Goal: Task Accomplishment & Management: Use online tool/utility

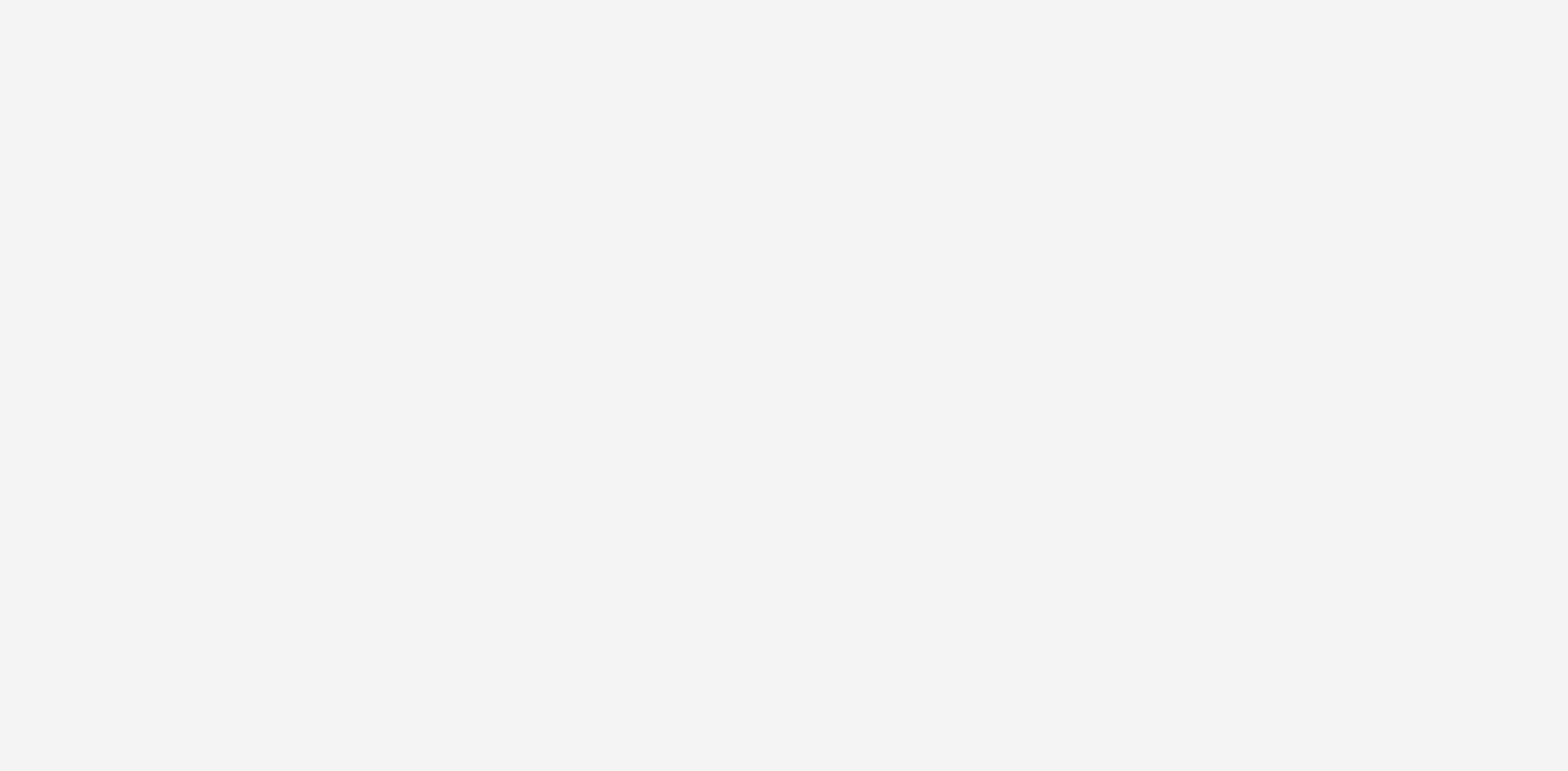
select select "43747a01-9d8e-4dea-a0e4-a98d33cfba61"
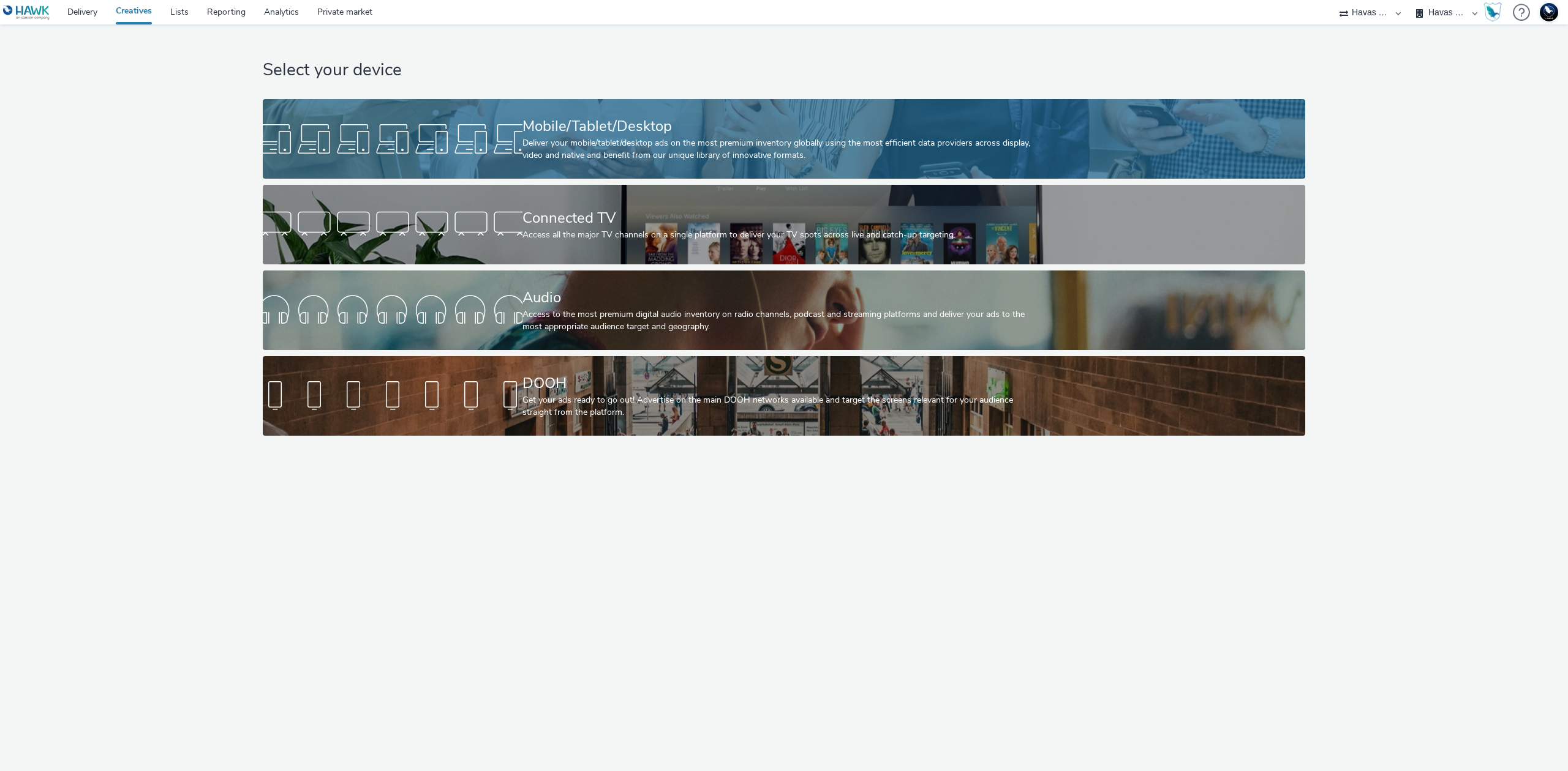
click at [750, 149] on div "Deliver your mobile/tablet/desktop ads on the most premium inventory globally u…" at bounding box center [782, 149] width 519 height 25
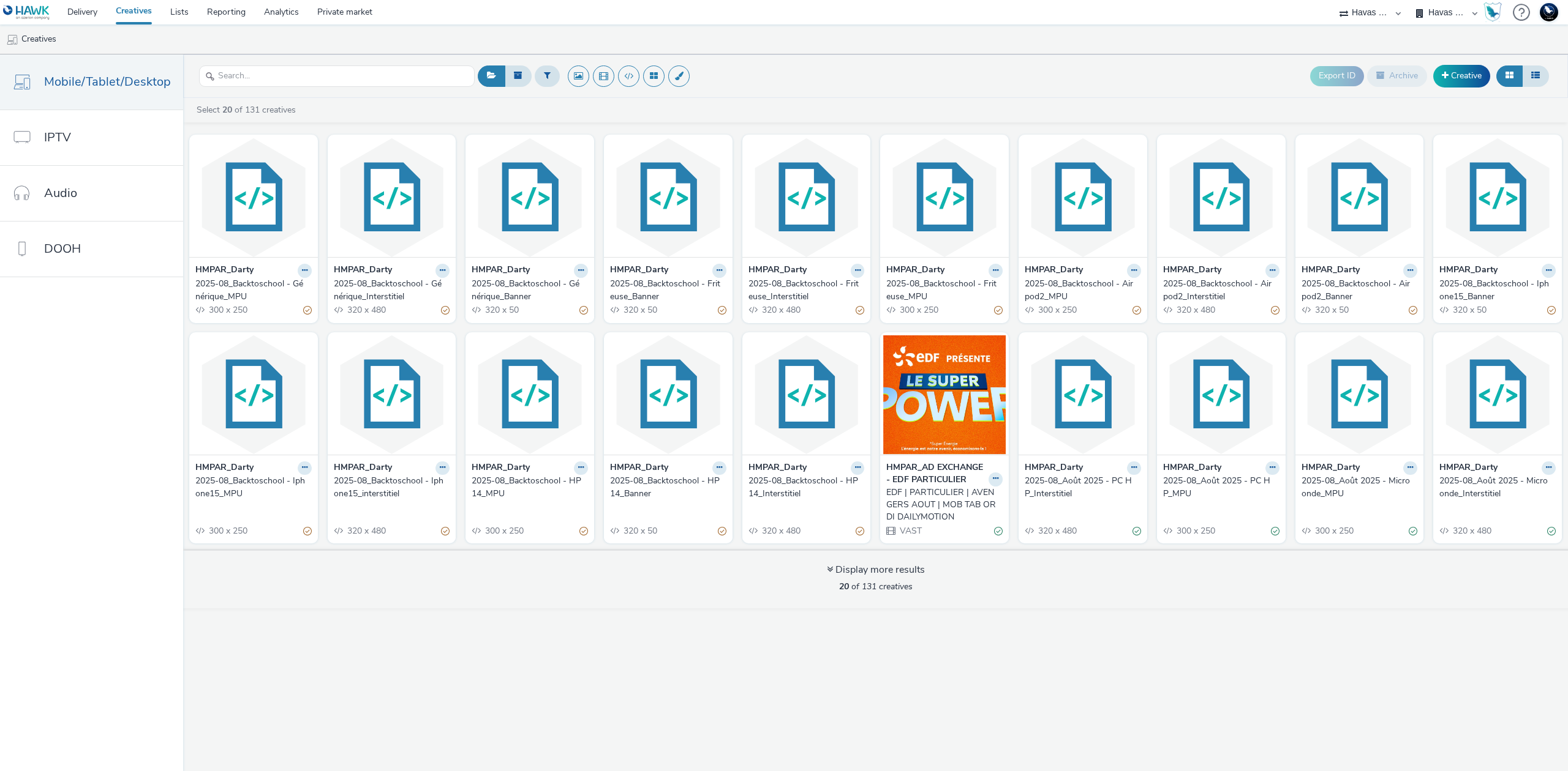
drag, startPoint x: 235, startPoint y: 487, endPoint x: 355, endPoint y: 473, distance: 120.8
click at [1089, 482] on div "2025-08_Août 2025 - PC HP_Interstitiel" at bounding box center [1080, 487] width 111 height 25
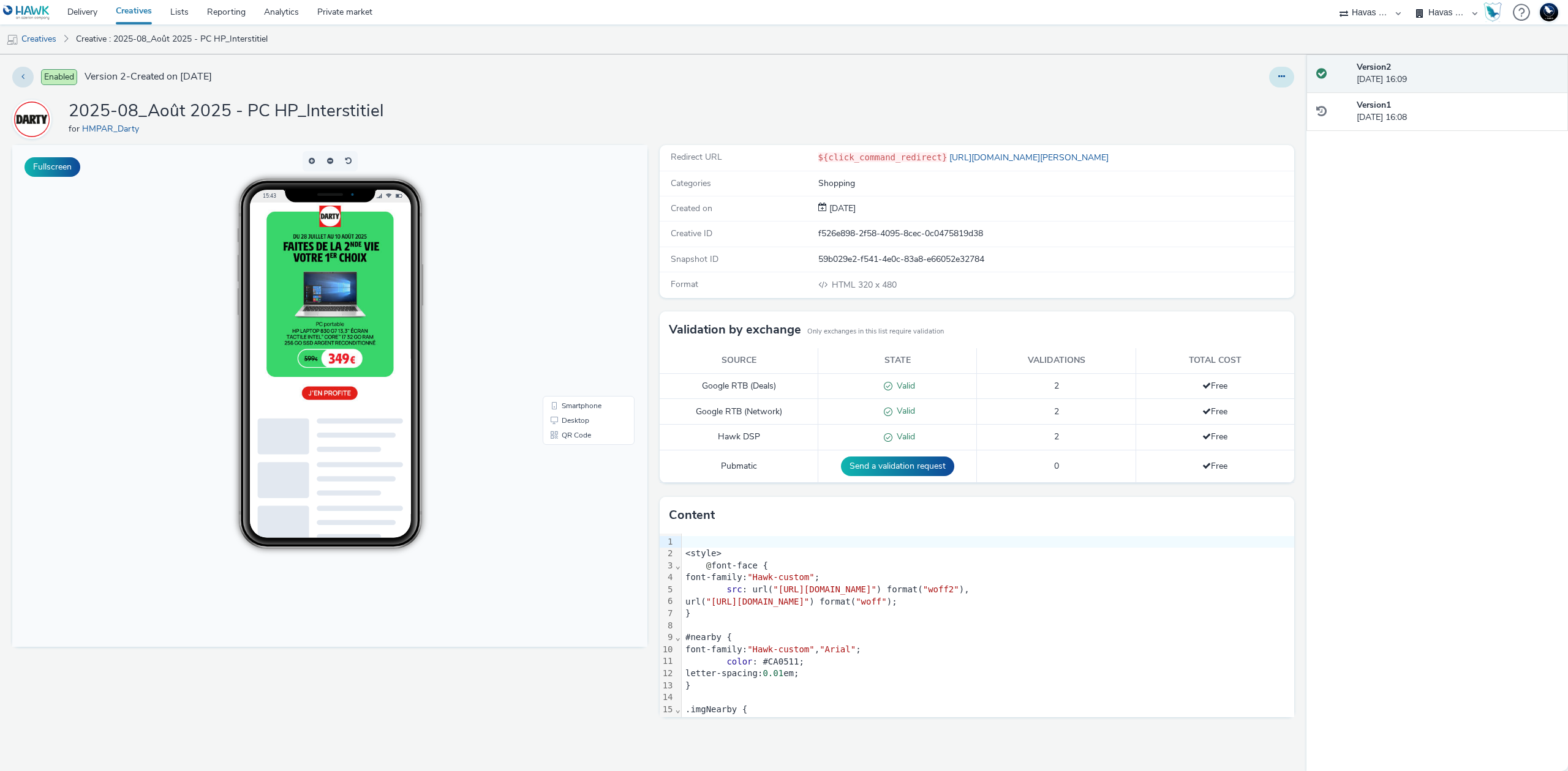
click at [1278, 79] on icon at bounding box center [1281, 76] width 7 height 8
click at [1253, 95] on link "Edit" at bounding box center [1248, 102] width 92 height 24
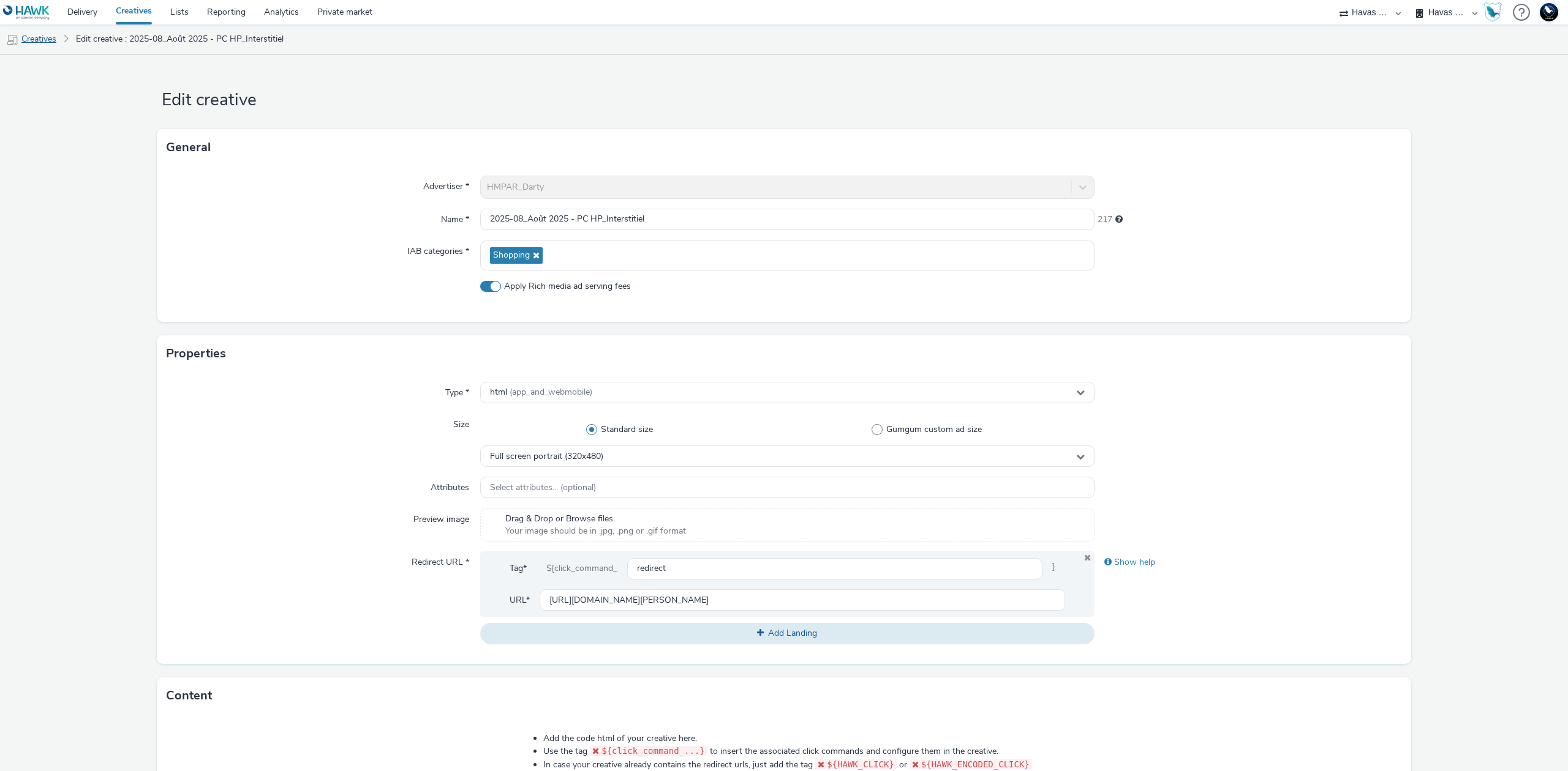
click at [23, 33] on link "Creatives" at bounding box center [31, 39] width 63 height 29
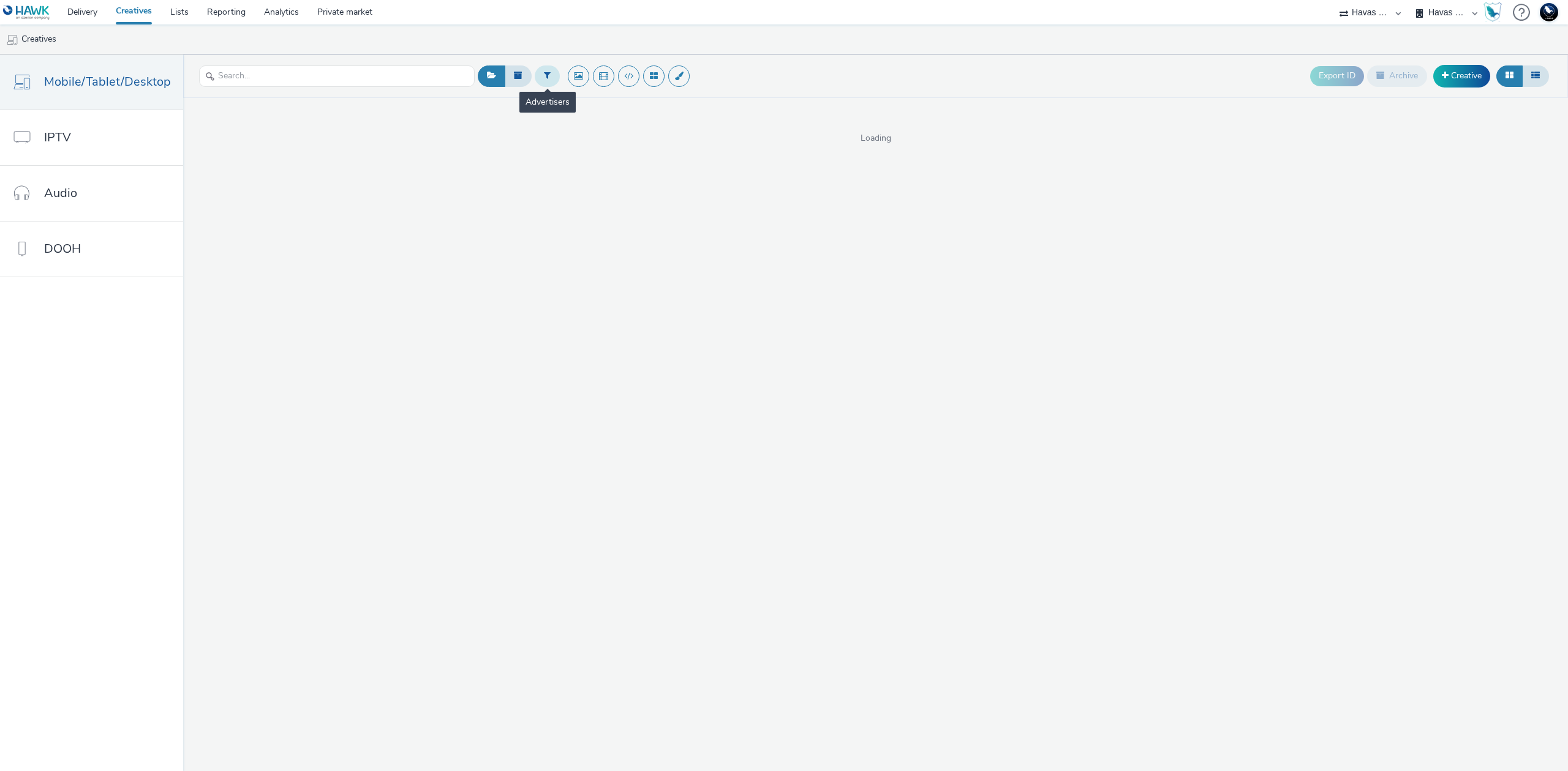
click at [544, 74] on icon at bounding box center [547, 75] width 7 height 8
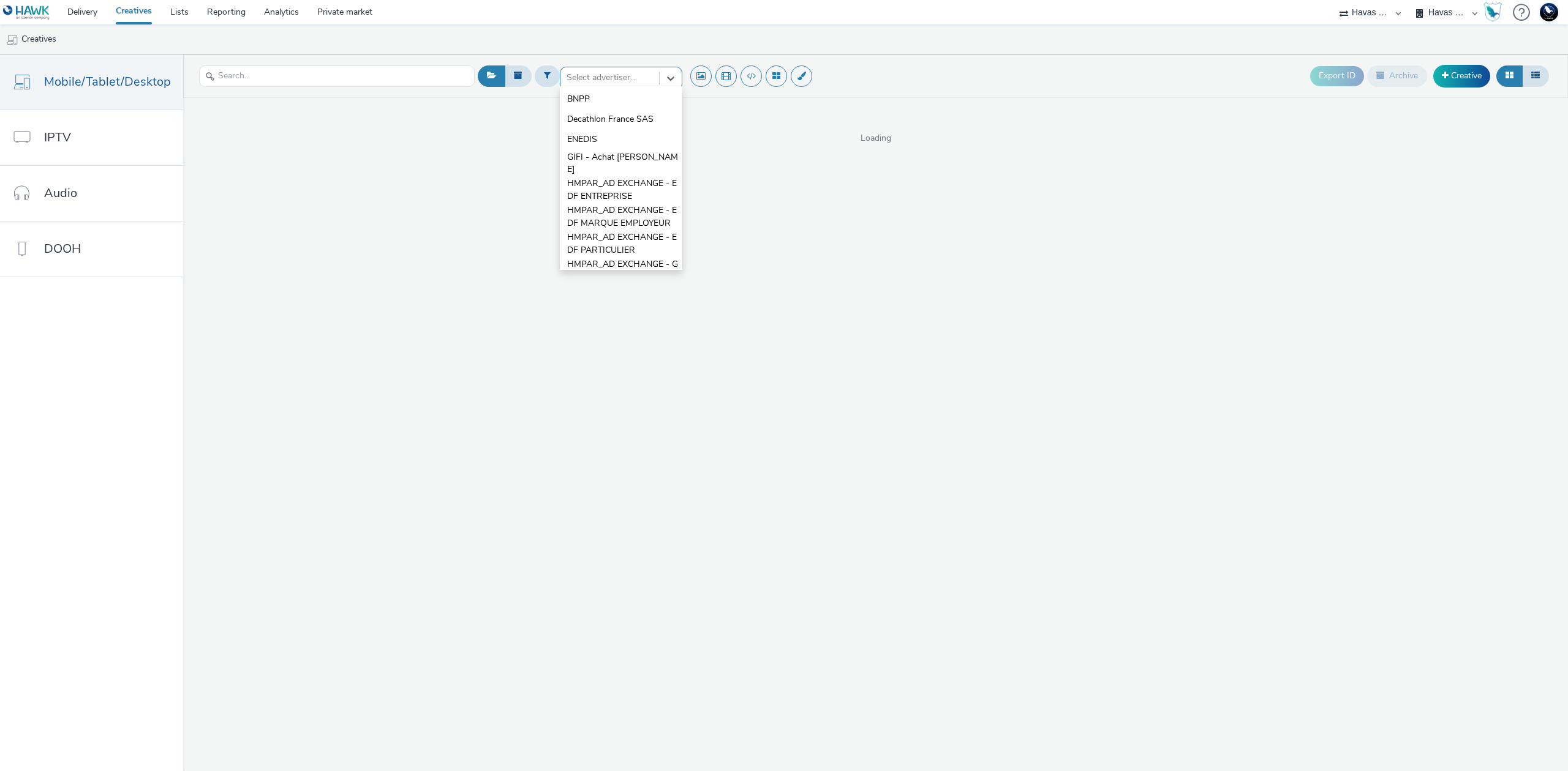
click at [594, 82] on div at bounding box center [609, 77] width 86 height 15
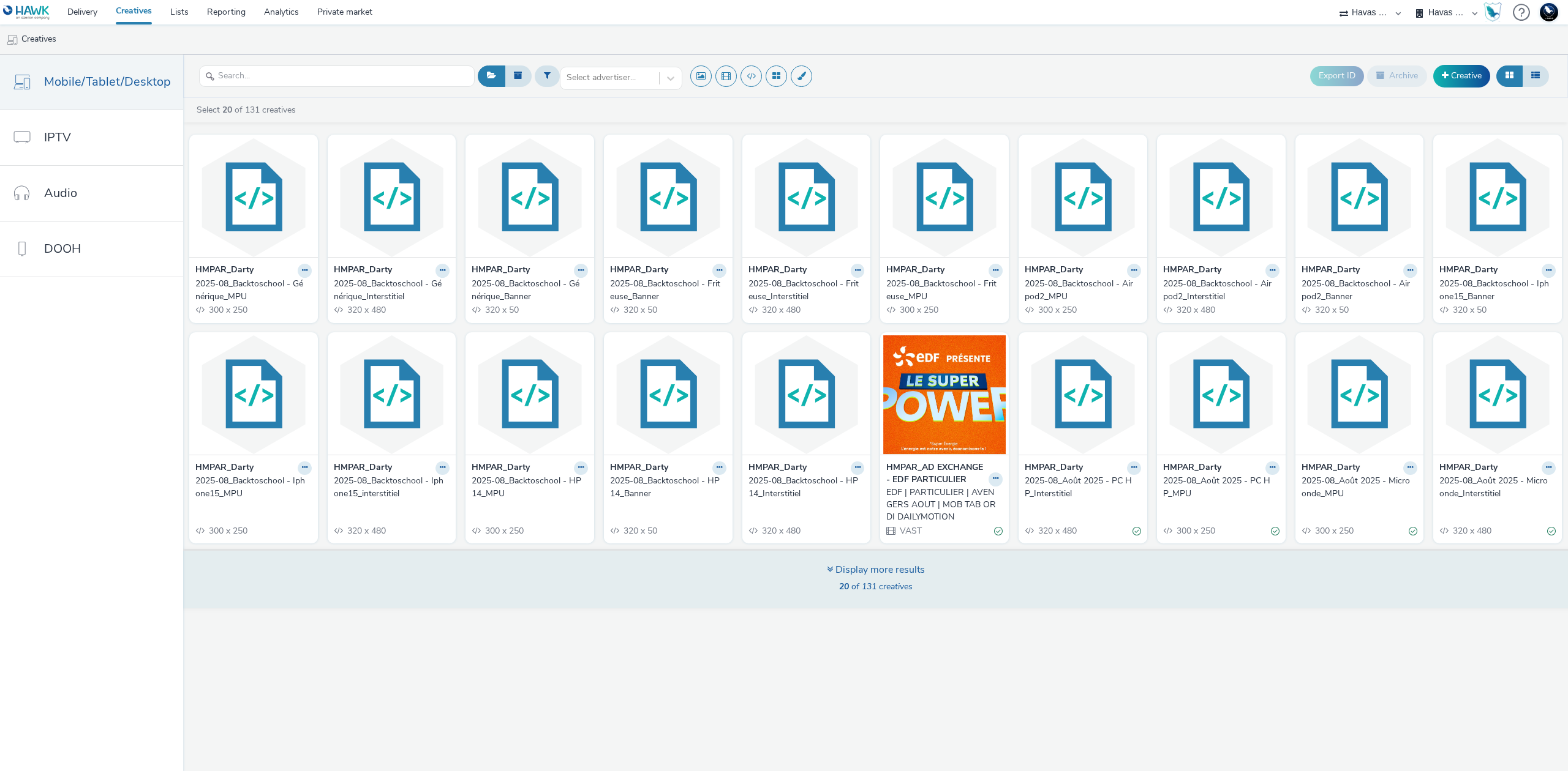
click at [868, 566] on div "Display more results" at bounding box center [876, 570] width 98 height 14
click at [898, 565] on div "Display more results" at bounding box center [876, 570] width 98 height 14
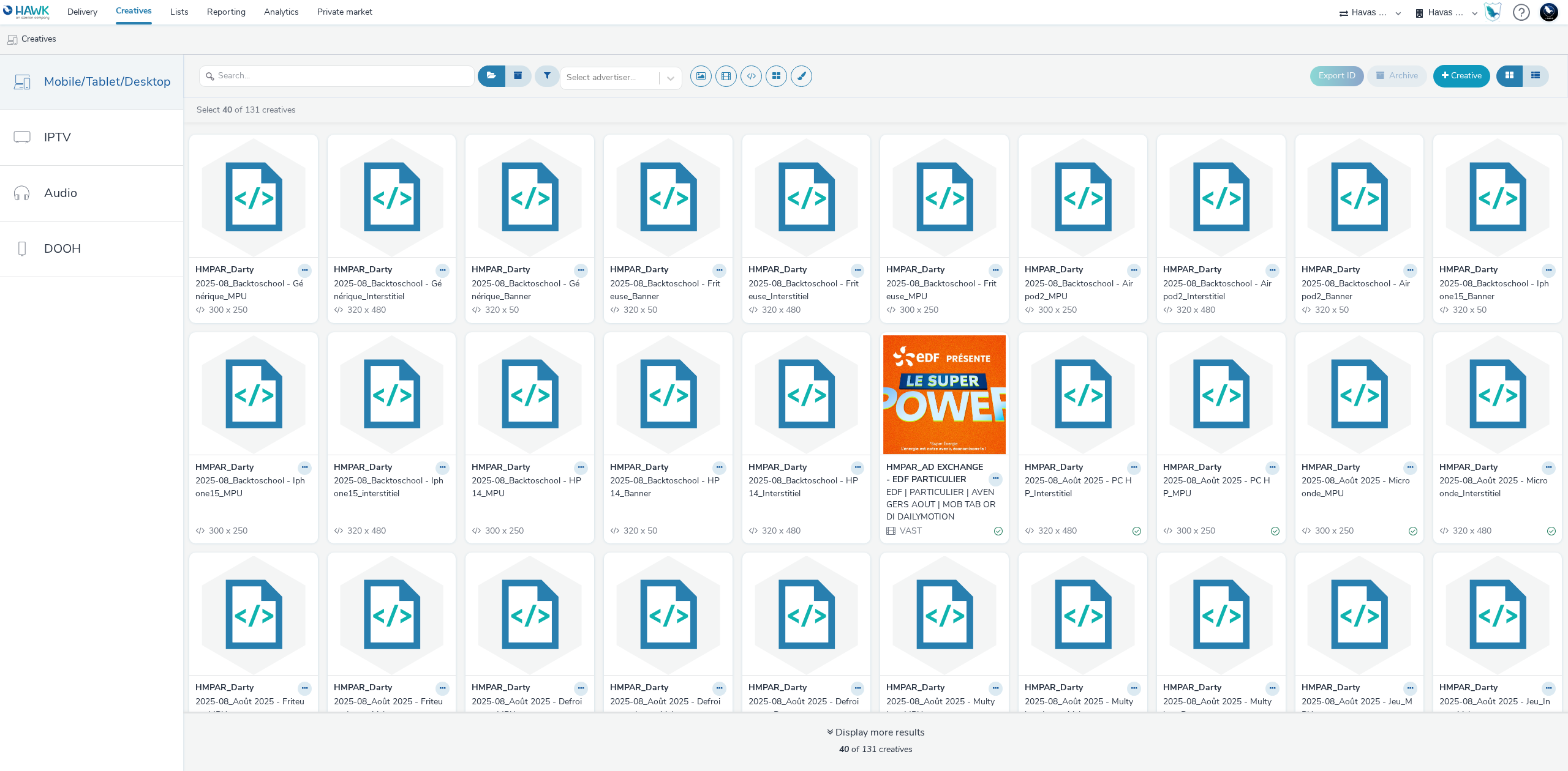
click at [1477, 72] on link "Creative" at bounding box center [1462, 76] width 57 height 22
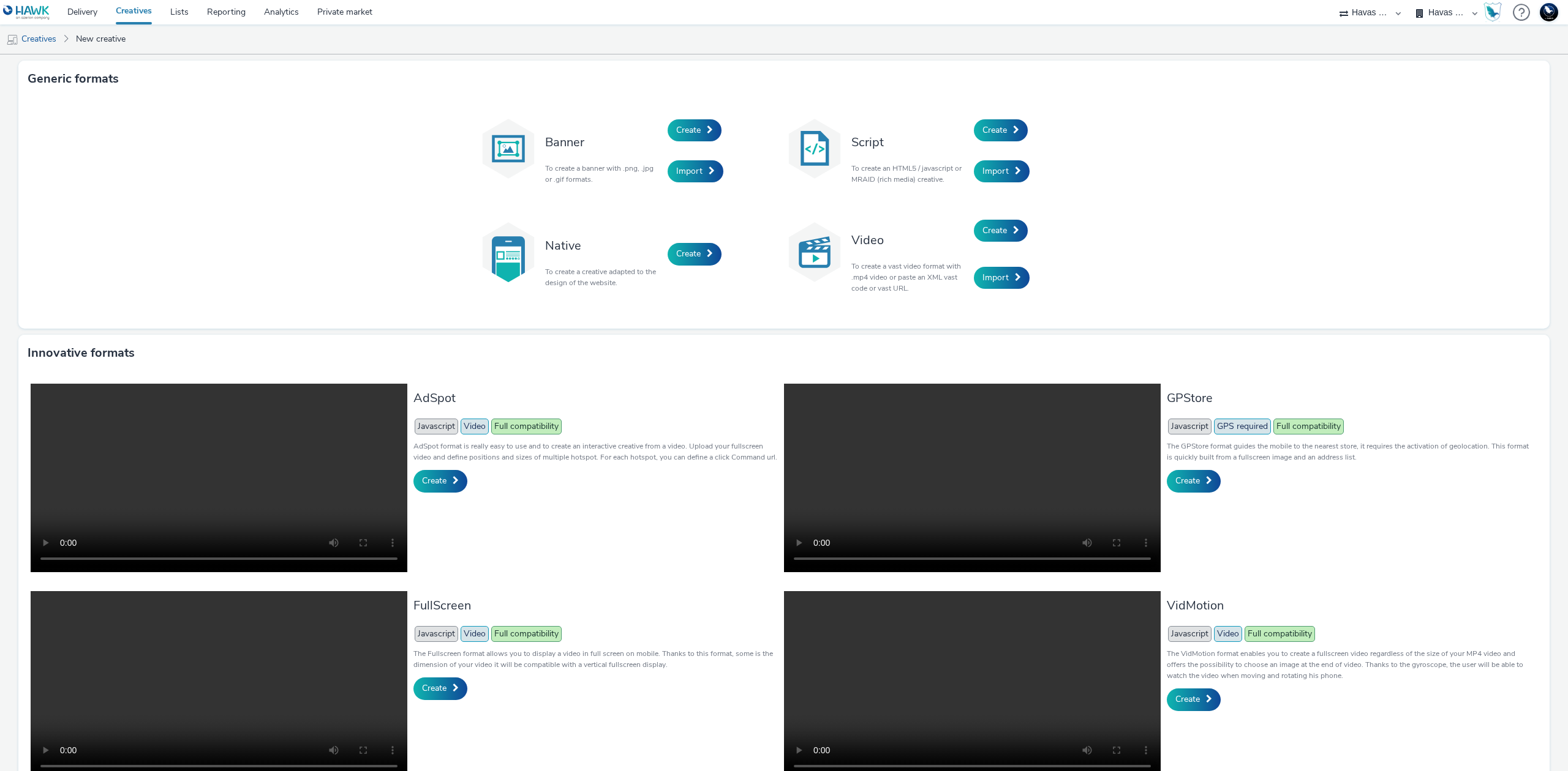
click at [965, 129] on div "Script To create an HTML5 / javascript or MRAID (rich media) creative." at bounding box center [909, 151] width 129 height 83
click at [991, 124] on span "Create" at bounding box center [994, 130] width 24 height 12
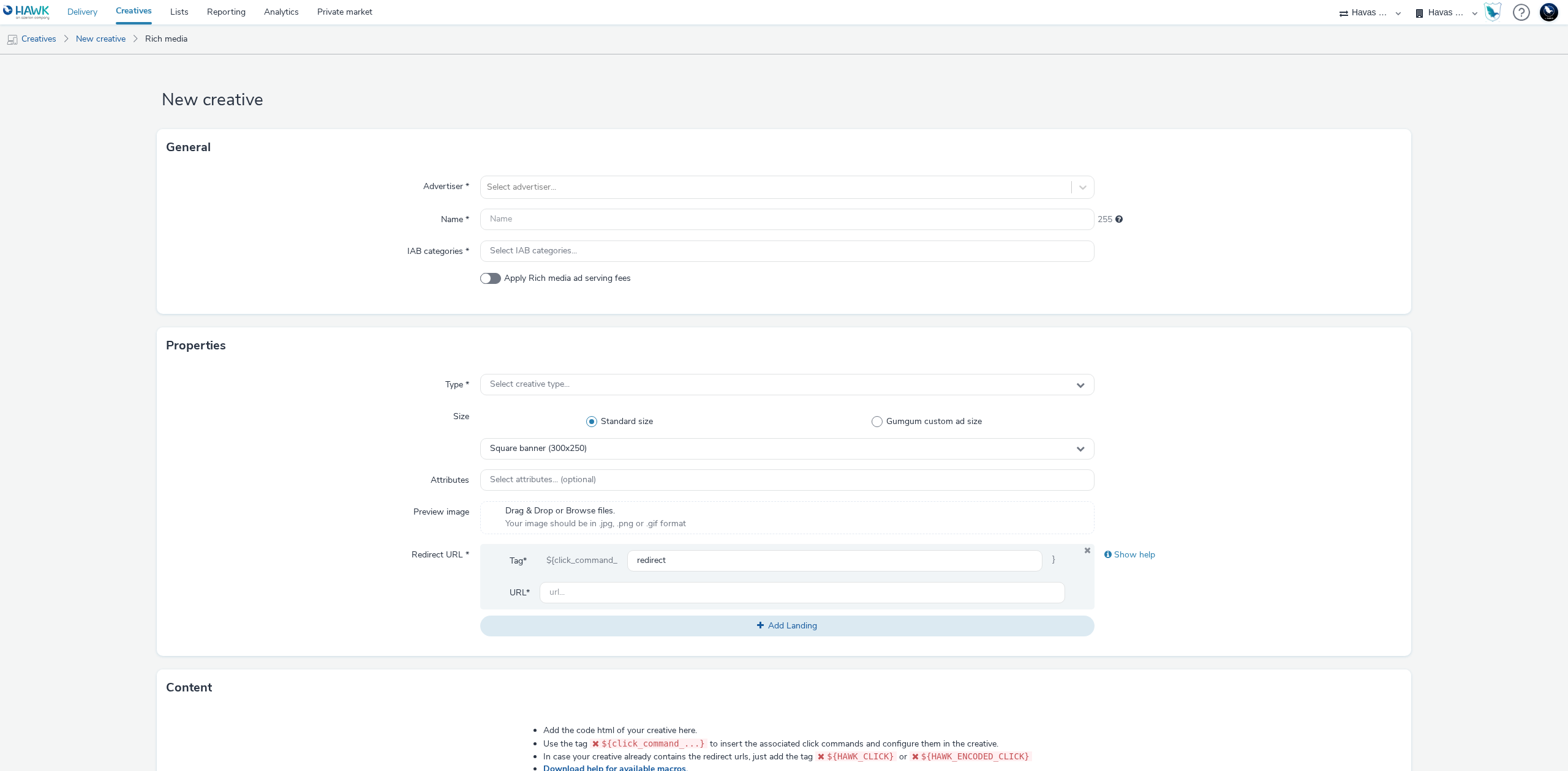
click at [70, 13] on link "Delivery" at bounding box center [83, 12] width 49 height 24
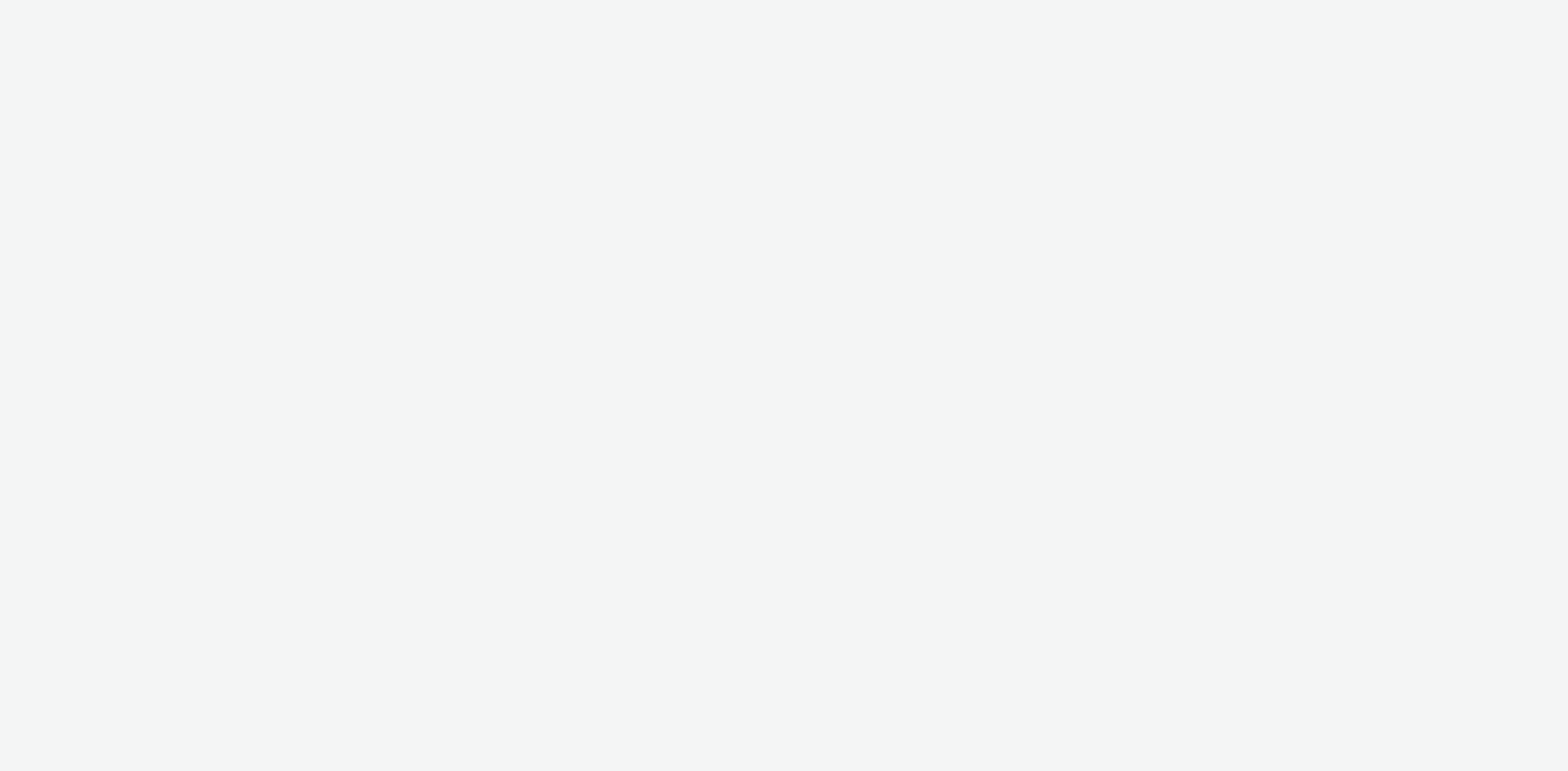
select select "43747a01-9d8e-4dea-a0e4-a98d33cfba61"
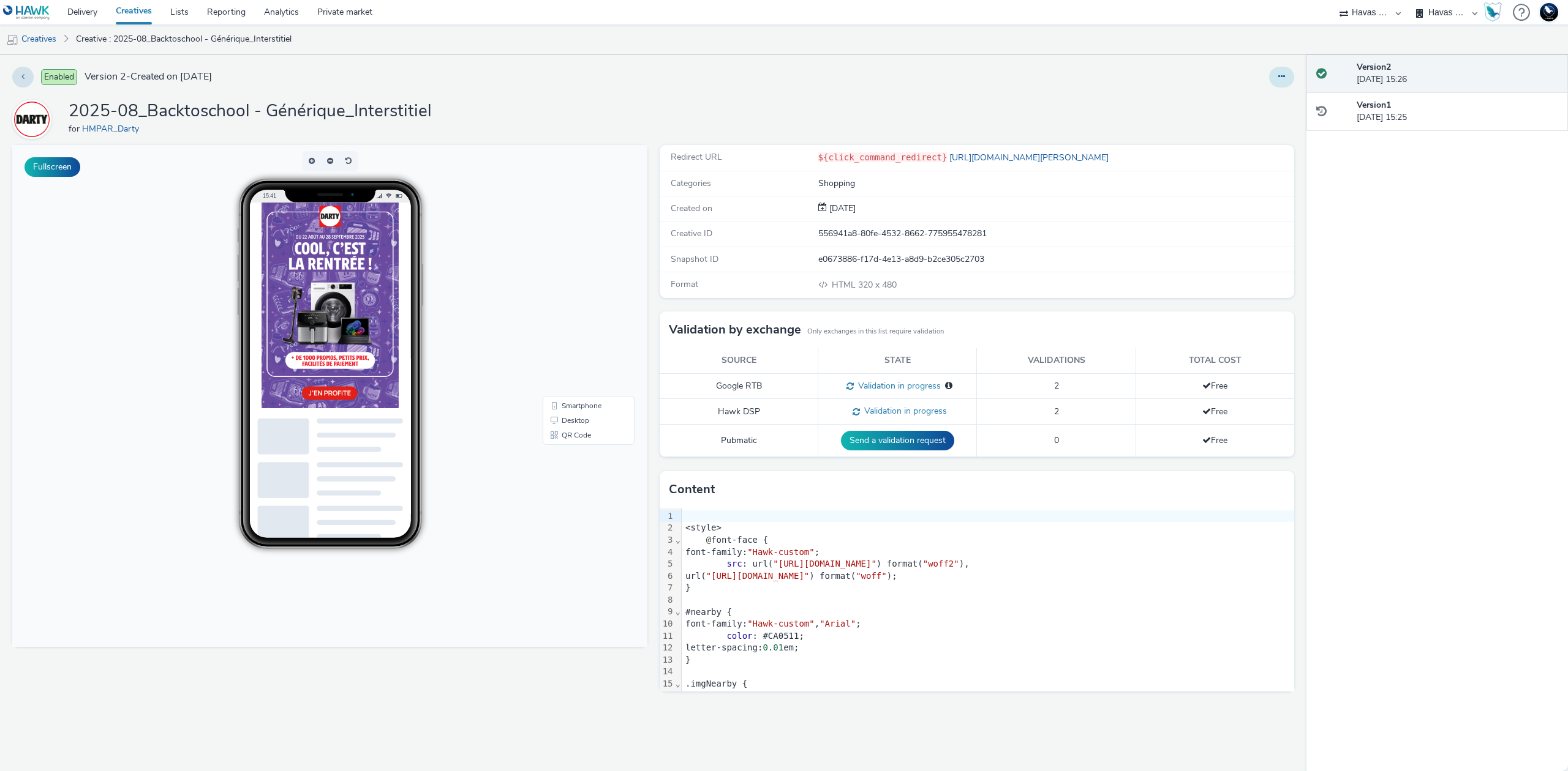
click at [1279, 77] on icon at bounding box center [1281, 76] width 7 height 8
click at [1252, 98] on link "Edit" at bounding box center [1248, 102] width 92 height 24
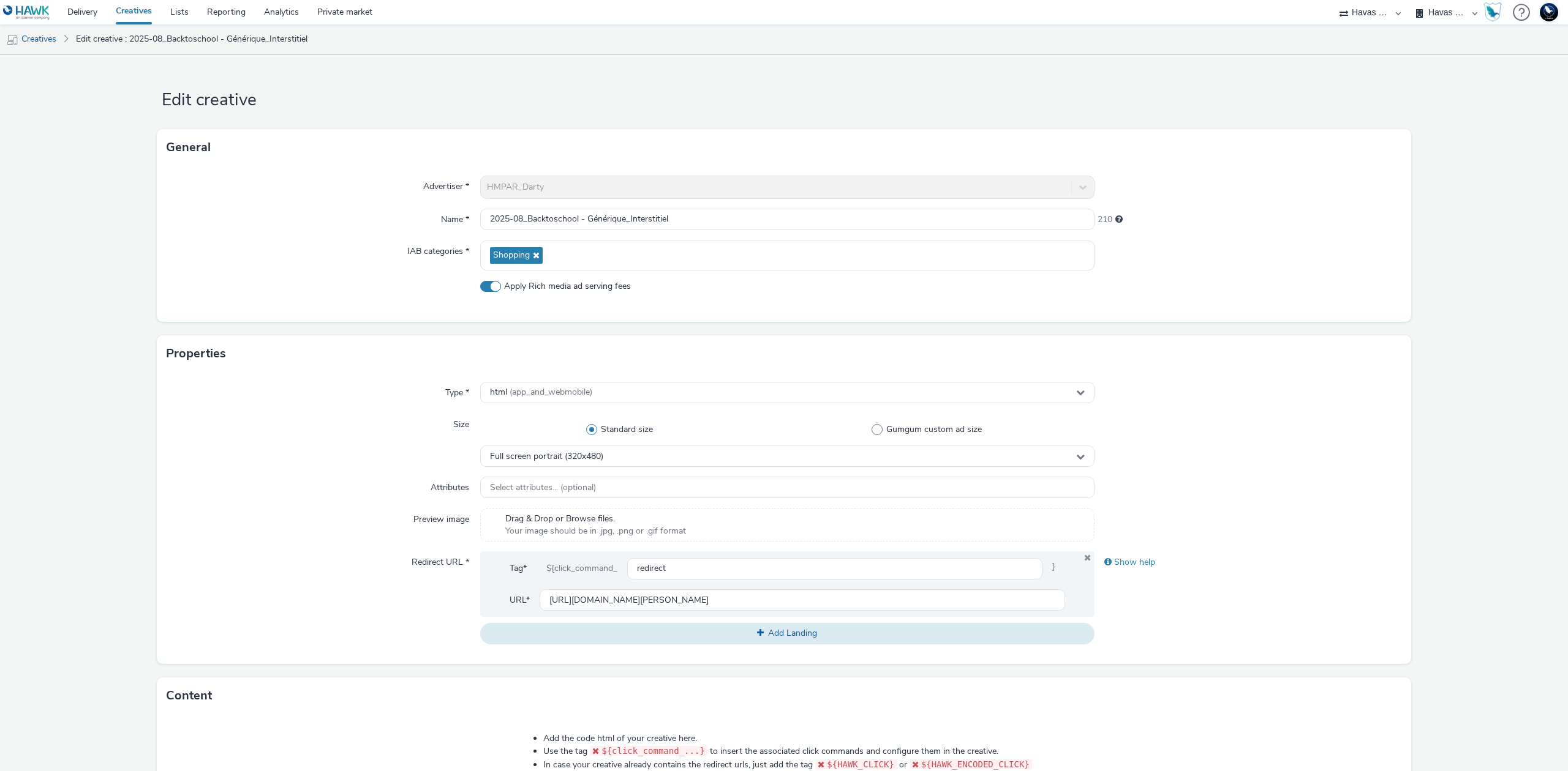
click at [547, 289] on span "Apply Rich media ad serving fees" at bounding box center [568, 286] width 127 height 13
click at [488, 289] on input "Apply Rich media ad serving fees" at bounding box center [483, 286] width 8 height 8
checkbox input "false"
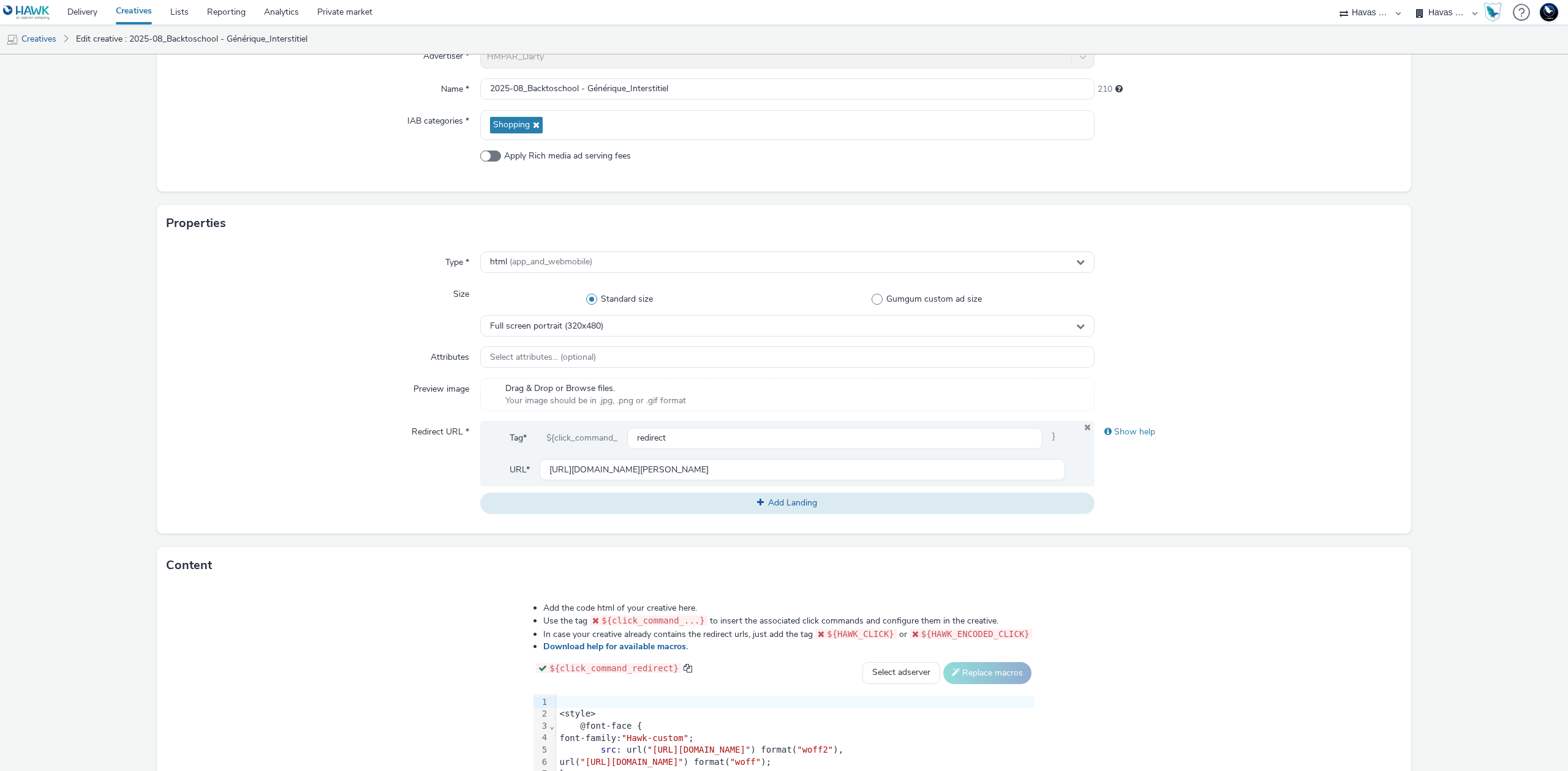
scroll to position [320, 0]
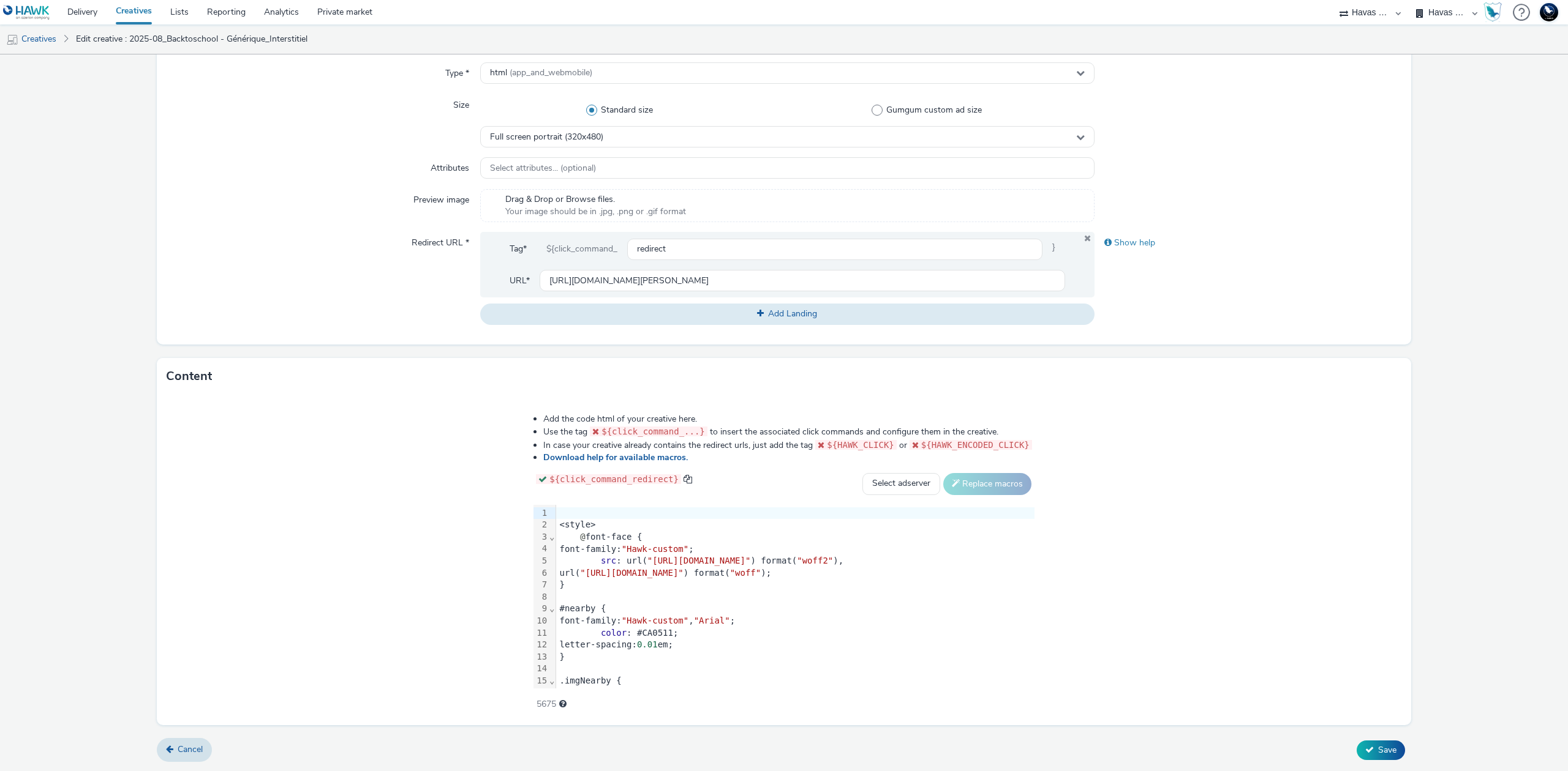
click at [1393, 764] on form "Edit creative General Advertiser * HMPAR_Darty Name * 2025-08_Backtoschool - Gé…" at bounding box center [784, 253] width 1568 height 1036
click at [1378, 752] on span "Save" at bounding box center [1387, 750] width 18 height 12
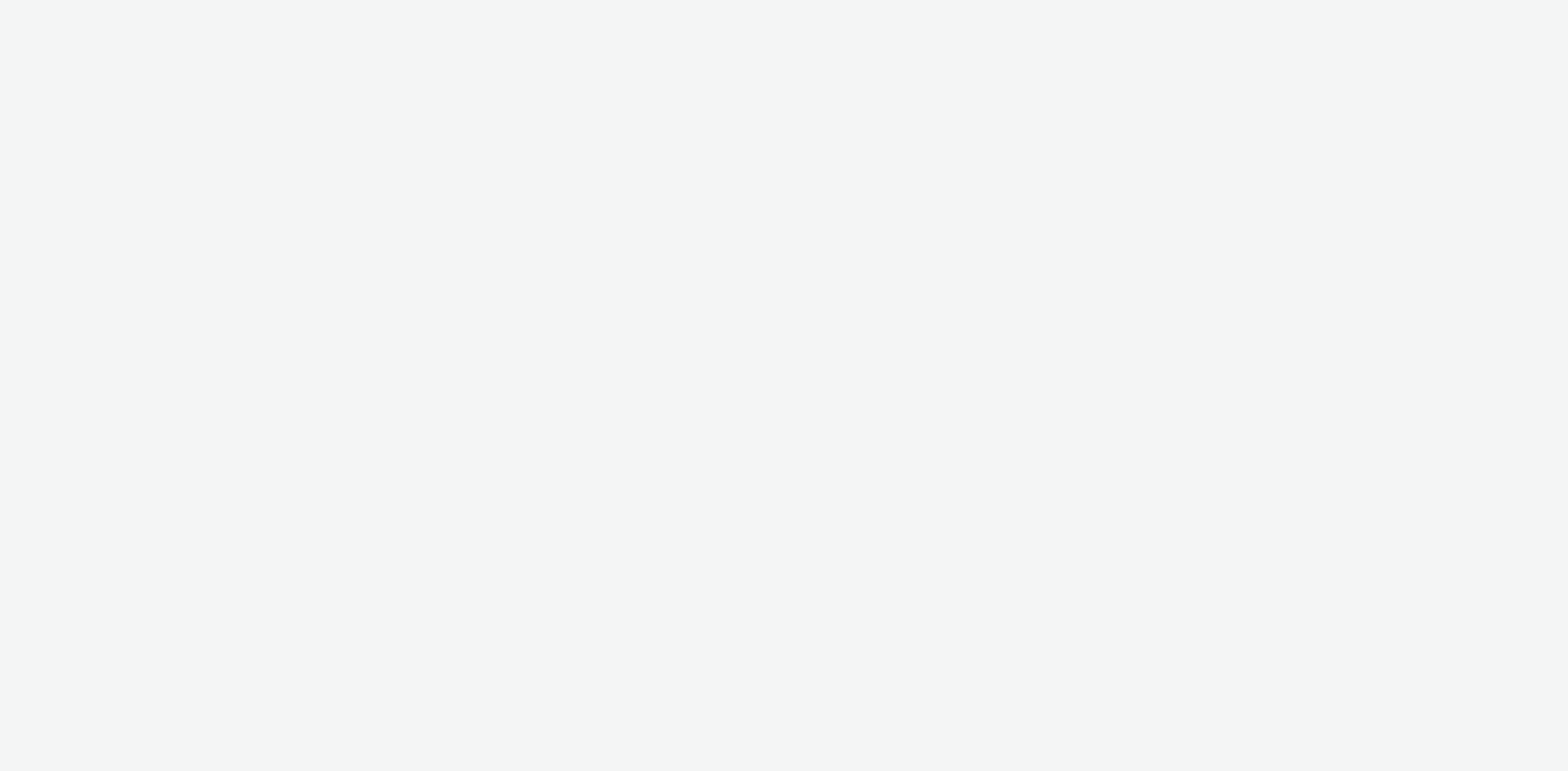
select select "43747a01-9d8e-4dea-a0e4-a98d33cfba61"
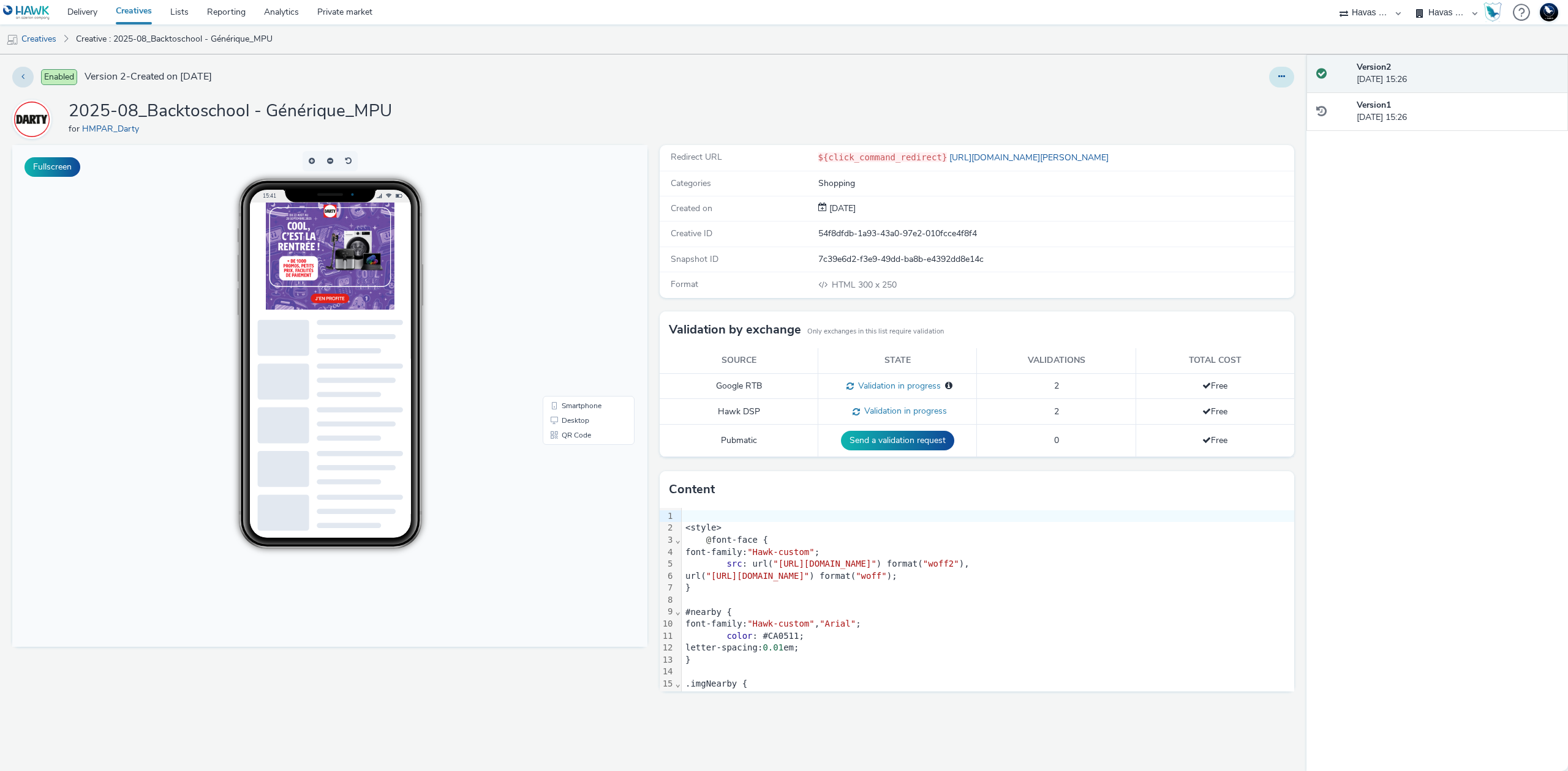
click at [1284, 79] on icon at bounding box center [1281, 76] width 7 height 8
click at [1263, 102] on link "Edit" at bounding box center [1248, 102] width 92 height 24
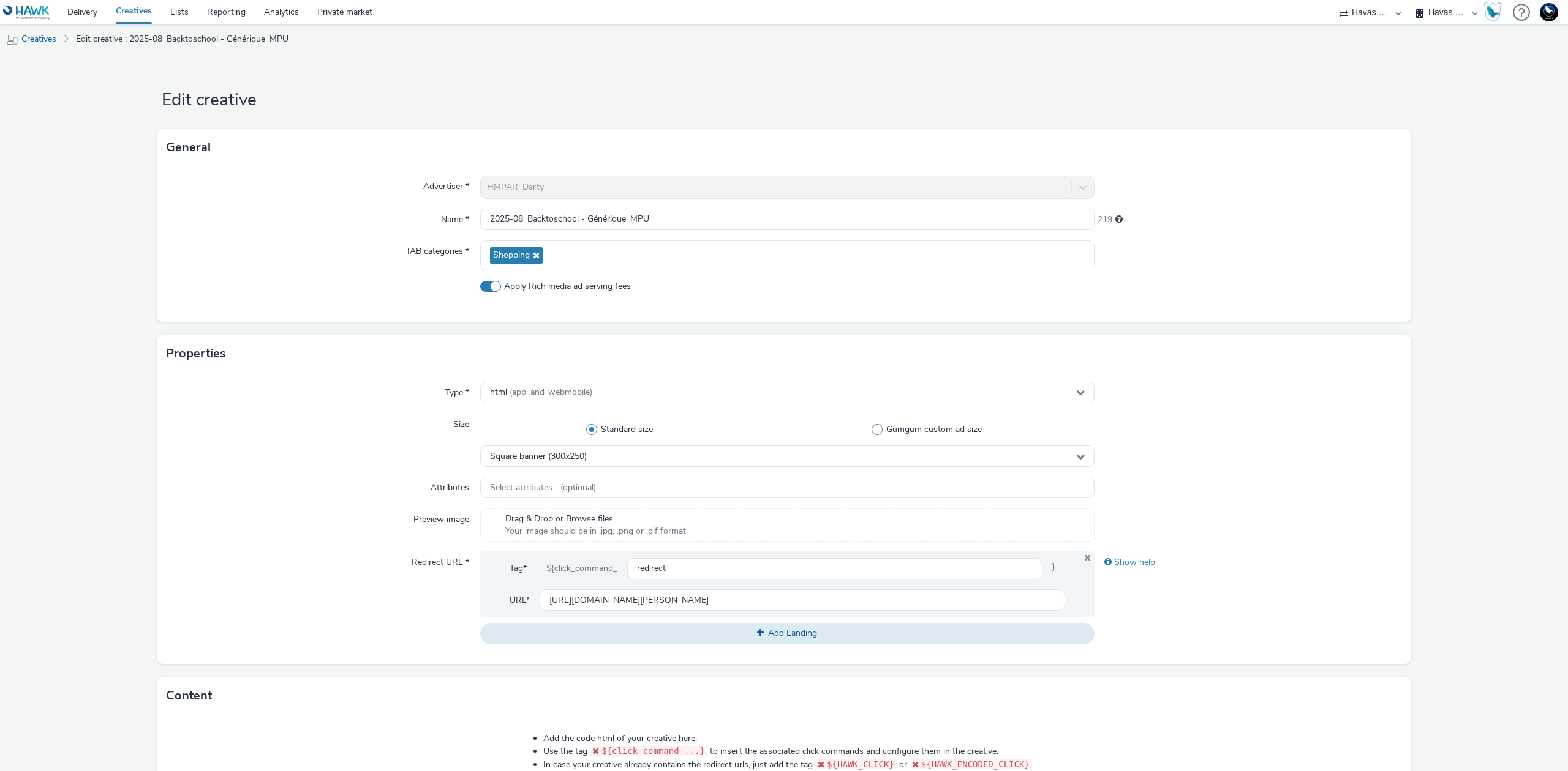
click at [582, 290] on span "Apply Rich media ad serving fees" at bounding box center [568, 286] width 127 height 13
click at [488, 290] on input "Apply Rich media ad serving fees" at bounding box center [483, 286] width 8 height 8
checkbox input "false"
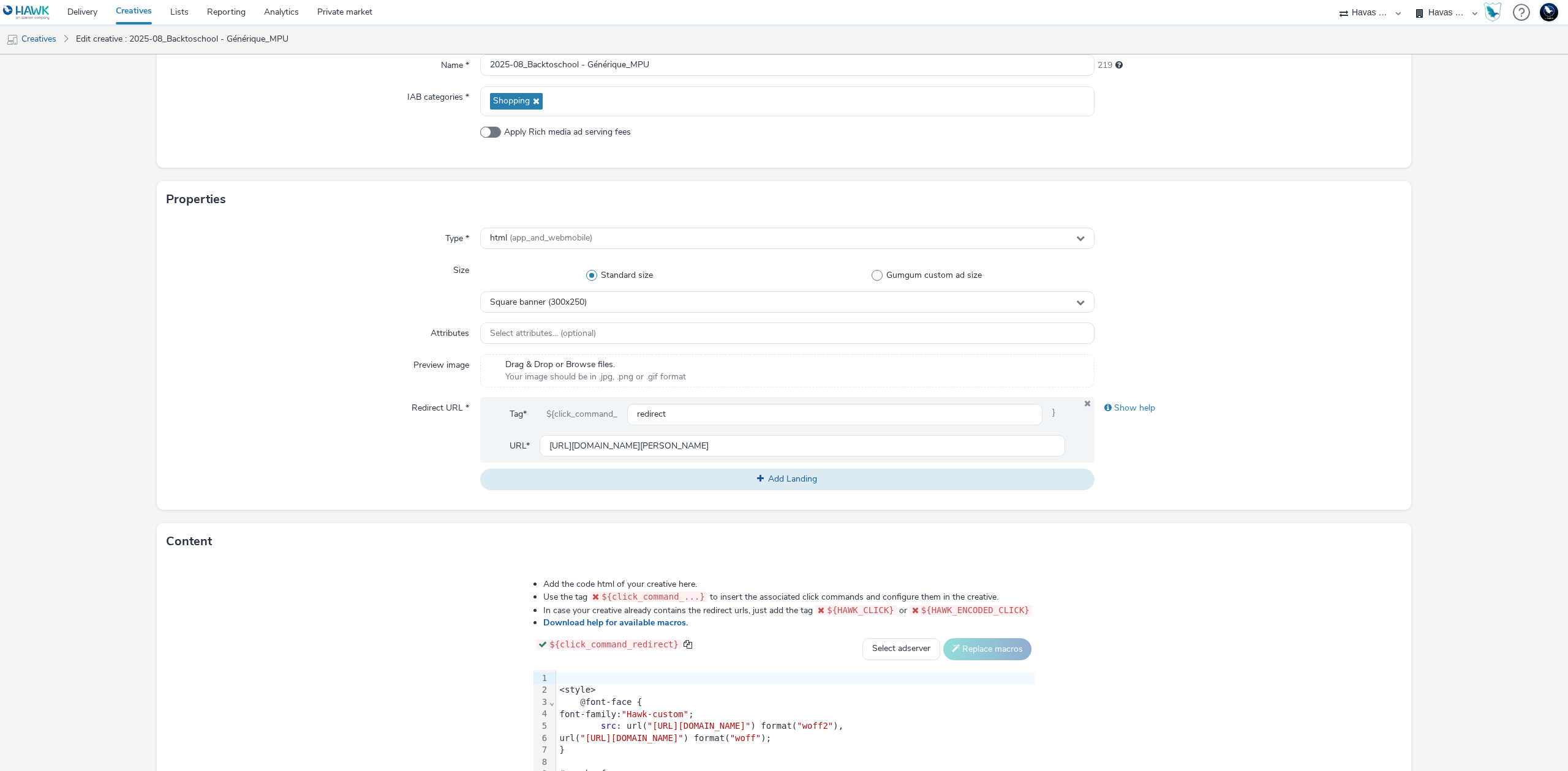
scroll to position [320, 0]
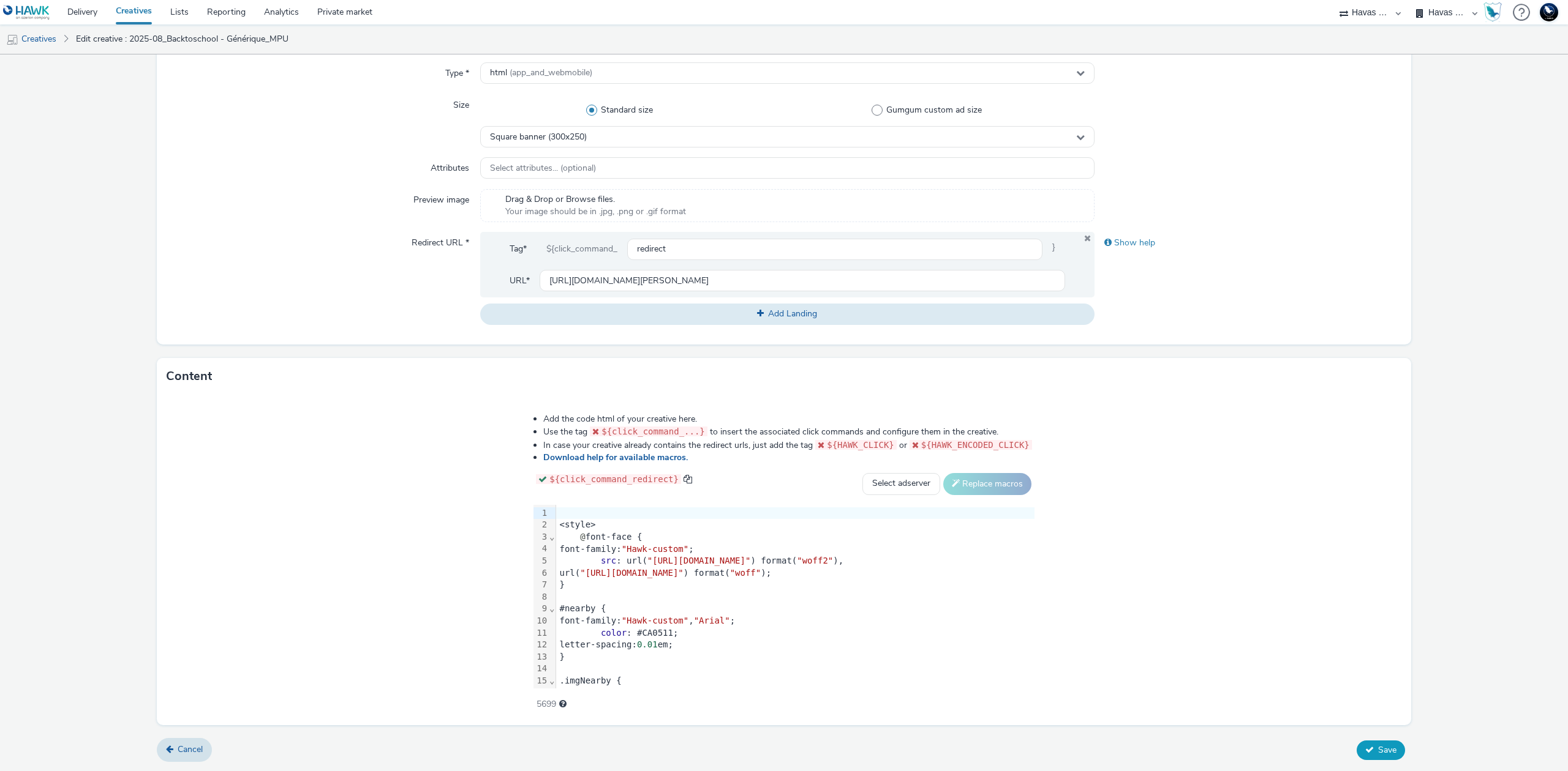
click at [1382, 750] on span "Save" at bounding box center [1387, 750] width 18 height 12
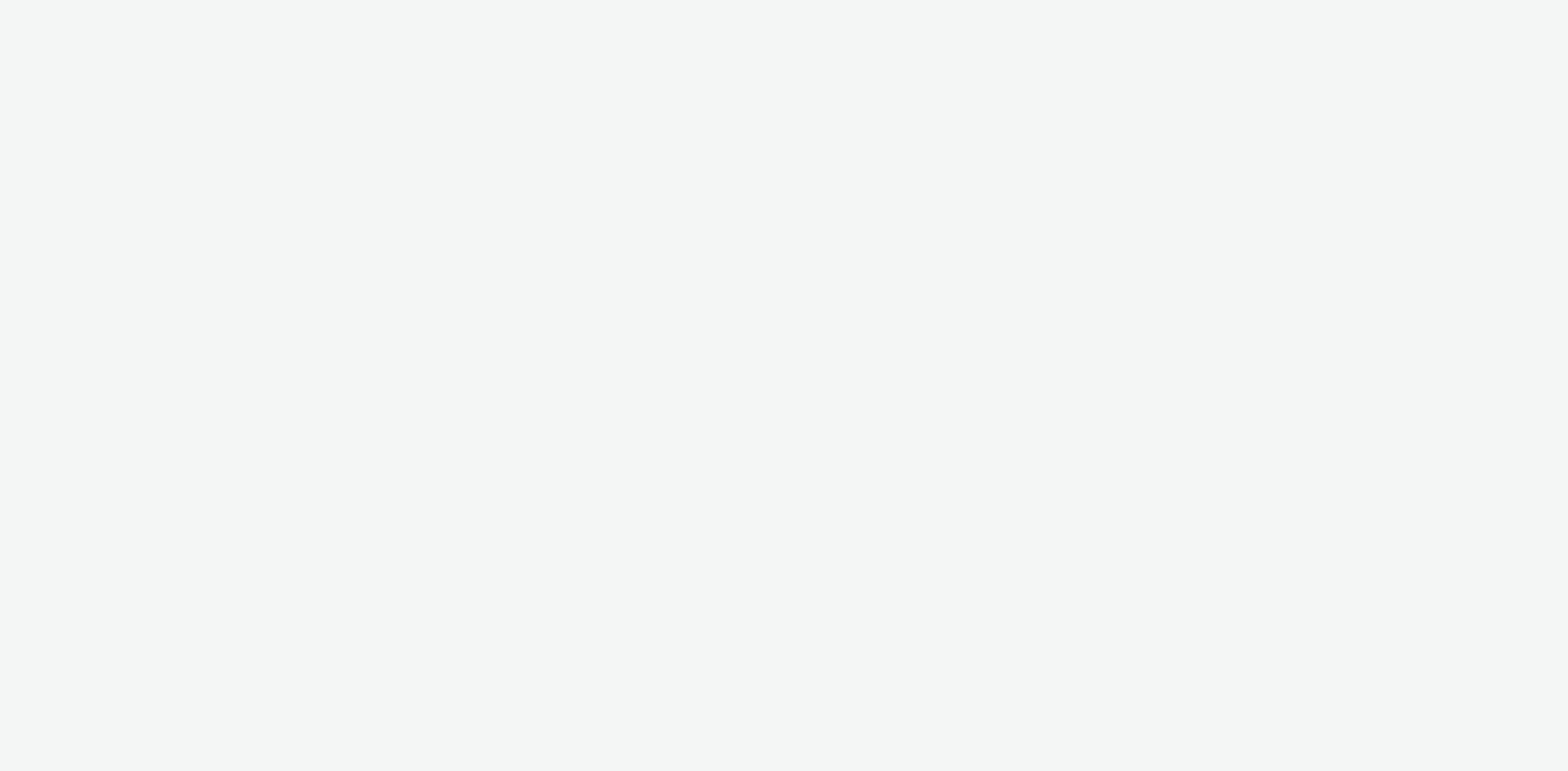
select select "43747a01-9d8e-4dea-a0e4-a98d33cfba61"
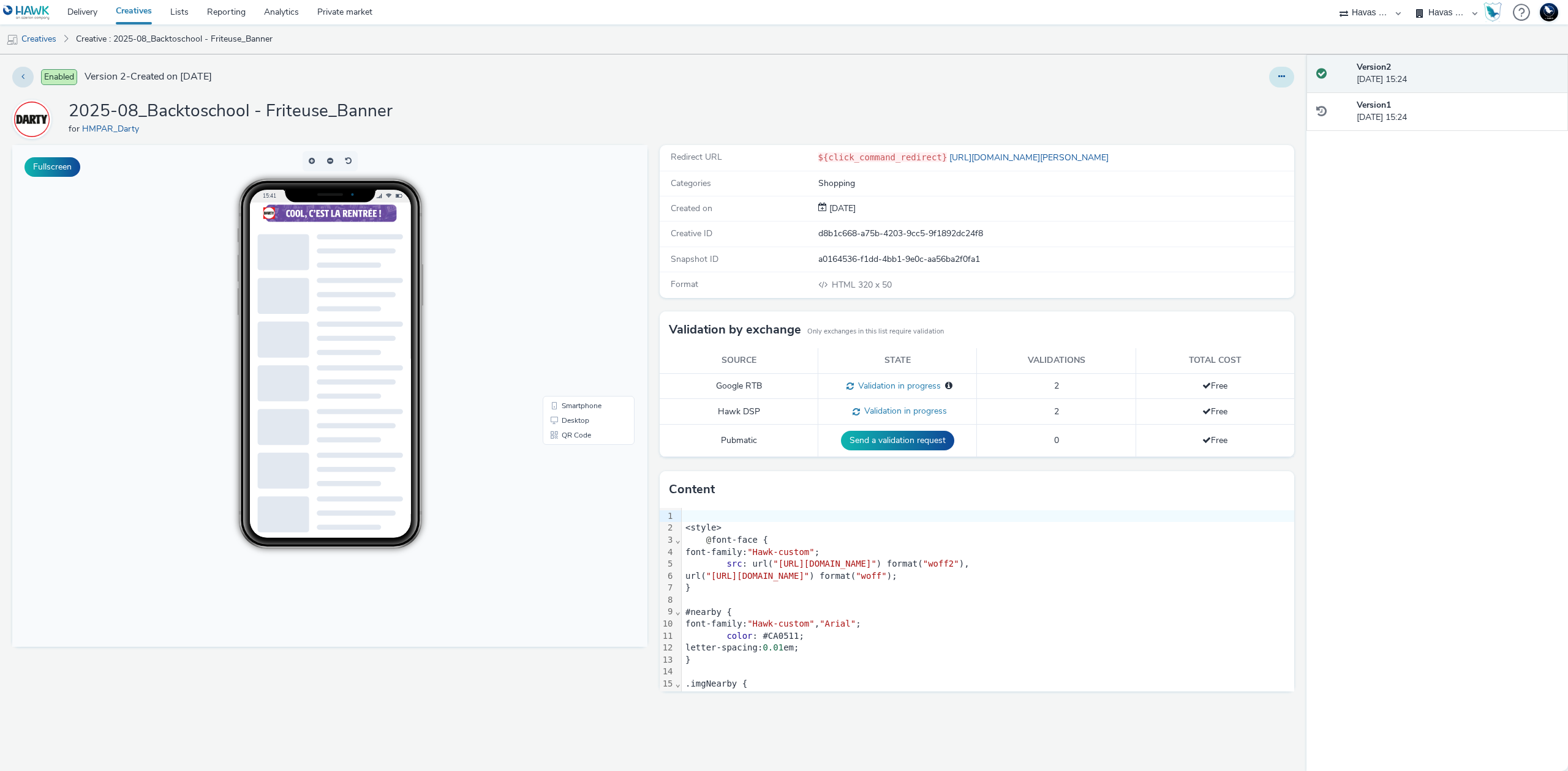
click at [1278, 76] on icon at bounding box center [1281, 76] width 7 height 8
click at [1261, 95] on link "Edit" at bounding box center [1248, 102] width 92 height 24
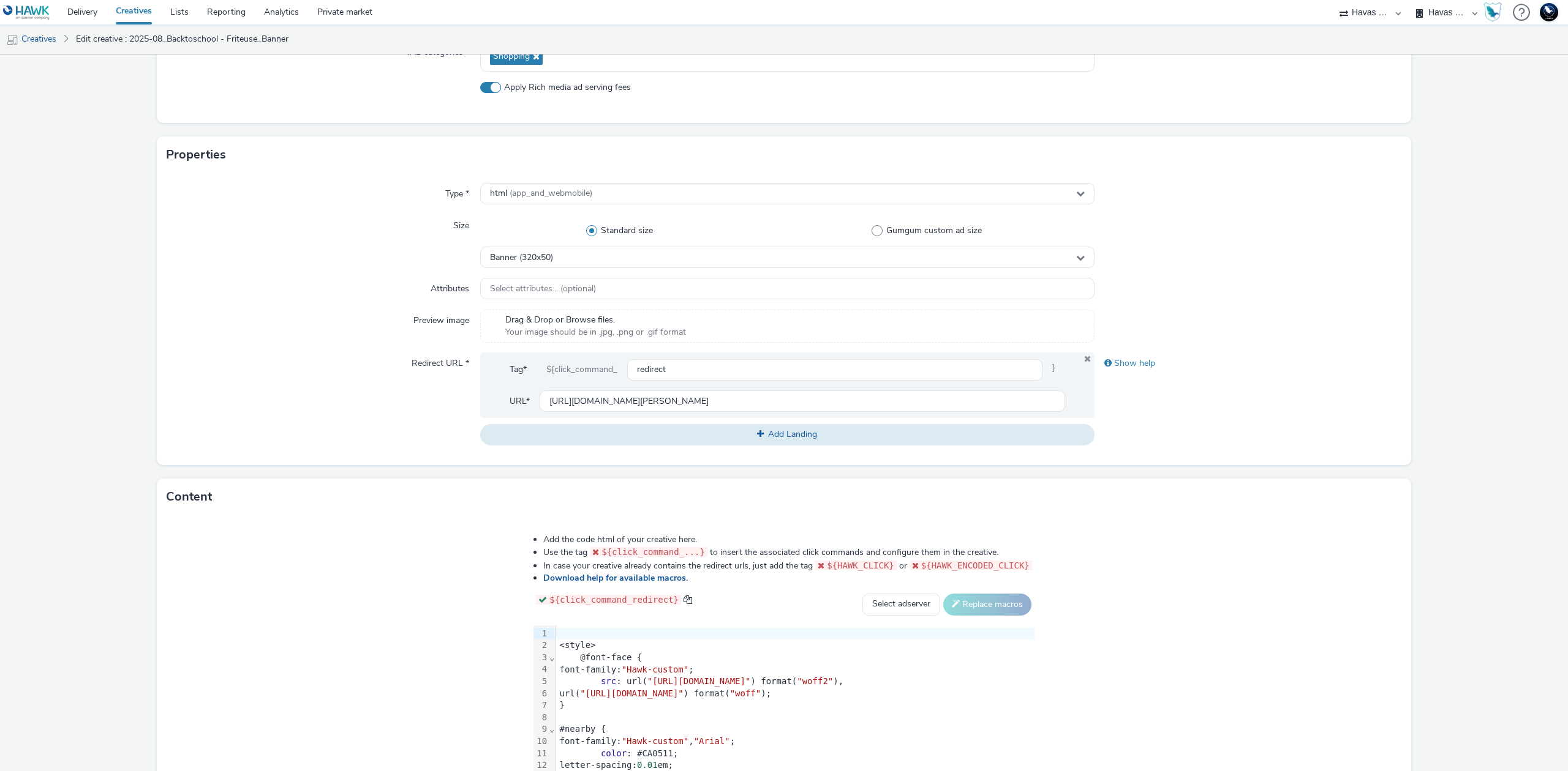
scroll to position [156, 0]
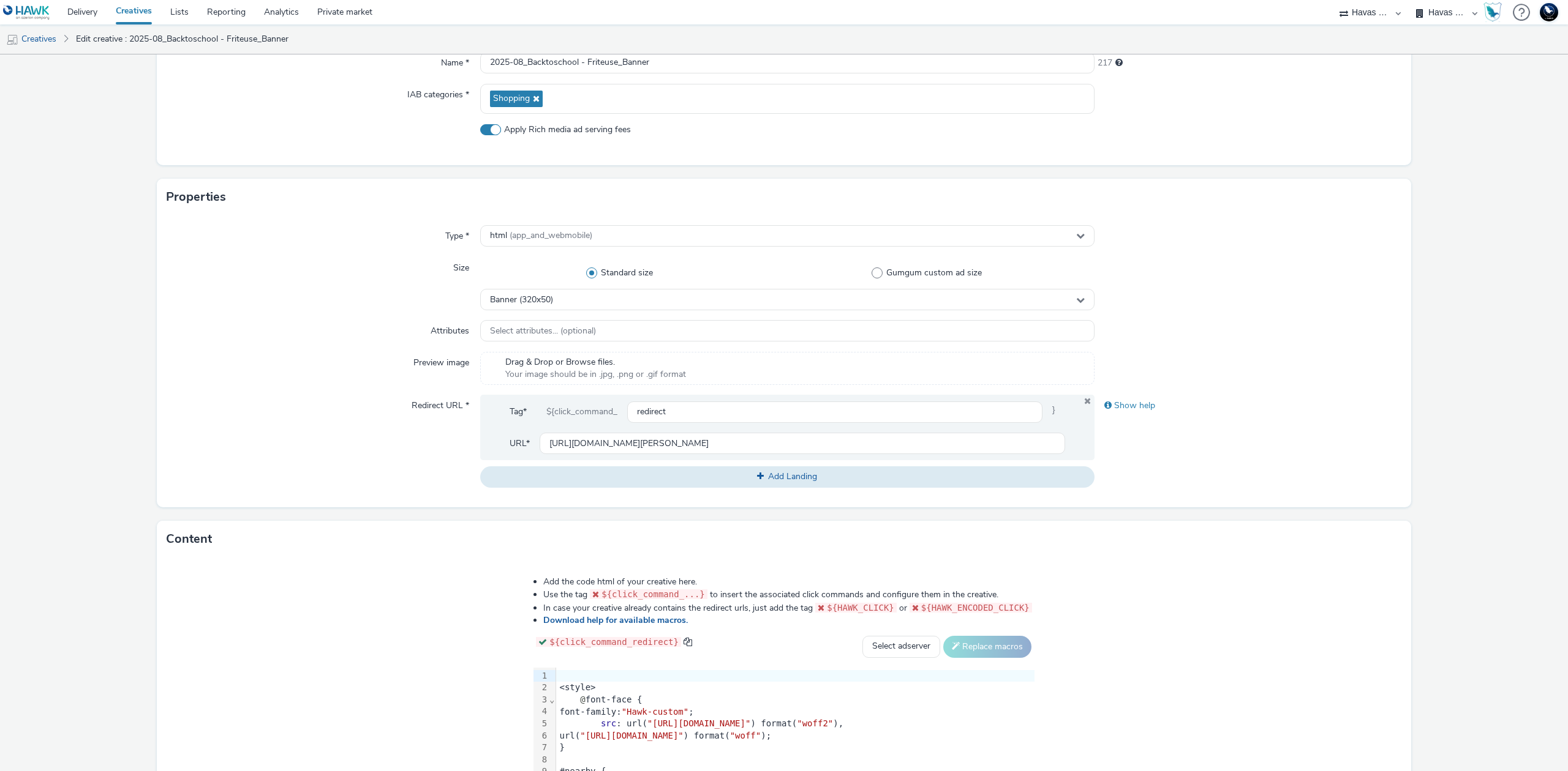
click at [563, 128] on span "Apply Rich media ad serving fees" at bounding box center [568, 130] width 127 height 13
click at [488, 128] on input "Apply Rich media ad serving fees" at bounding box center [483, 129] width 8 height 8
checkbox input "false"
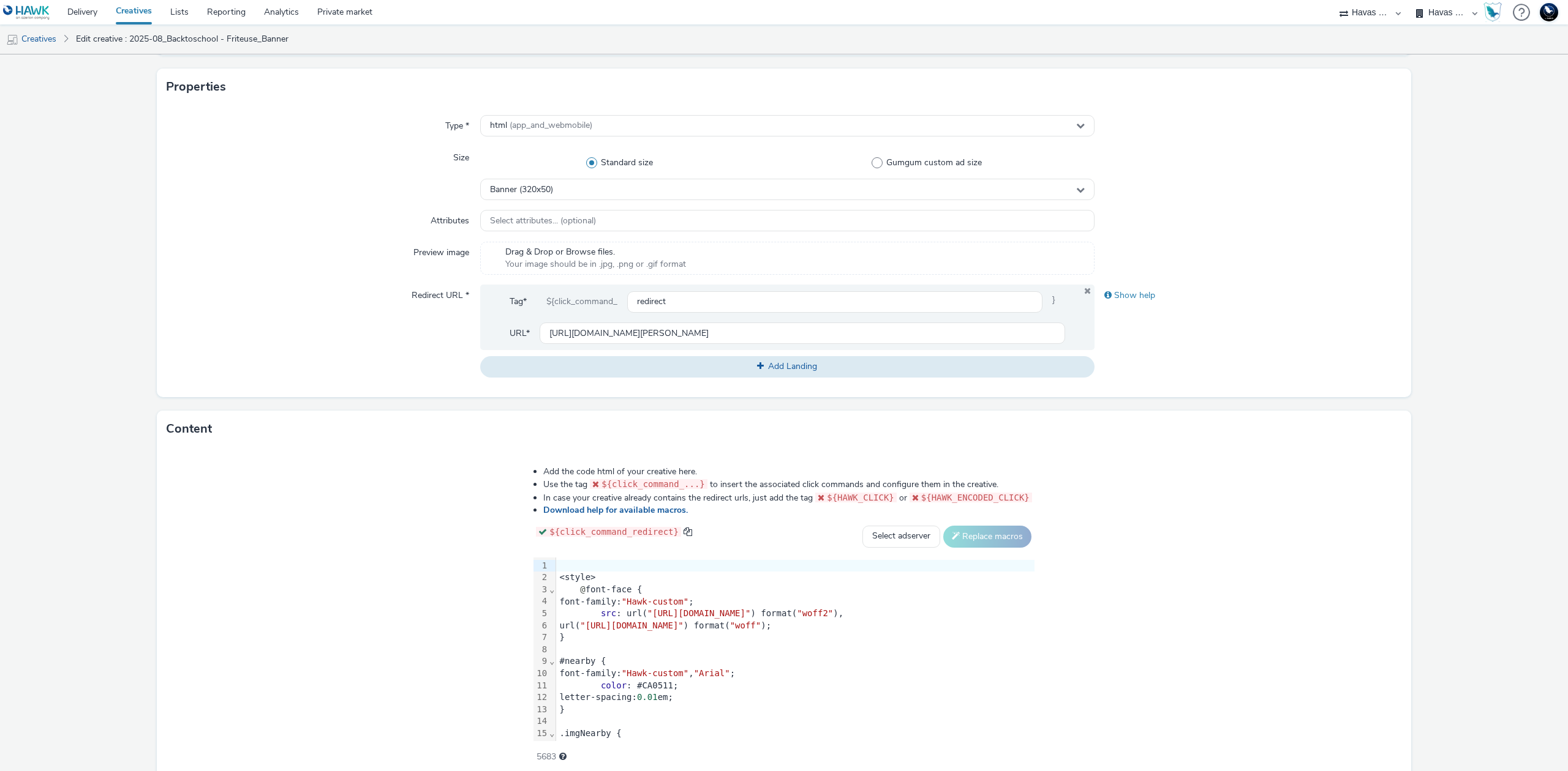
scroll to position [320, 0]
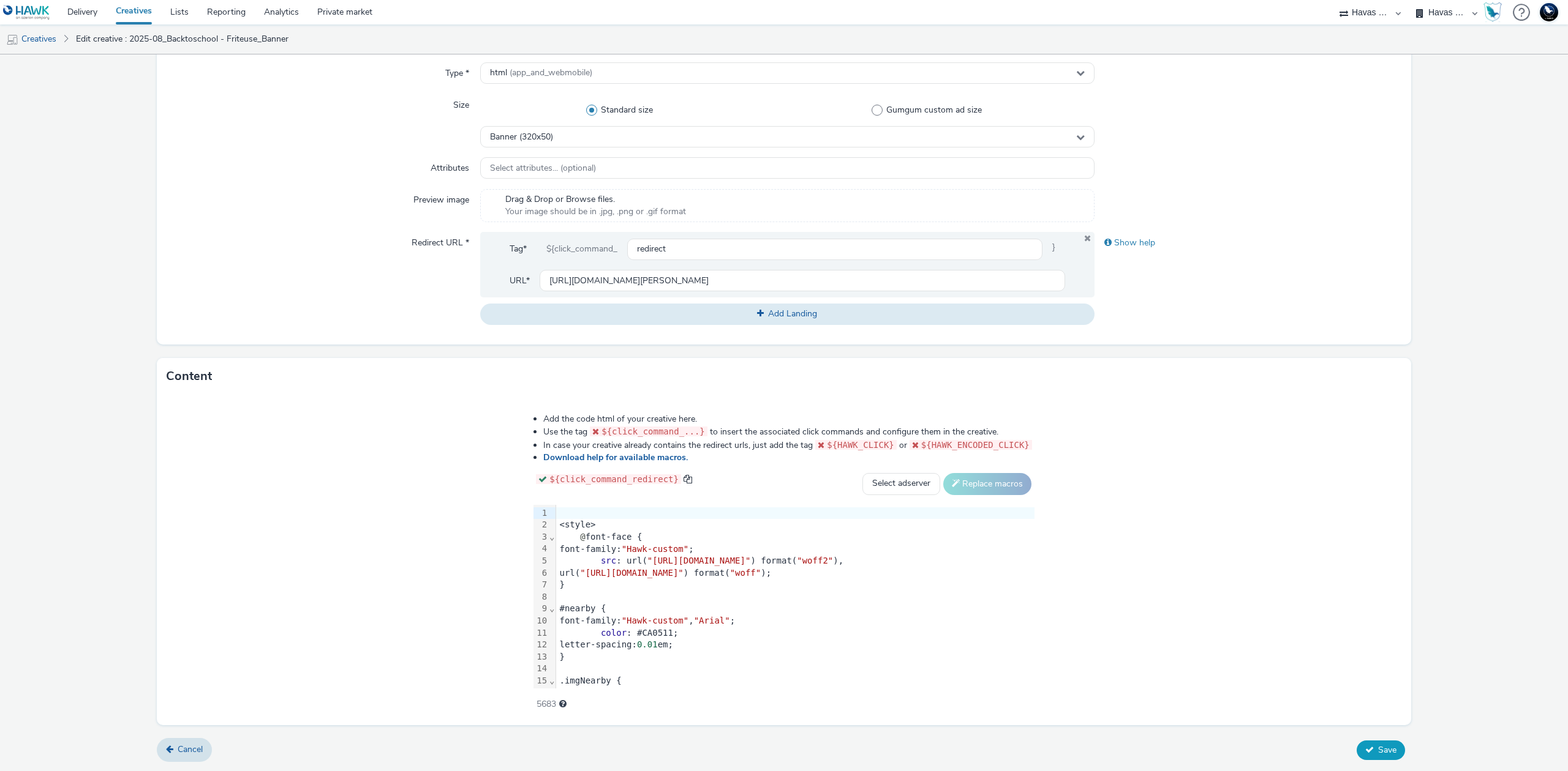
click at [1379, 748] on span "Save" at bounding box center [1387, 750] width 18 height 12
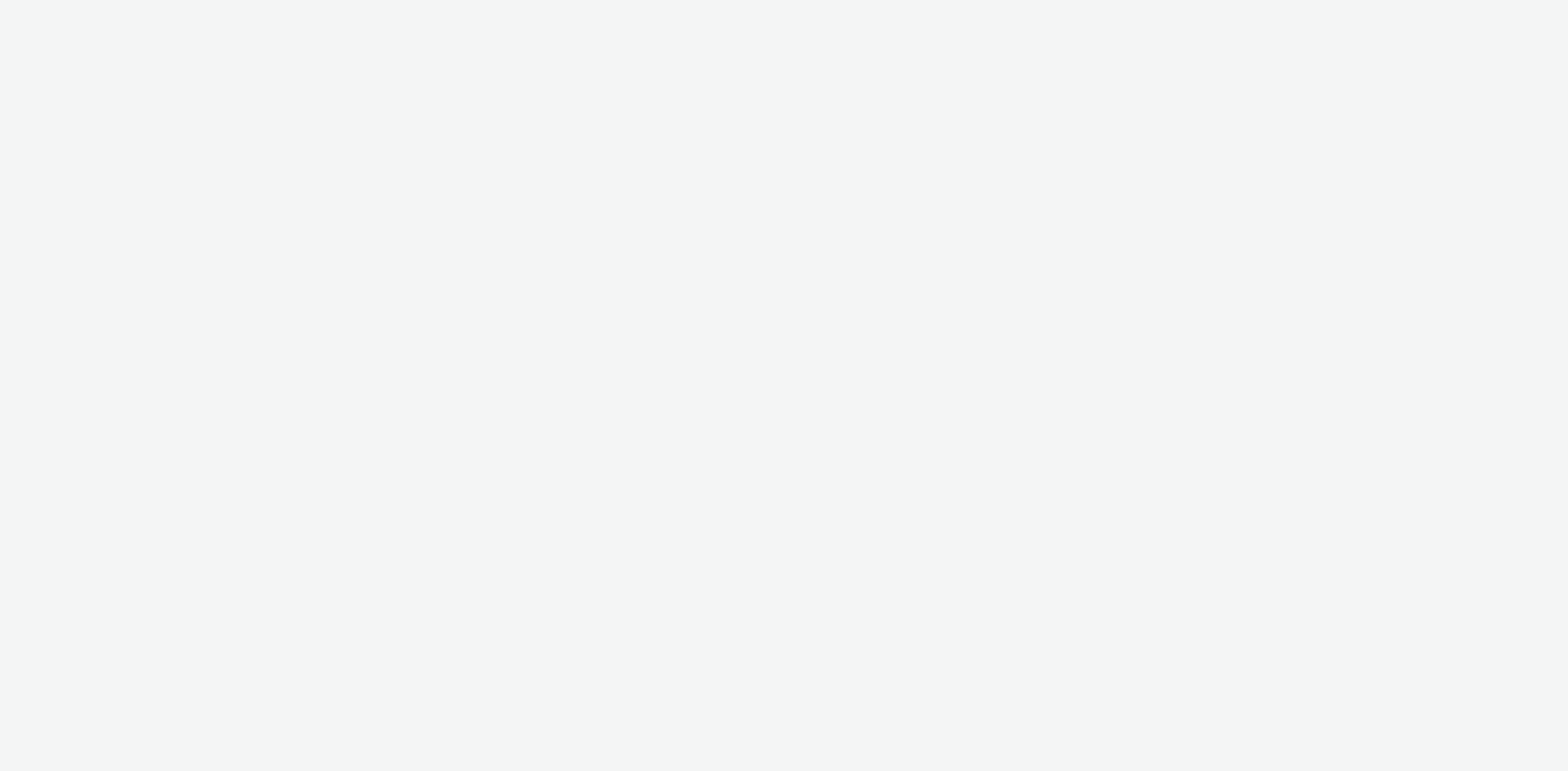
select select "43747a01-9d8e-4dea-a0e4-a98d33cfba61"
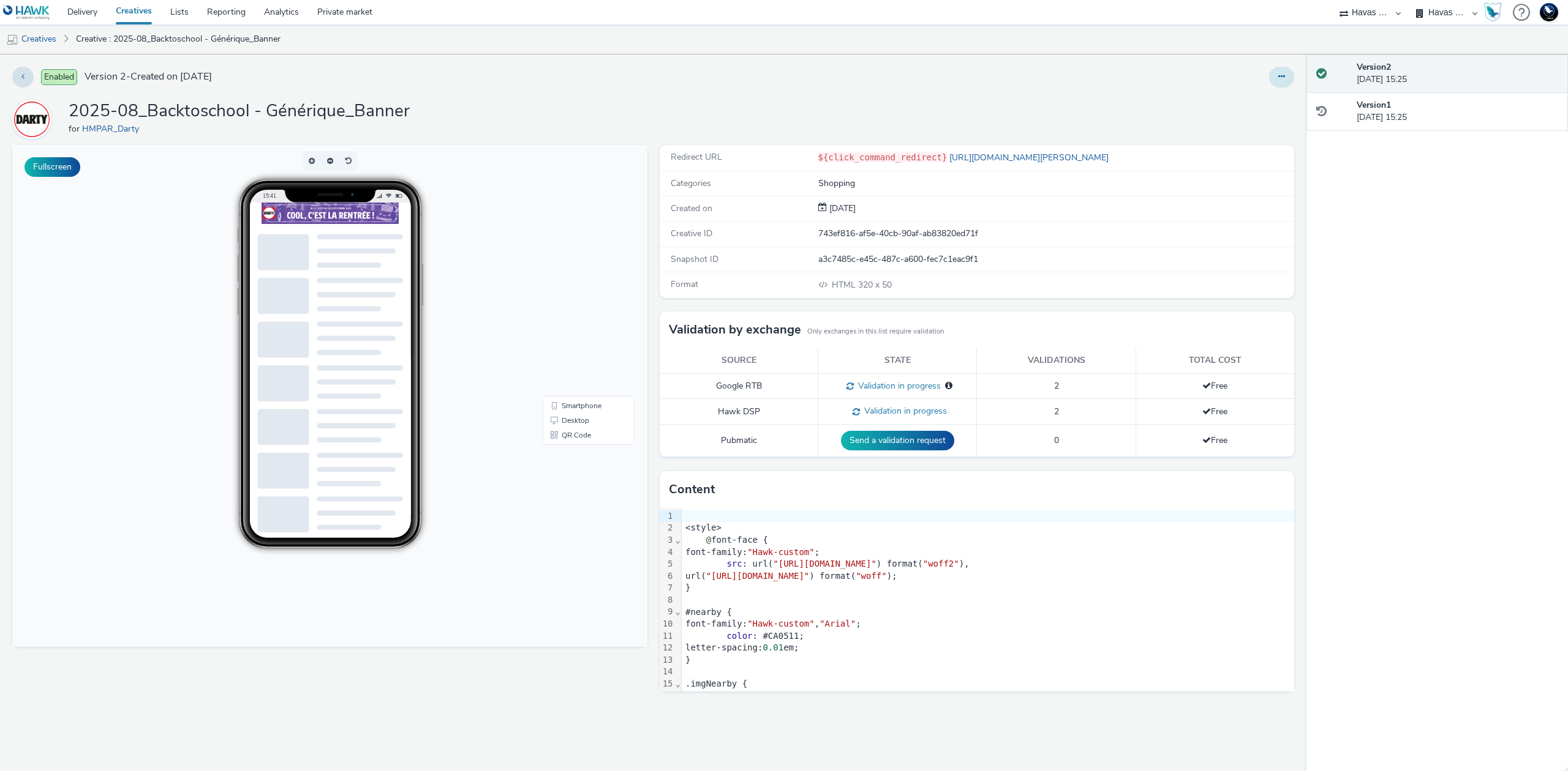
click at [1283, 81] on icon at bounding box center [1281, 76] width 7 height 8
click at [1274, 95] on link "Edit" at bounding box center [1248, 102] width 92 height 24
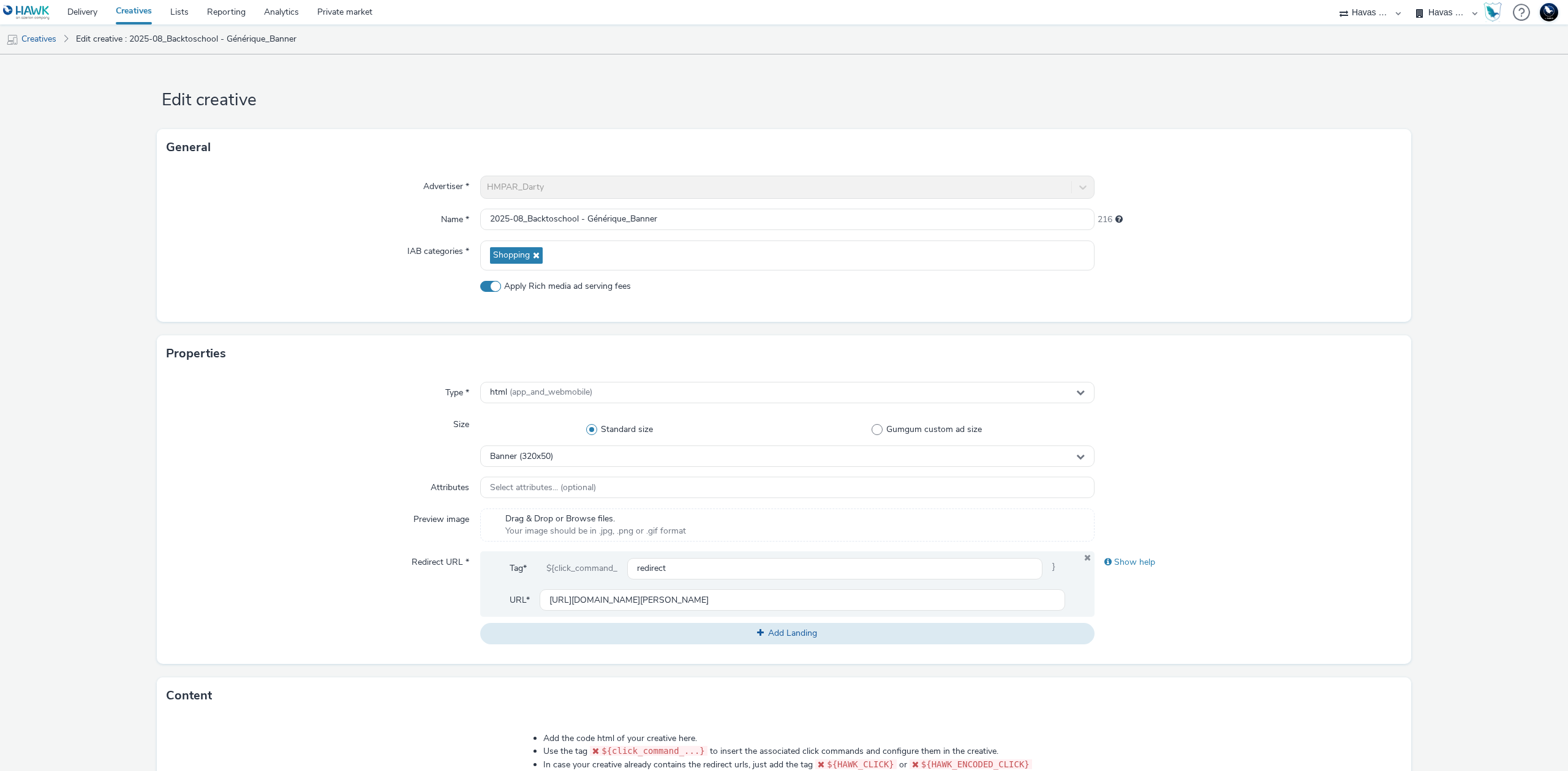
click at [612, 289] on span "Apply Rich media ad serving fees" at bounding box center [568, 286] width 127 height 13
click at [488, 289] on input "Apply Rich media ad serving fees" at bounding box center [483, 286] width 8 height 8
checkbox input "false"
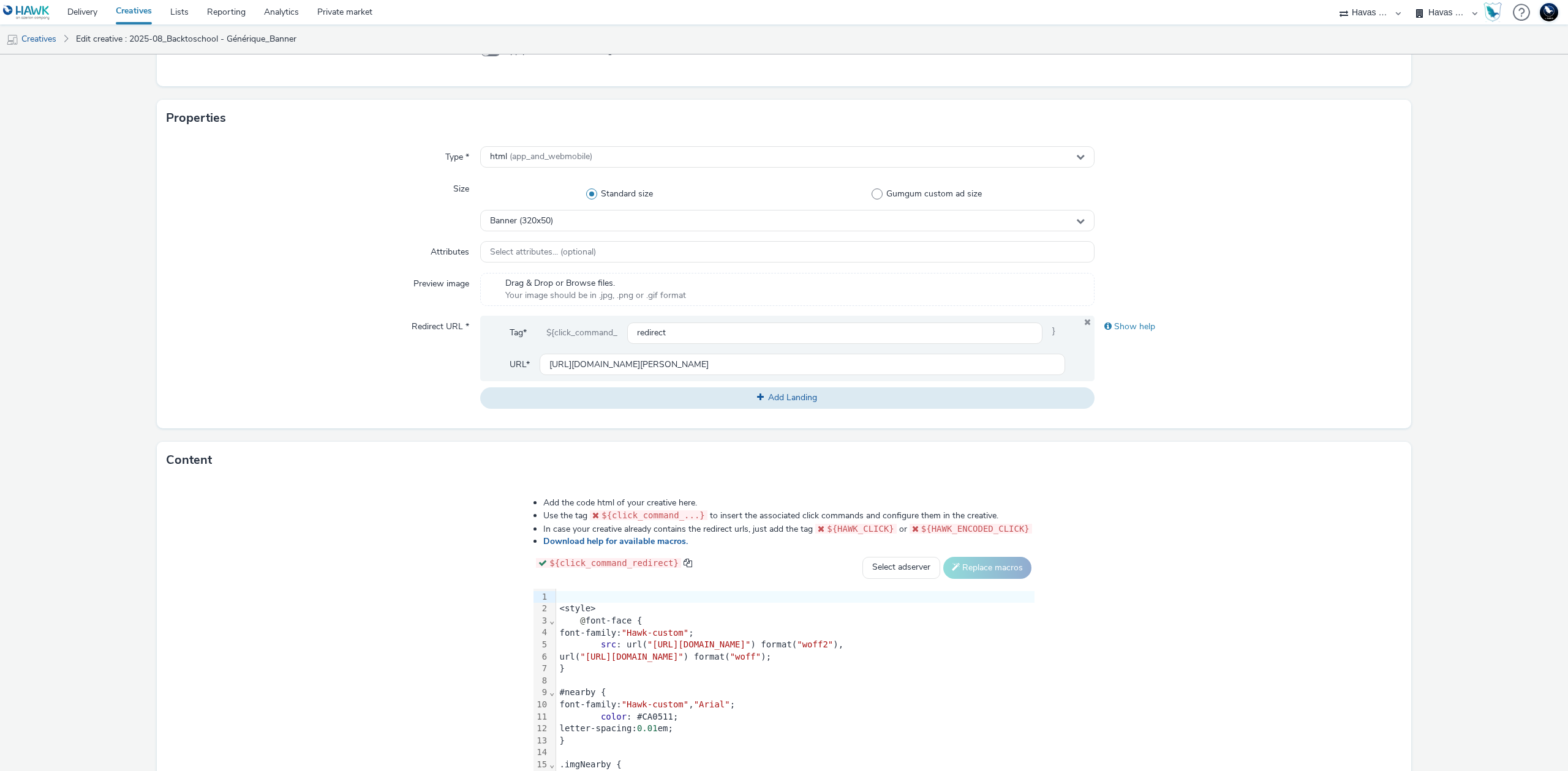
scroll to position [320, 0]
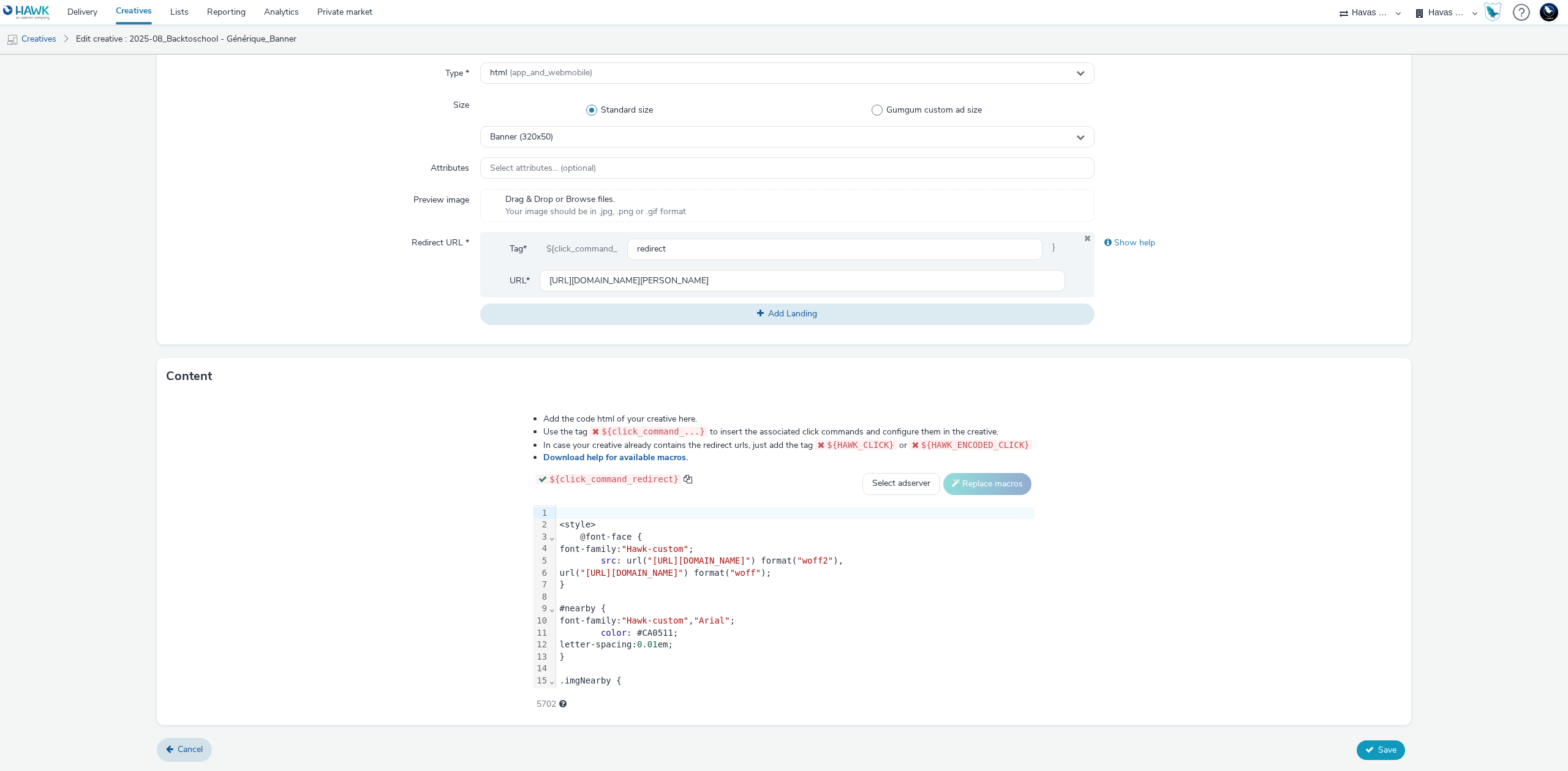
click at [1377, 757] on button "Save" at bounding box center [1381, 750] width 49 height 19
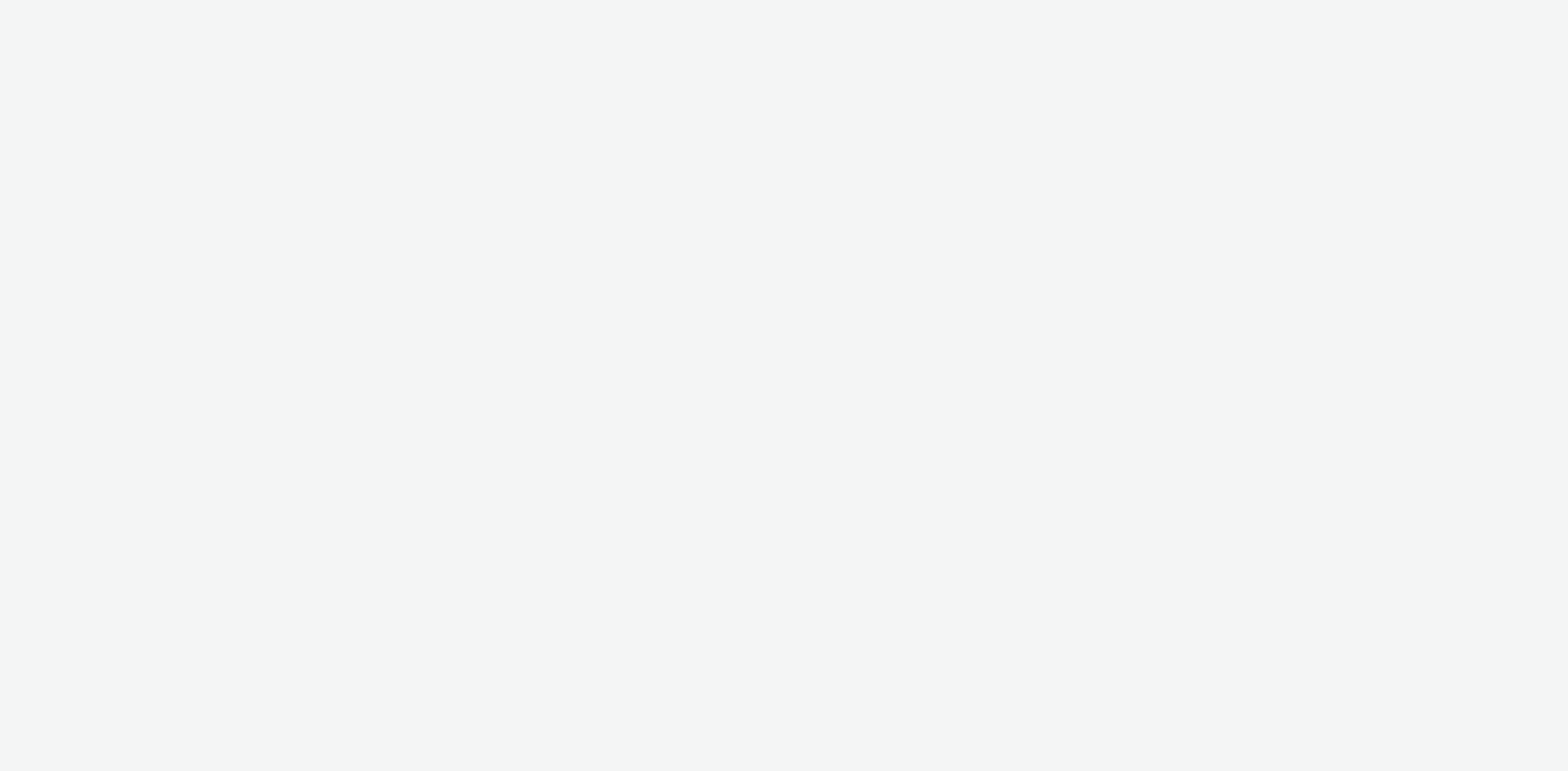
select select "43747a01-9d8e-4dea-a0e4-a98d33cfba61"
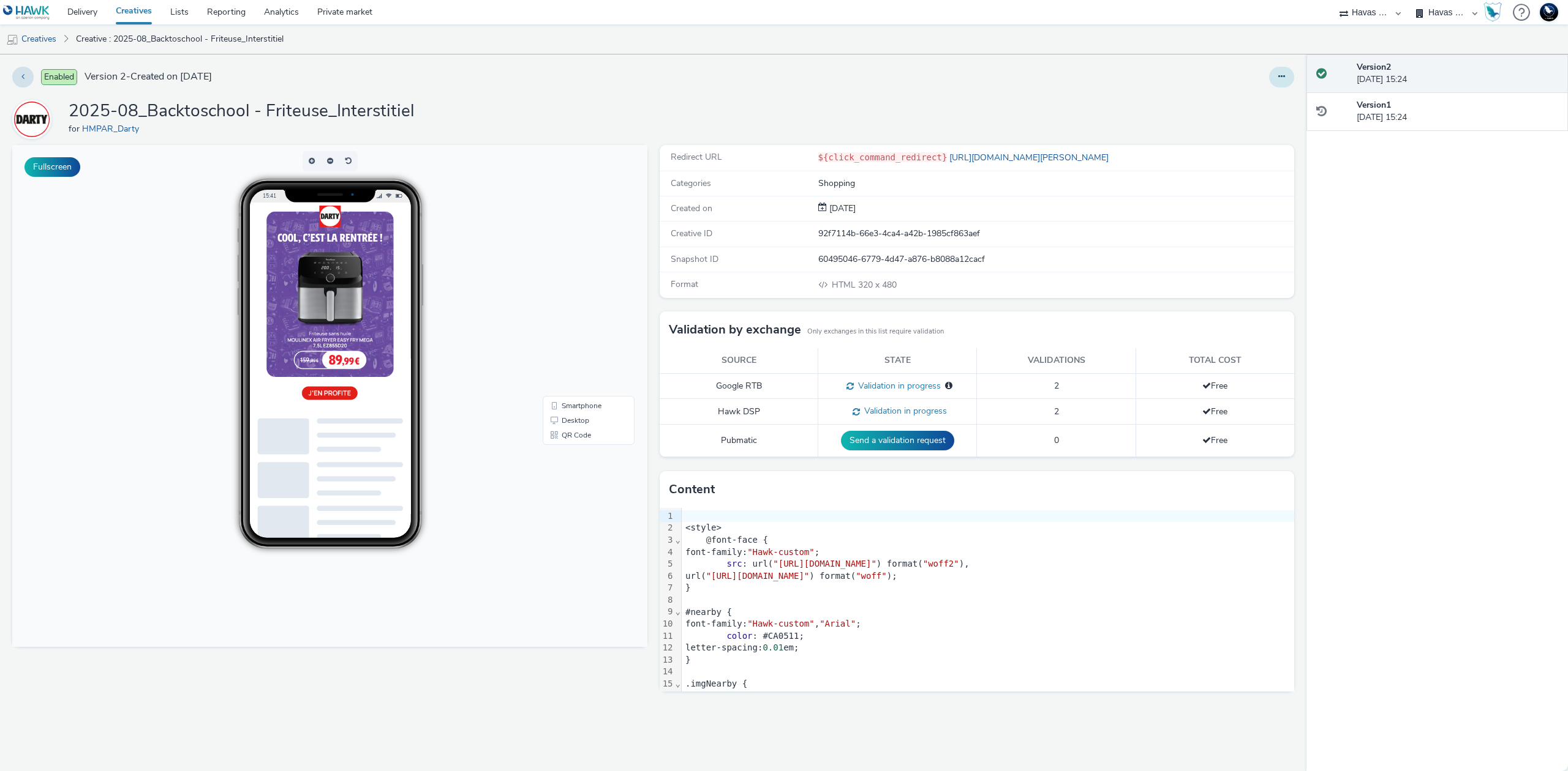
click at [1277, 77] on button at bounding box center [1281, 77] width 25 height 21
click at [1253, 100] on link "Edit" at bounding box center [1248, 102] width 92 height 24
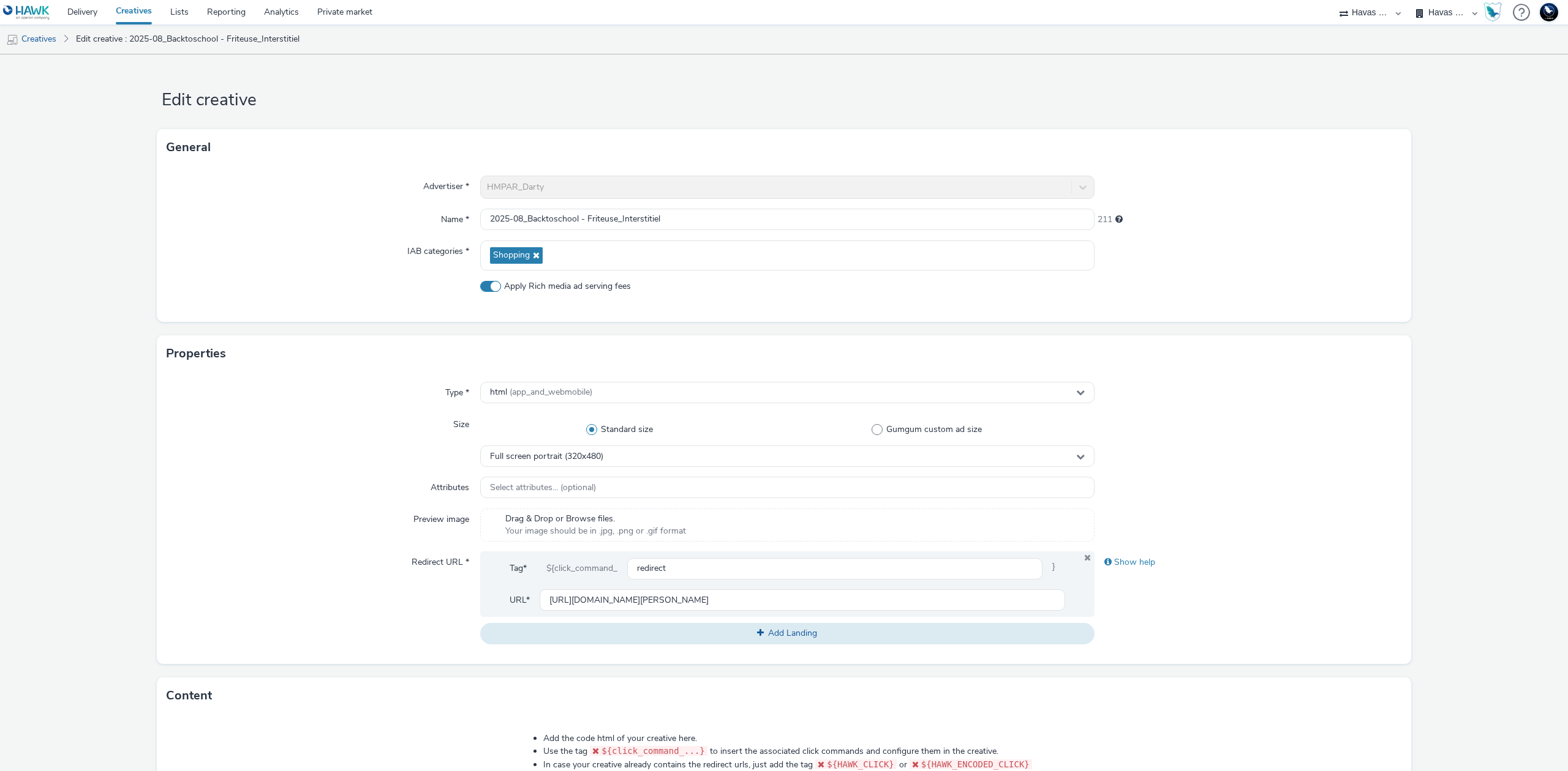
drag, startPoint x: 538, startPoint y: 283, endPoint x: 822, endPoint y: 352, distance: 292.3
click at [538, 283] on span "Apply Rich media ad serving fees" at bounding box center [568, 286] width 127 height 13
click at [488, 283] on input "Apply Rich media ad serving fees" at bounding box center [483, 286] width 8 height 8
checkbox input "false"
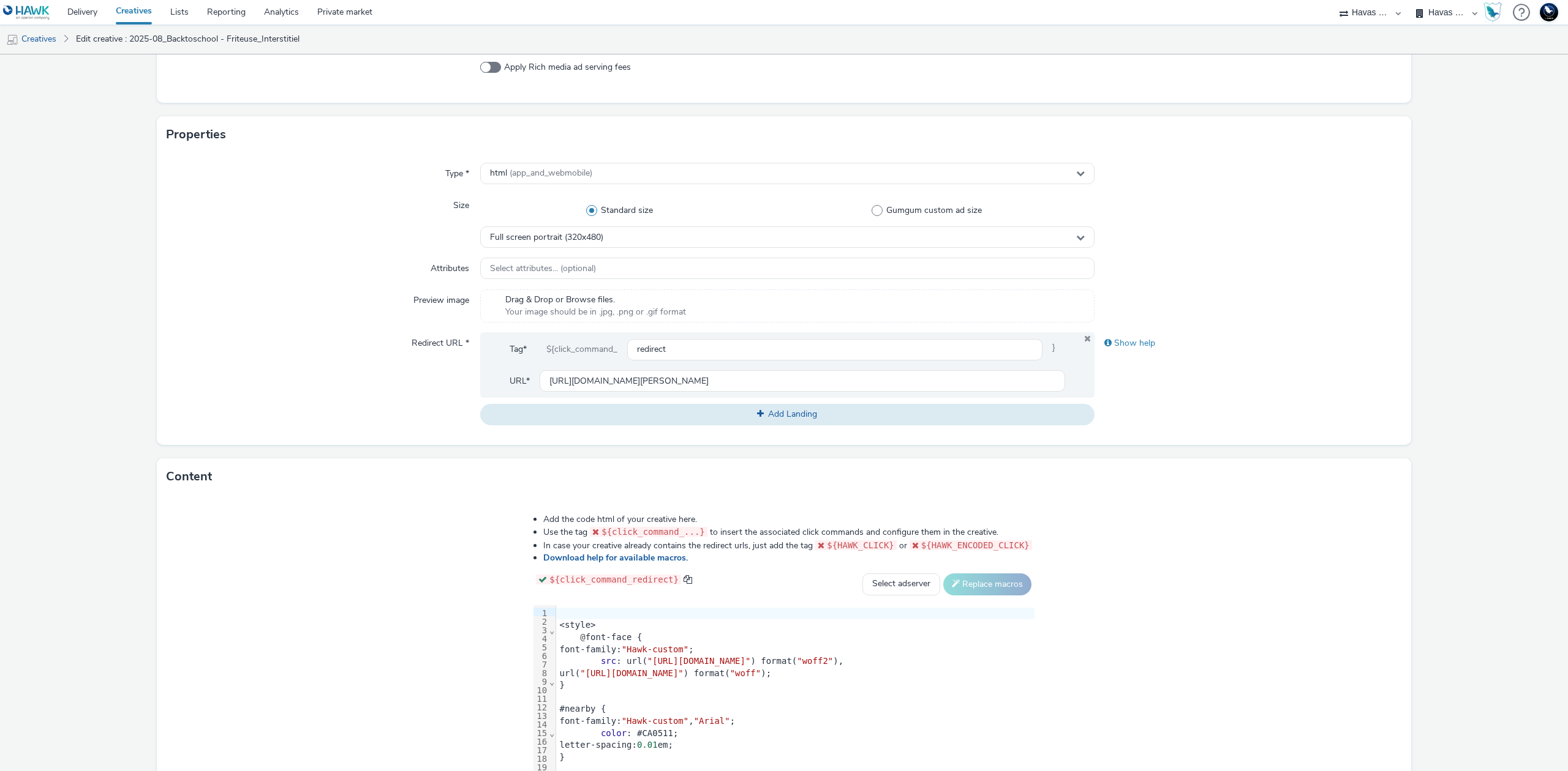
scroll to position [320, 0]
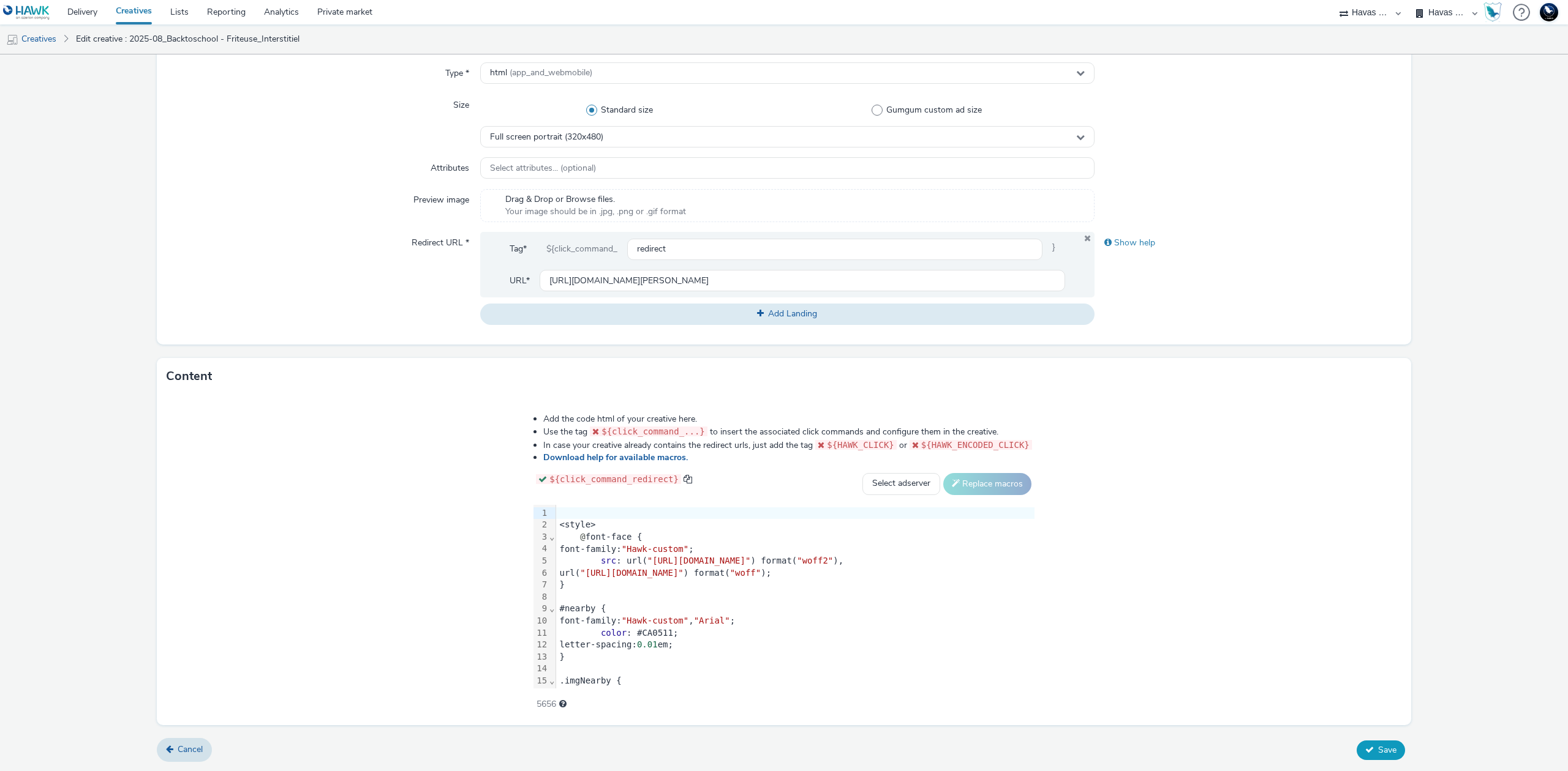
click at [1363, 748] on button "Save" at bounding box center [1381, 750] width 49 height 19
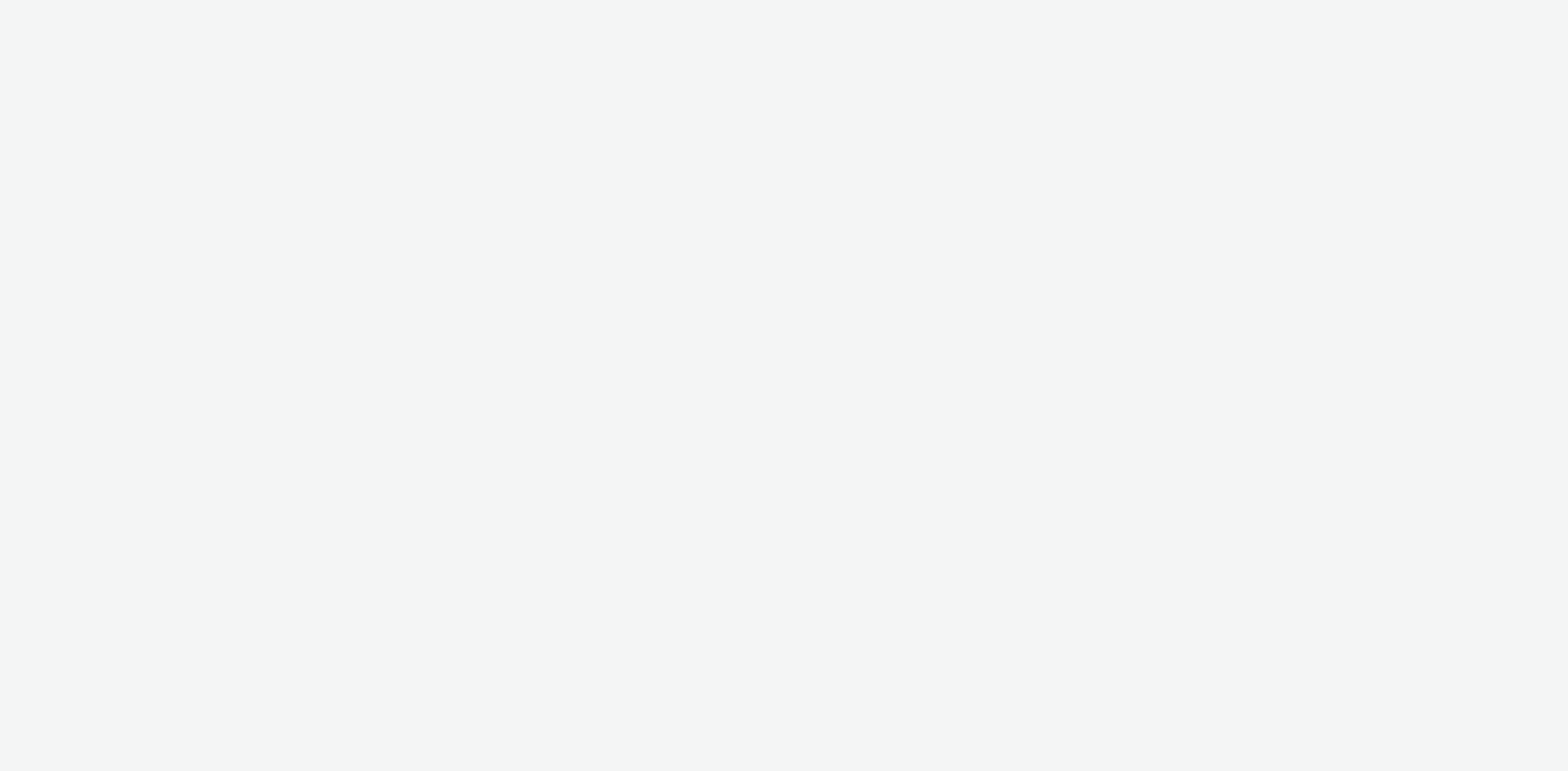
select select "43747a01-9d8e-4dea-a0e4-a98d33cfba61"
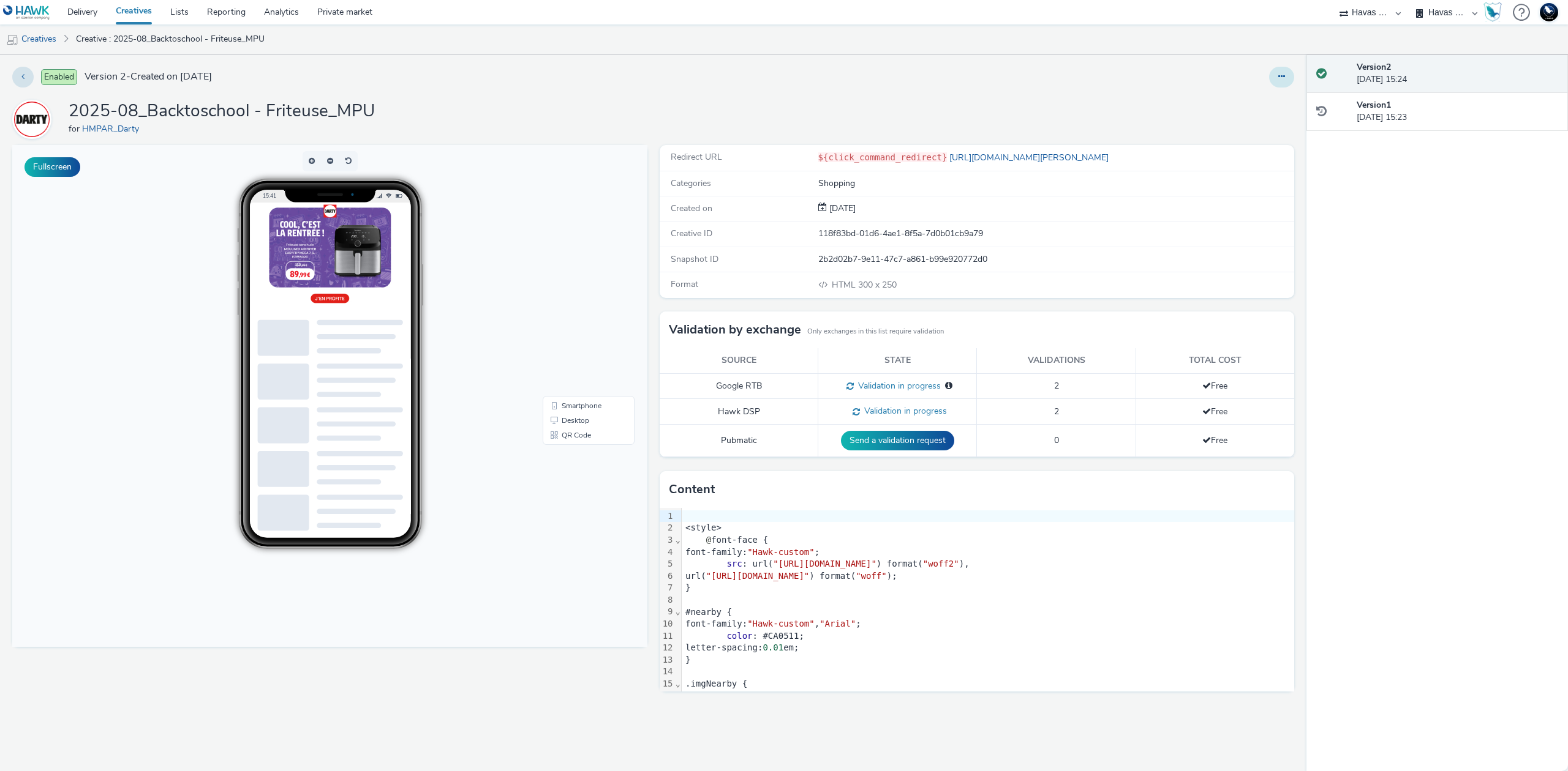
click at [1282, 74] on icon at bounding box center [1281, 76] width 7 height 8
click at [1252, 99] on link "Edit" at bounding box center [1248, 102] width 92 height 24
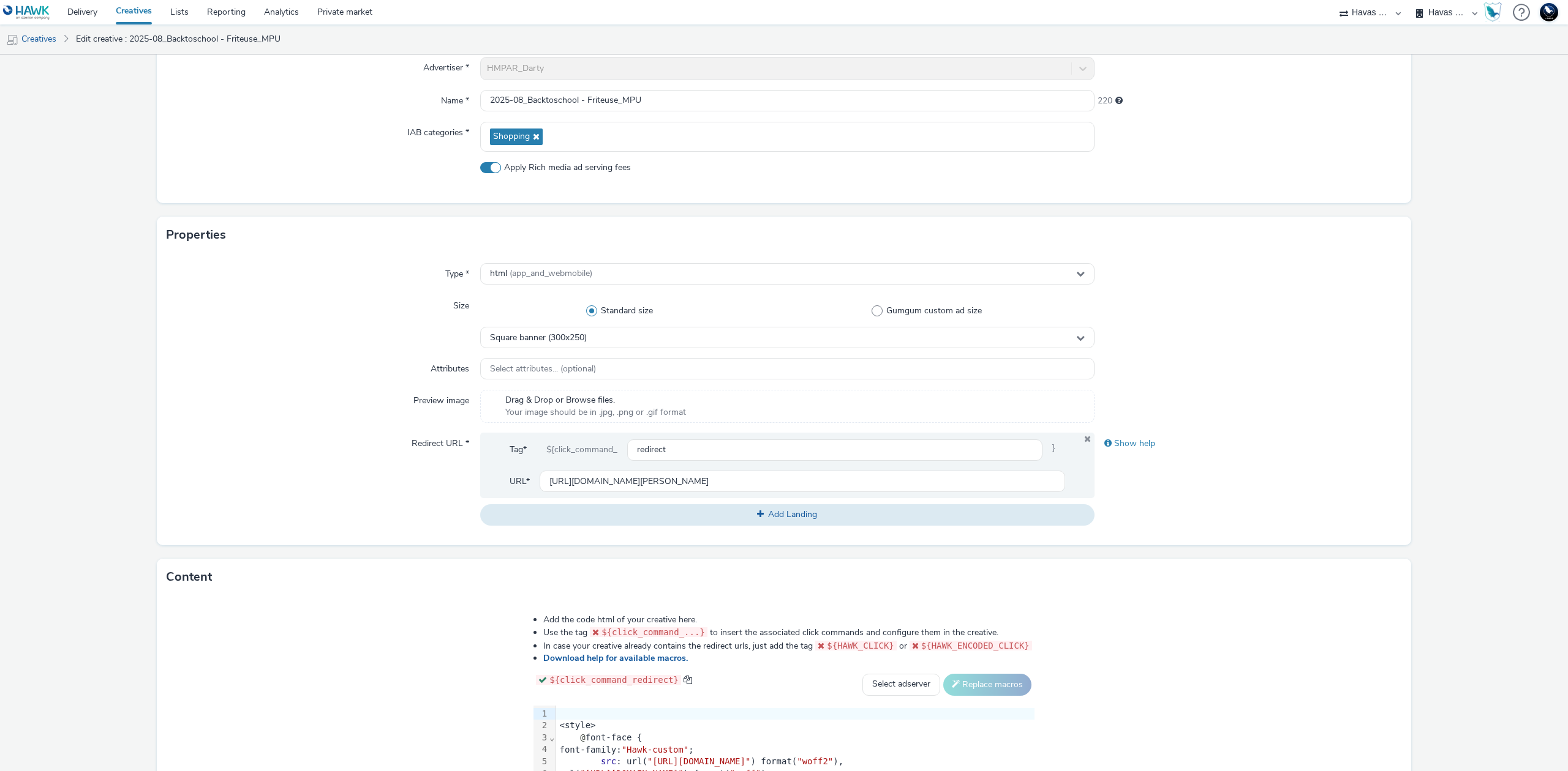
scroll to position [163, 0]
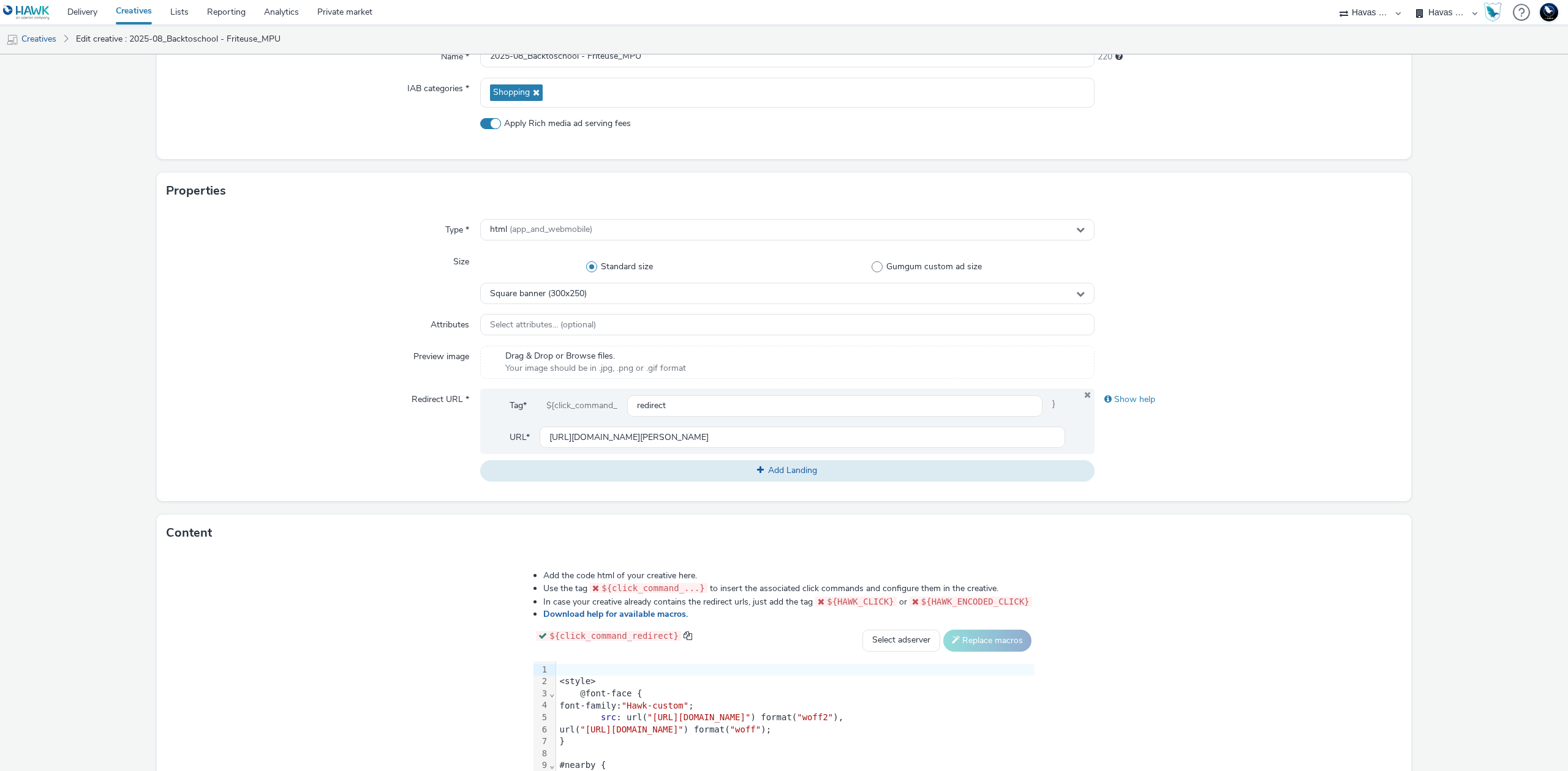
click at [581, 120] on span "Apply Rich media ad serving fees" at bounding box center [568, 124] width 127 height 13
click at [488, 120] on input "Apply Rich media ad serving fees" at bounding box center [483, 123] width 8 height 8
checkbox input "false"
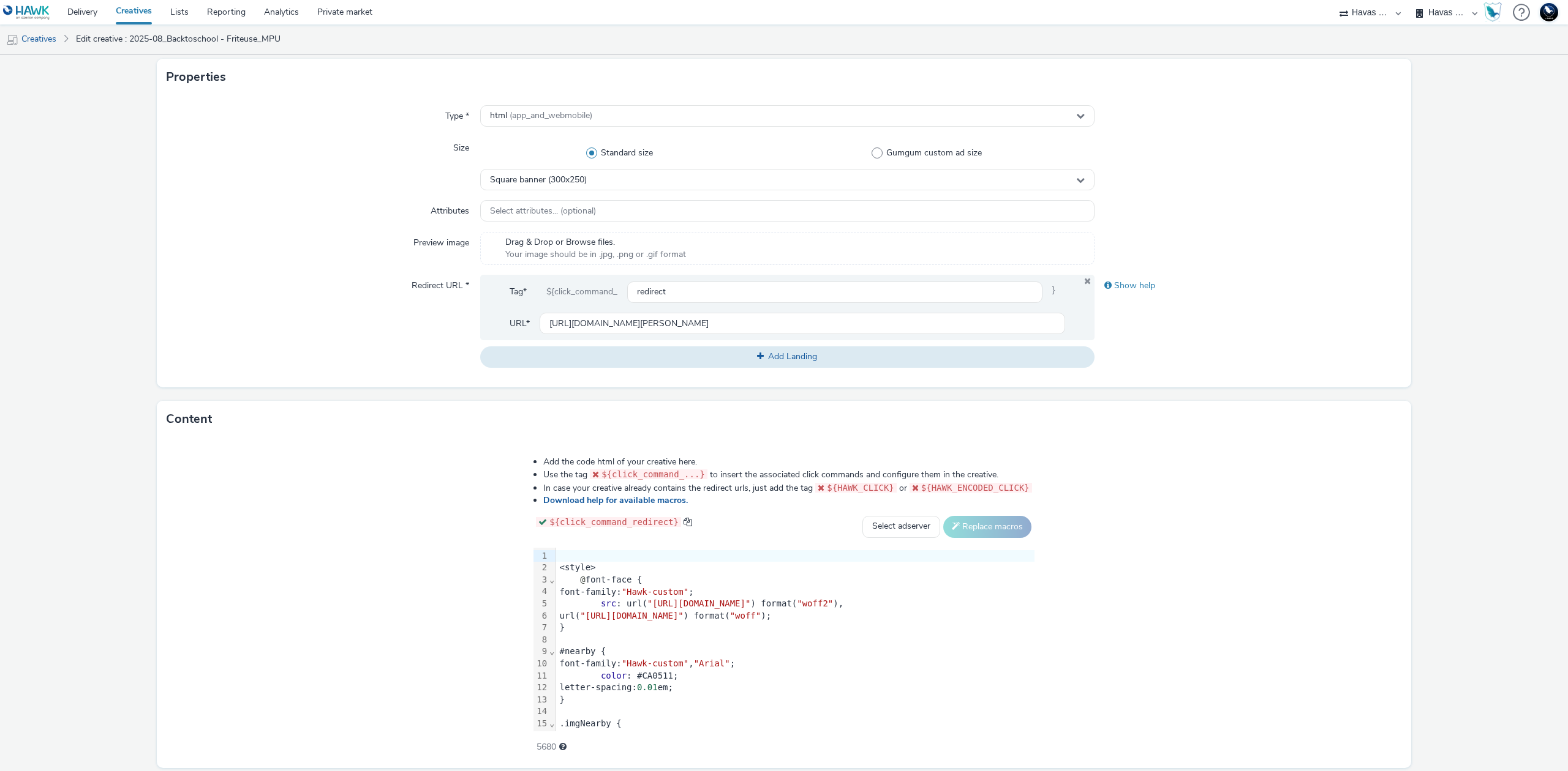
scroll to position [320, 0]
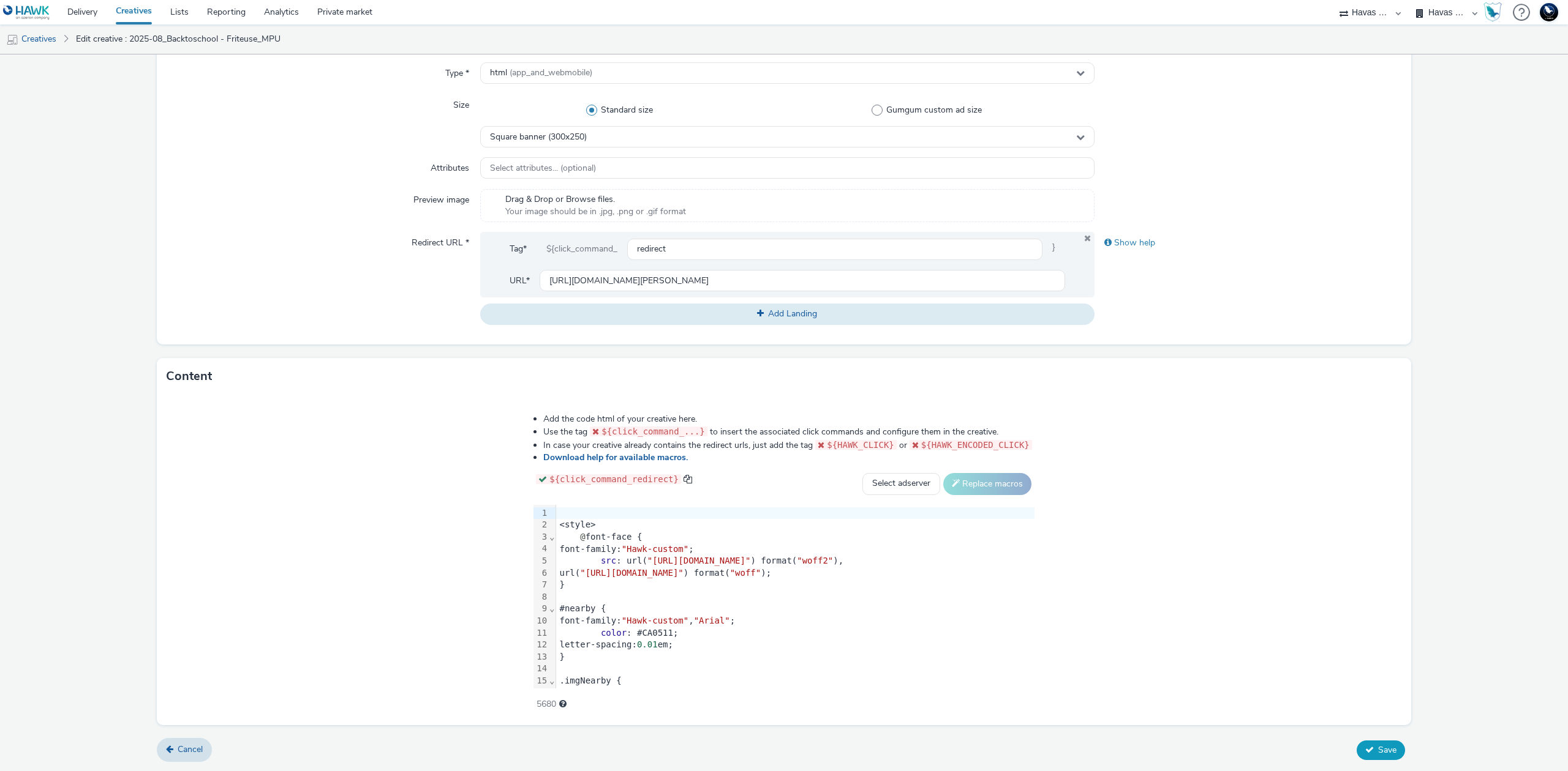
click at [1378, 745] on span "Save" at bounding box center [1387, 750] width 18 height 12
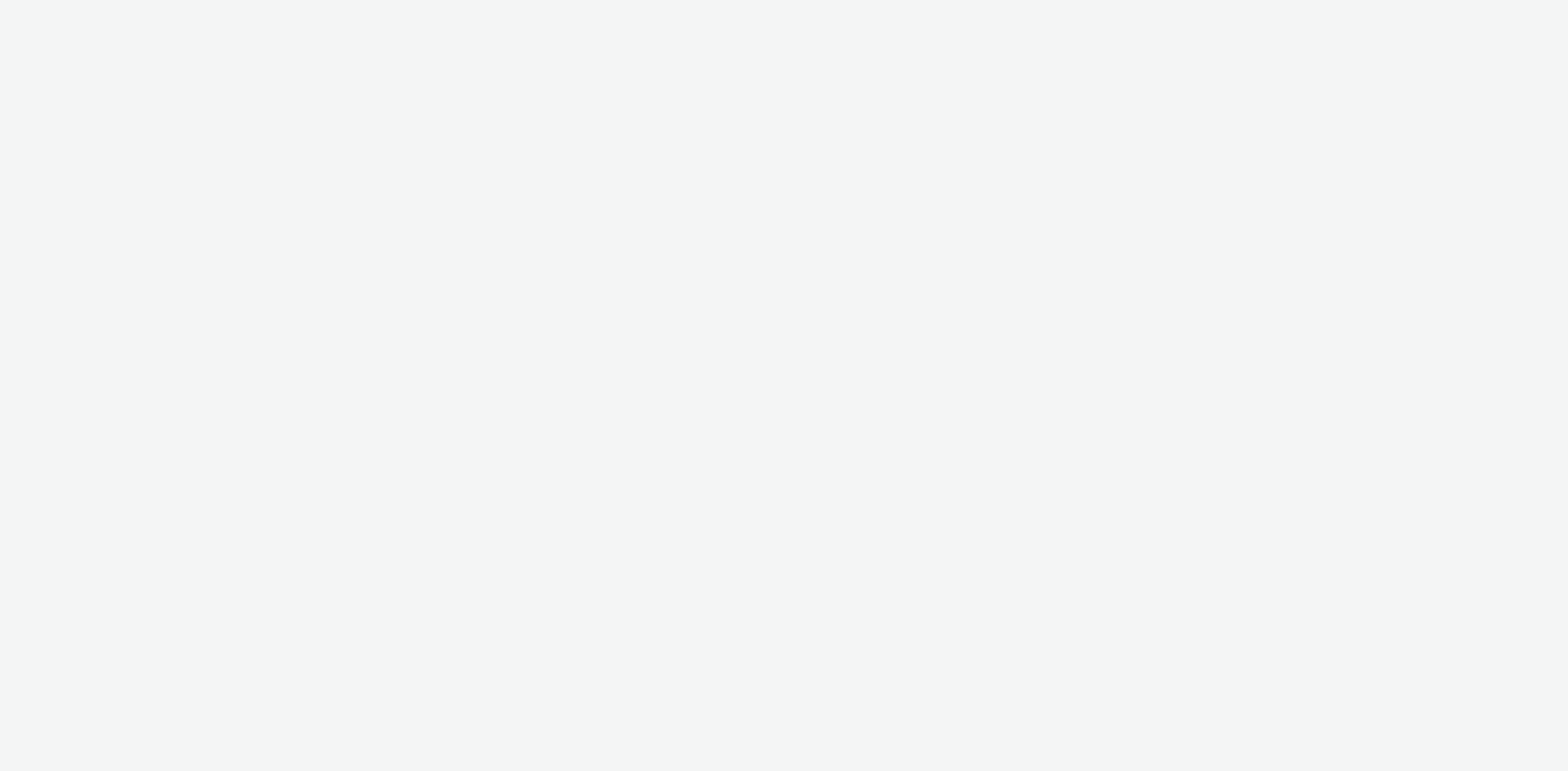
select select "43747a01-9d8e-4dea-a0e4-a98d33cfba61"
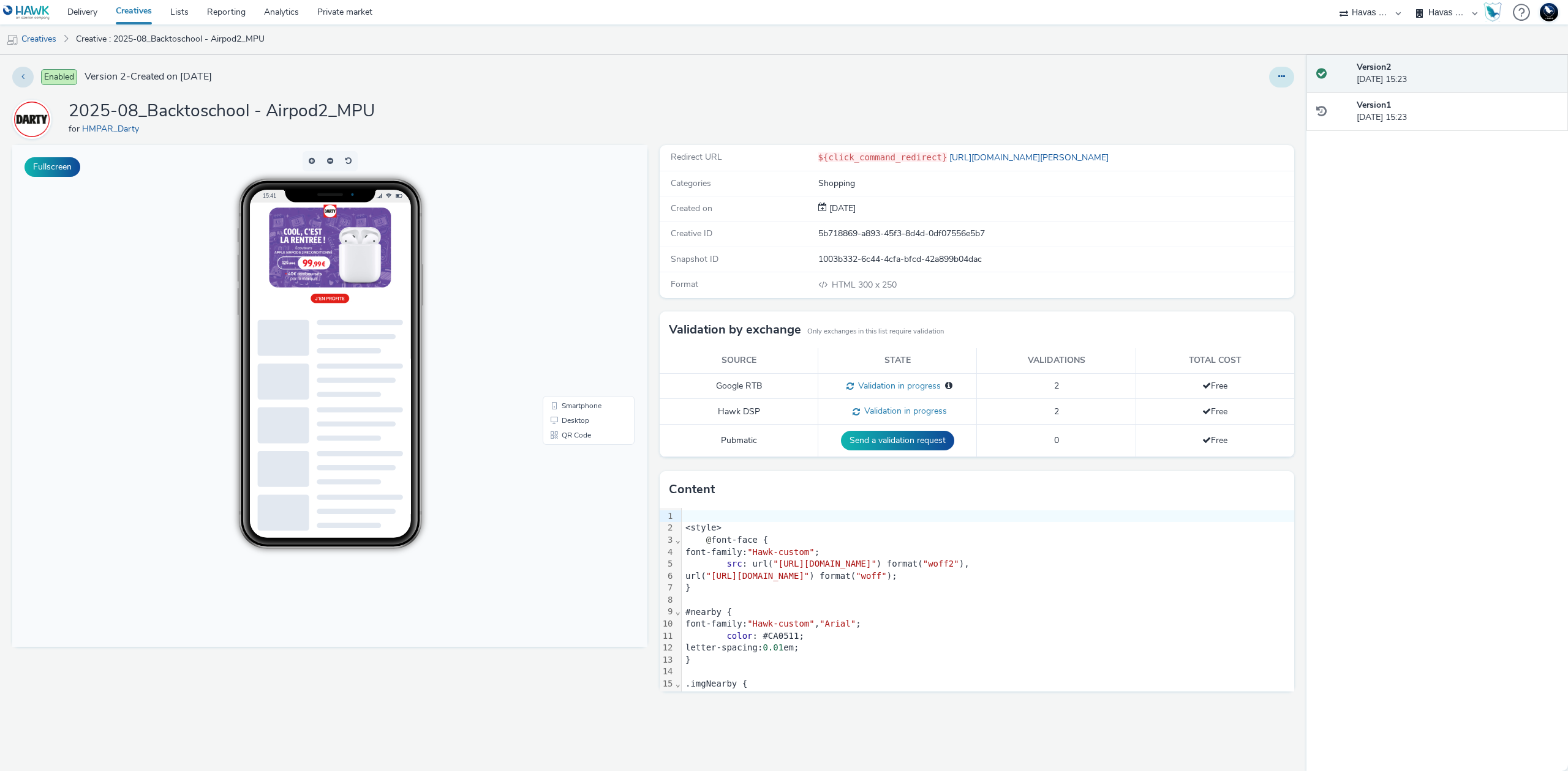
click at [1288, 79] on button at bounding box center [1281, 77] width 25 height 21
click at [1274, 102] on link "Edit" at bounding box center [1248, 102] width 92 height 24
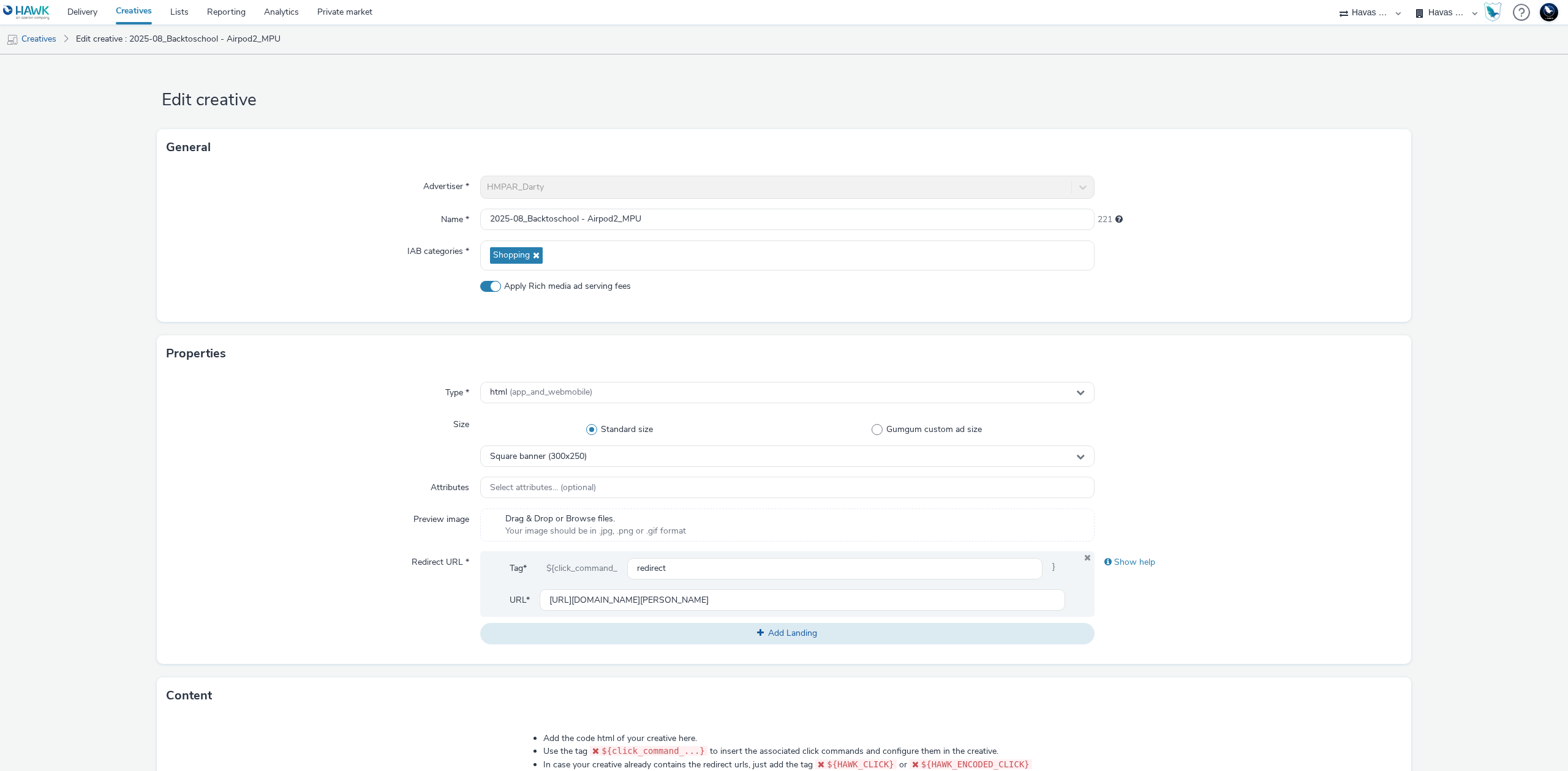
click at [577, 286] on span "Apply Rich media ad serving fees" at bounding box center [568, 286] width 127 height 13
click at [488, 286] on input "Apply Rich media ad serving fees" at bounding box center [483, 286] width 8 height 8
checkbox input "false"
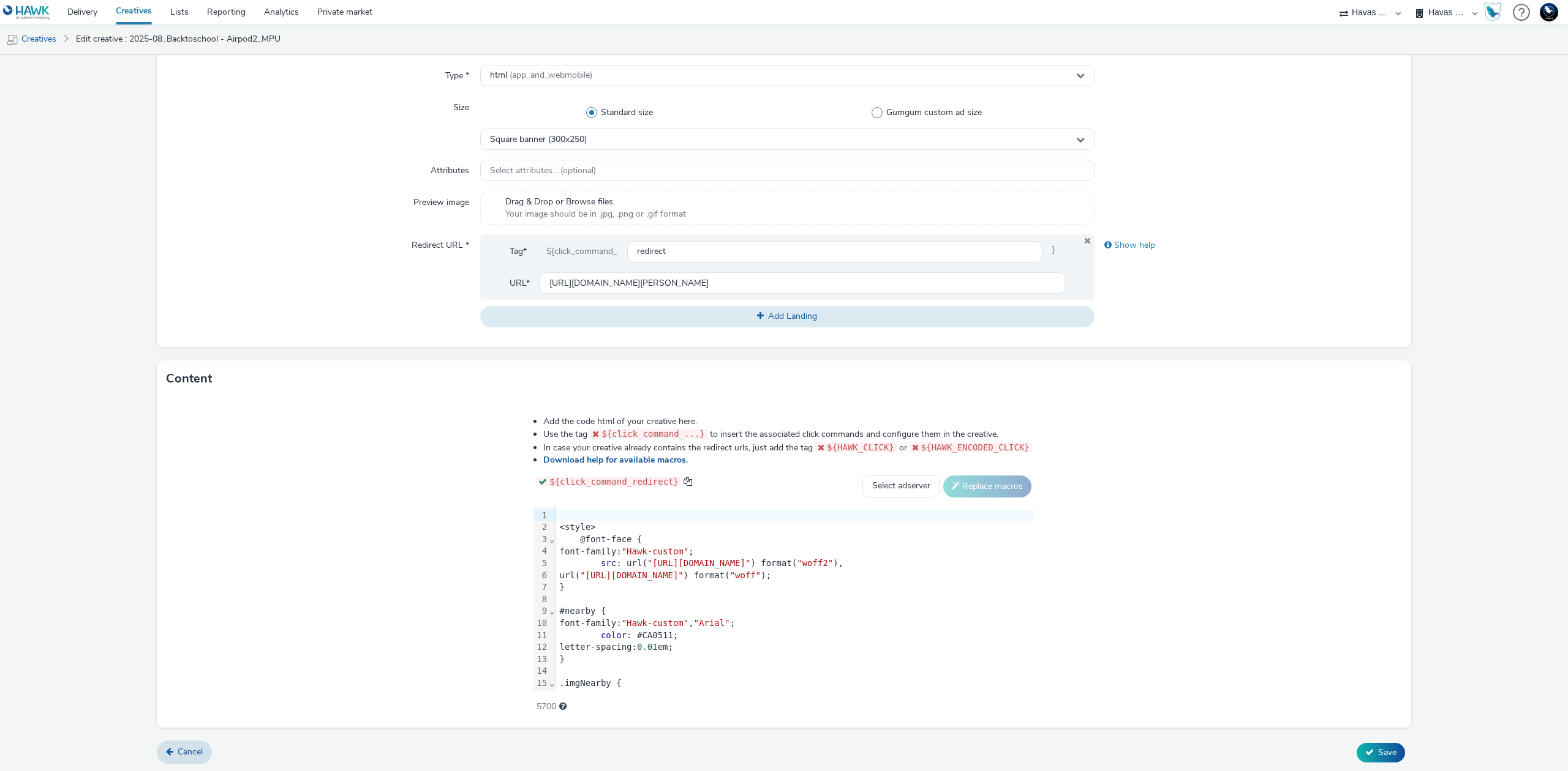
scroll to position [320, 0]
click at [1378, 750] on span "Save" at bounding box center [1387, 750] width 18 height 12
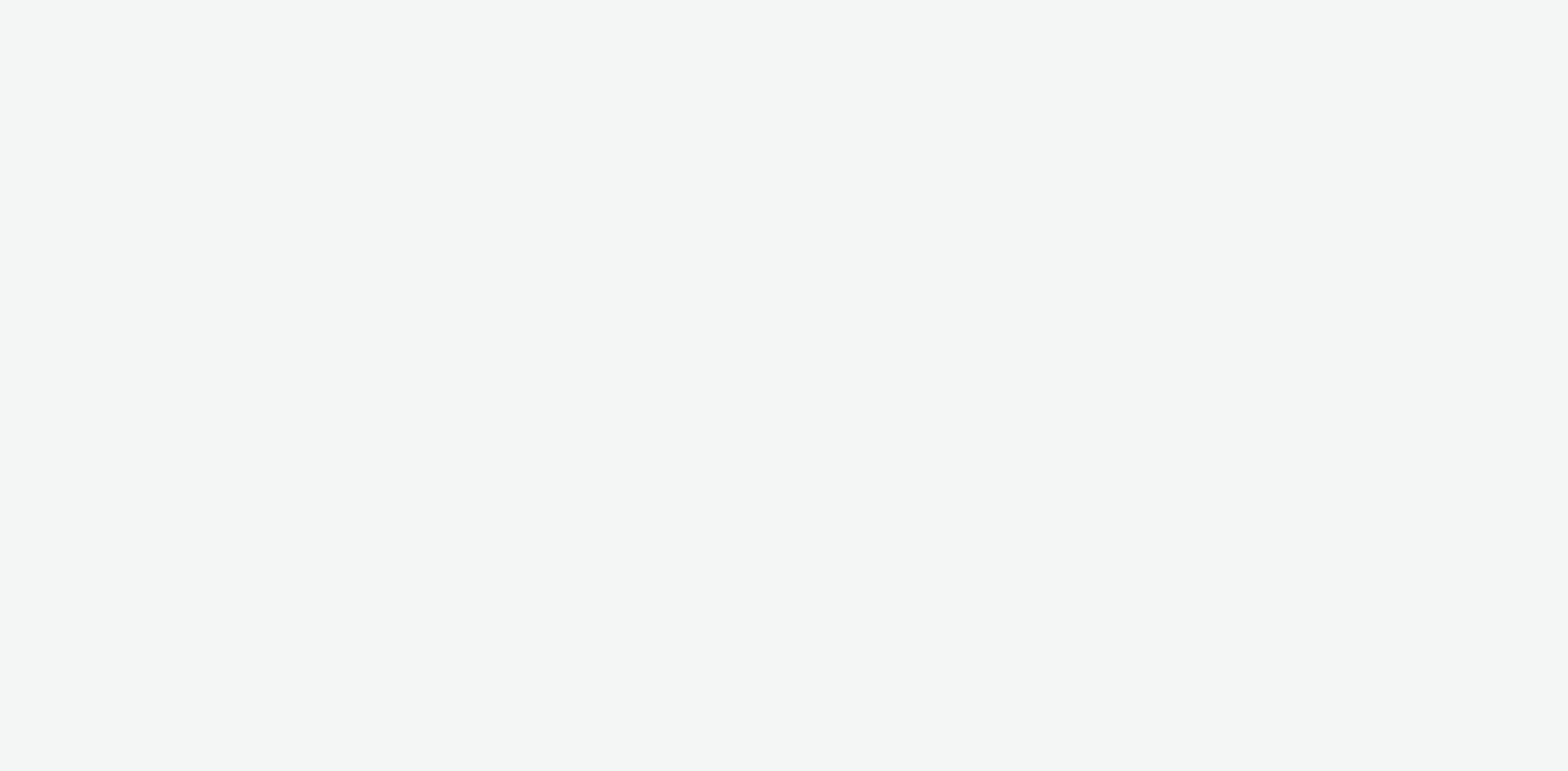
select select "43747a01-9d8e-4dea-a0e4-a98d33cfba61"
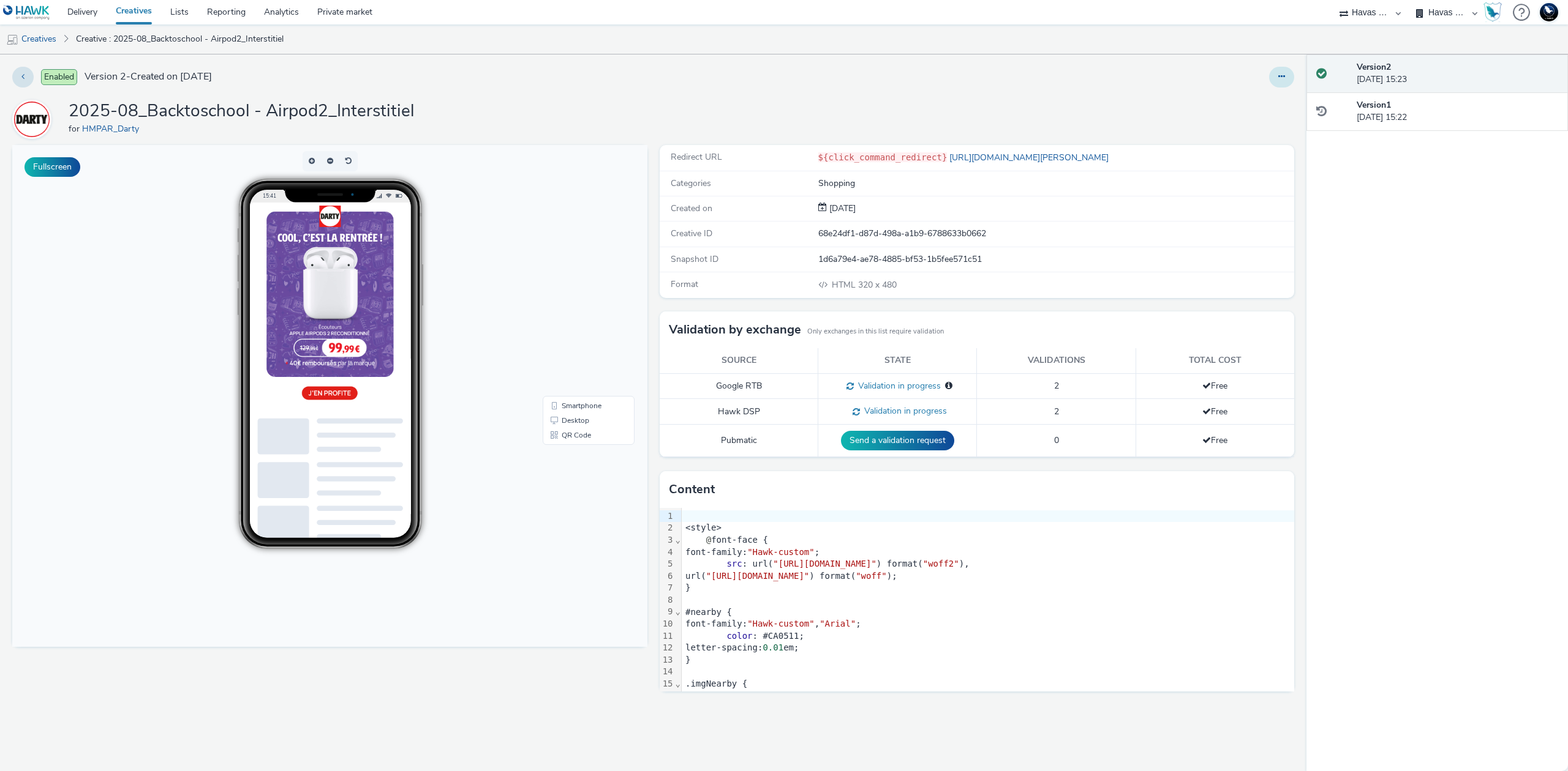
click at [1274, 79] on button at bounding box center [1281, 77] width 25 height 21
click at [1251, 108] on link "Edit" at bounding box center [1248, 102] width 92 height 24
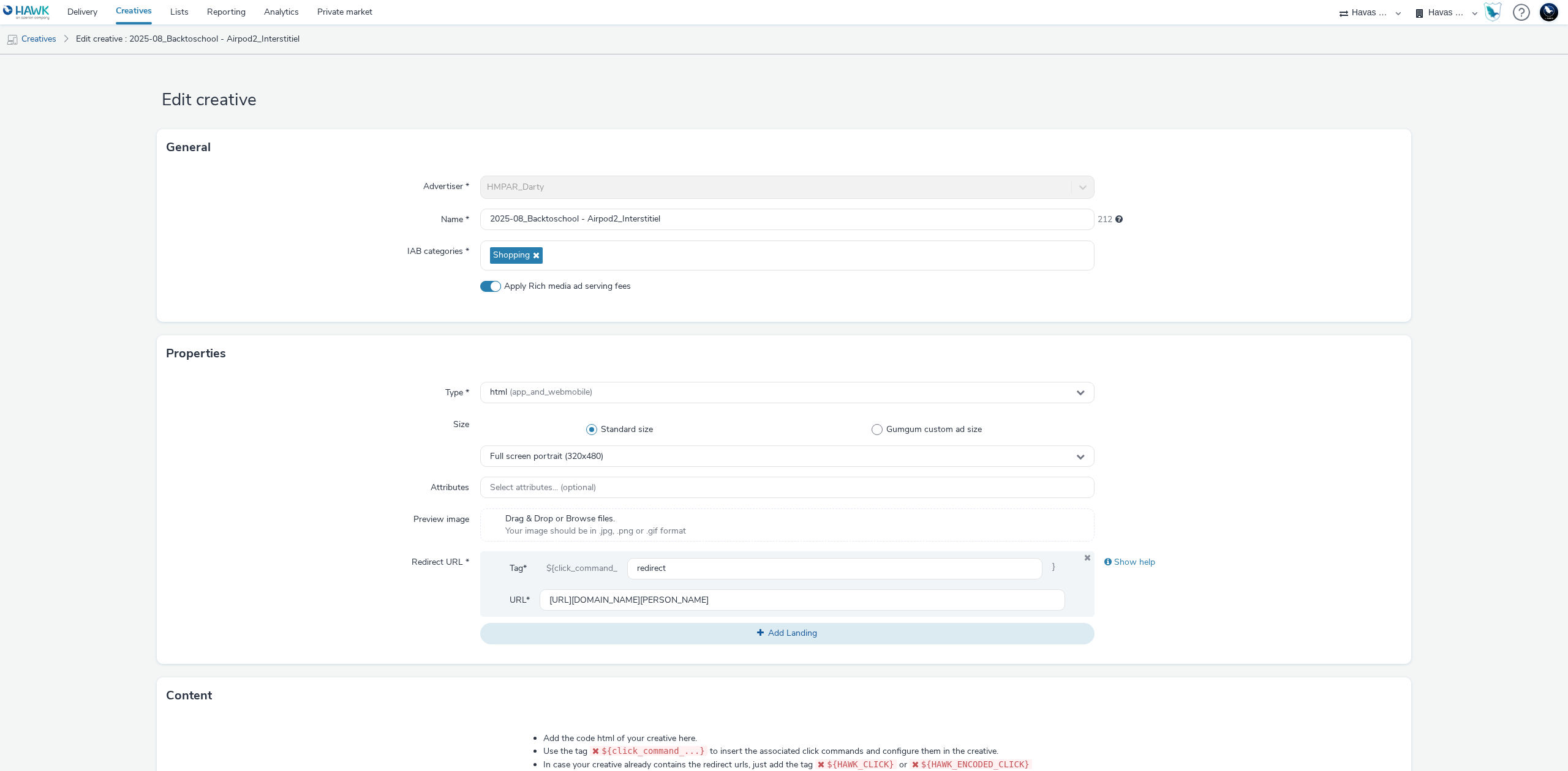
click at [557, 295] on div "Apply Rich media ad serving fees" at bounding box center [787, 291] width 614 height 22
click at [564, 286] on span "Apply Rich media ad serving fees" at bounding box center [568, 286] width 127 height 13
click at [488, 286] on input "Apply Rich media ad serving fees" at bounding box center [483, 286] width 8 height 8
checkbox input "false"
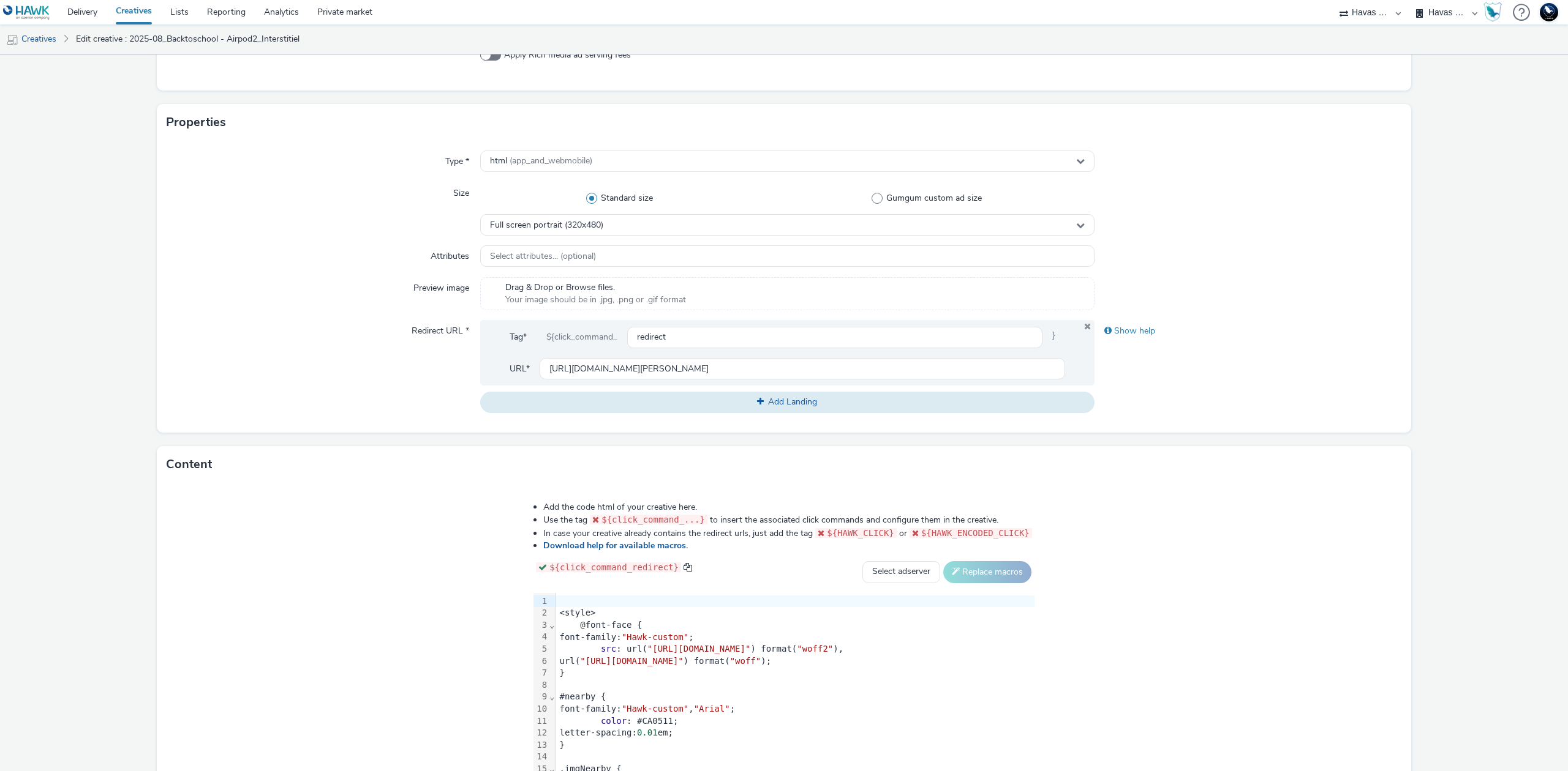
scroll to position [320, 0]
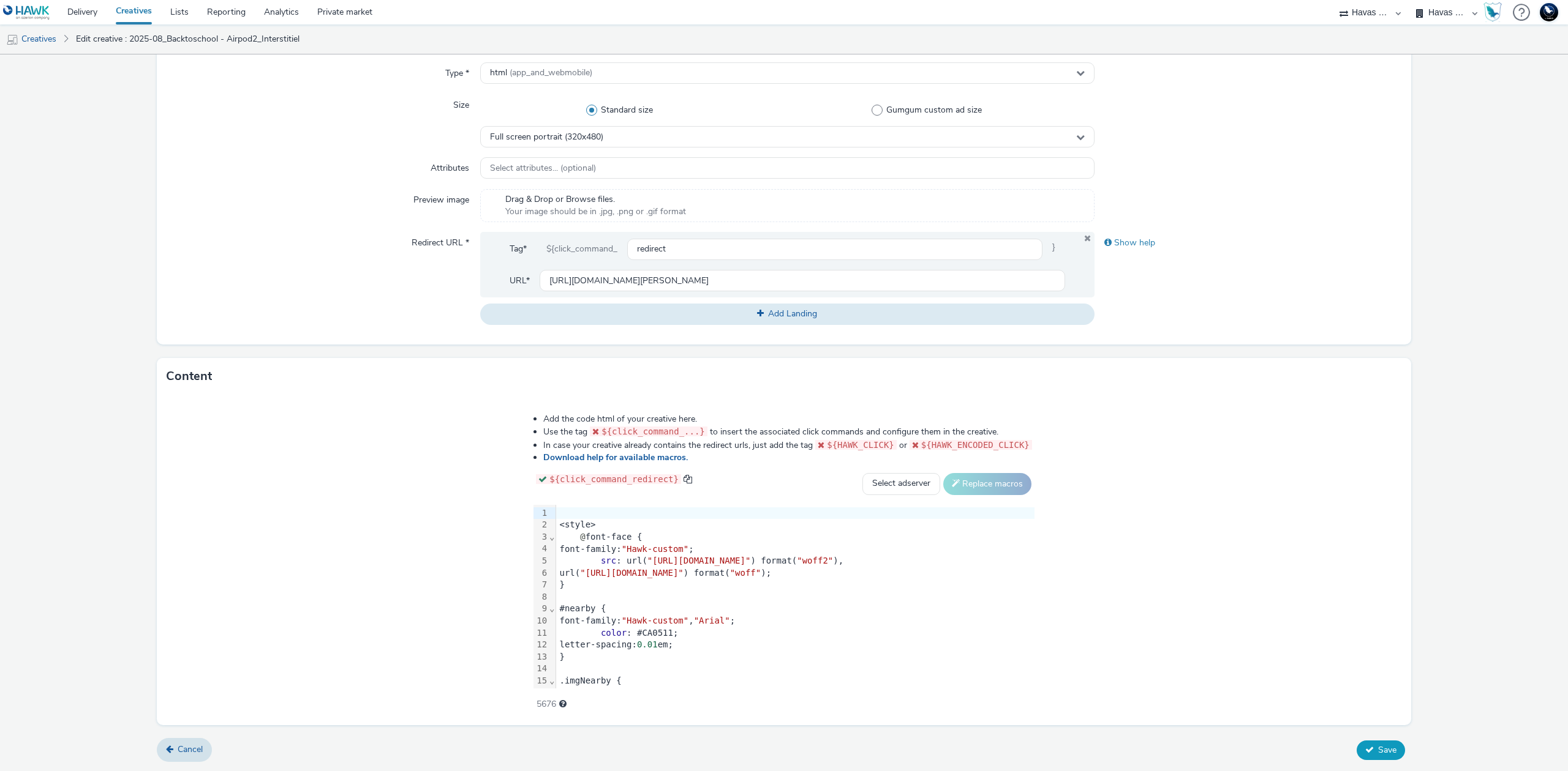
click at [1382, 745] on span "Save" at bounding box center [1387, 750] width 18 height 12
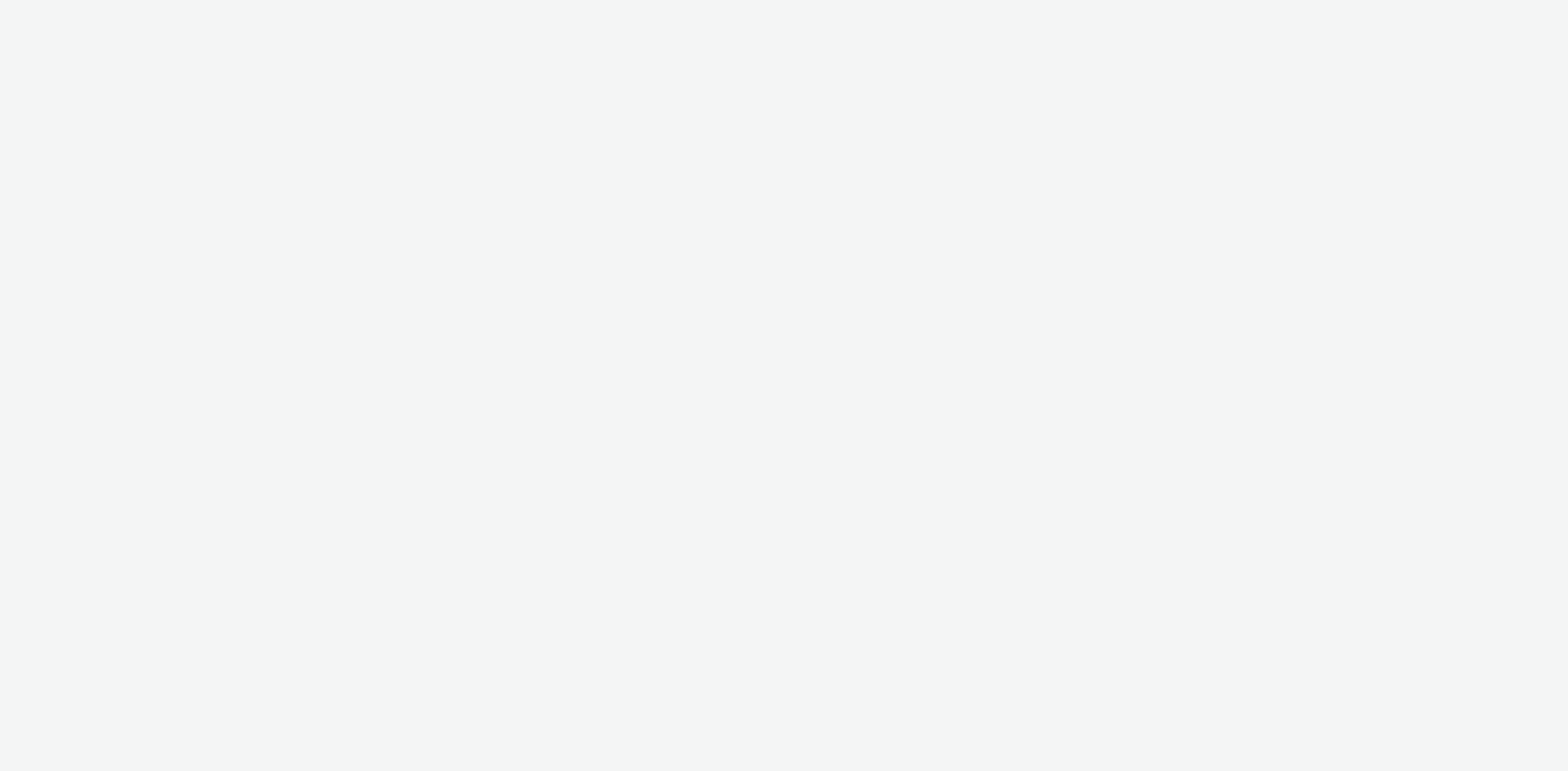
select select "43747a01-9d8e-4dea-a0e4-a98d33cfba61"
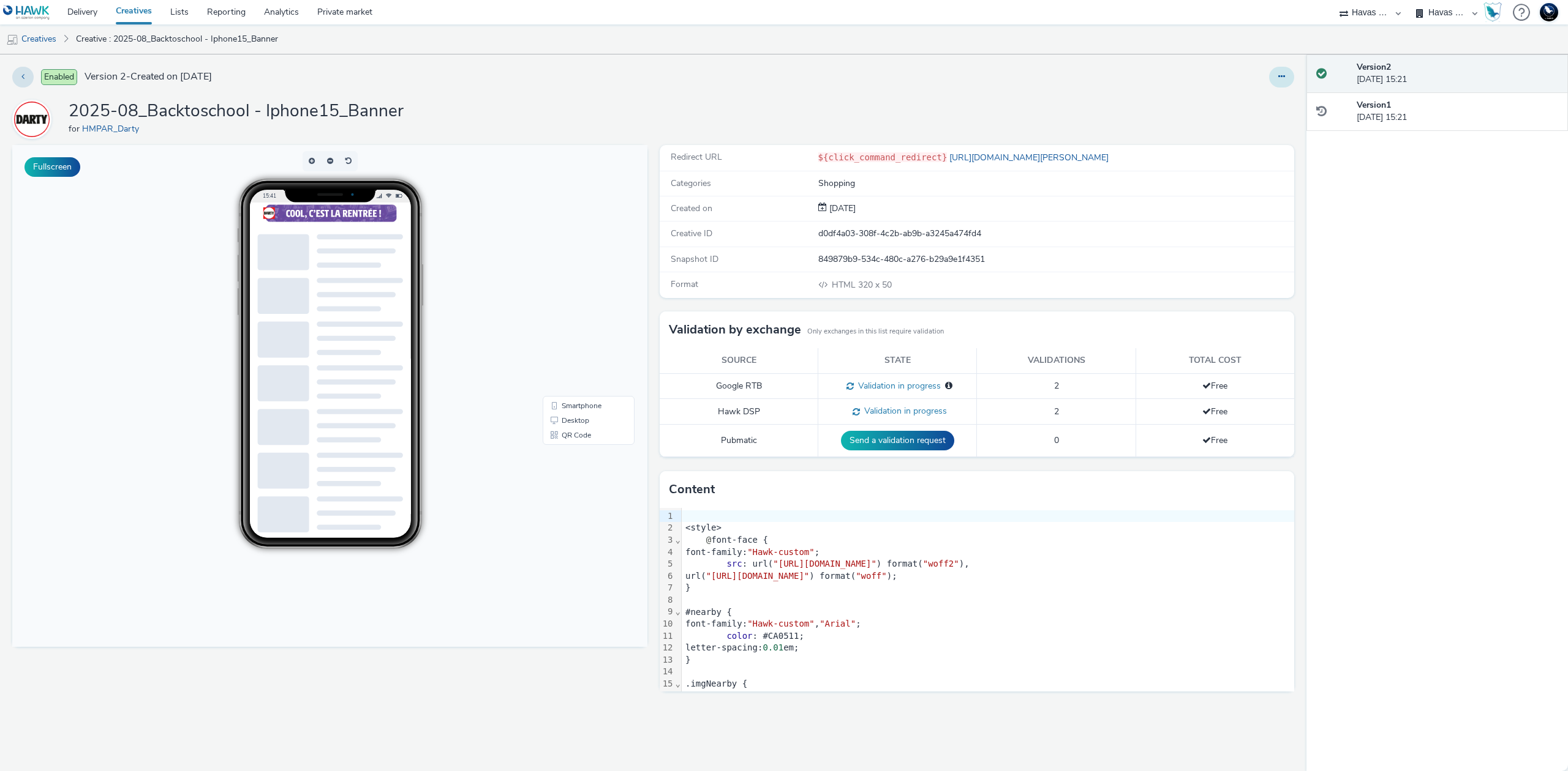
click at [1274, 76] on button at bounding box center [1281, 77] width 25 height 21
click at [1265, 95] on link "Edit" at bounding box center [1248, 102] width 92 height 24
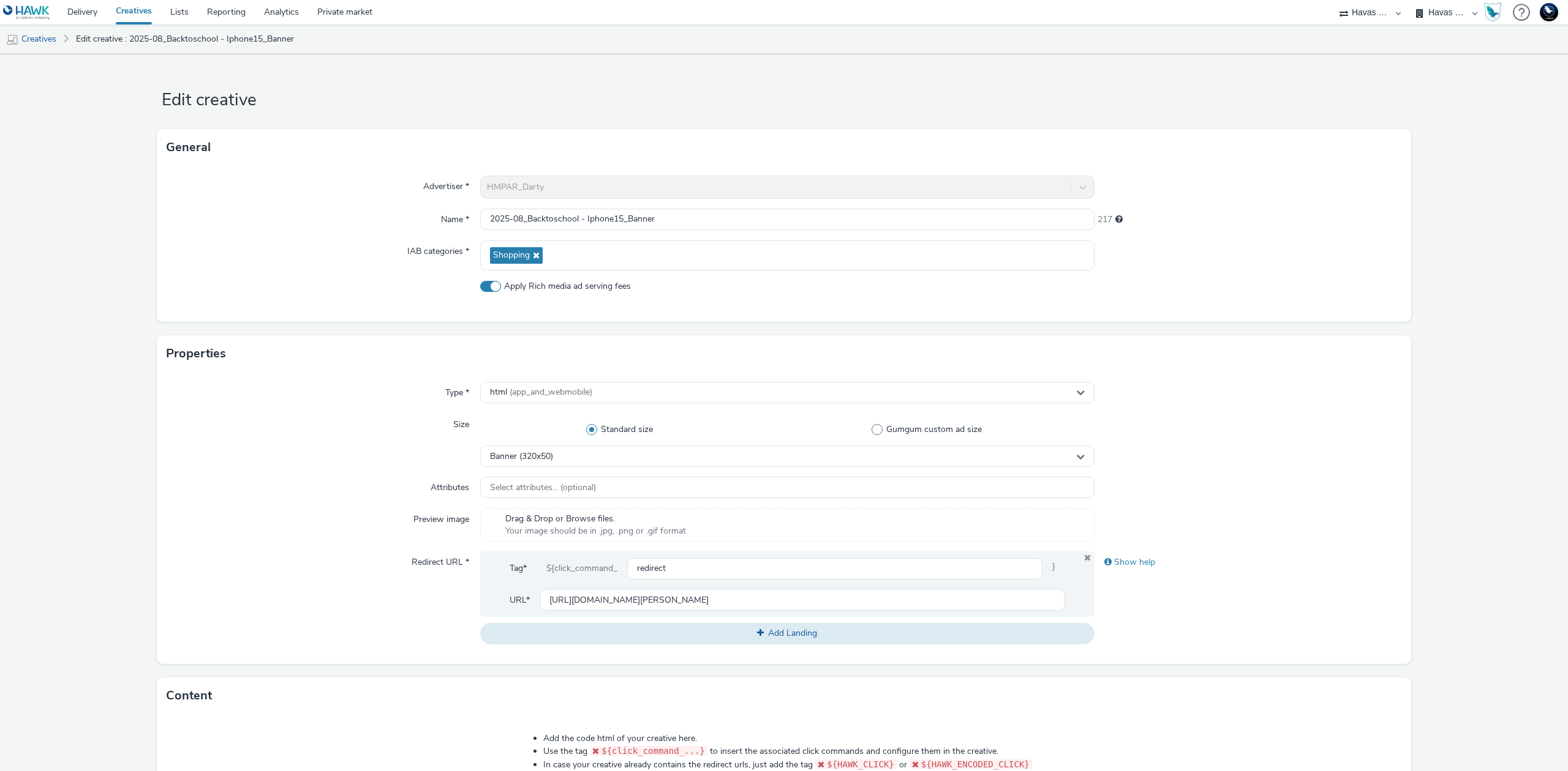
click at [556, 285] on span "Apply Rich media ad serving fees" at bounding box center [568, 286] width 127 height 13
click at [488, 285] on input "Apply Rich media ad serving fees" at bounding box center [483, 286] width 8 height 8
checkbox input "false"
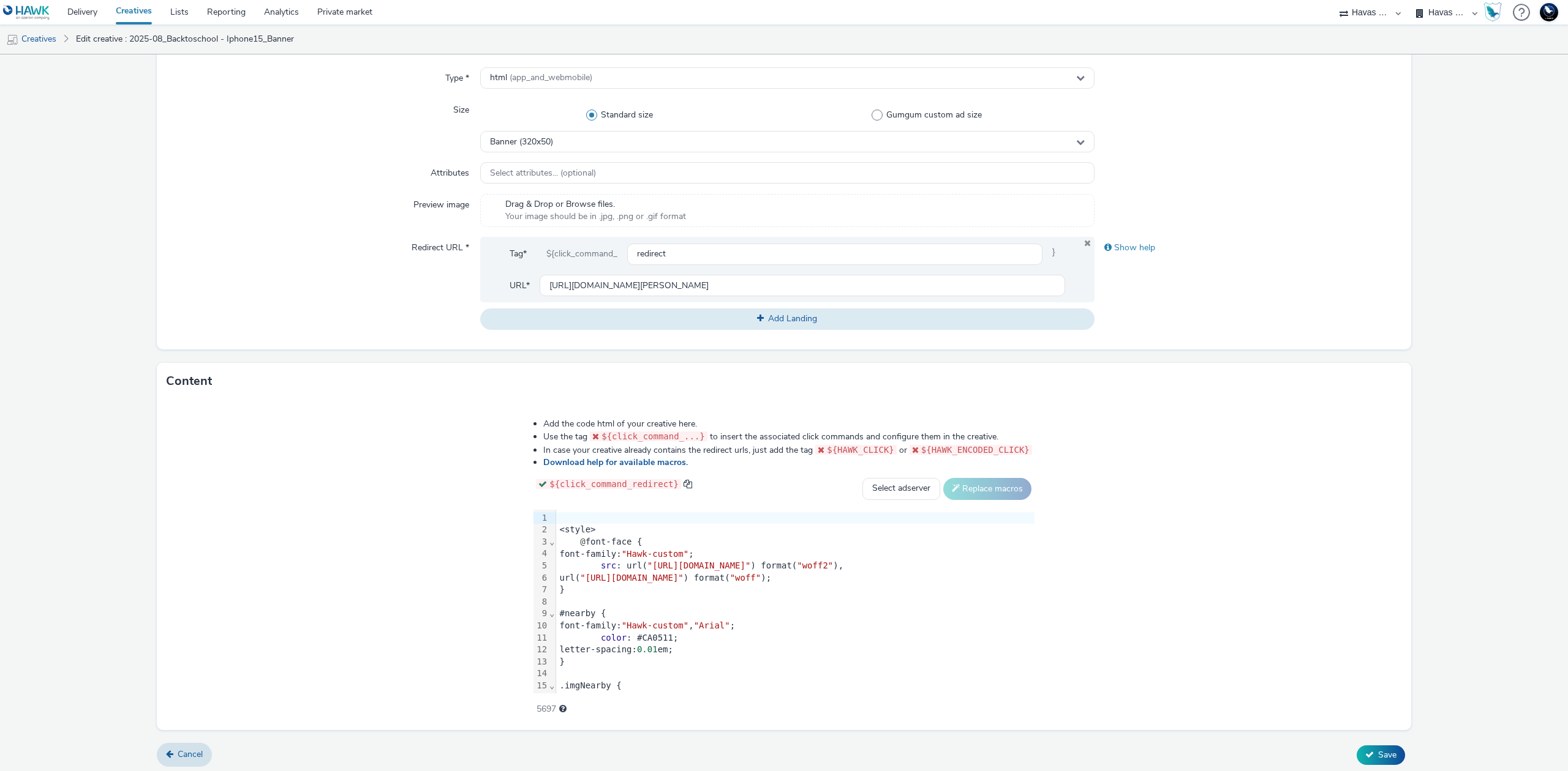
scroll to position [320, 0]
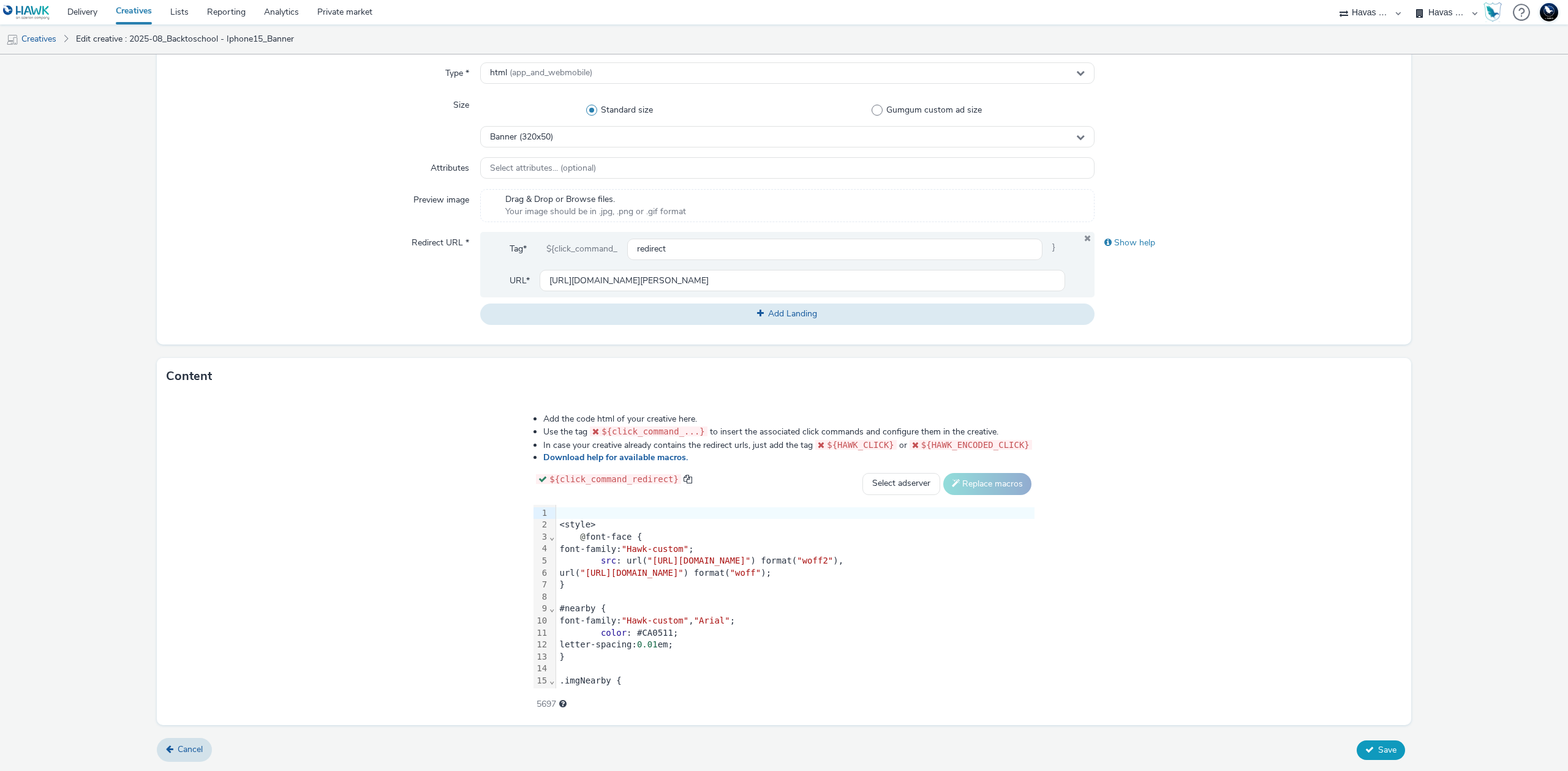
click at [1378, 752] on span "Save" at bounding box center [1387, 750] width 18 height 12
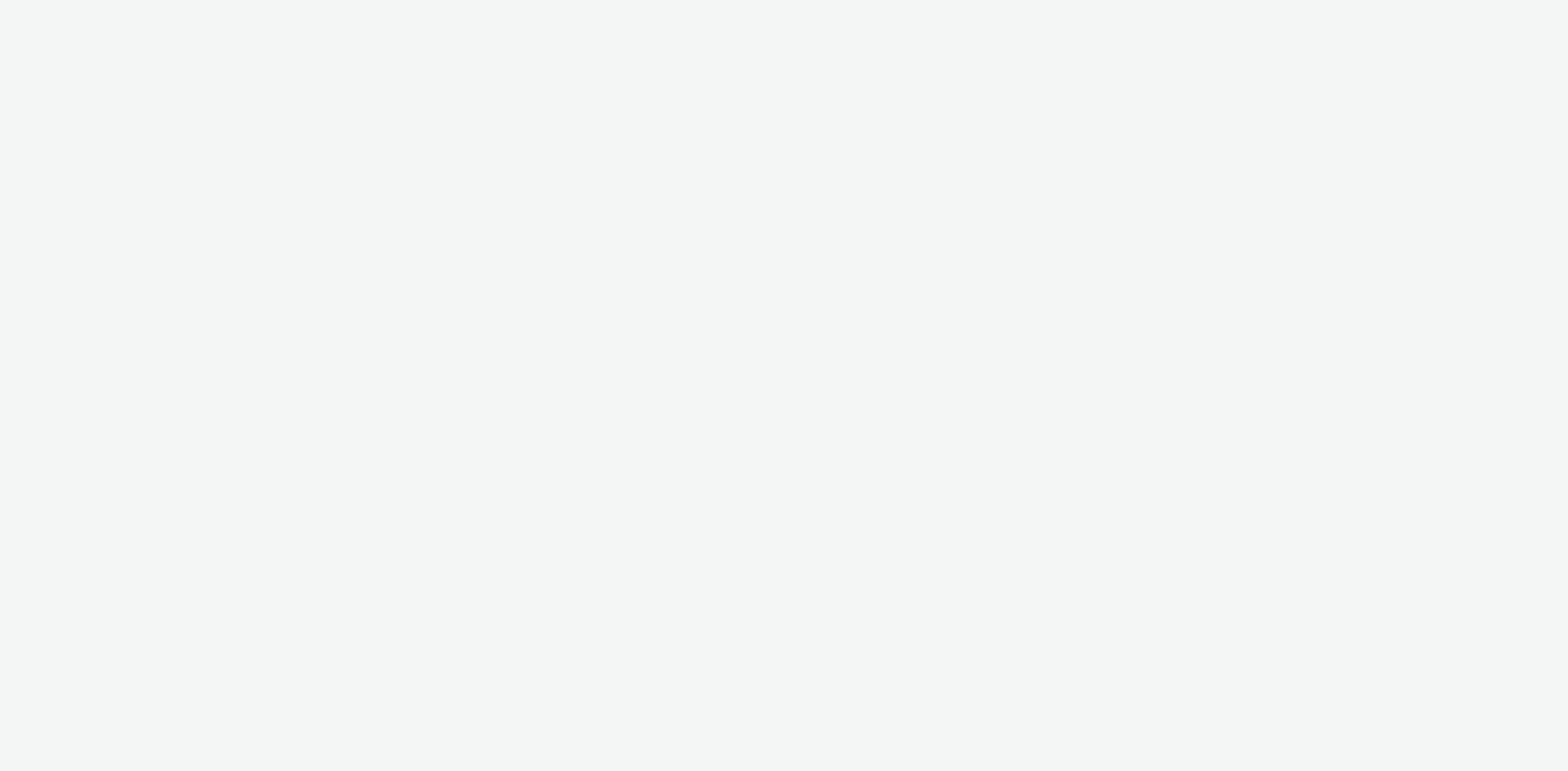
select select "43747a01-9d8e-4dea-a0e4-a98d33cfba61"
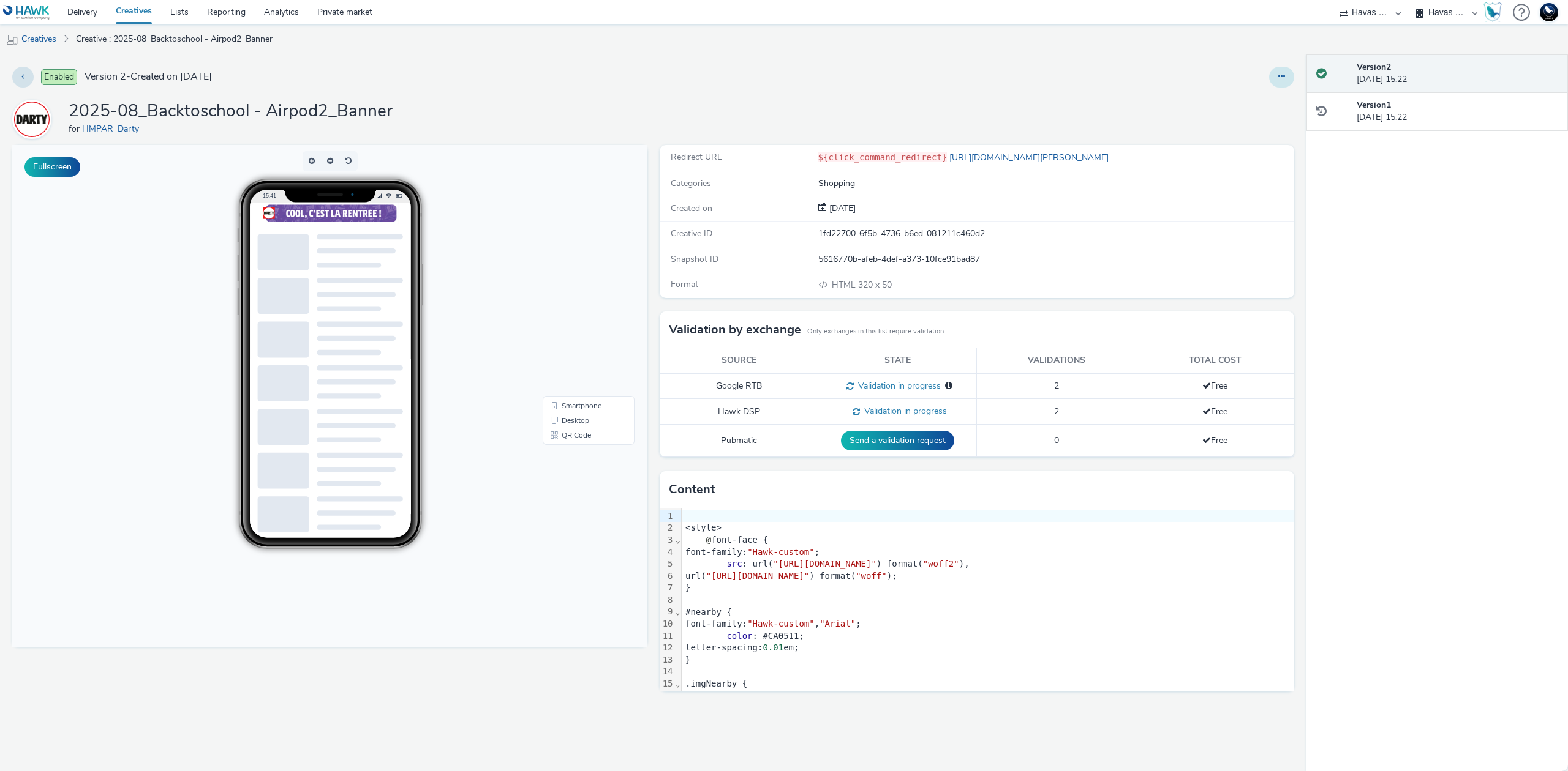
click at [1275, 79] on button at bounding box center [1281, 77] width 25 height 21
click at [1254, 100] on link "Edit" at bounding box center [1248, 102] width 92 height 24
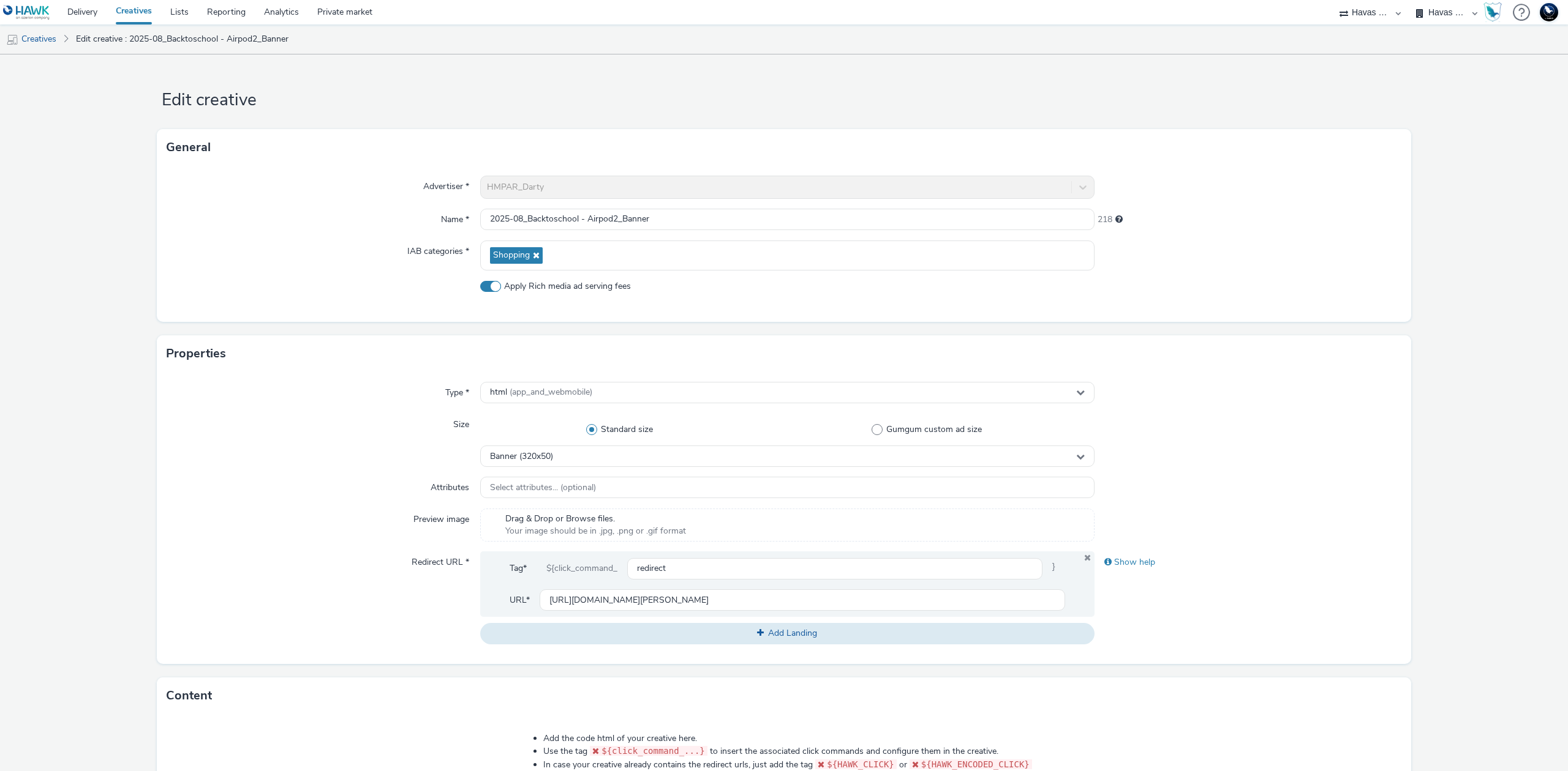
click at [591, 288] on span "Apply Rich media ad serving fees" at bounding box center [568, 286] width 127 height 13
click at [488, 288] on input "Apply Rich media ad serving fees" at bounding box center [483, 286] width 8 height 8
checkbox input "false"
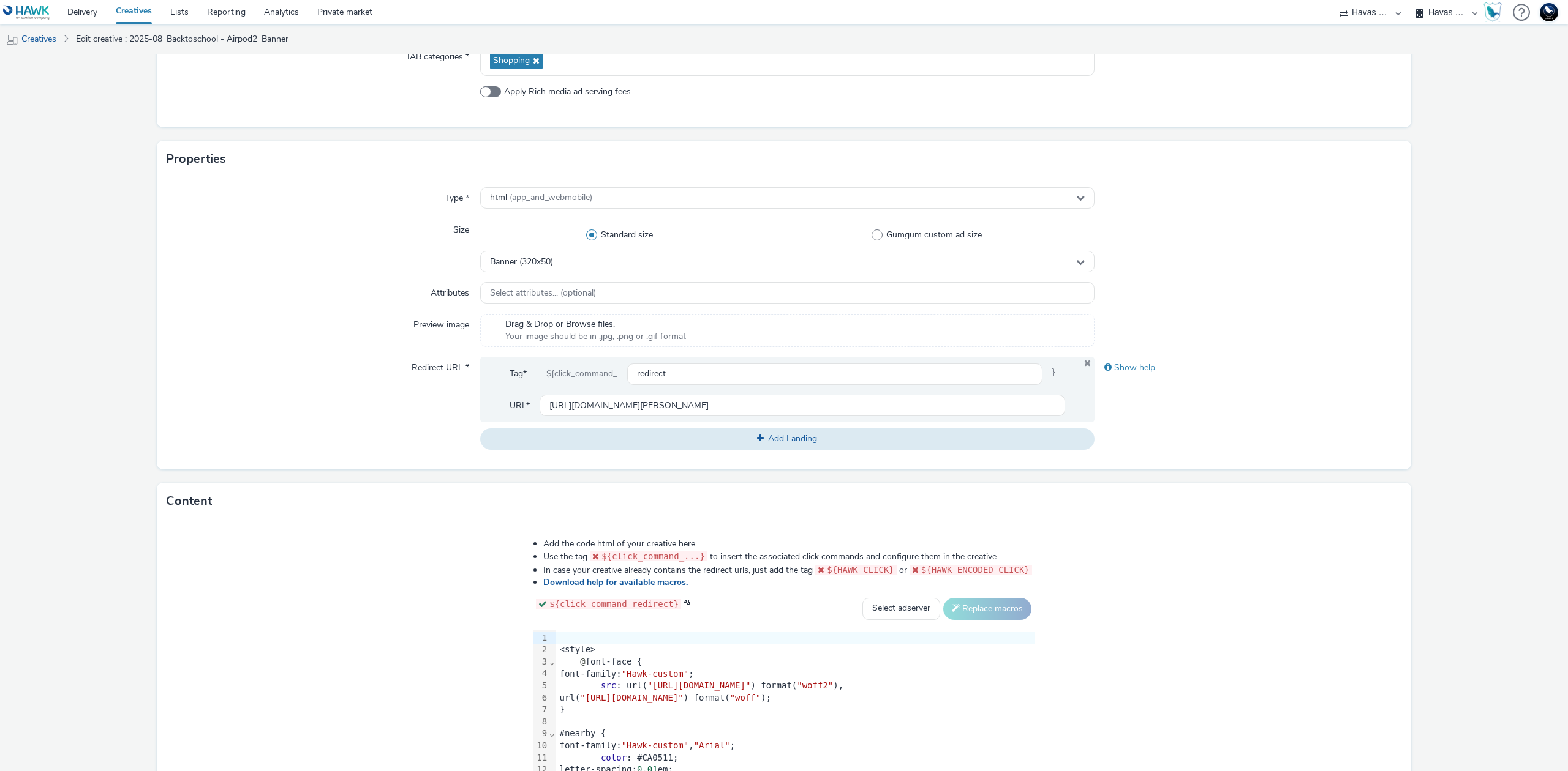
scroll to position [320, 0]
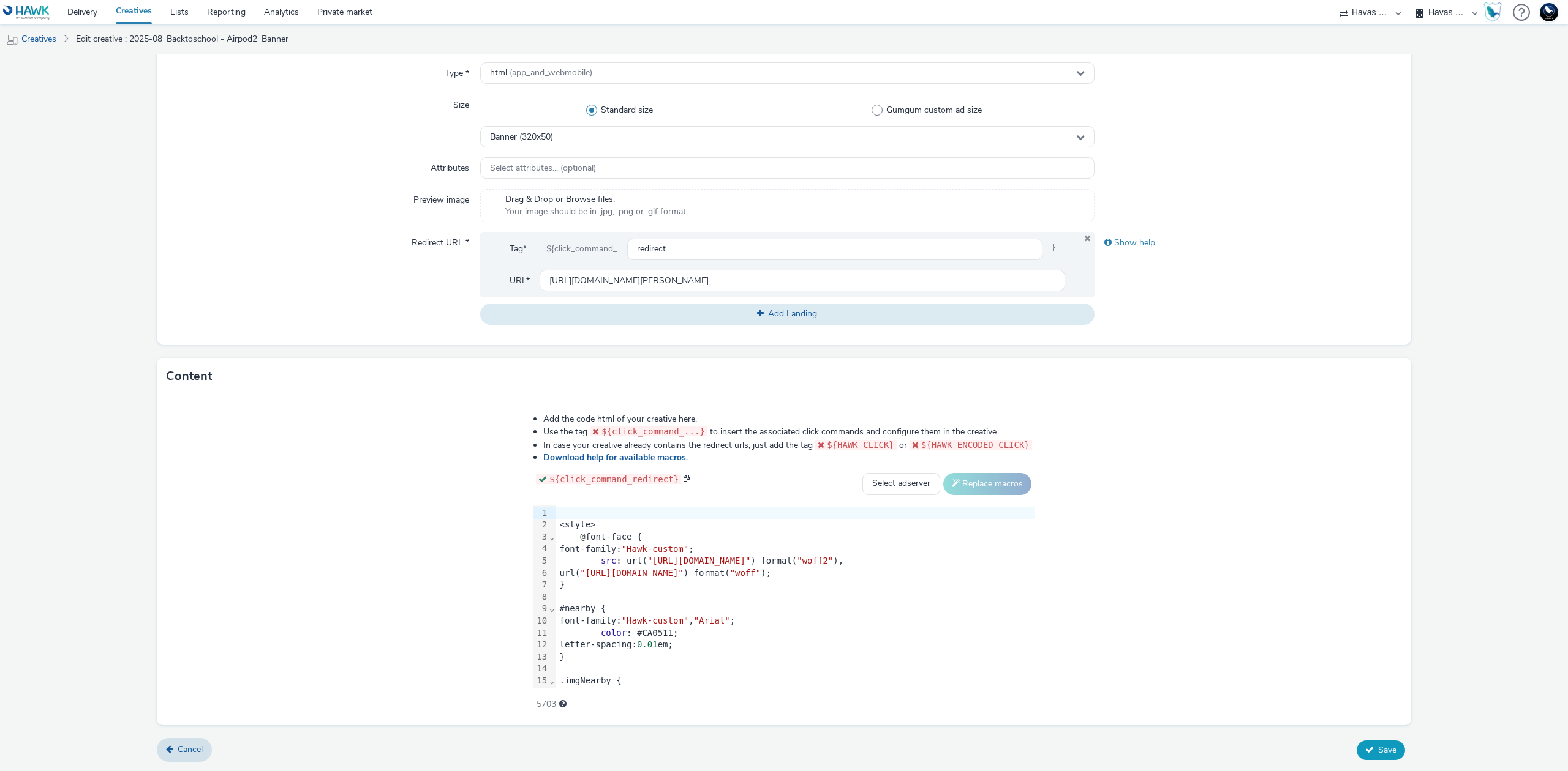
click at [1365, 752] on icon at bounding box center [1369, 749] width 8 height 8
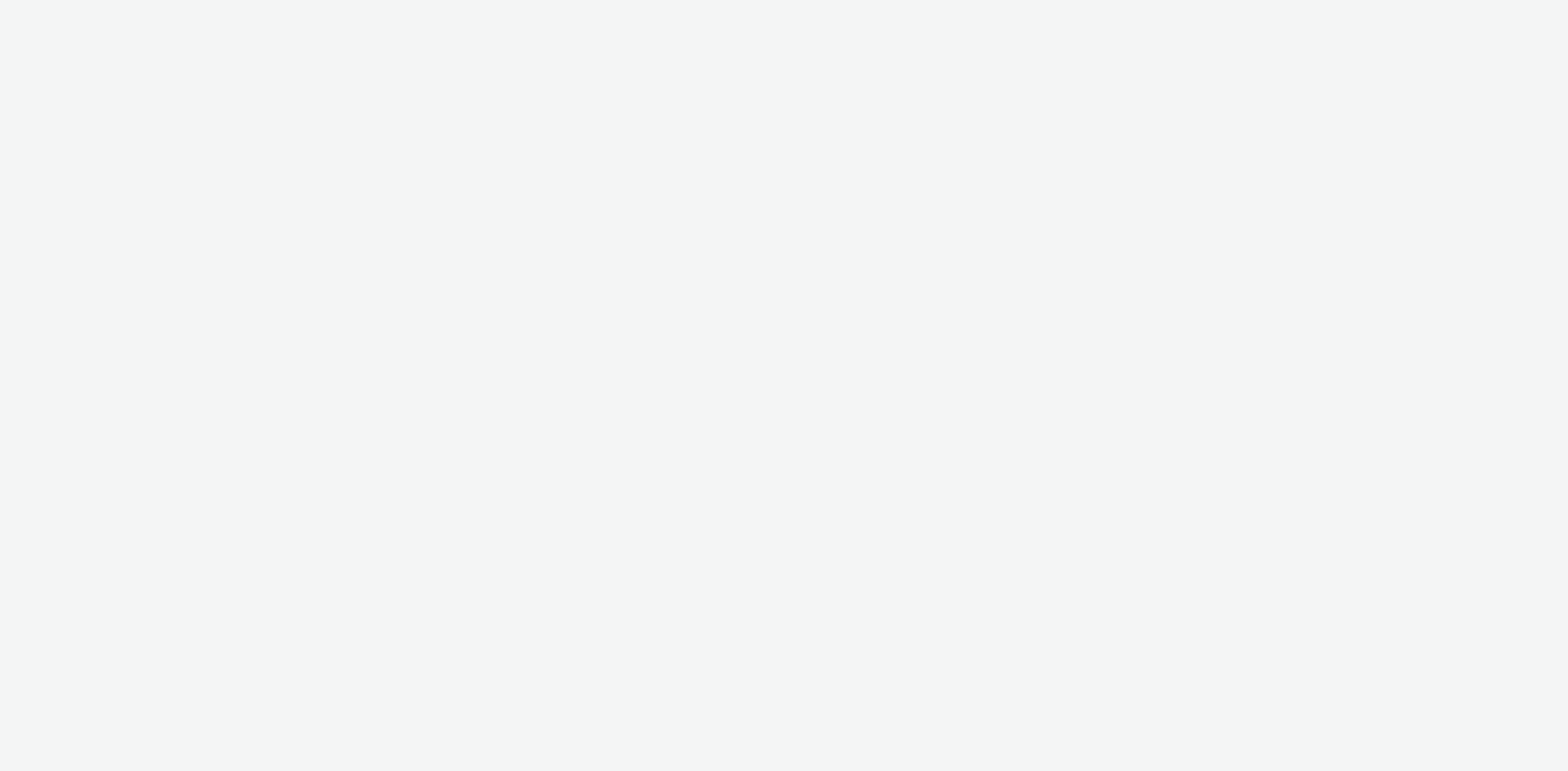
select select "43747a01-9d8e-4dea-a0e4-a98d33cfba61"
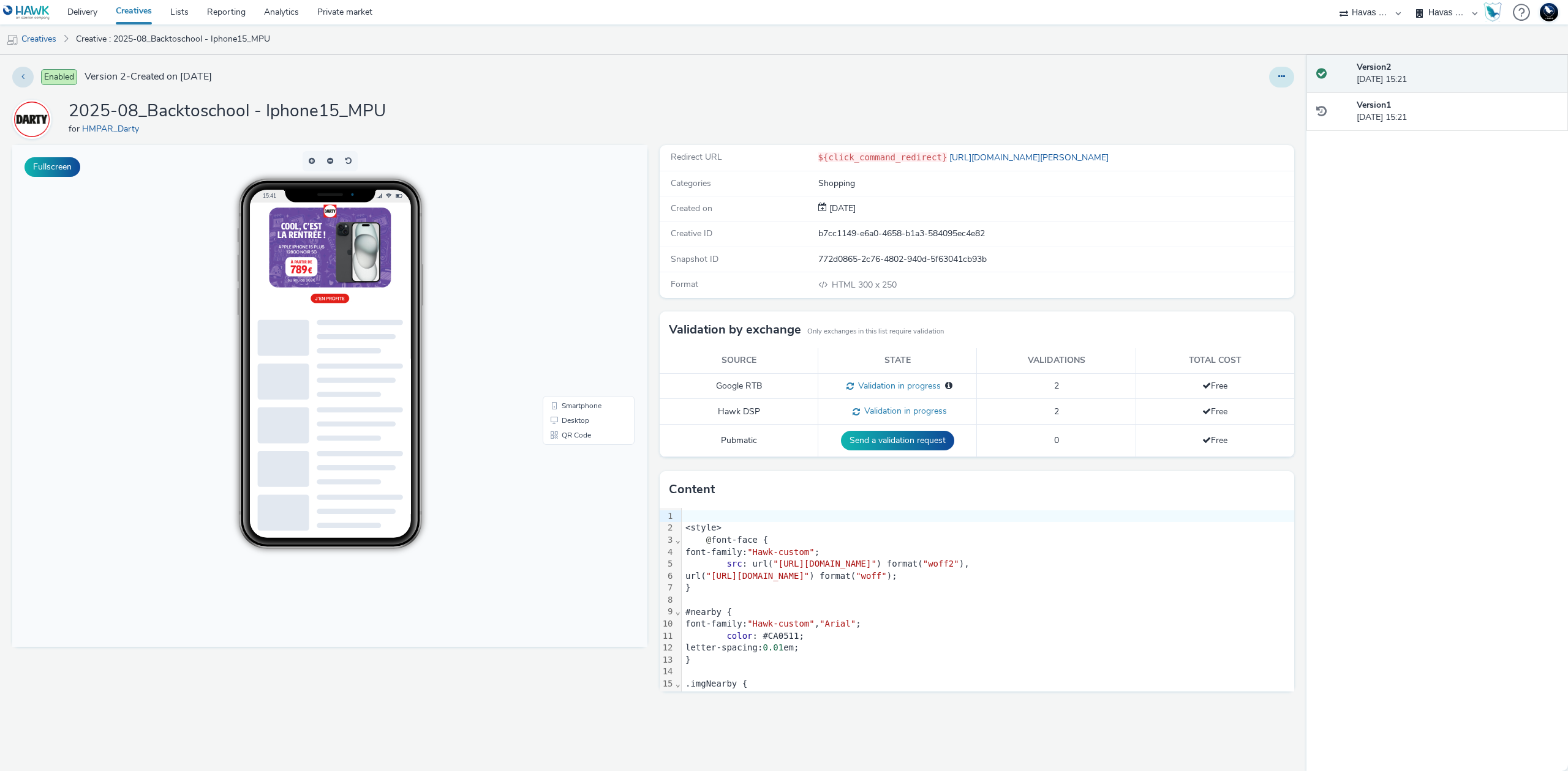
click at [1281, 74] on icon at bounding box center [1281, 76] width 7 height 8
click at [1252, 102] on link "Edit" at bounding box center [1248, 102] width 92 height 24
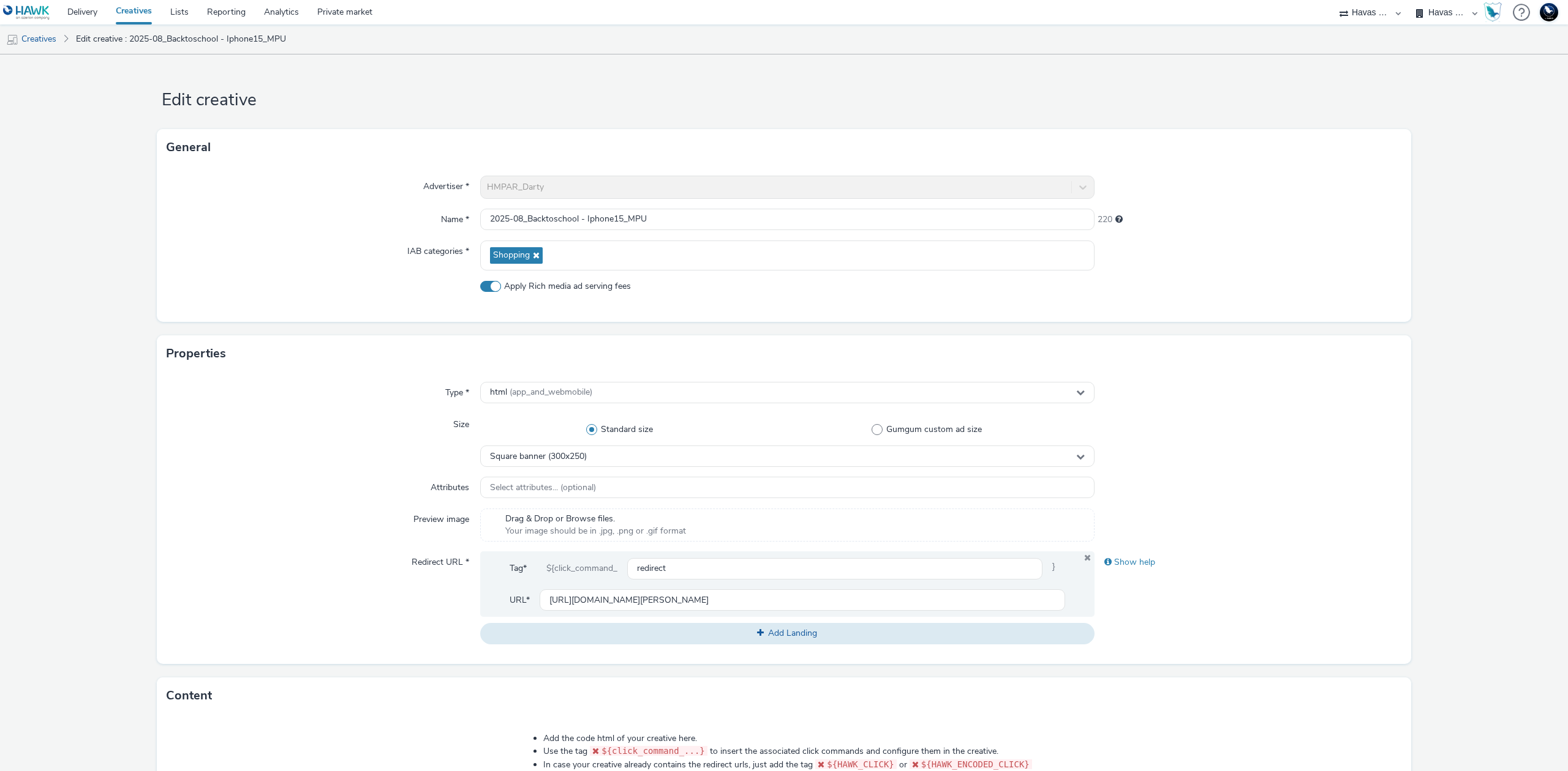
click at [611, 287] on span "Apply Rich media ad serving fees" at bounding box center [568, 286] width 127 height 13
click at [488, 287] on input "Apply Rich media ad serving fees" at bounding box center [483, 286] width 8 height 8
checkbox input "false"
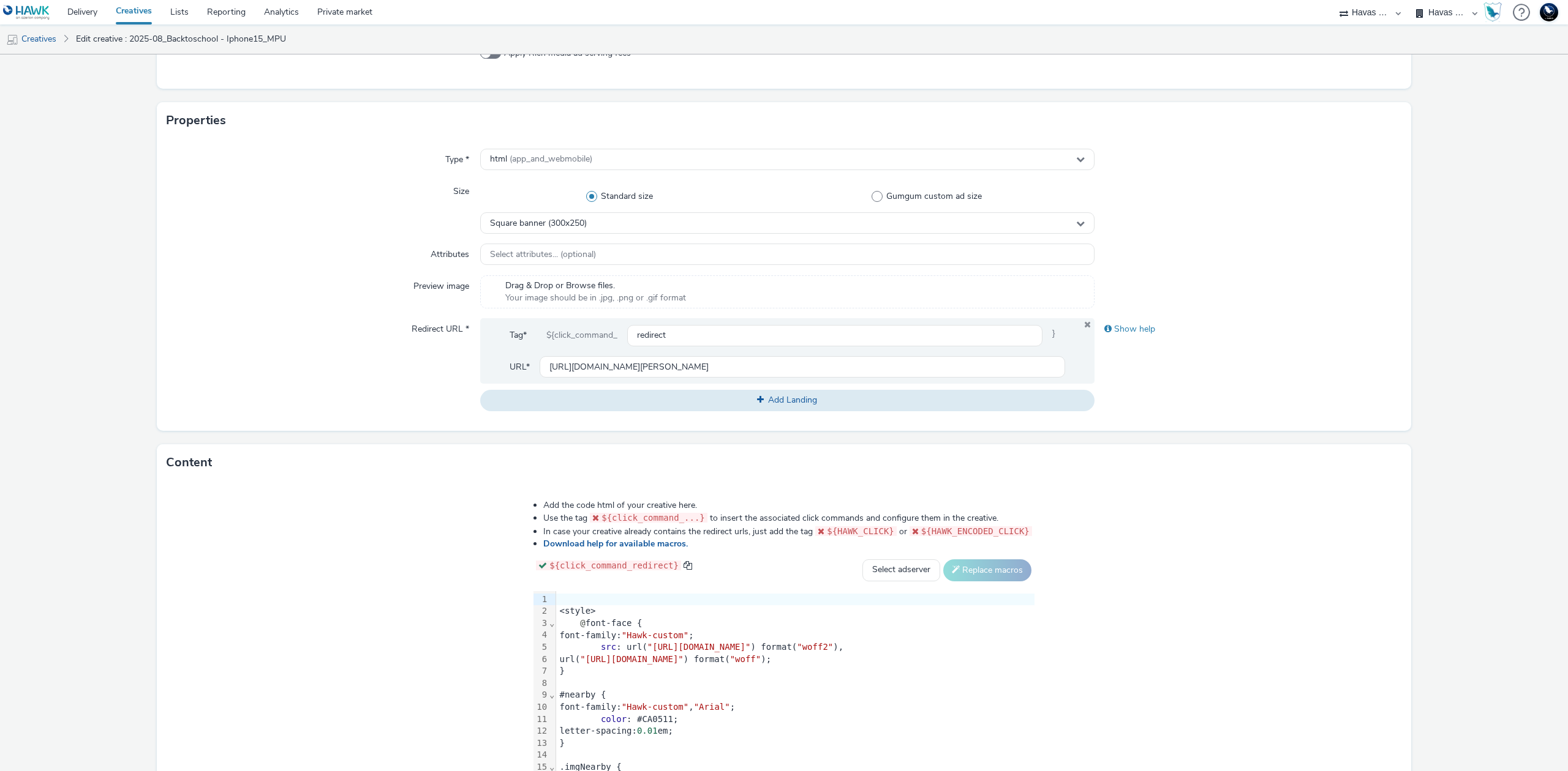
scroll to position [320, 0]
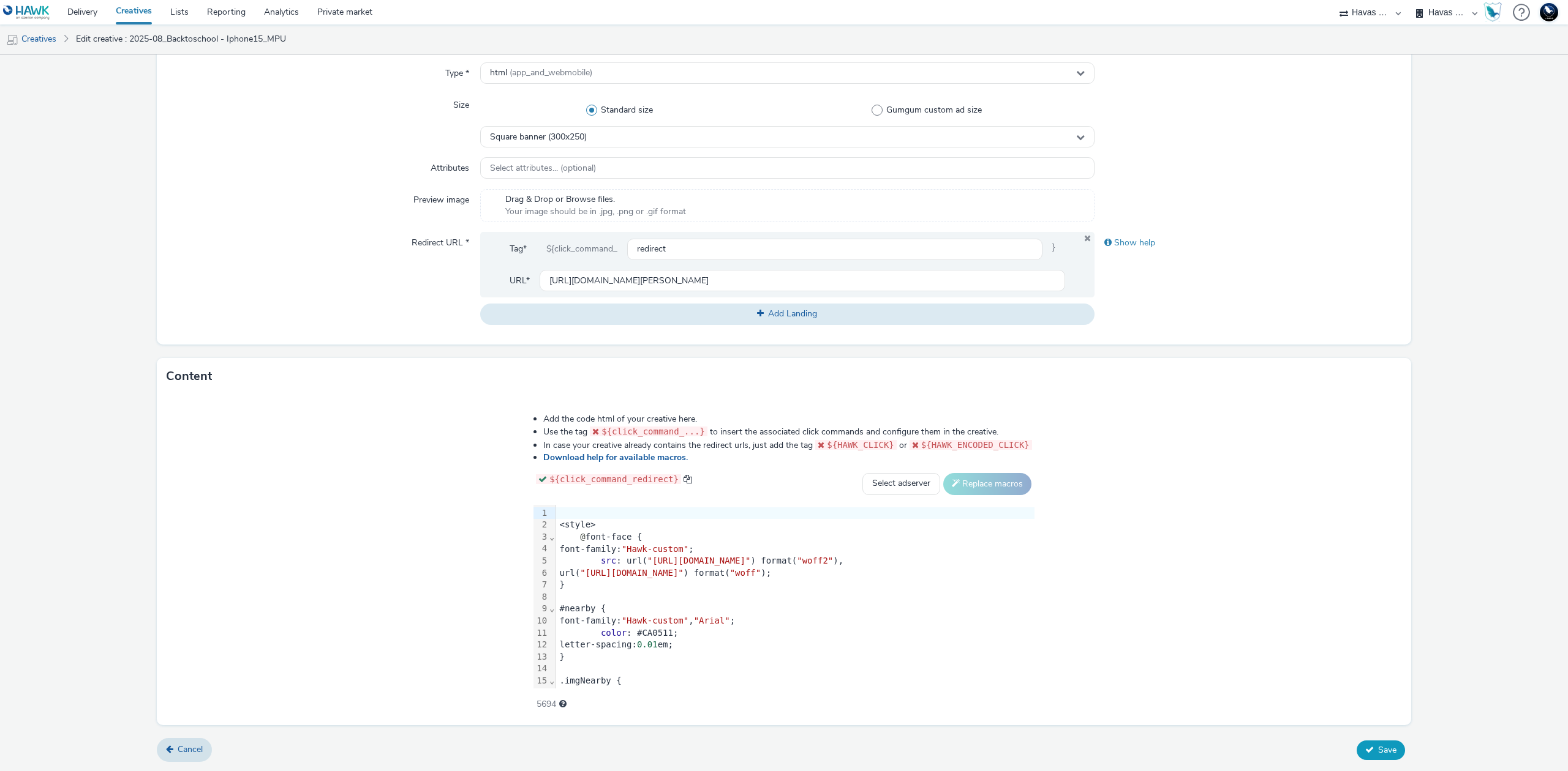
click at [1382, 745] on span "Save" at bounding box center [1387, 750] width 18 height 12
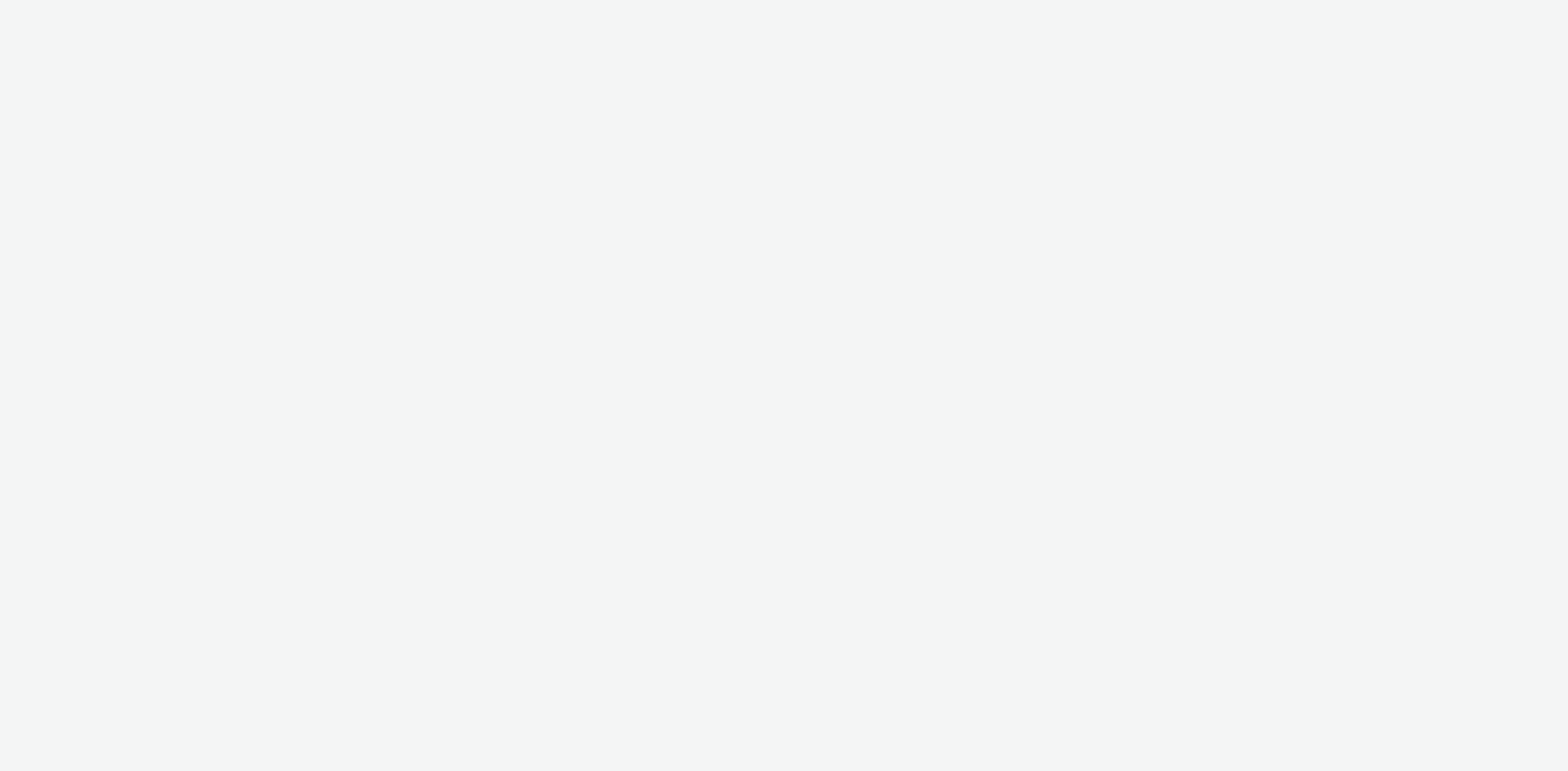
select select "43747a01-9d8e-4dea-a0e4-a98d33cfba61"
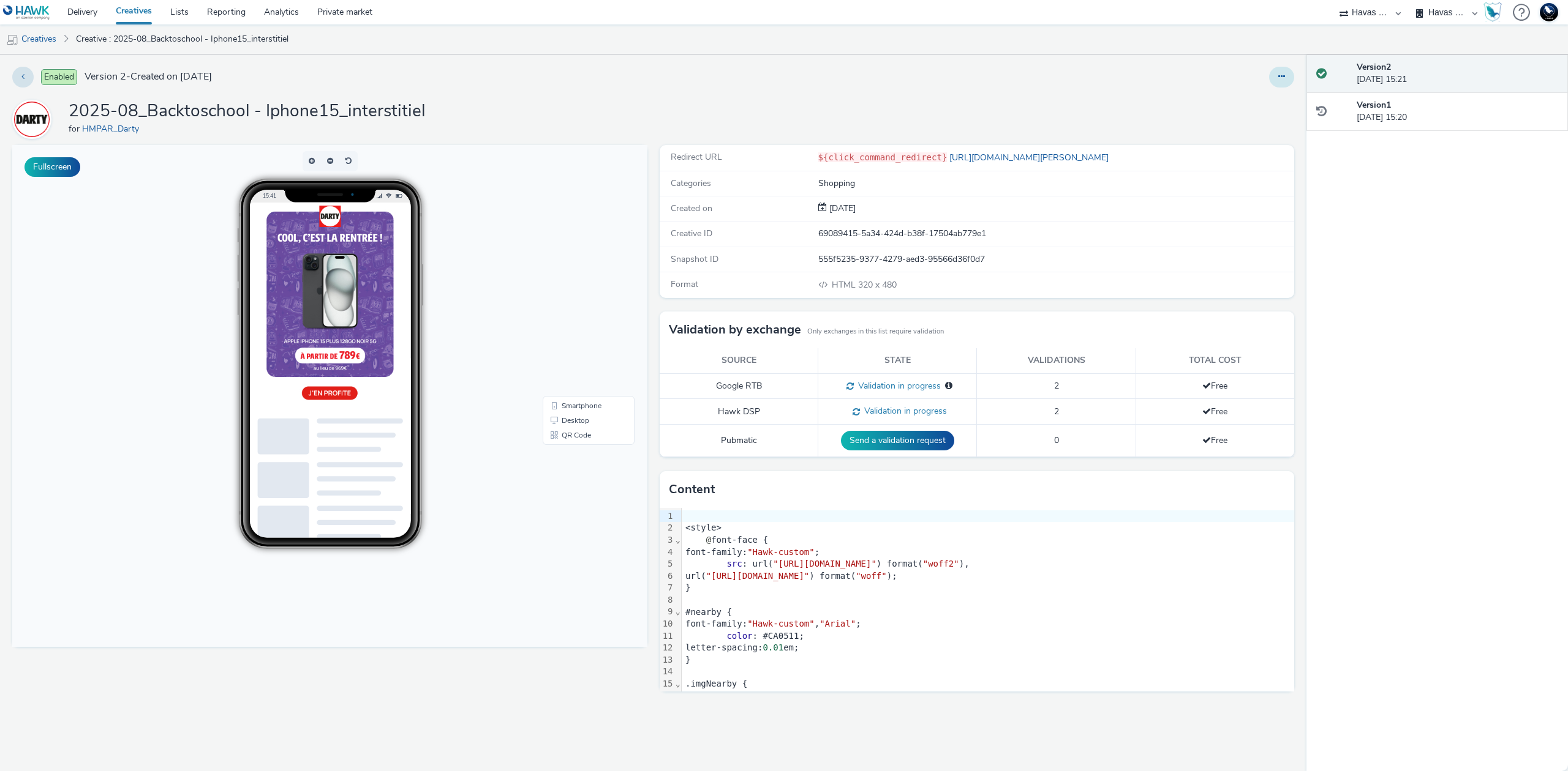
click at [1275, 74] on button at bounding box center [1281, 77] width 25 height 21
click at [1247, 99] on link "Edit" at bounding box center [1248, 102] width 92 height 24
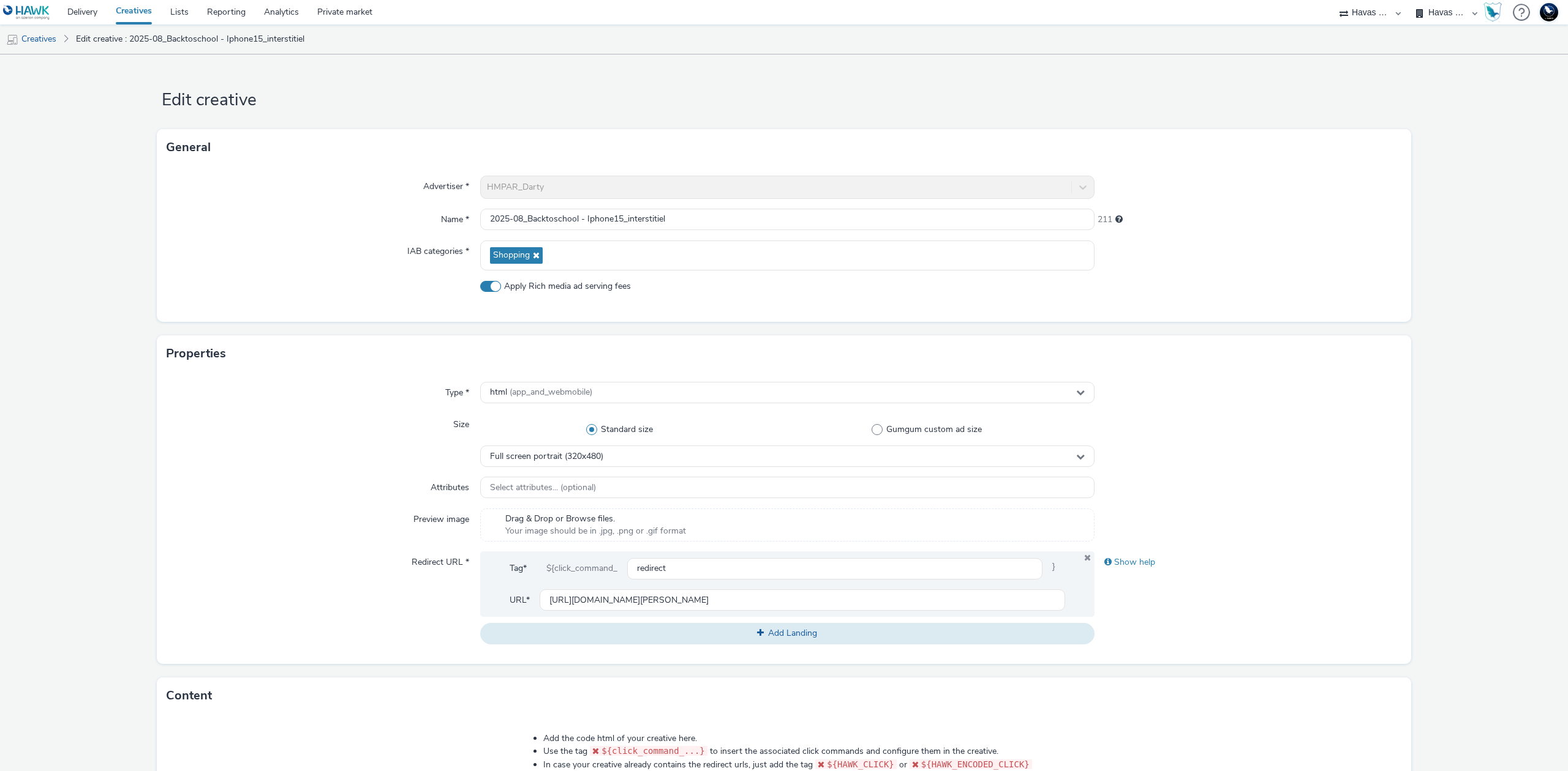
click at [550, 292] on span "Apply Rich media ad serving fees" at bounding box center [568, 286] width 127 height 13
click at [488, 290] on input "Apply Rich media ad serving fees" at bounding box center [483, 286] width 8 height 8
checkbox input "false"
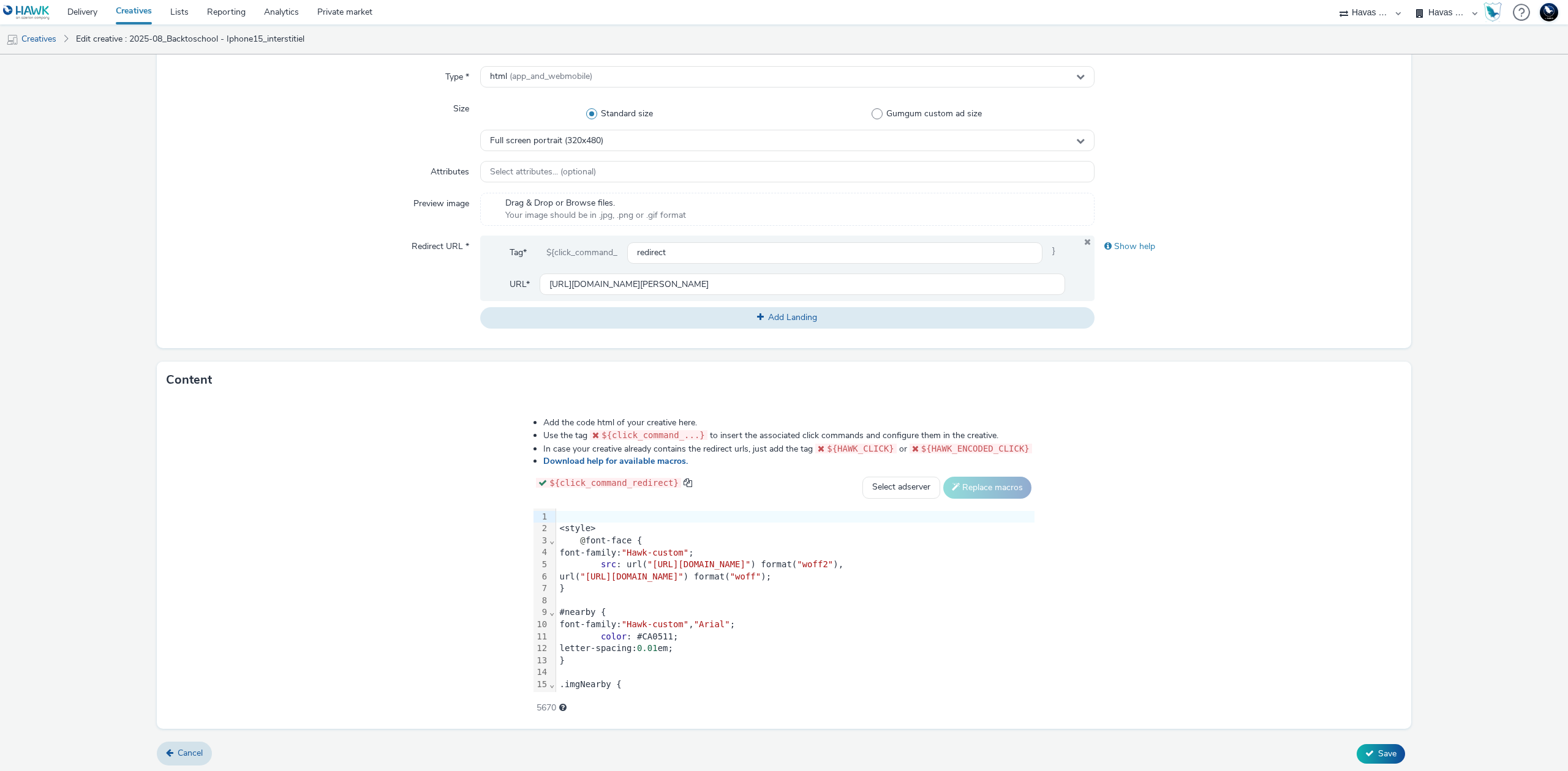
scroll to position [320, 0]
click at [1365, 745] on button "Save" at bounding box center [1381, 750] width 49 height 19
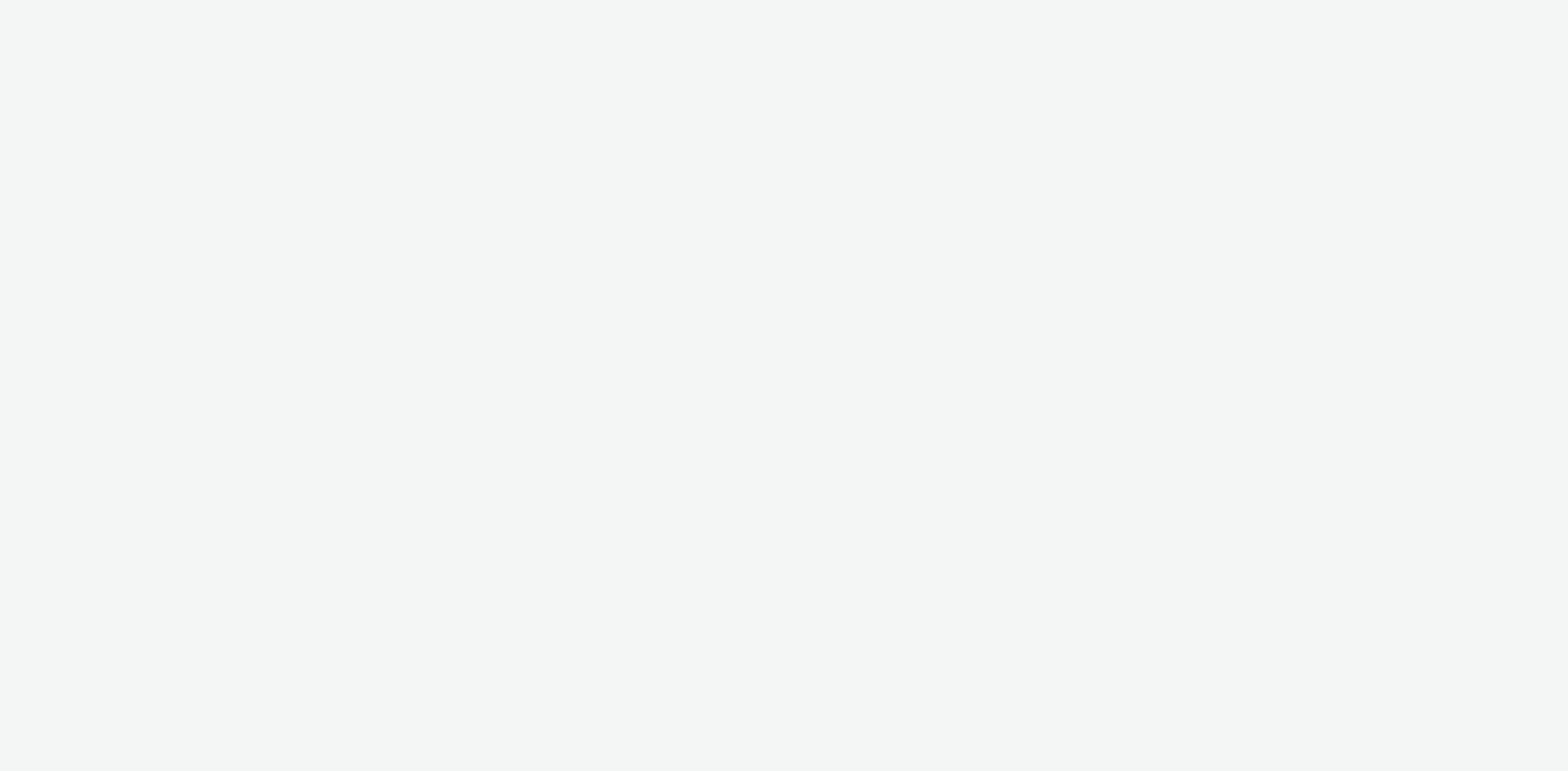
select select "43747a01-9d8e-4dea-a0e4-a98d33cfba61"
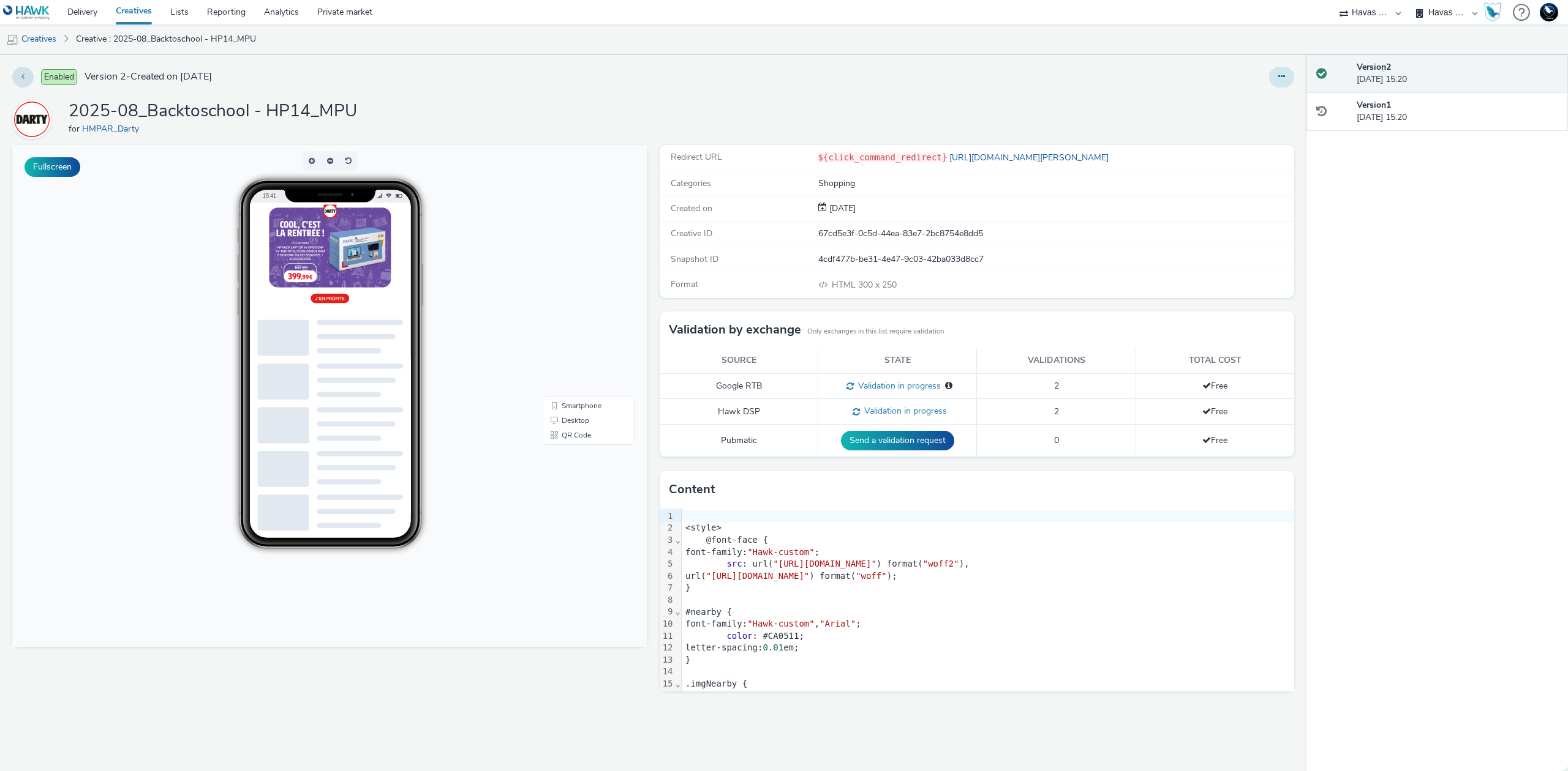
click at [1286, 79] on button at bounding box center [1281, 77] width 25 height 21
click at [1265, 102] on link "Edit" at bounding box center [1248, 102] width 92 height 24
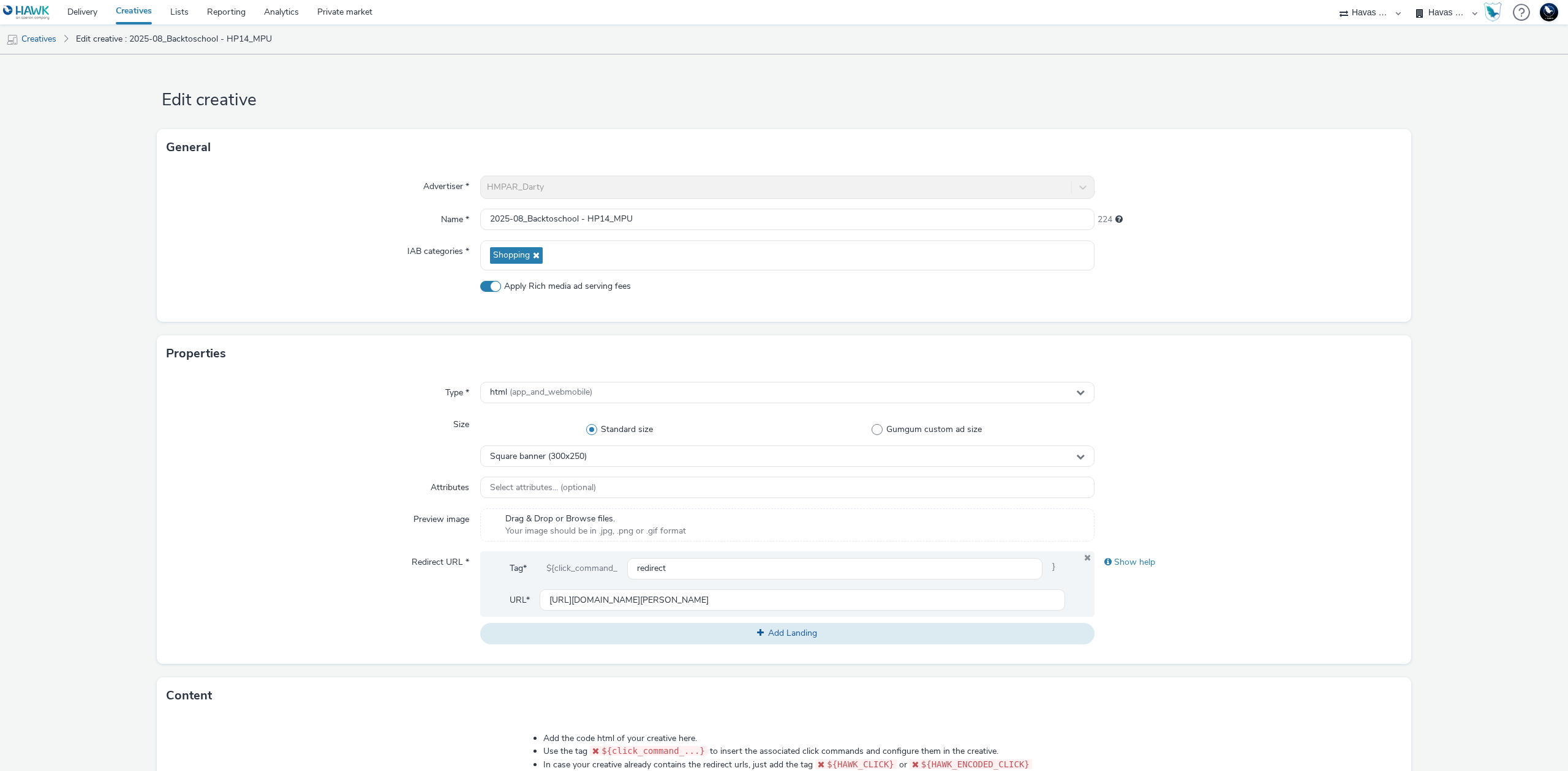
click at [591, 284] on span "Apply Rich media ad serving fees" at bounding box center [568, 286] width 127 height 13
click at [488, 284] on input "Apply Rich media ad serving fees" at bounding box center [483, 286] width 8 height 8
checkbox input "false"
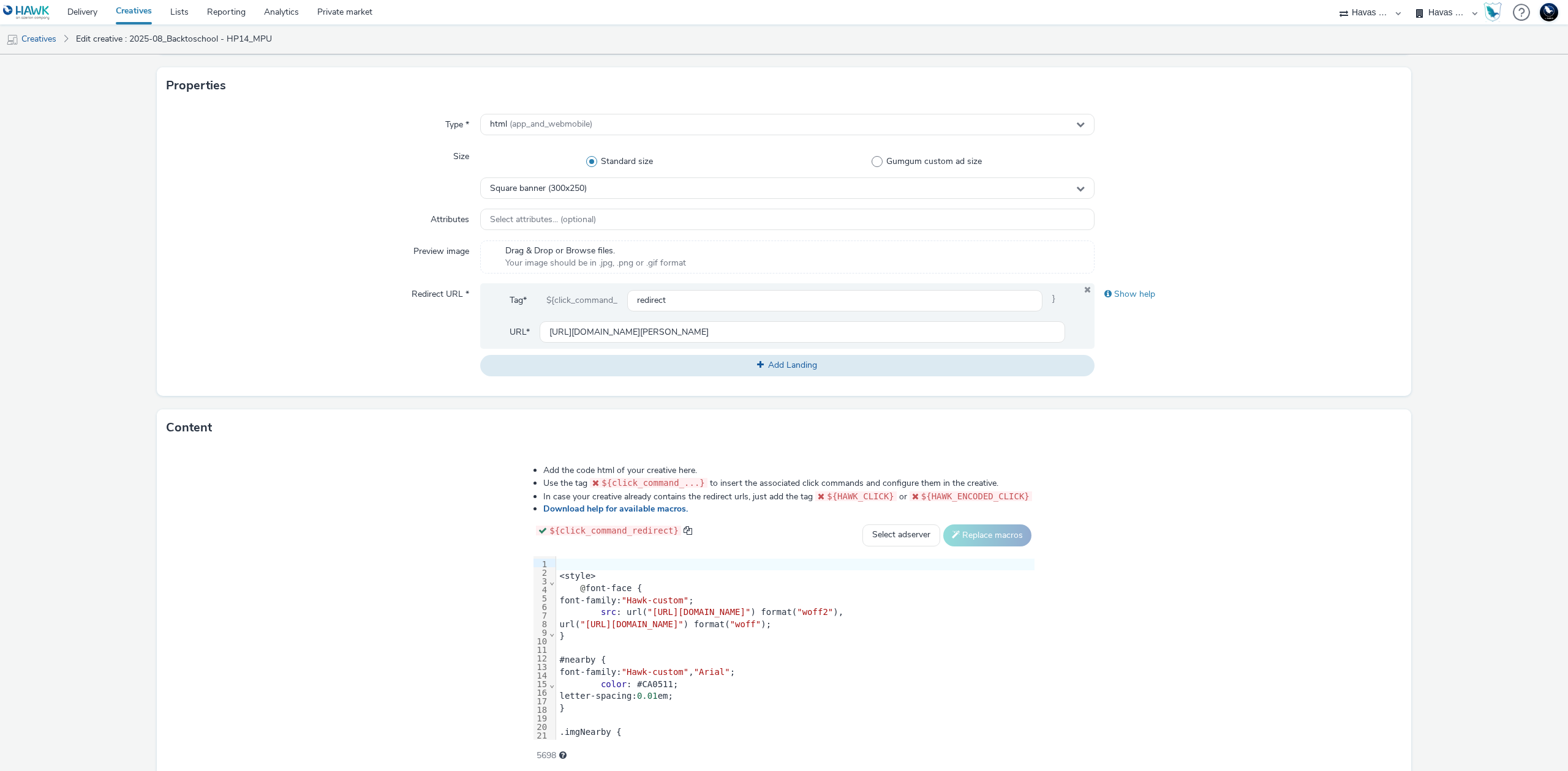
scroll to position [320, 0]
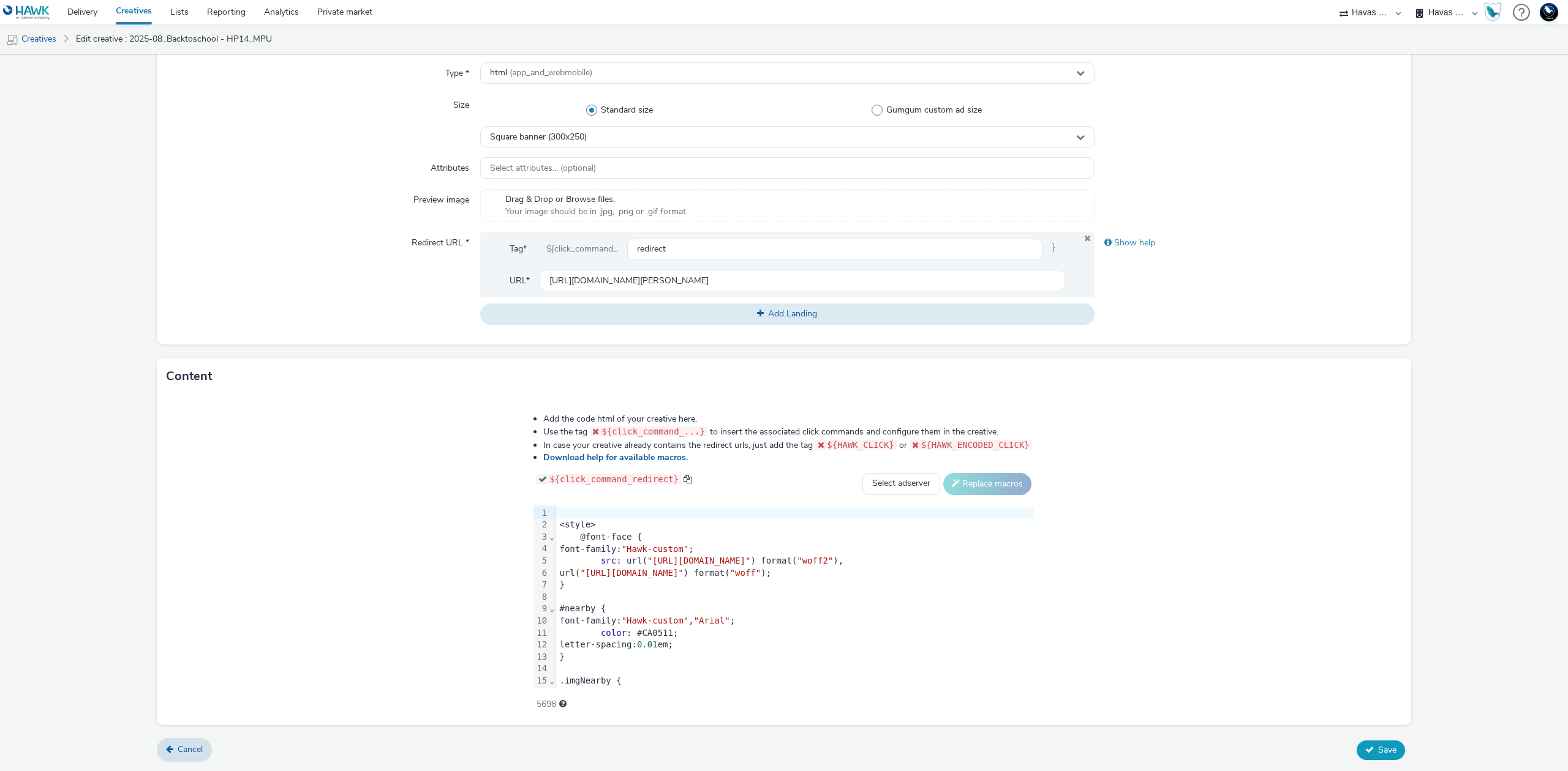
click at [1365, 753] on icon at bounding box center [1369, 749] width 8 height 8
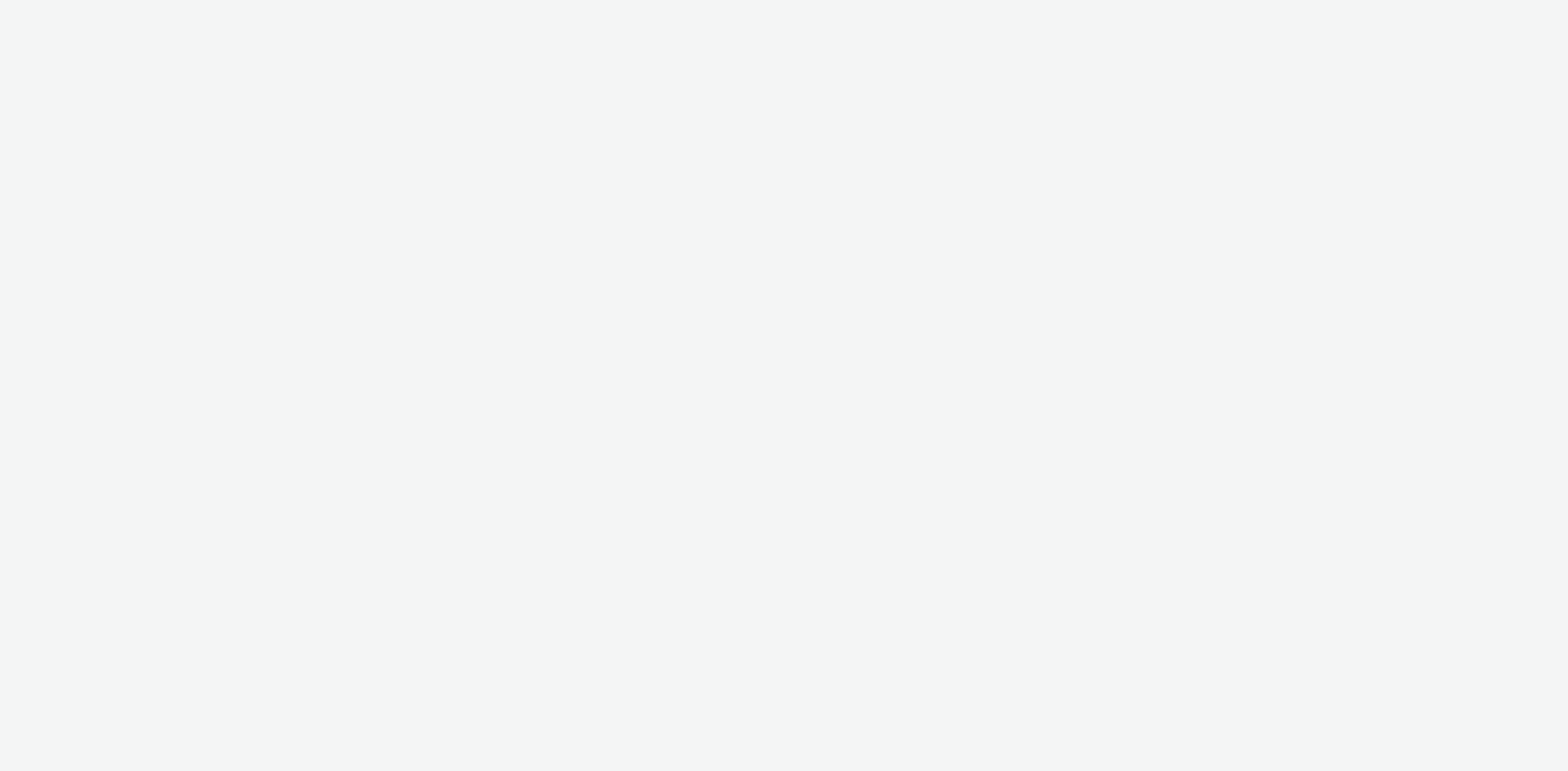
select select "43747a01-9d8e-4dea-a0e4-a98d33cfba61"
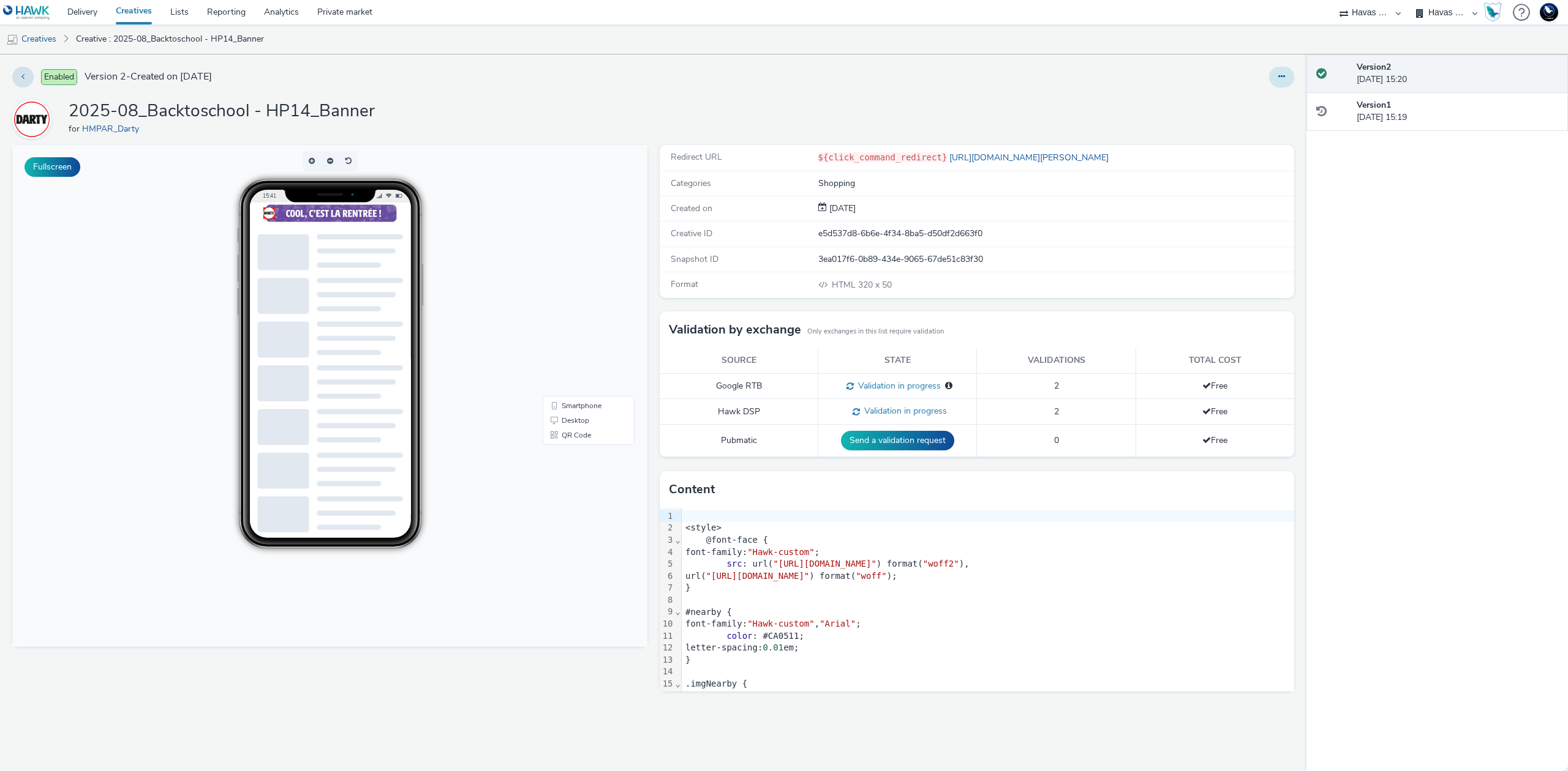
click at [1283, 72] on button at bounding box center [1281, 77] width 25 height 21
click at [1258, 99] on link "Edit" at bounding box center [1248, 102] width 92 height 24
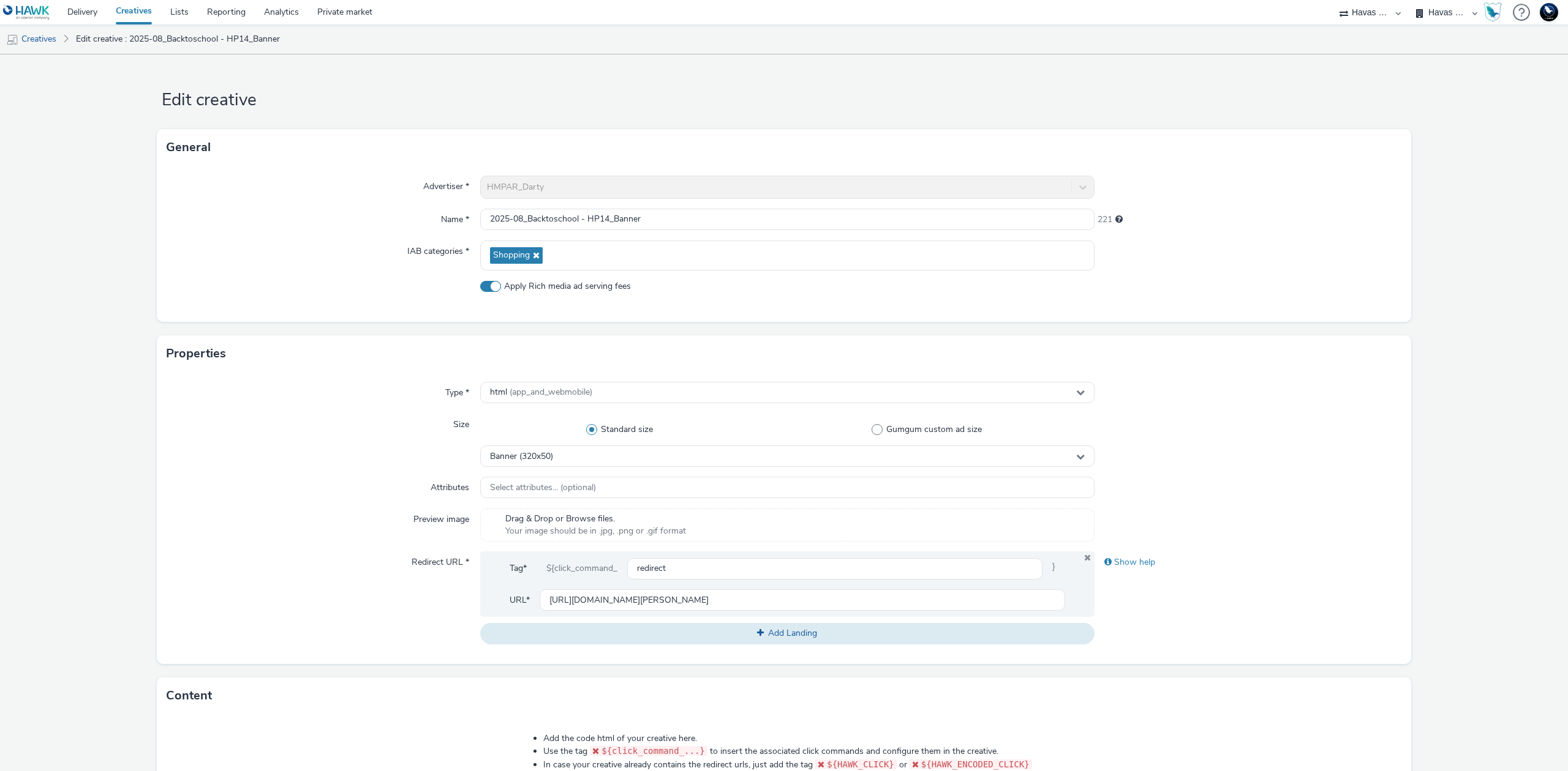
click at [584, 282] on span "Apply Rich media ad serving fees" at bounding box center [568, 286] width 127 height 13
click at [488, 282] on input "Apply Rich media ad serving fees" at bounding box center [483, 286] width 8 height 8
checkbox input "false"
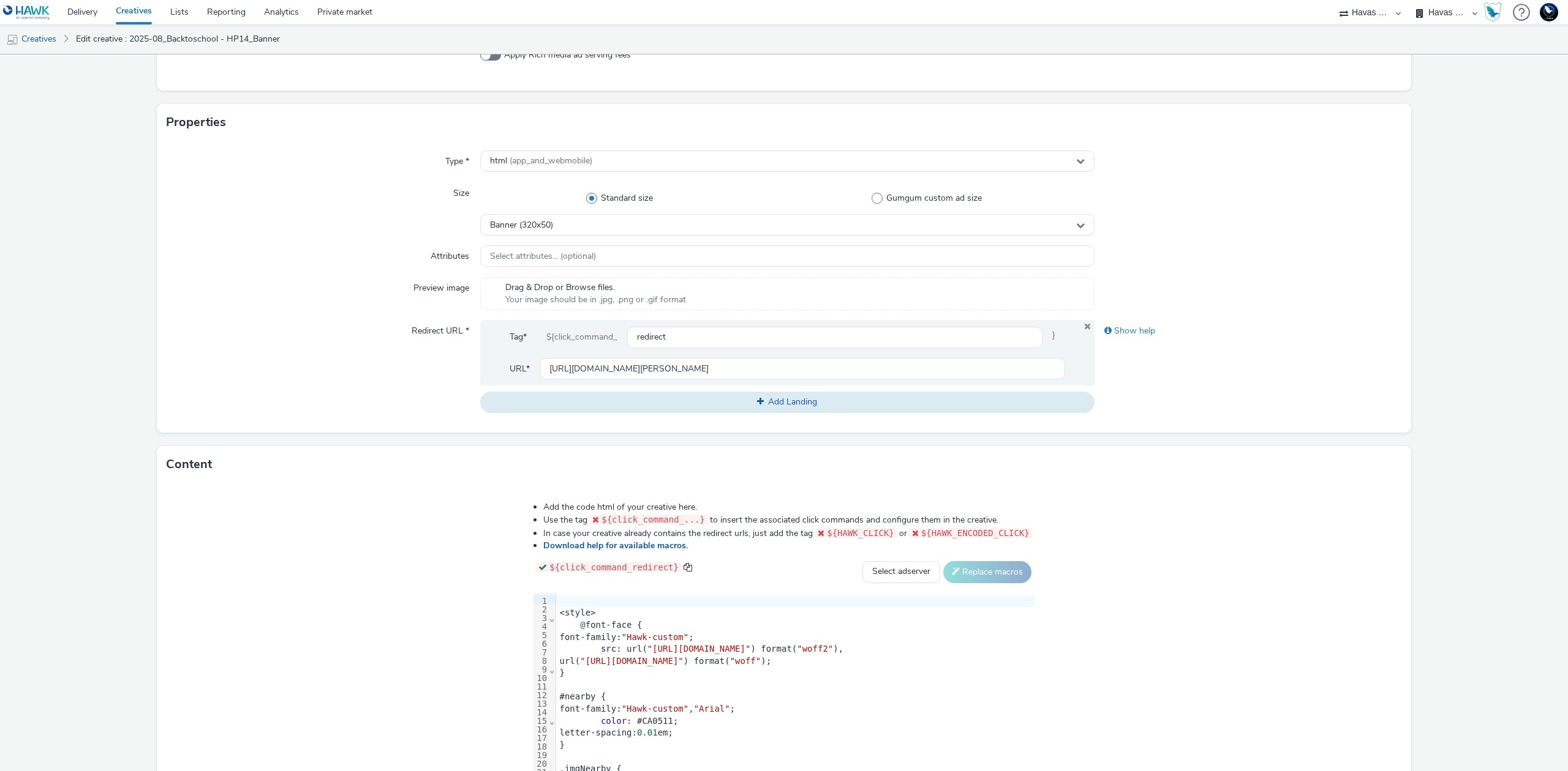
scroll to position [320, 0]
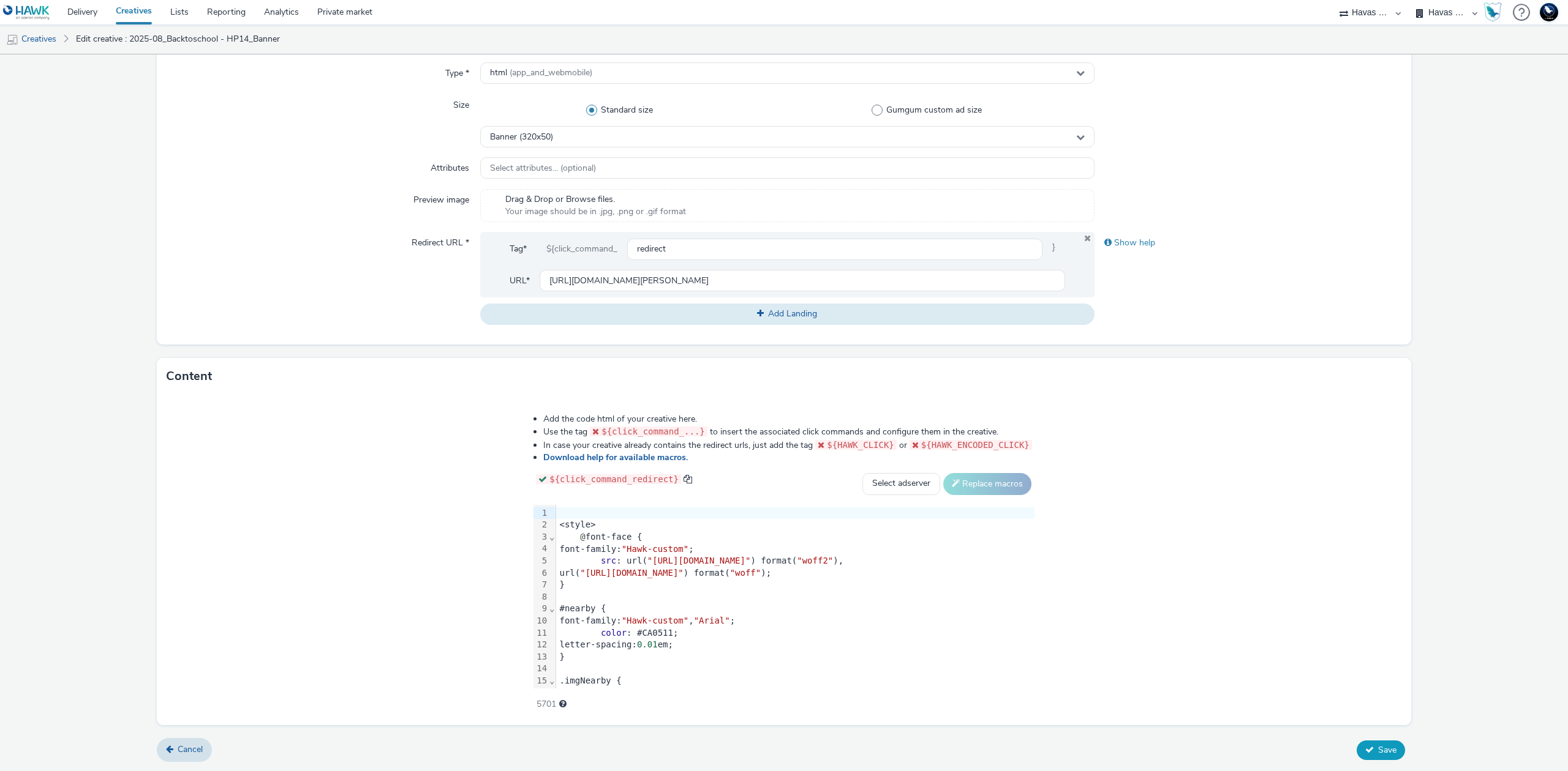
click at [1378, 745] on span "Save" at bounding box center [1387, 750] width 18 height 12
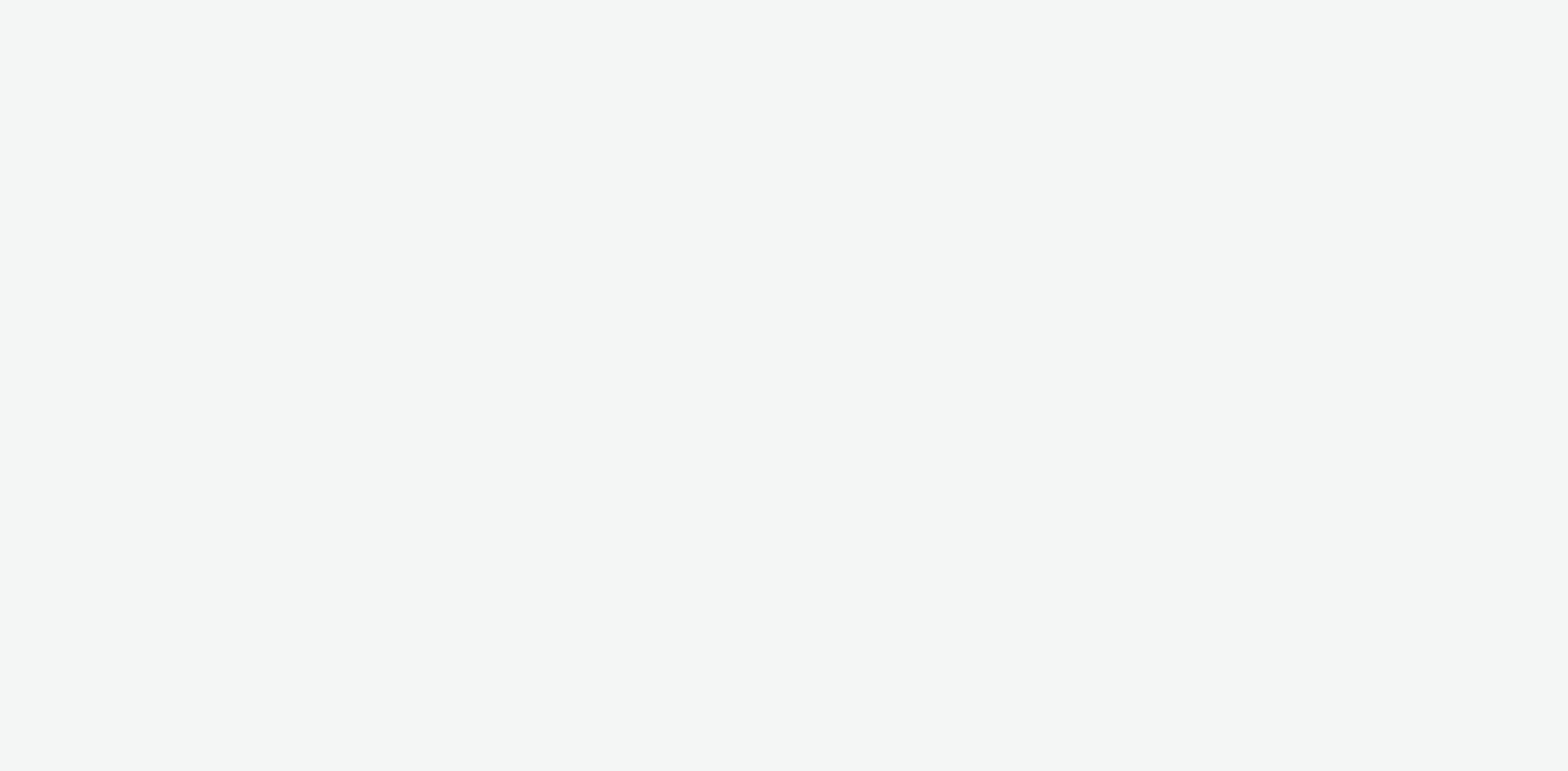
select select "43747a01-9d8e-4dea-a0e4-a98d33cfba61"
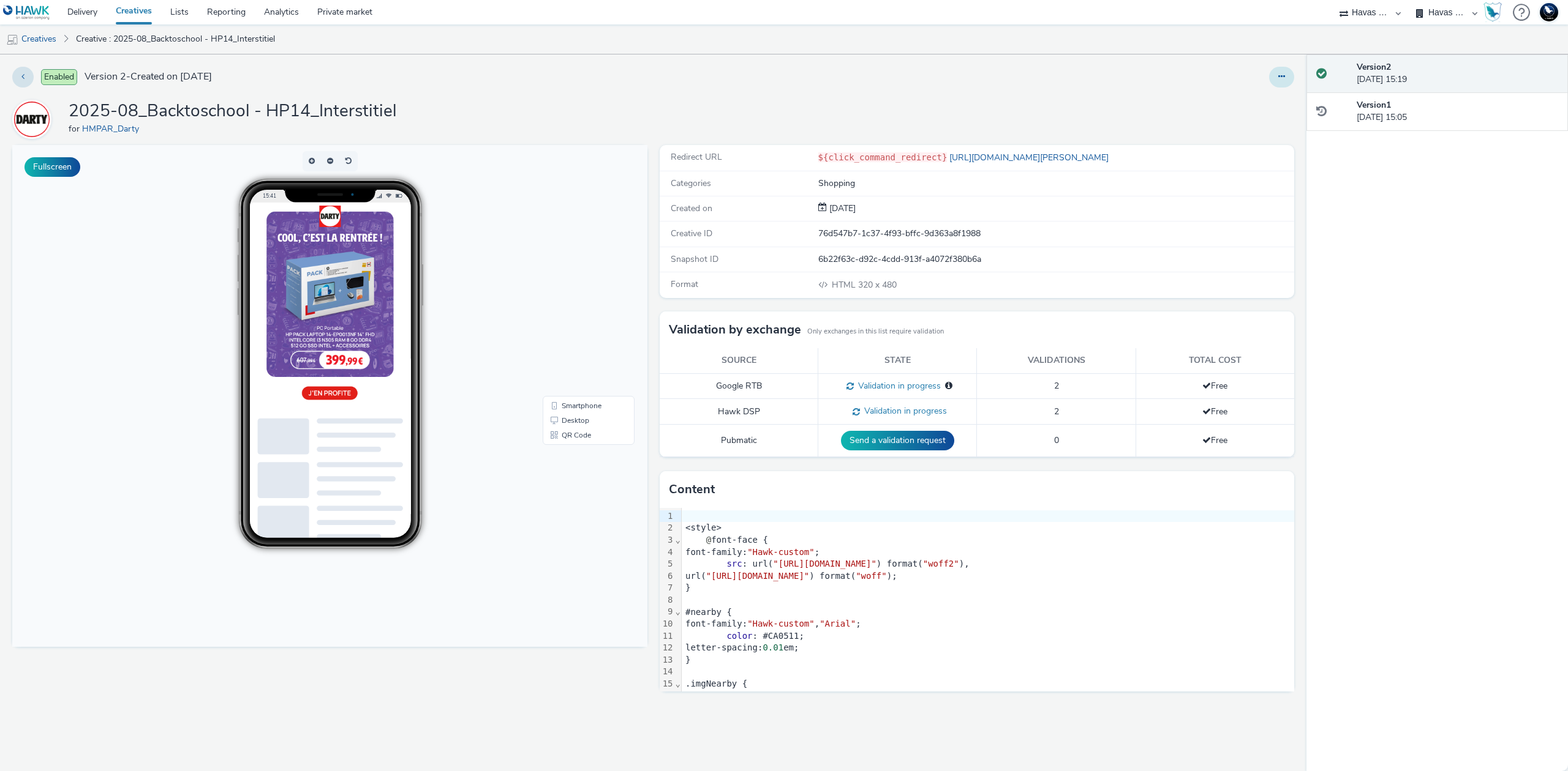
click at [1272, 72] on button at bounding box center [1281, 77] width 25 height 21
click at [1257, 105] on link "Edit" at bounding box center [1248, 102] width 92 height 24
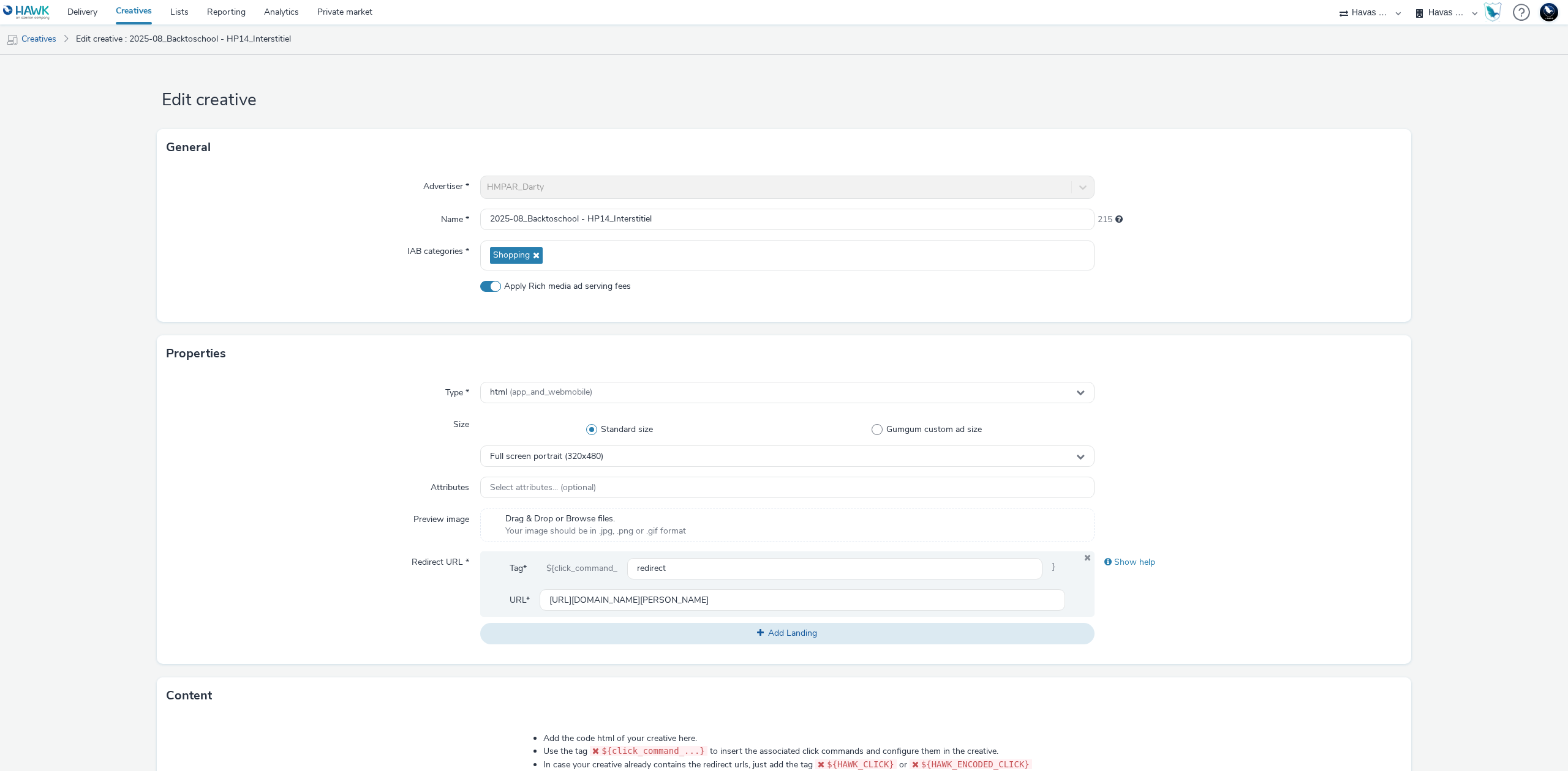
click at [559, 282] on span "Apply Rich media ad serving fees" at bounding box center [568, 286] width 127 height 13
click at [488, 282] on input "Apply Rich media ad serving fees" at bounding box center [483, 286] width 8 height 8
checkbox input "false"
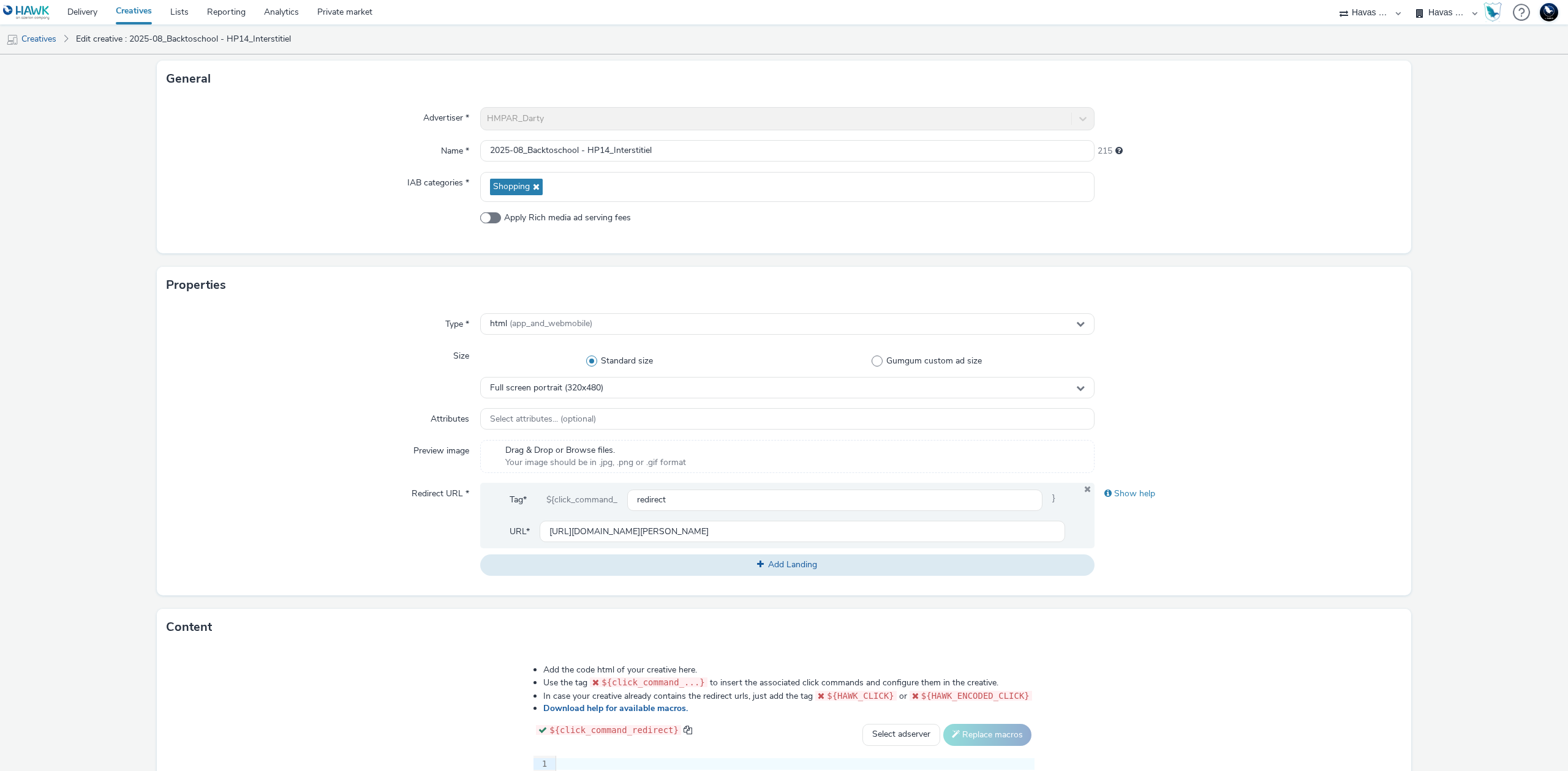
scroll to position [320, 0]
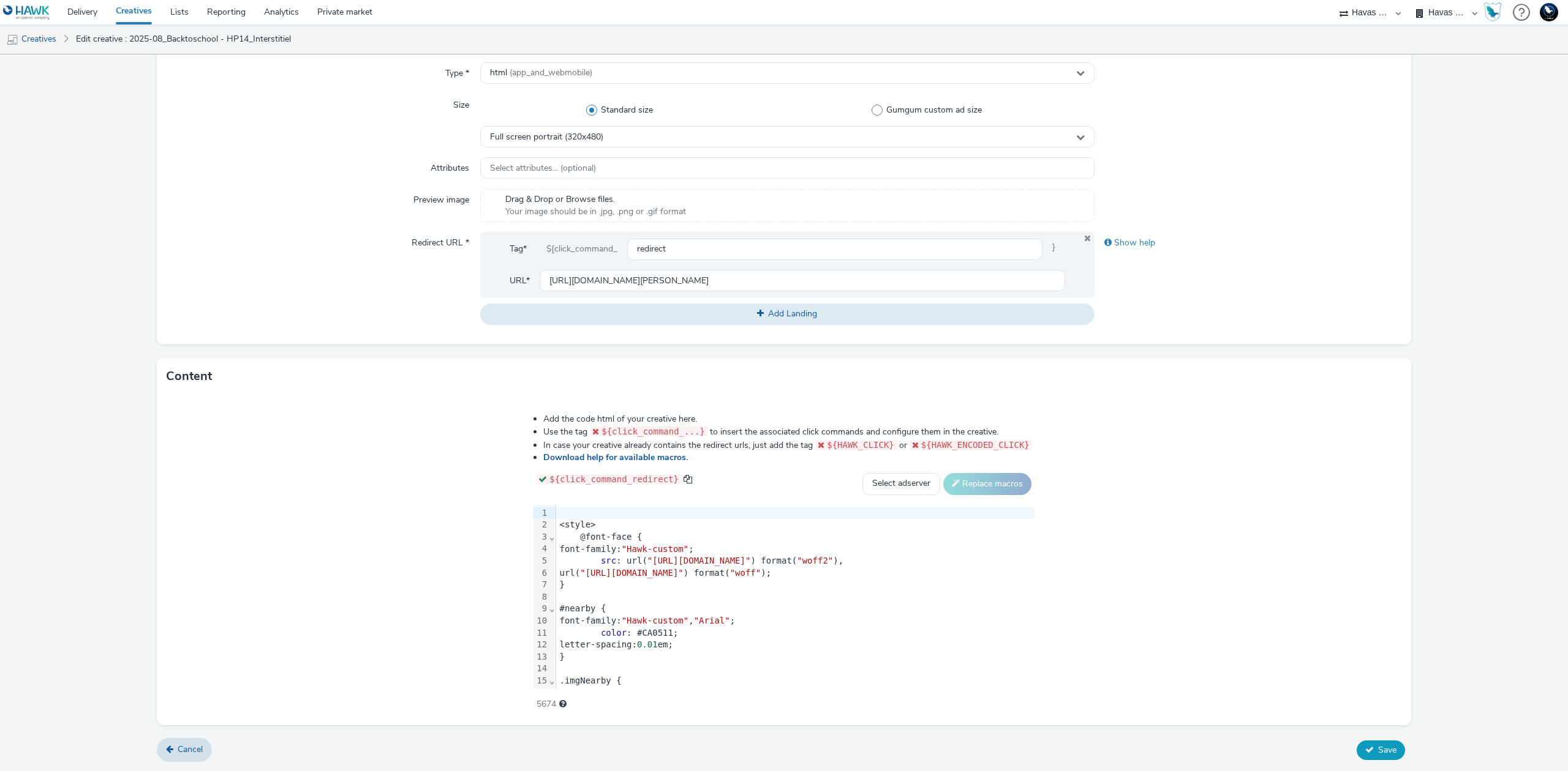
click at [1365, 745] on icon at bounding box center [1369, 749] width 8 height 8
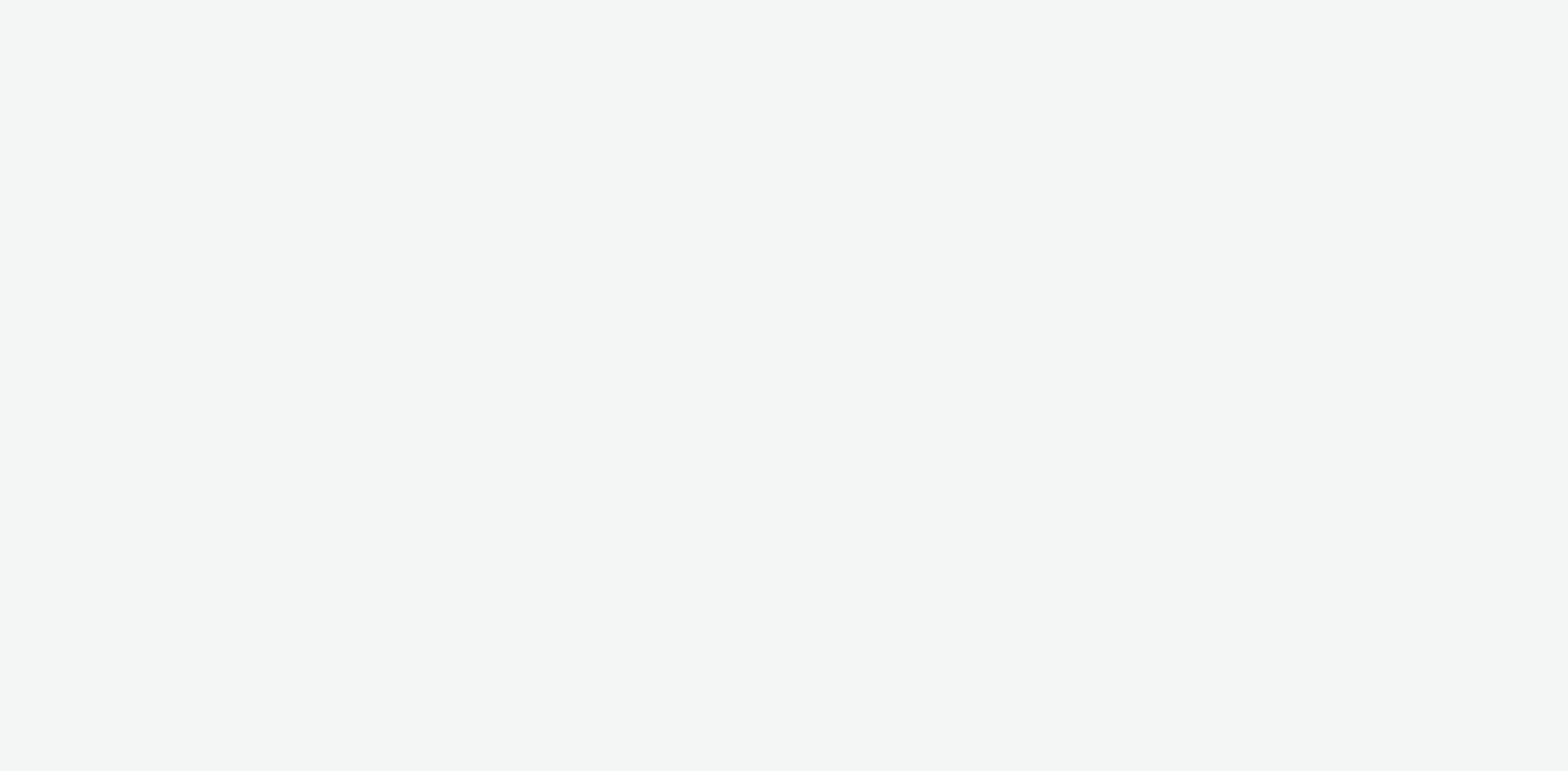
select select "43747a01-9d8e-4dea-a0e4-a98d33cfba61"
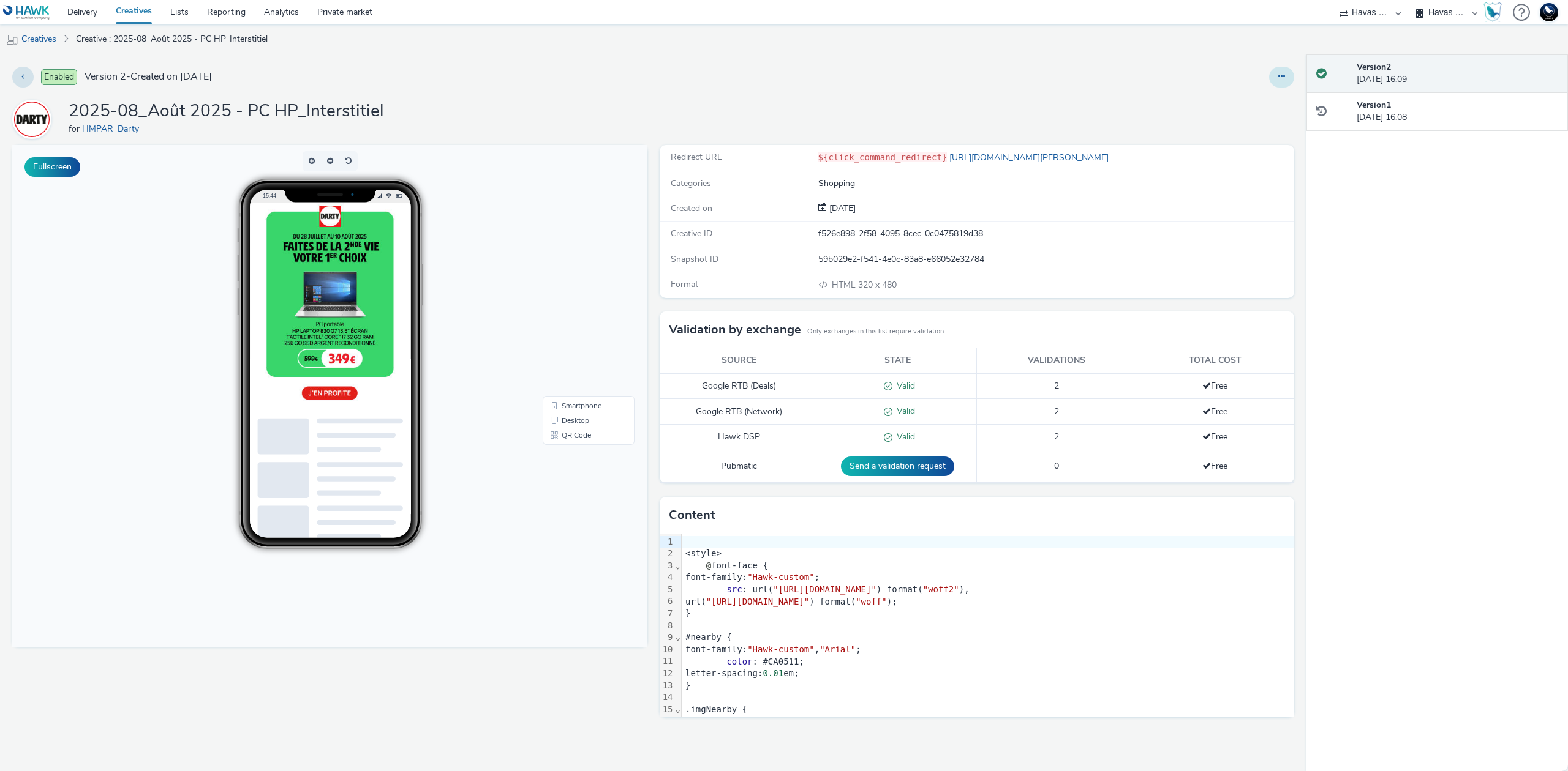
click at [1279, 79] on icon at bounding box center [1281, 76] width 7 height 8
click at [1247, 98] on link "Edit" at bounding box center [1248, 102] width 92 height 24
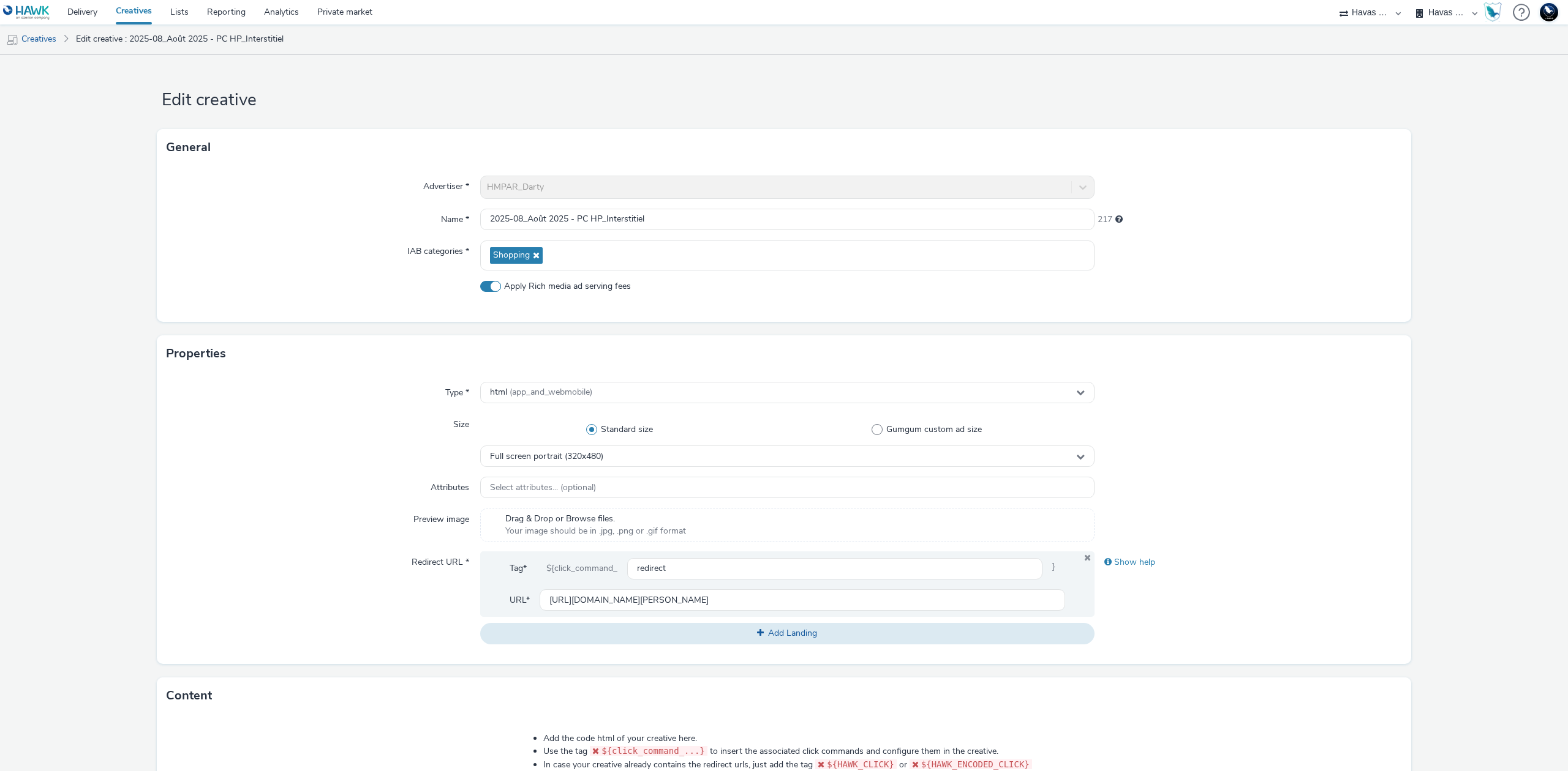
click at [575, 285] on span "Apply Rich media ad serving fees" at bounding box center [568, 286] width 127 height 13
click at [488, 285] on input "Apply Rich media ad serving fees" at bounding box center [483, 286] width 8 height 8
checkbox input "false"
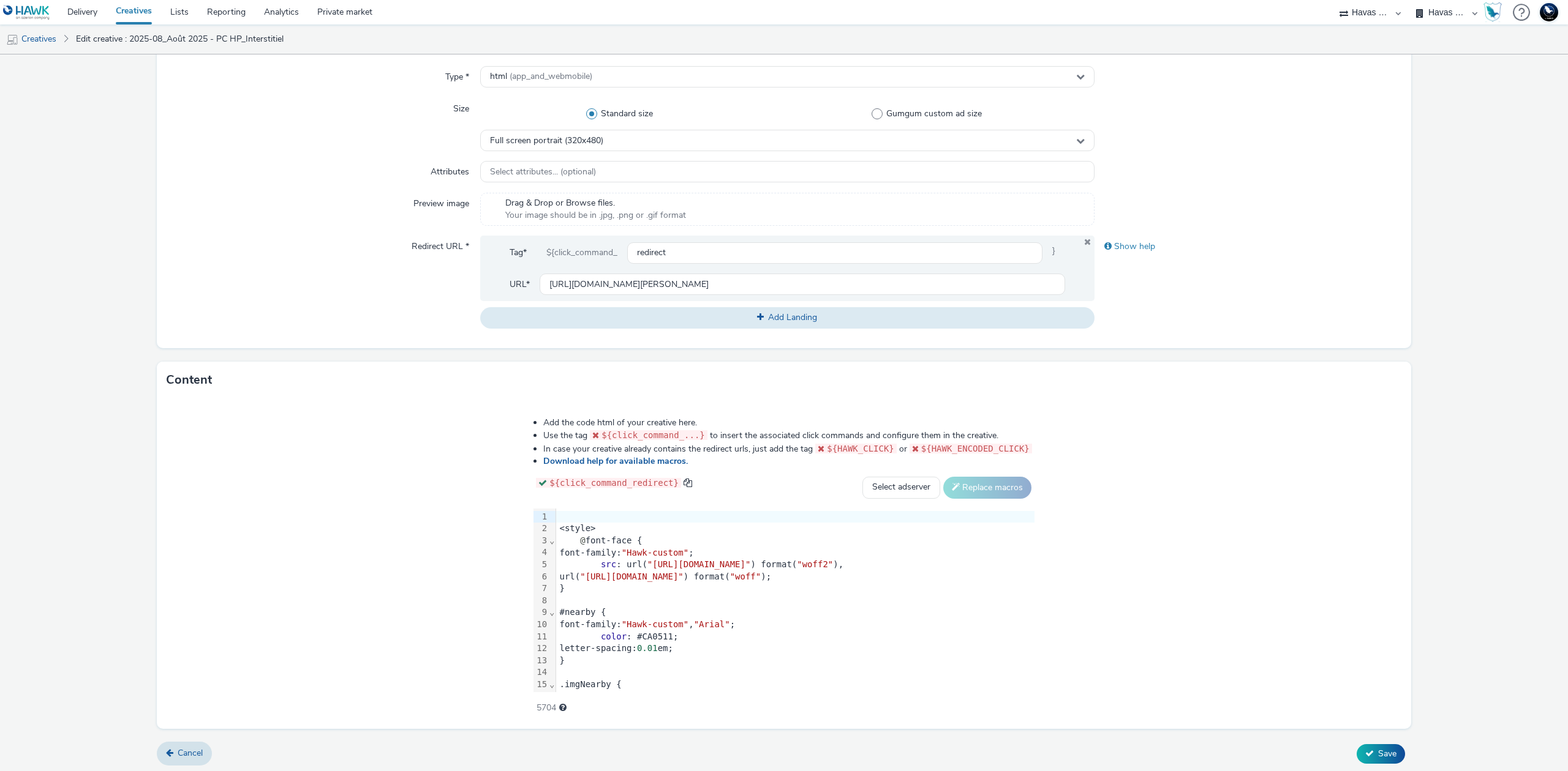
scroll to position [320, 0]
click at [1365, 749] on icon at bounding box center [1369, 749] width 8 height 8
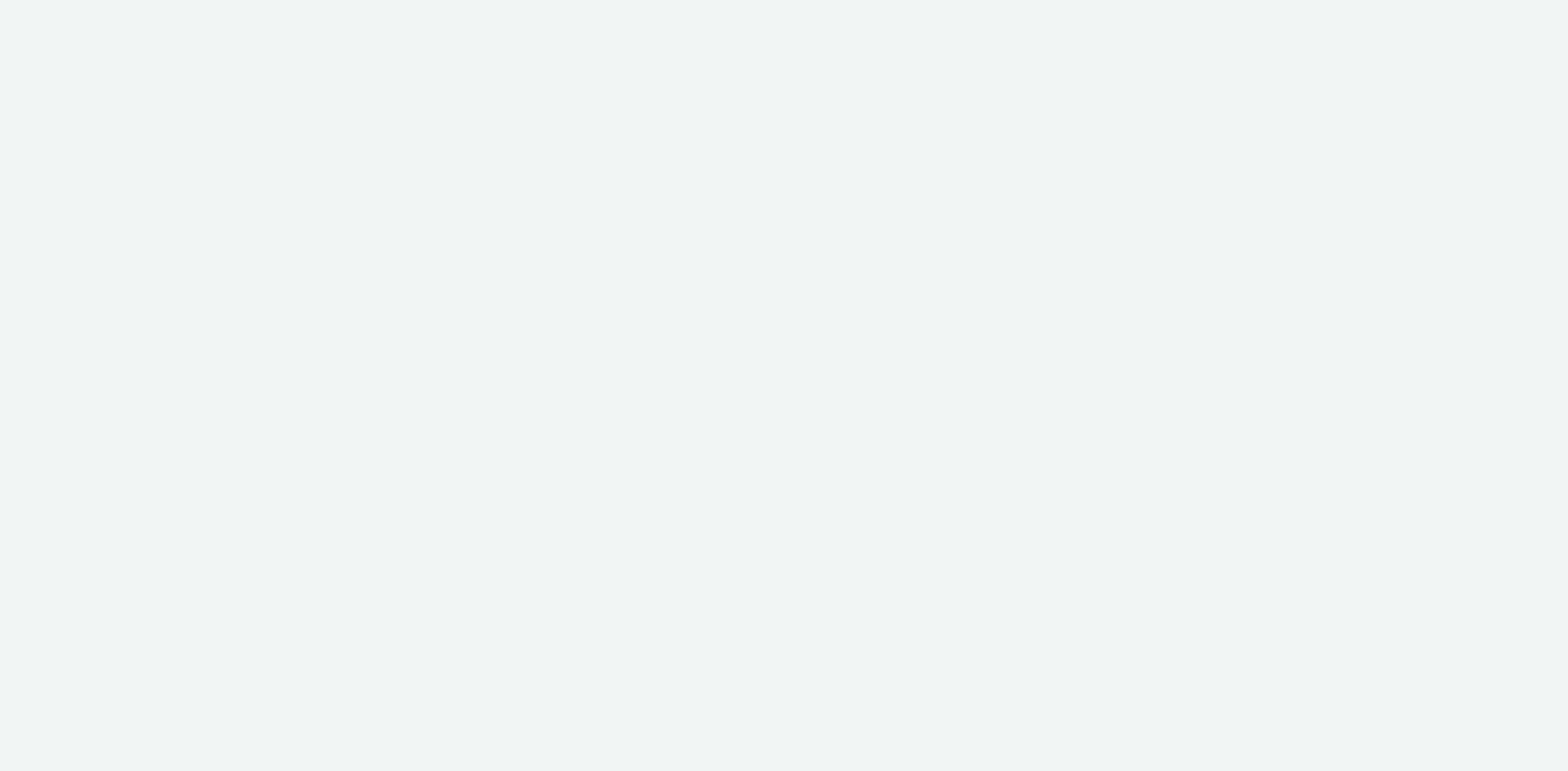
select select "43747a01-9d8e-4dea-a0e4-a98d33cfba61"
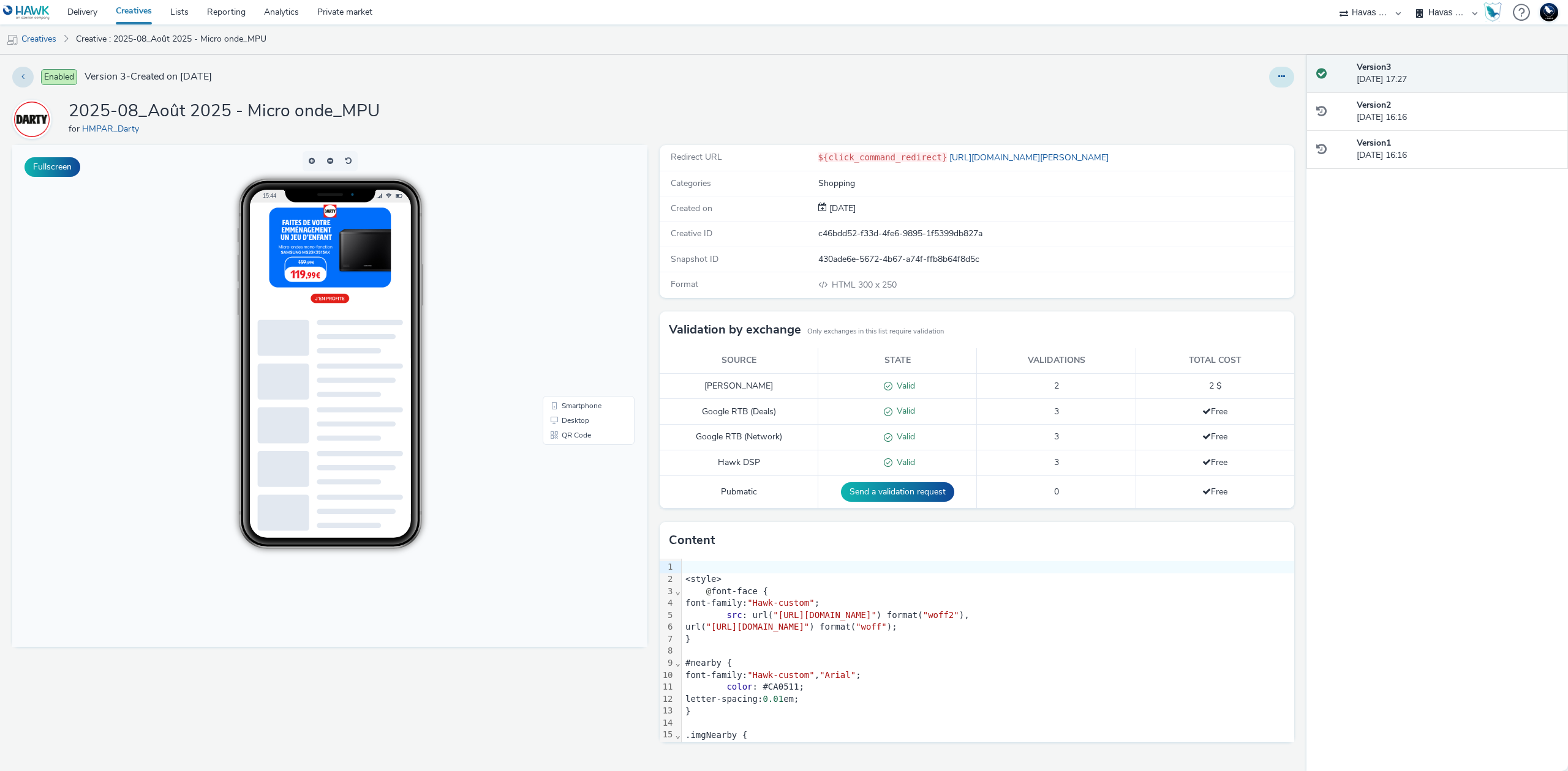
click at [1279, 74] on icon at bounding box center [1281, 76] width 7 height 8
click at [1269, 95] on link "Edit" at bounding box center [1248, 102] width 92 height 24
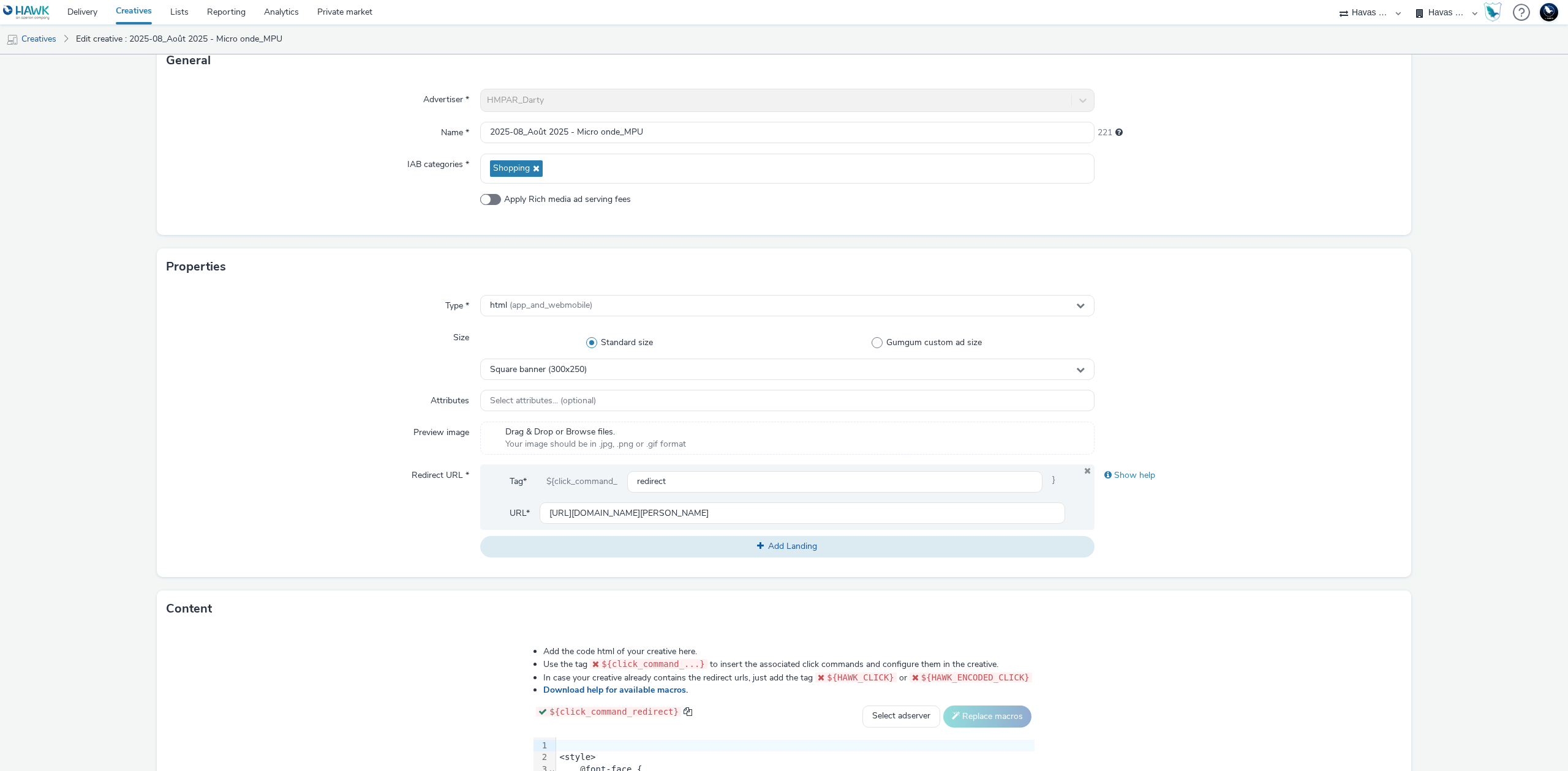
scroll to position [320, 0]
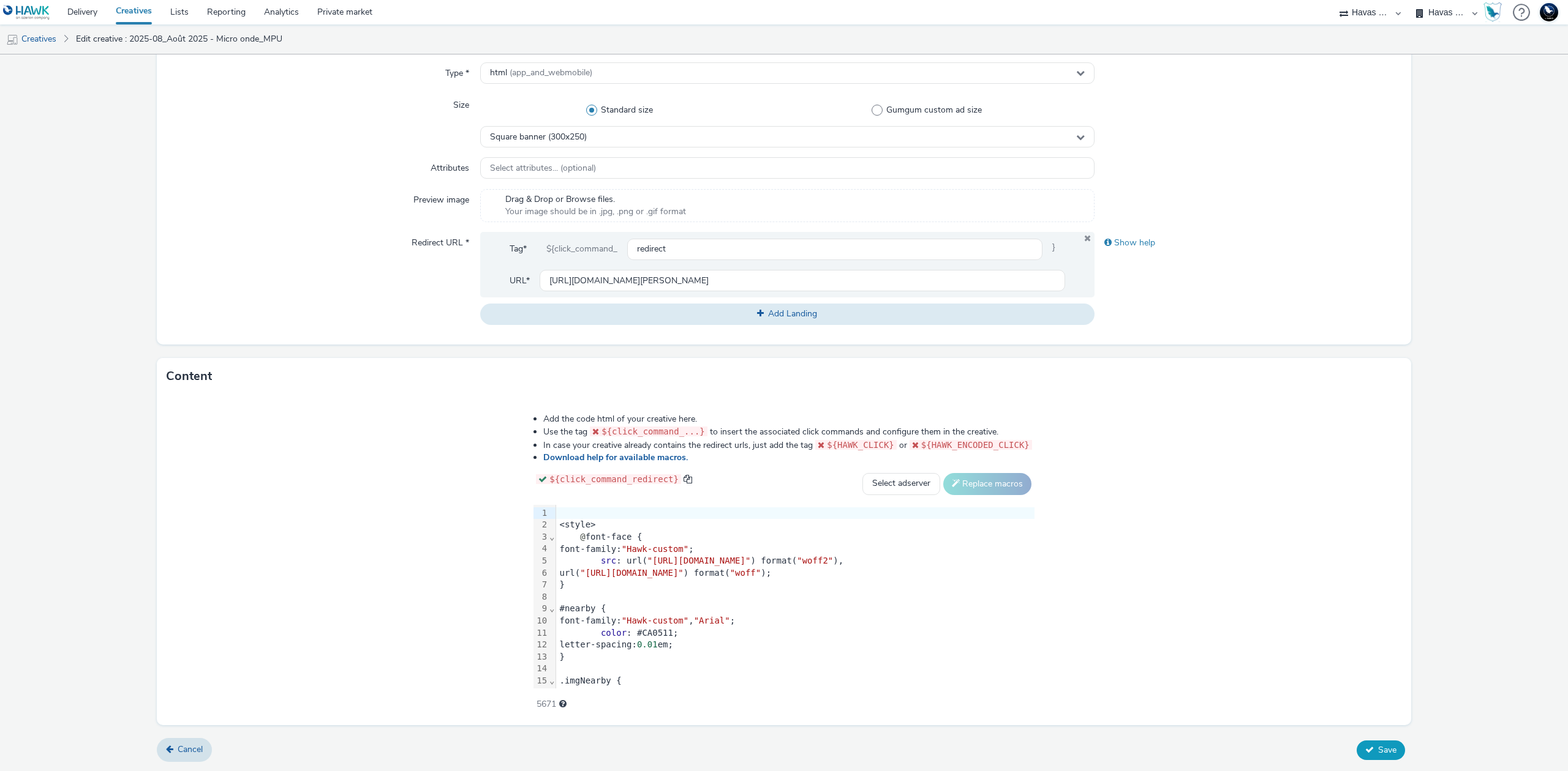
click at [1372, 759] on button "Save" at bounding box center [1381, 750] width 49 height 19
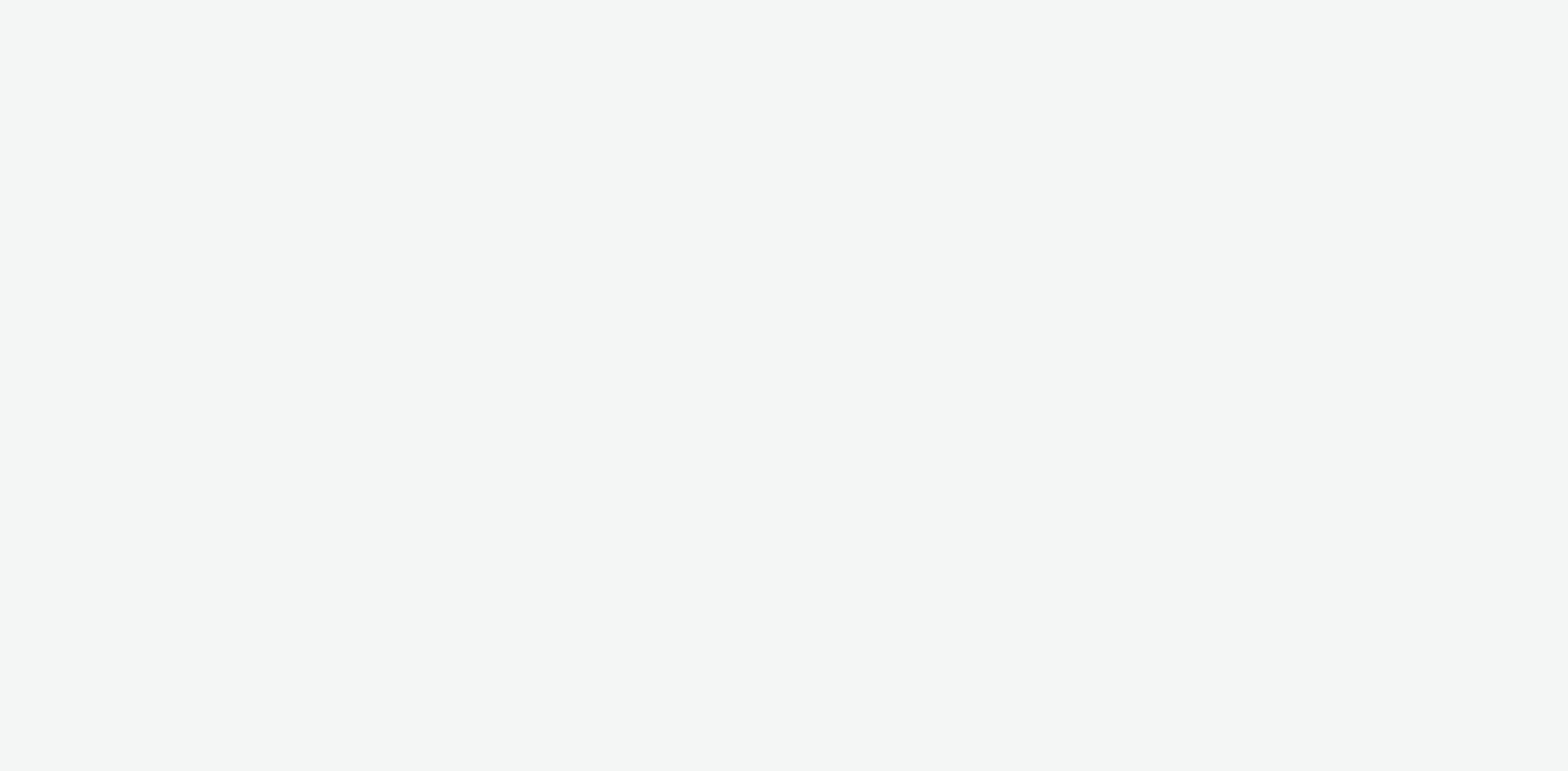
select select "43747a01-9d8e-4dea-a0e4-a98d33cfba61"
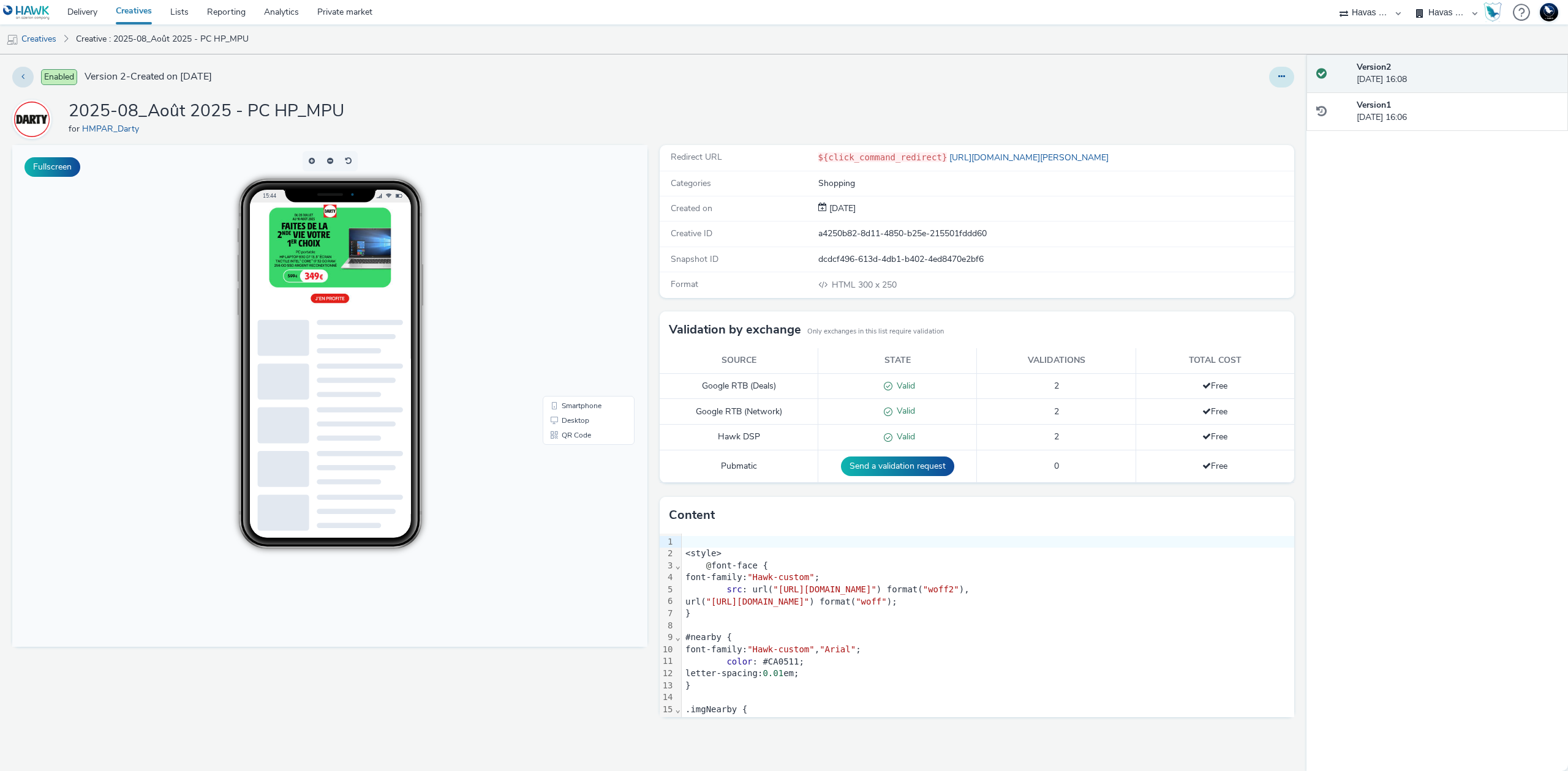
drag, startPoint x: 1291, startPoint y: 79, endPoint x: 1274, endPoint y: 87, distance: 18.8
click at [1290, 79] on button at bounding box center [1281, 77] width 25 height 21
click at [1253, 99] on link "Edit" at bounding box center [1248, 102] width 92 height 24
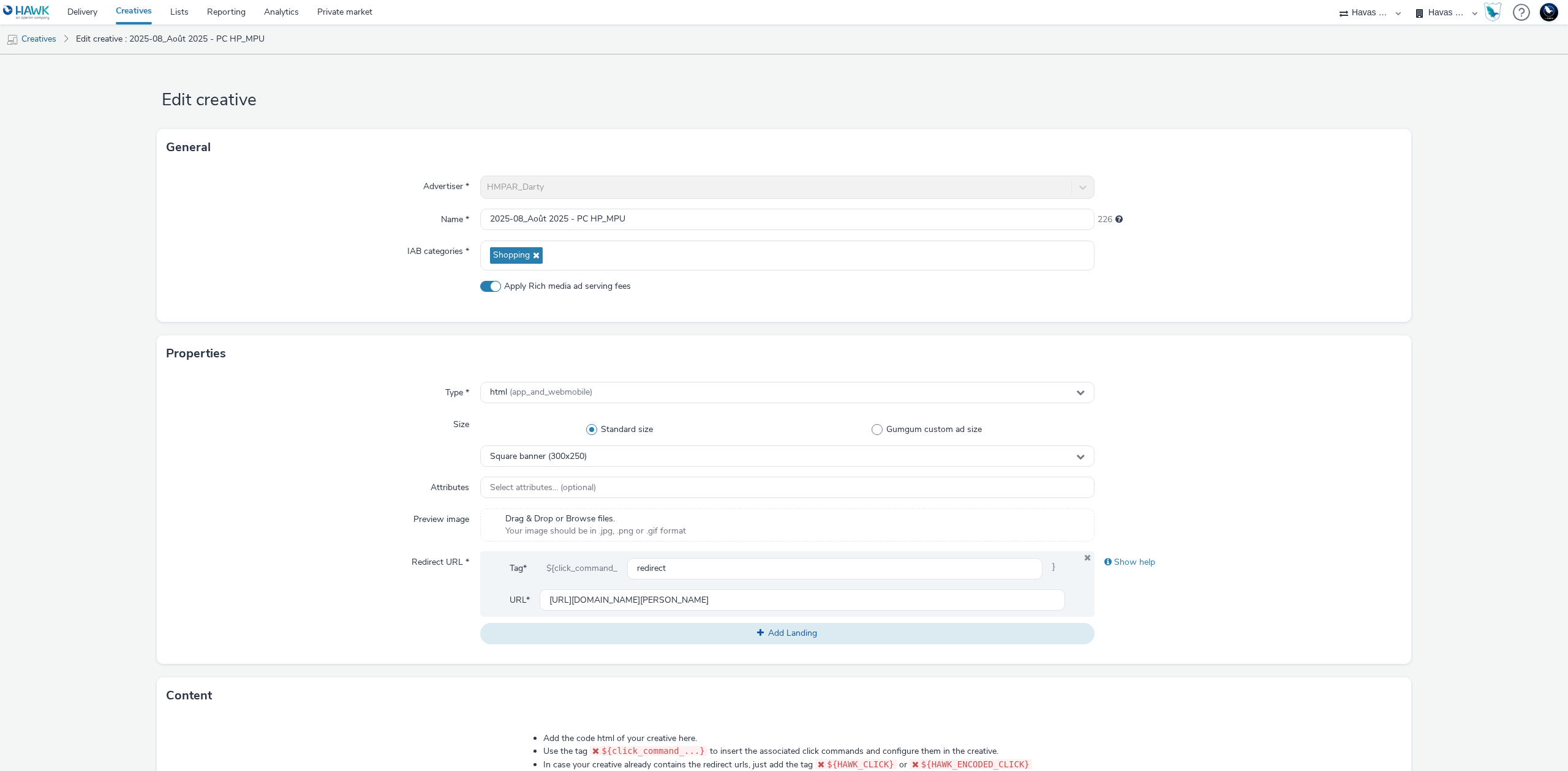
click at [621, 284] on span "Apply Rich media ad serving fees" at bounding box center [568, 286] width 127 height 13
click at [488, 284] on input "Apply Rich media ad serving fees" at bounding box center [483, 286] width 8 height 8
checkbox input "false"
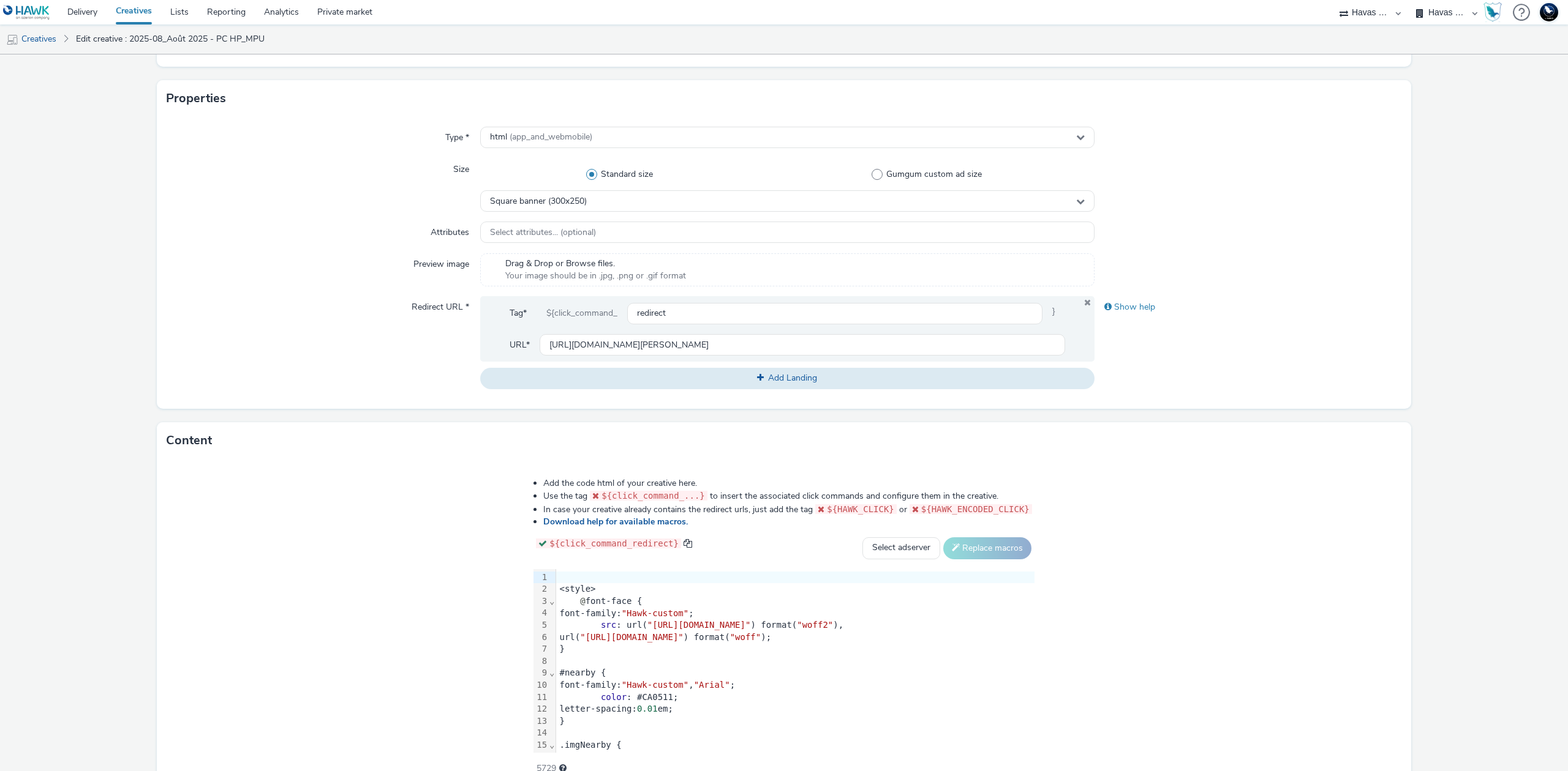
scroll to position [320, 0]
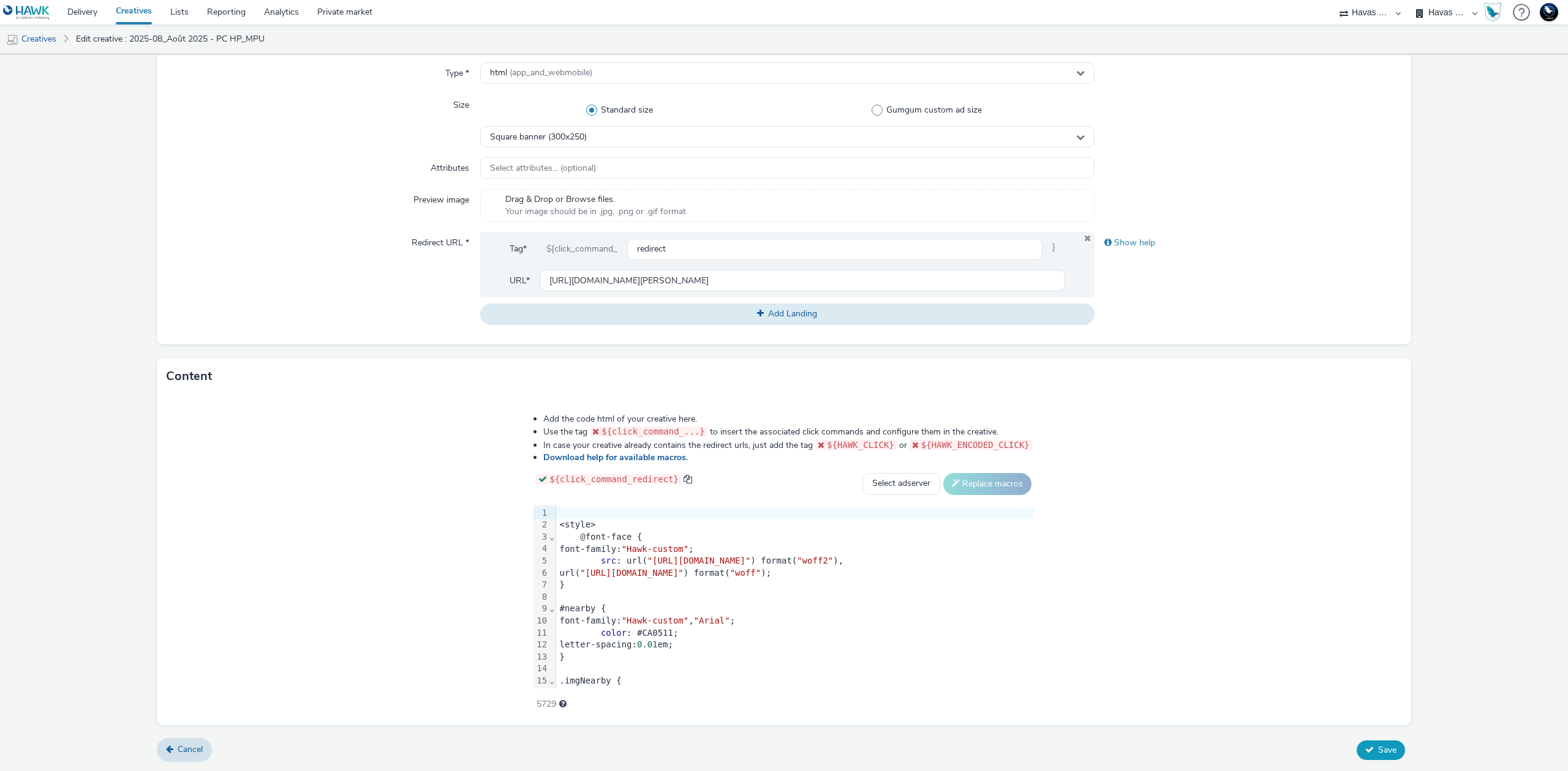
click at [1365, 749] on icon at bounding box center [1369, 749] width 8 height 8
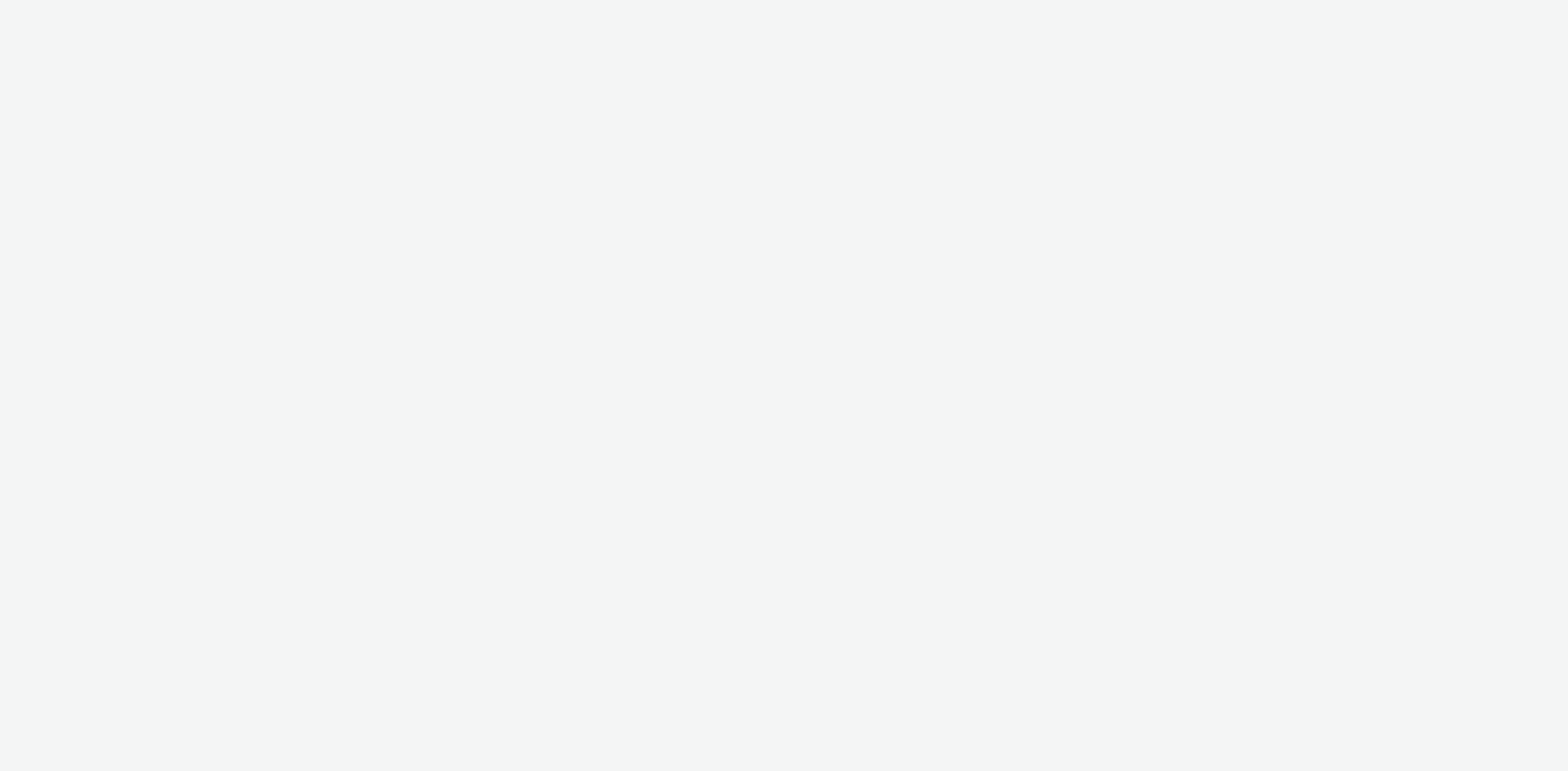
select select "43747a01-9d8e-4dea-a0e4-a98d33cfba61"
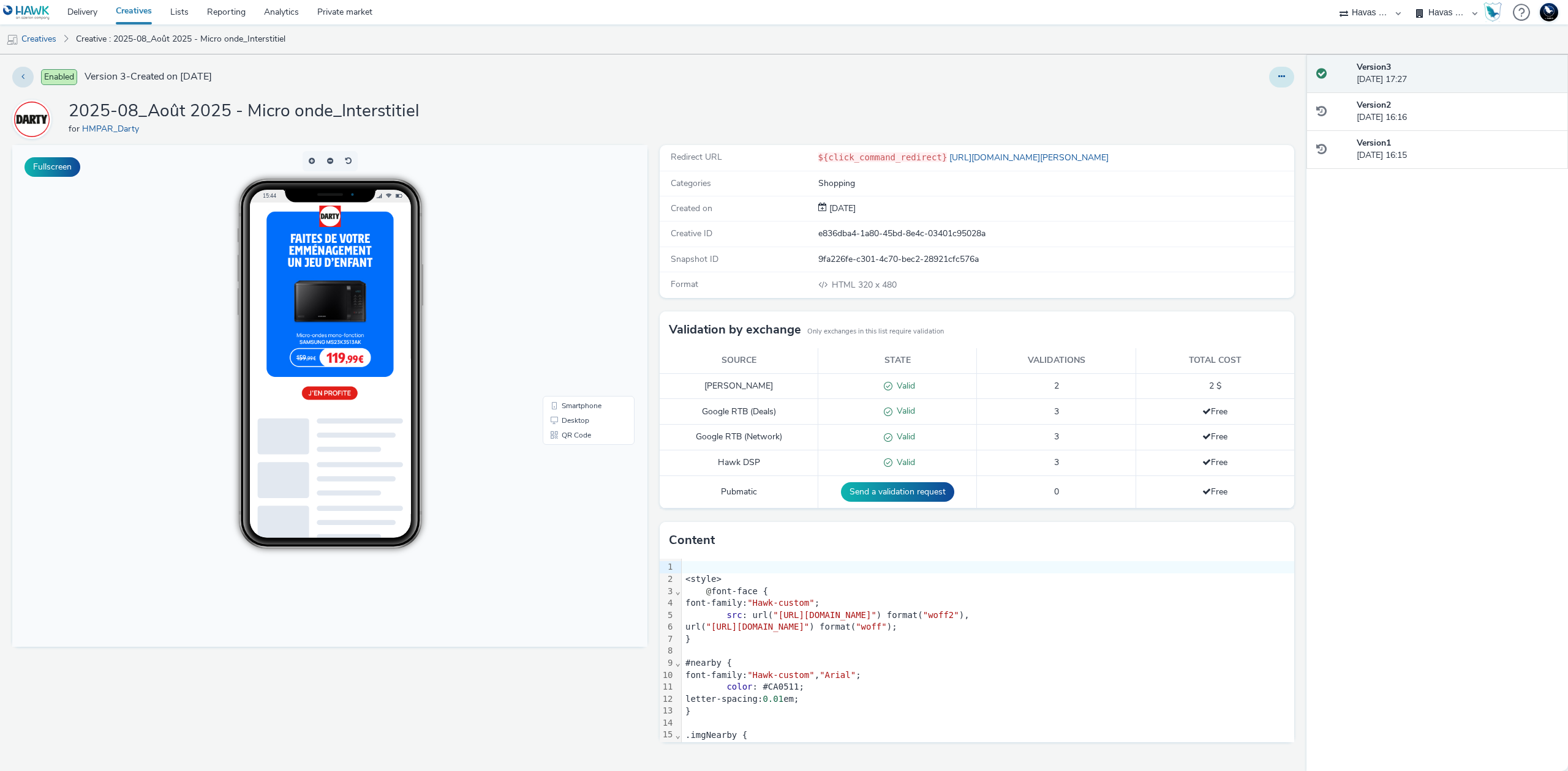
click at [1281, 74] on icon at bounding box center [1281, 76] width 7 height 8
click at [1258, 95] on link "Edit" at bounding box center [1248, 102] width 92 height 24
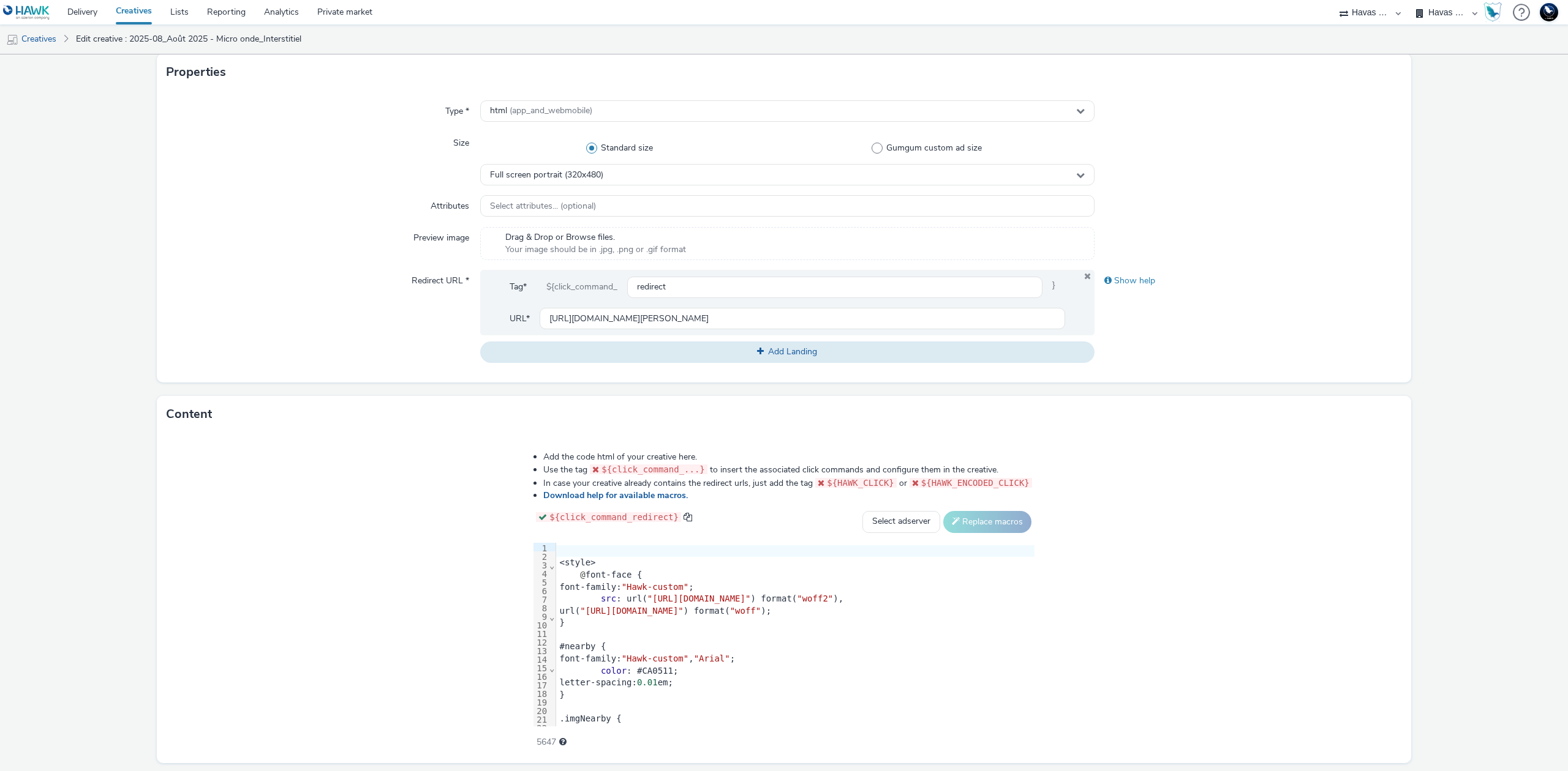
scroll to position [320, 0]
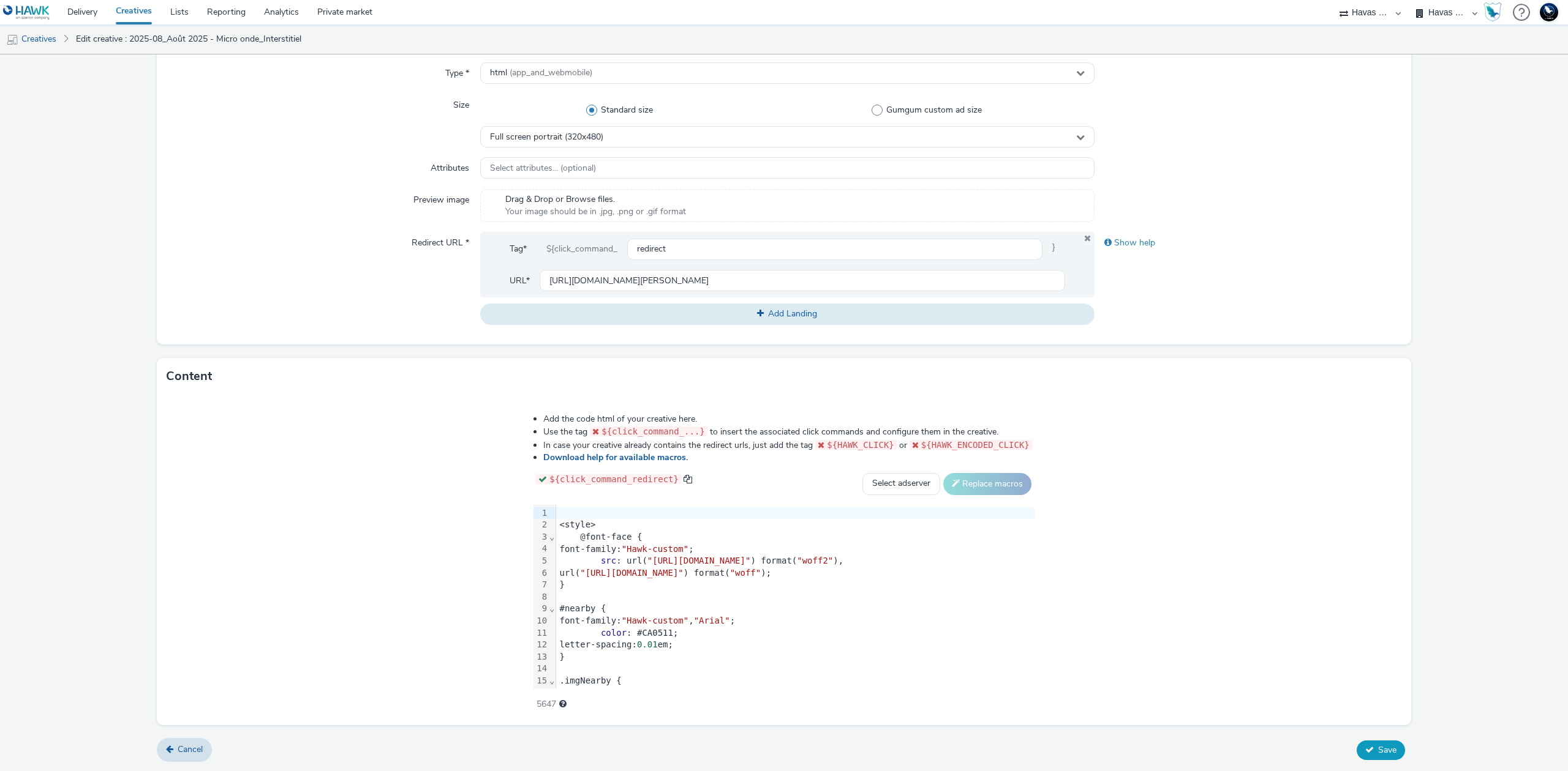
click at [1390, 750] on button "Save" at bounding box center [1381, 750] width 49 height 19
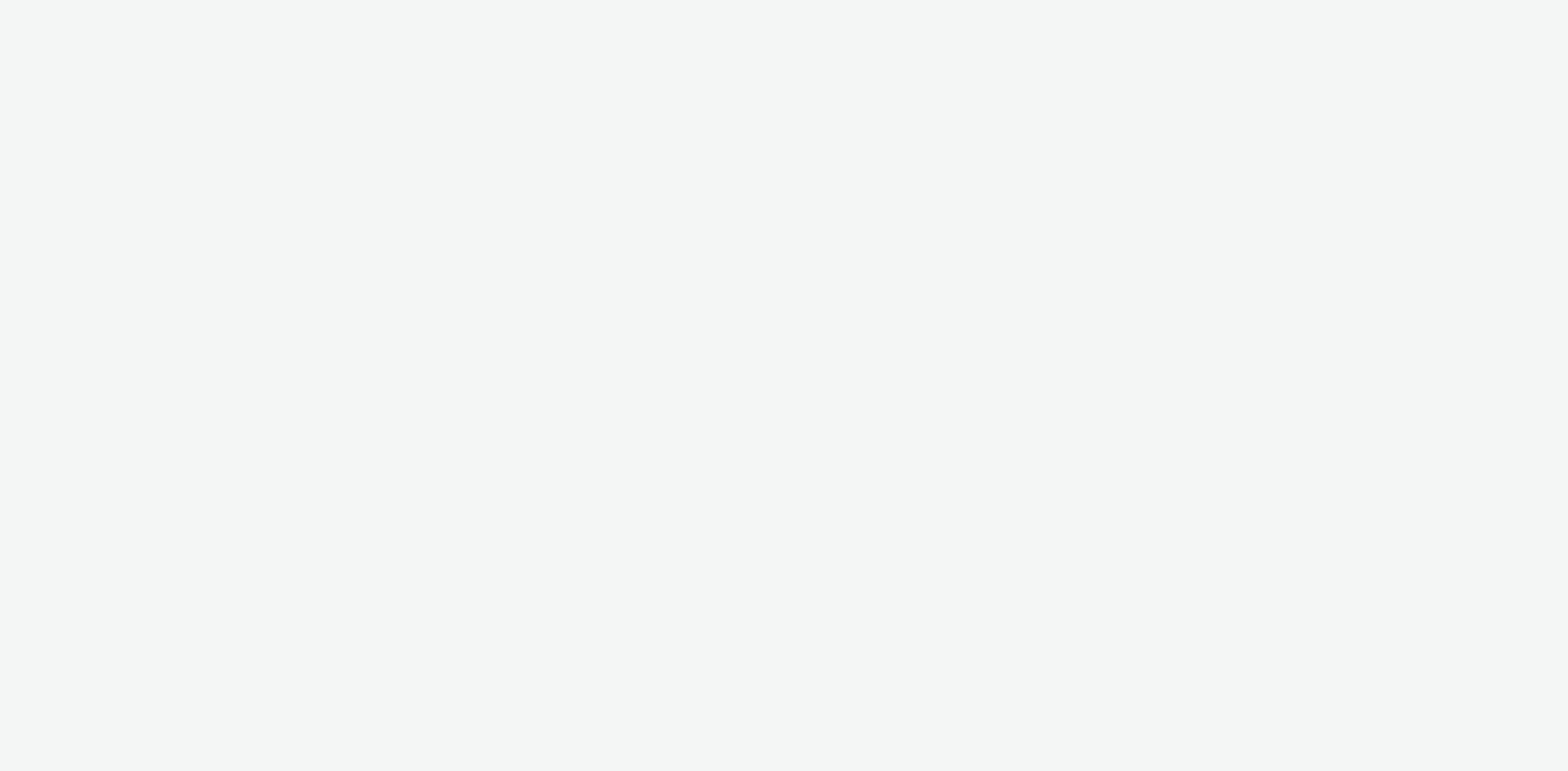
select select "43747a01-9d8e-4dea-a0e4-a98d33cfba61"
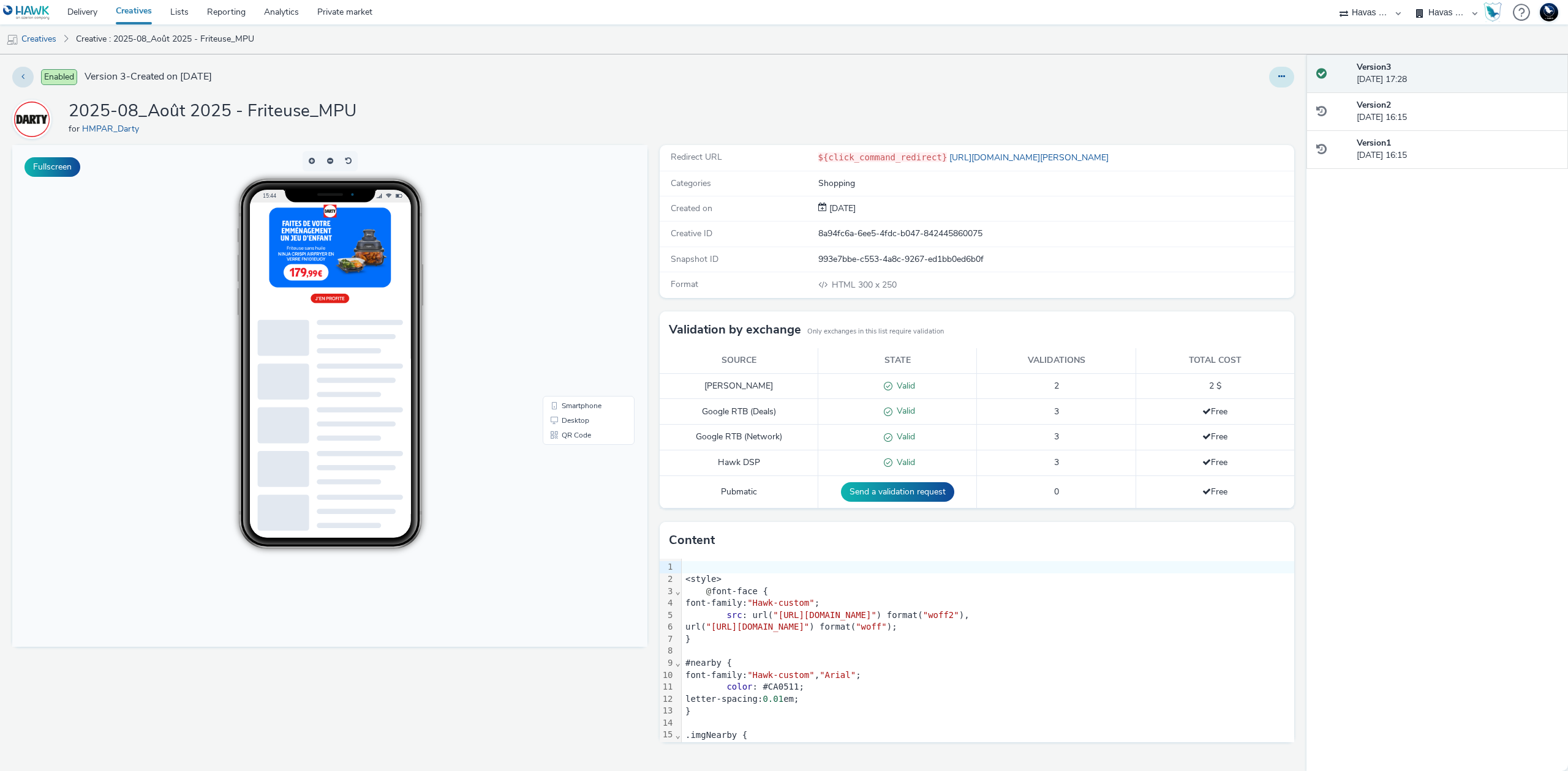
click at [1277, 76] on button at bounding box center [1281, 77] width 25 height 21
click at [1264, 90] on link "Edit" at bounding box center [1248, 102] width 92 height 24
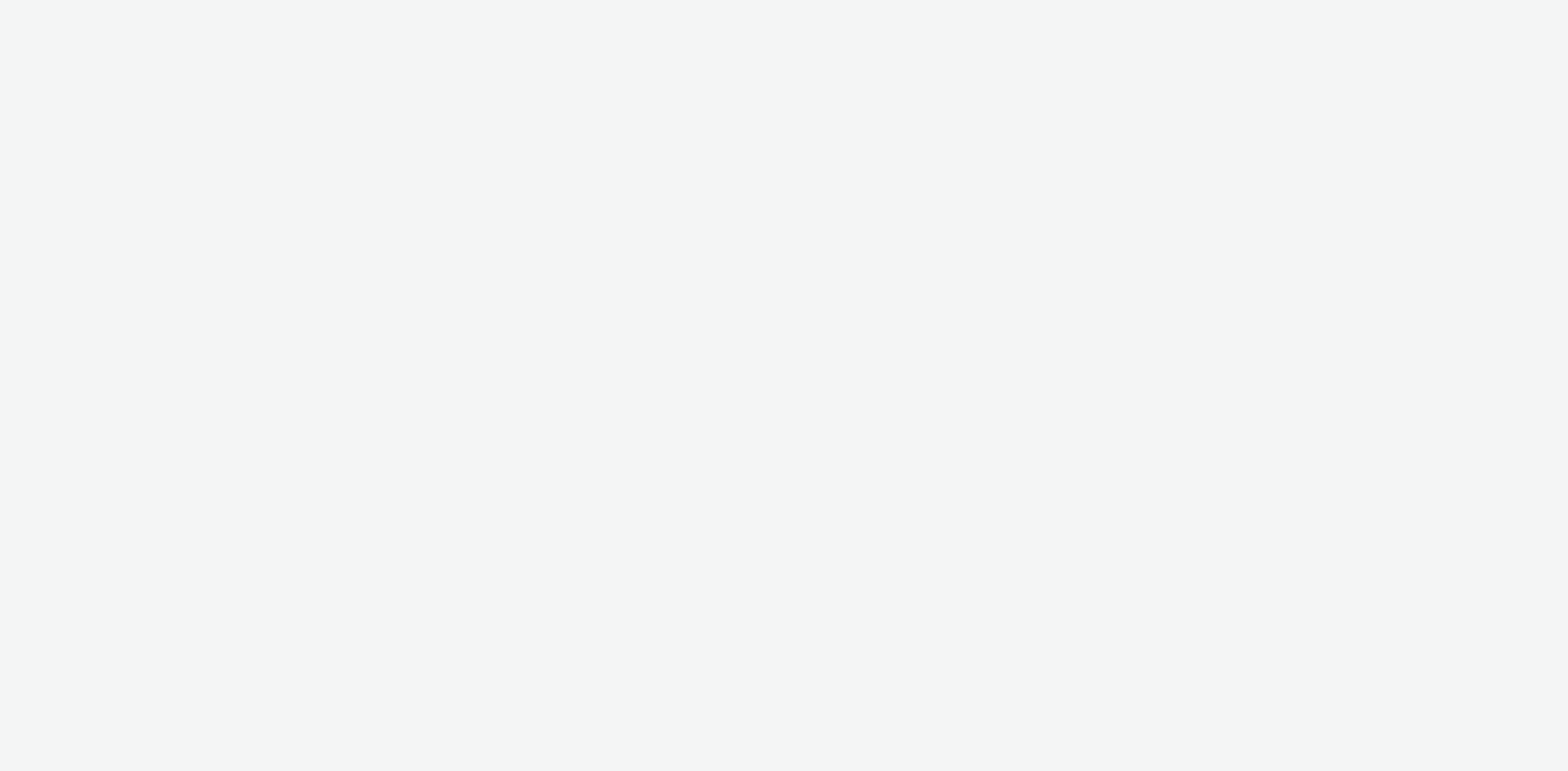
select select "43747a01-9d8e-4dea-a0e4-a98d33cfba61"
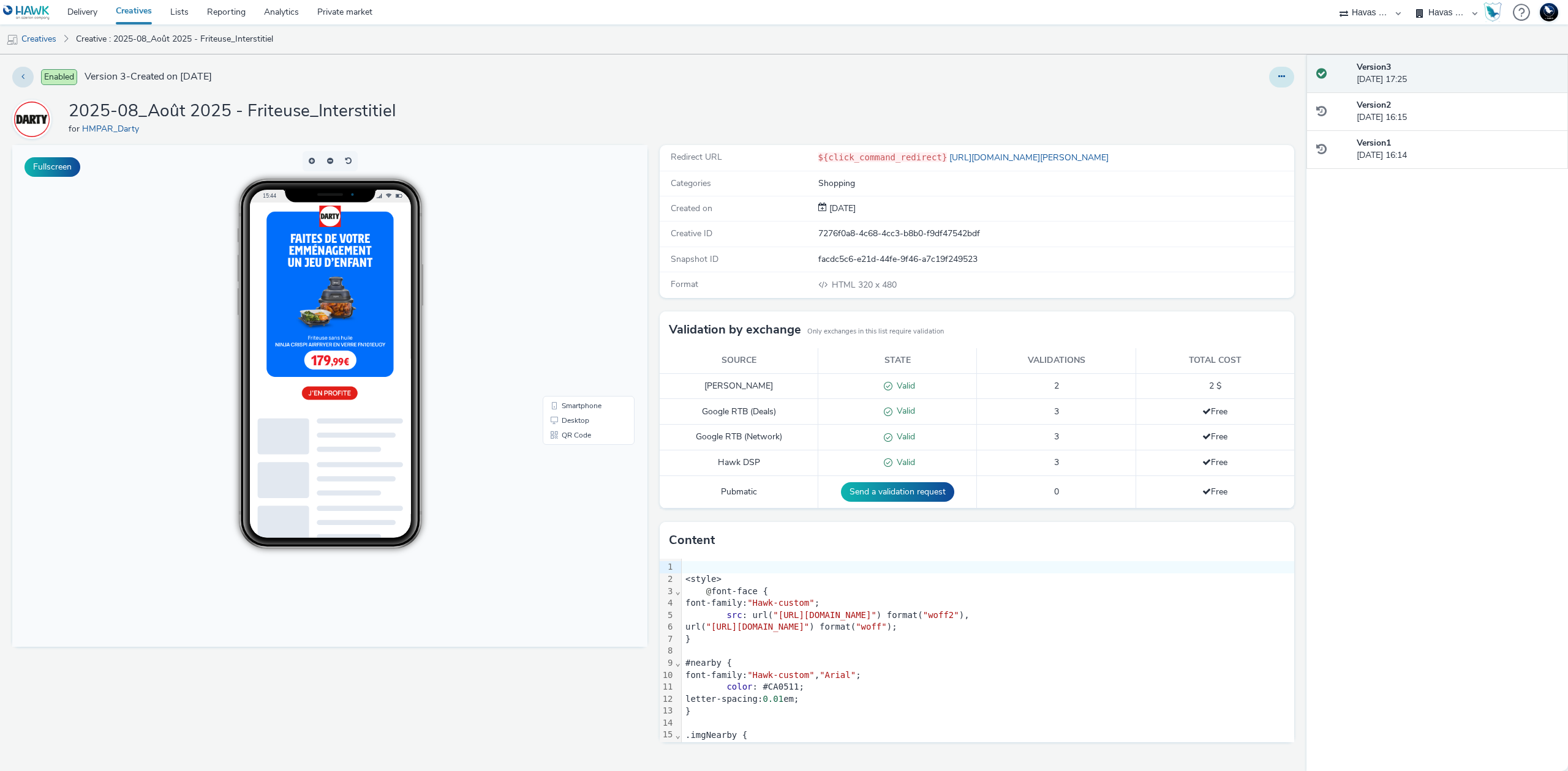
click at [1274, 77] on button at bounding box center [1281, 77] width 25 height 21
click at [1246, 106] on link "Edit" at bounding box center [1248, 102] width 92 height 24
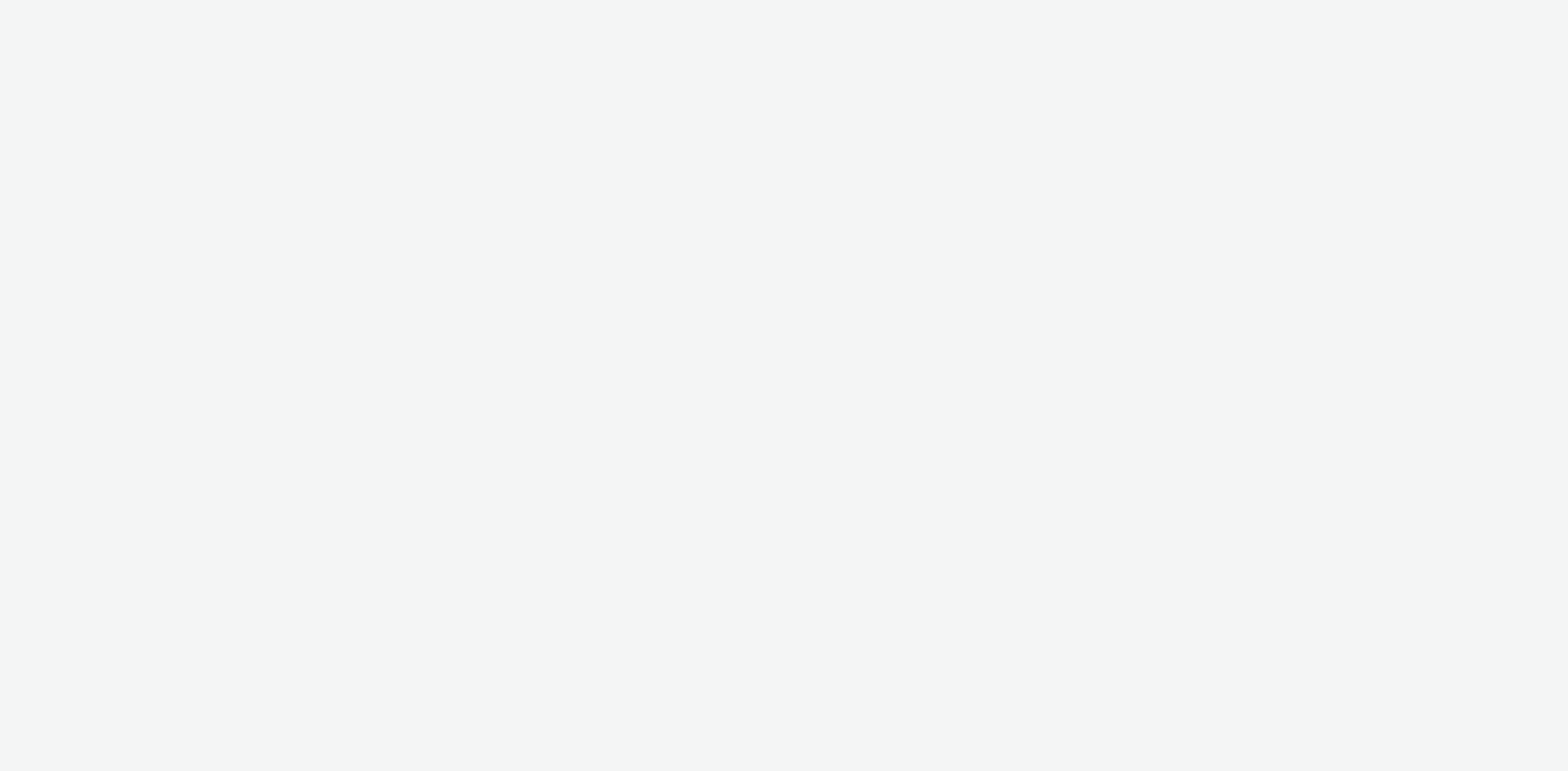
select select "43747a01-9d8e-4dea-a0e4-a98d33cfba61"
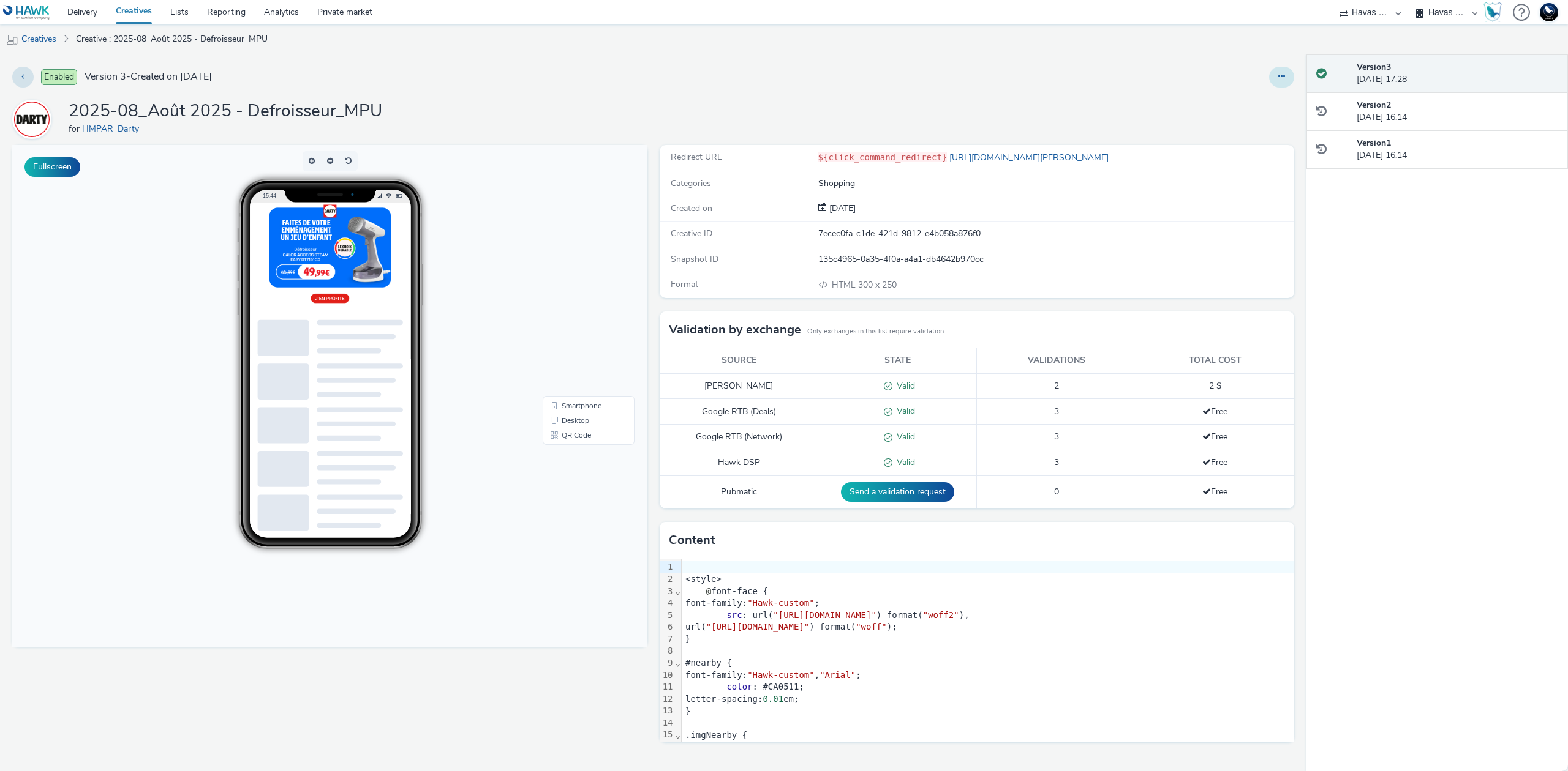
click at [1286, 81] on button at bounding box center [1281, 77] width 25 height 21
click at [1261, 104] on link "Edit" at bounding box center [1248, 102] width 92 height 24
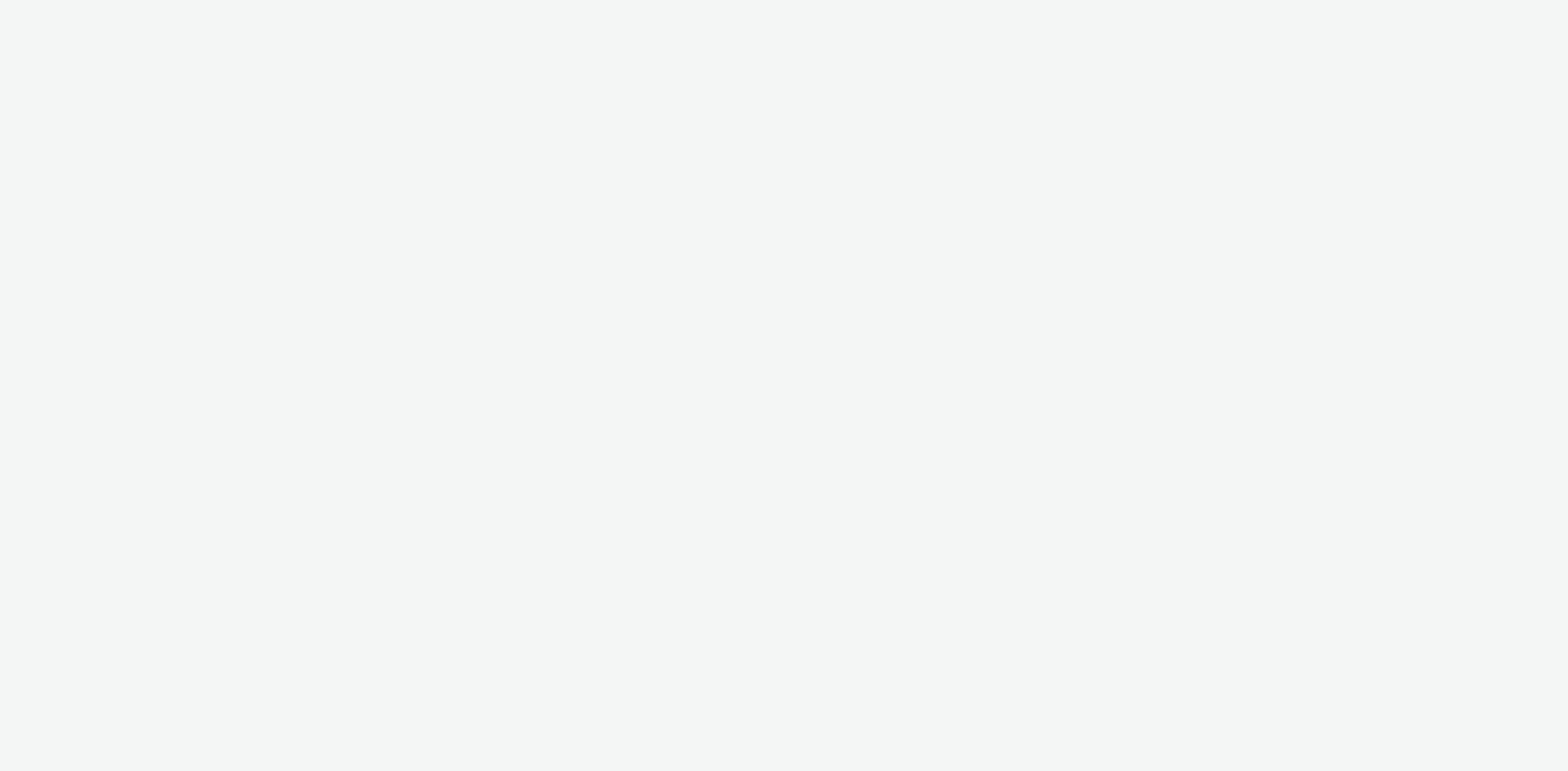
select select "43747a01-9d8e-4dea-a0e4-a98d33cfba61"
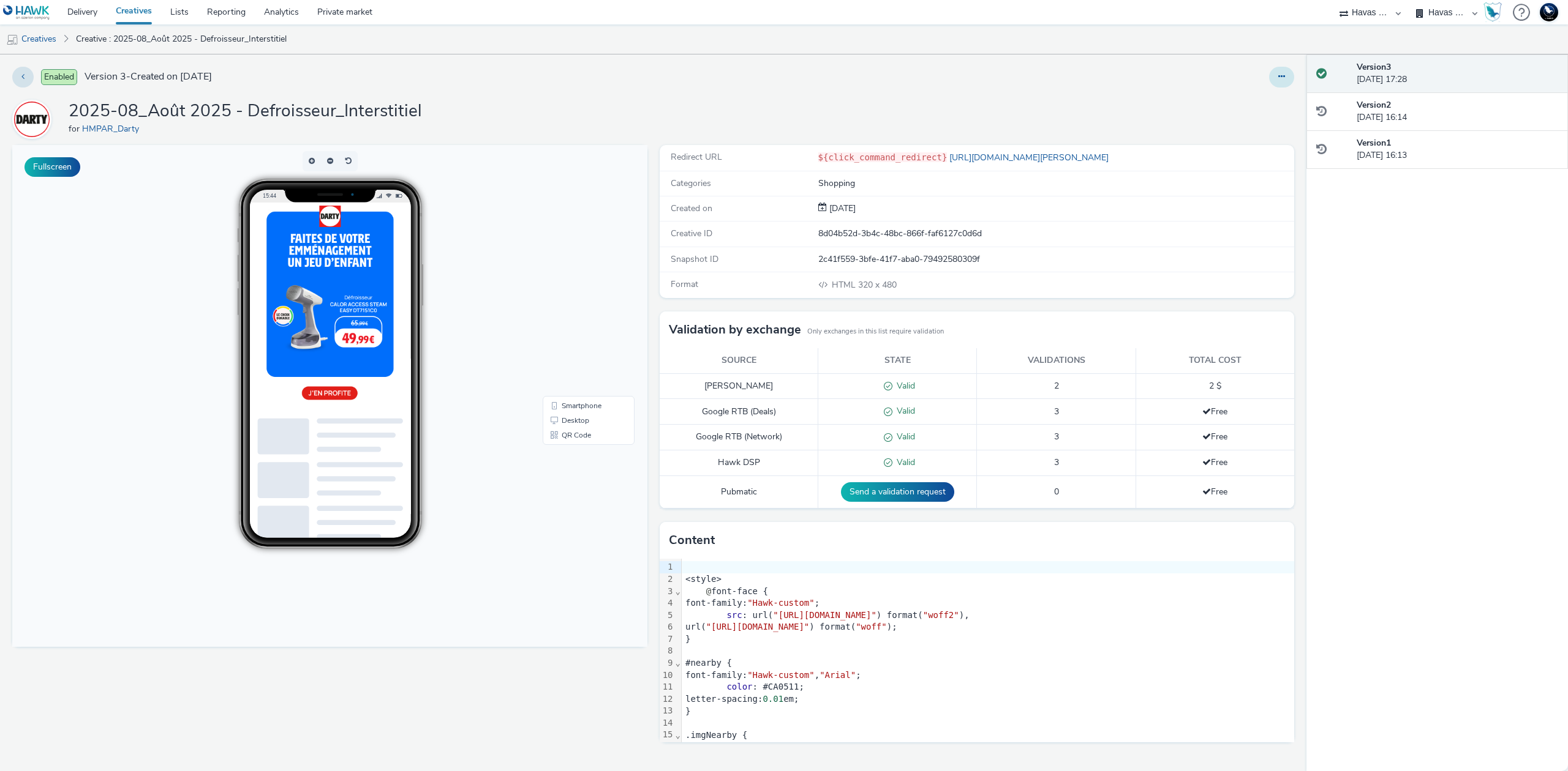
click at [1278, 81] on icon at bounding box center [1281, 76] width 7 height 8
click at [1251, 100] on link "Edit" at bounding box center [1248, 102] width 92 height 24
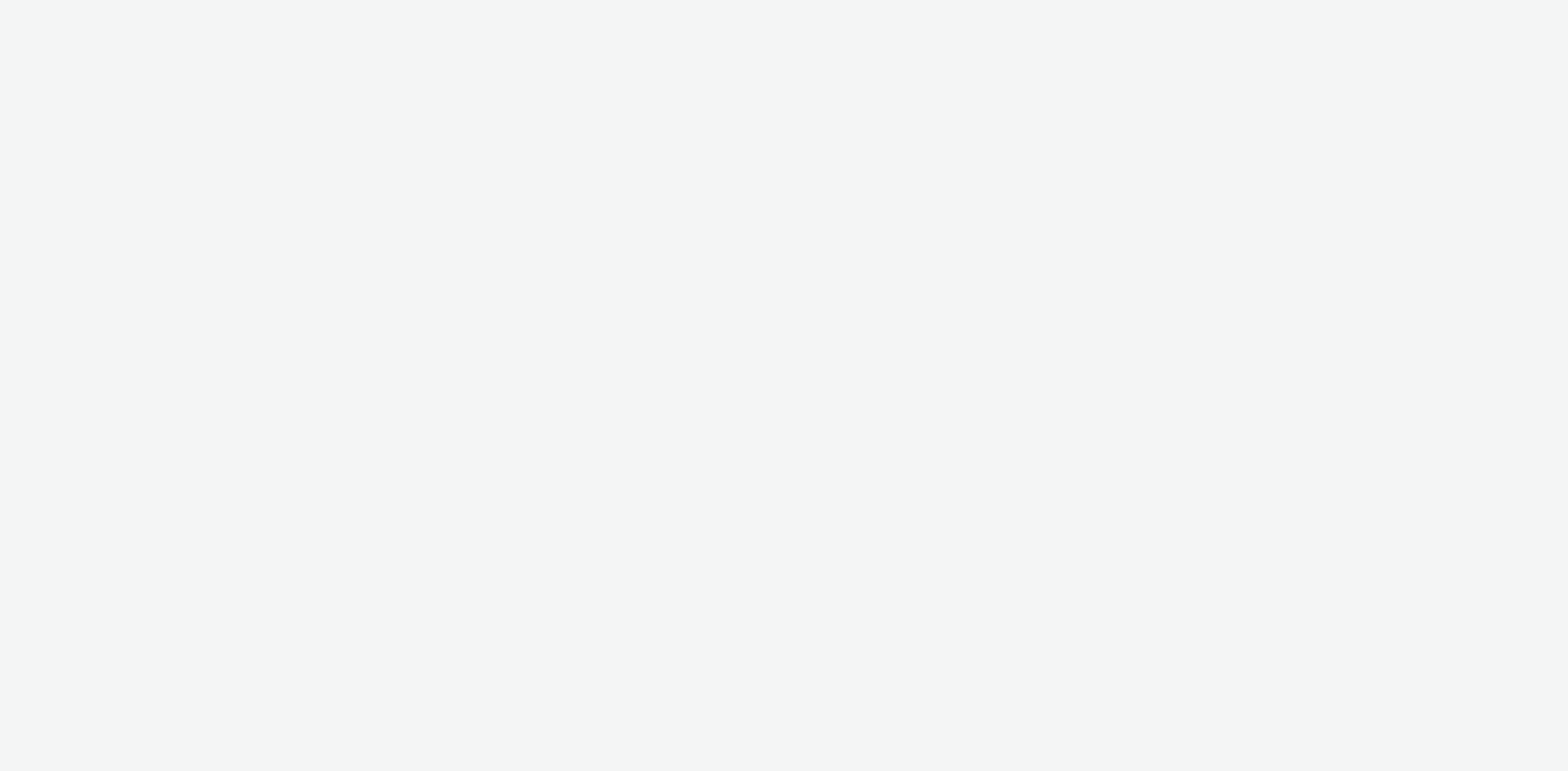
select select "43747a01-9d8e-4dea-a0e4-a98d33cfba61"
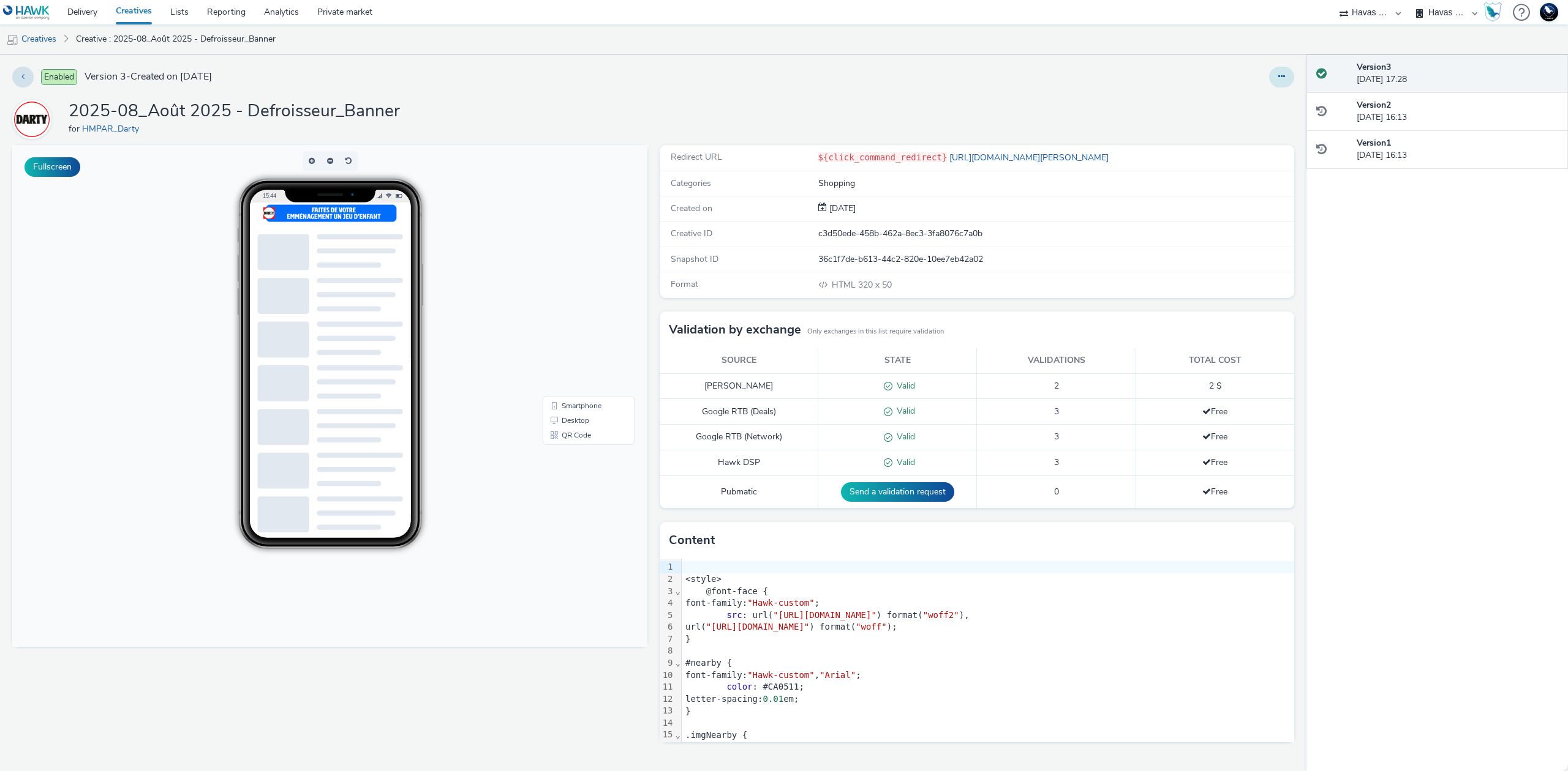
click at [1285, 79] on button at bounding box center [1281, 77] width 25 height 21
click at [1270, 99] on link "Edit" at bounding box center [1248, 102] width 92 height 24
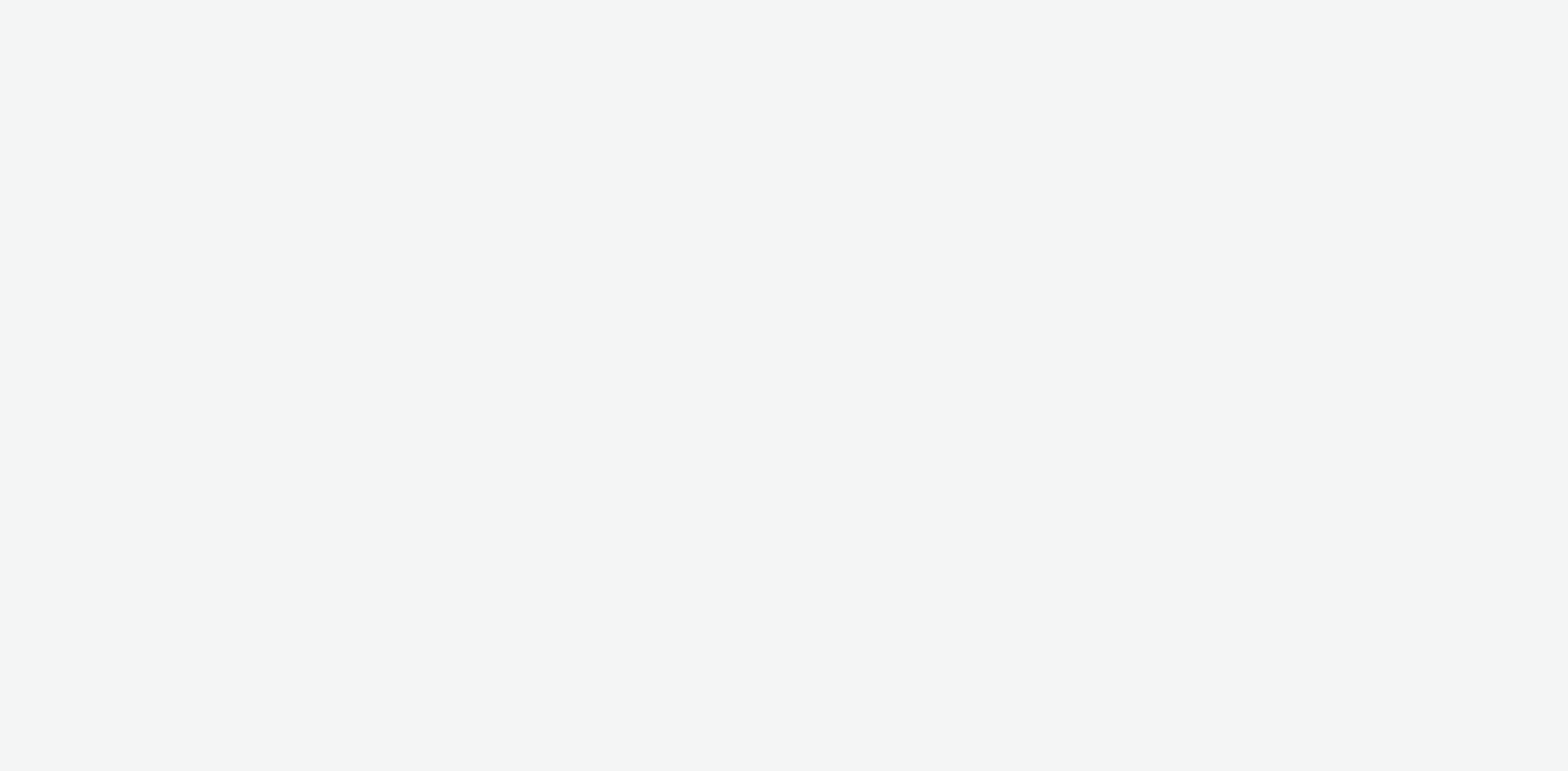
select select "43747a01-9d8e-4dea-a0e4-a98d33cfba61"
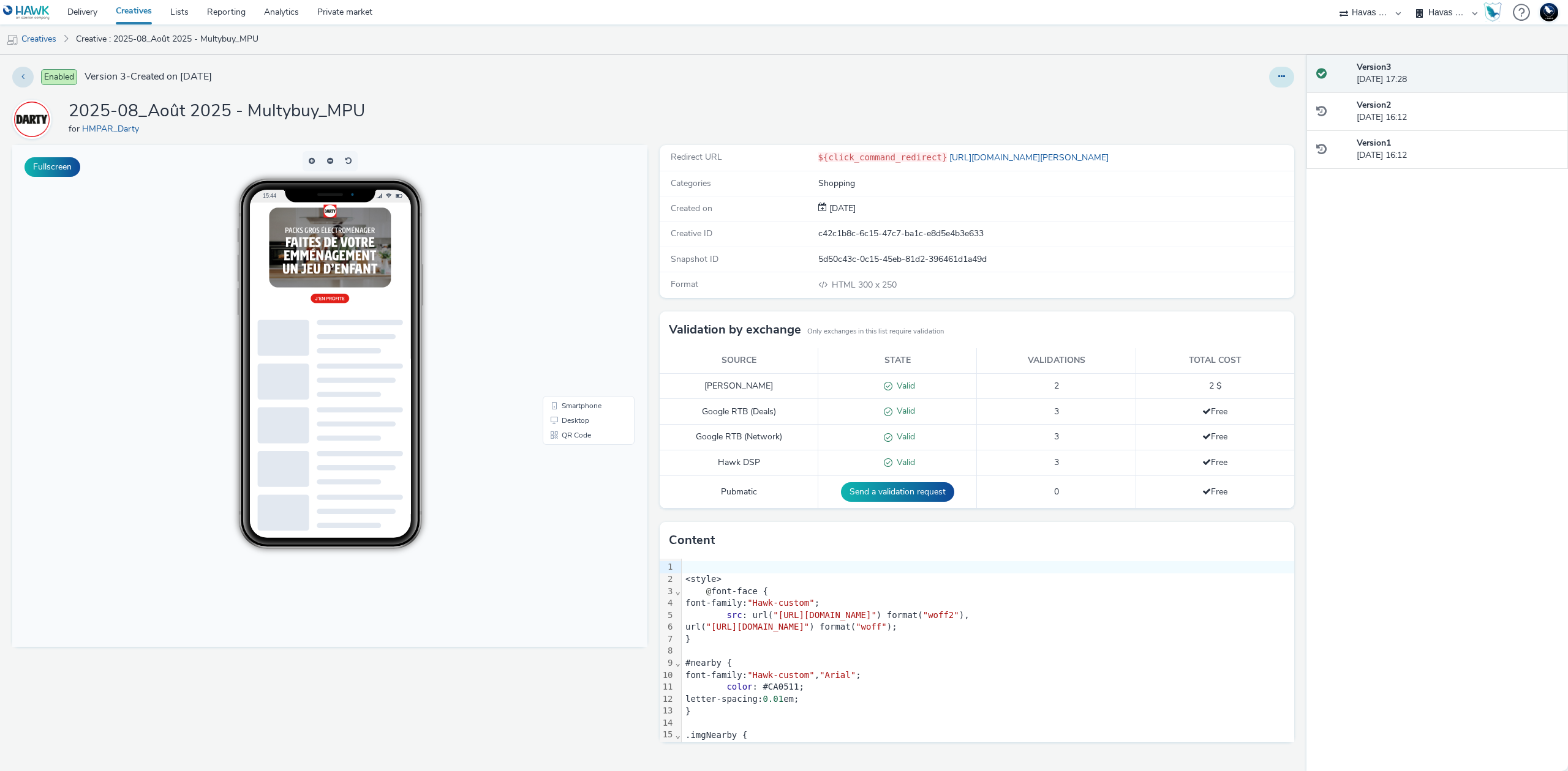
click at [1277, 79] on button at bounding box center [1281, 77] width 25 height 21
click at [1259, 95] on link "Edit" at bounding box center [1248, 102] width 92 height 24
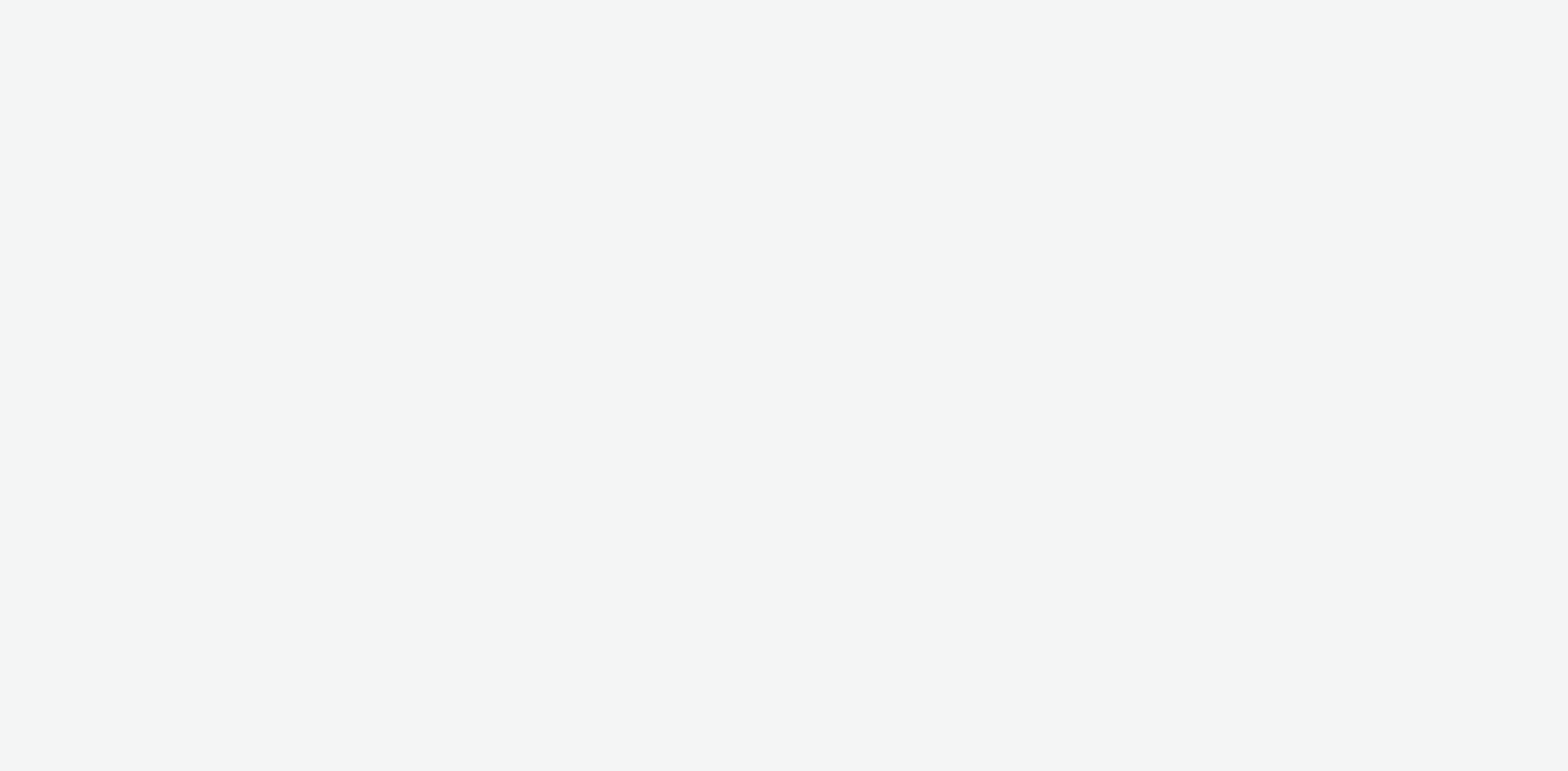
select select "43747a01-9d8e-4dea-a0e4-a98d33cfba61"
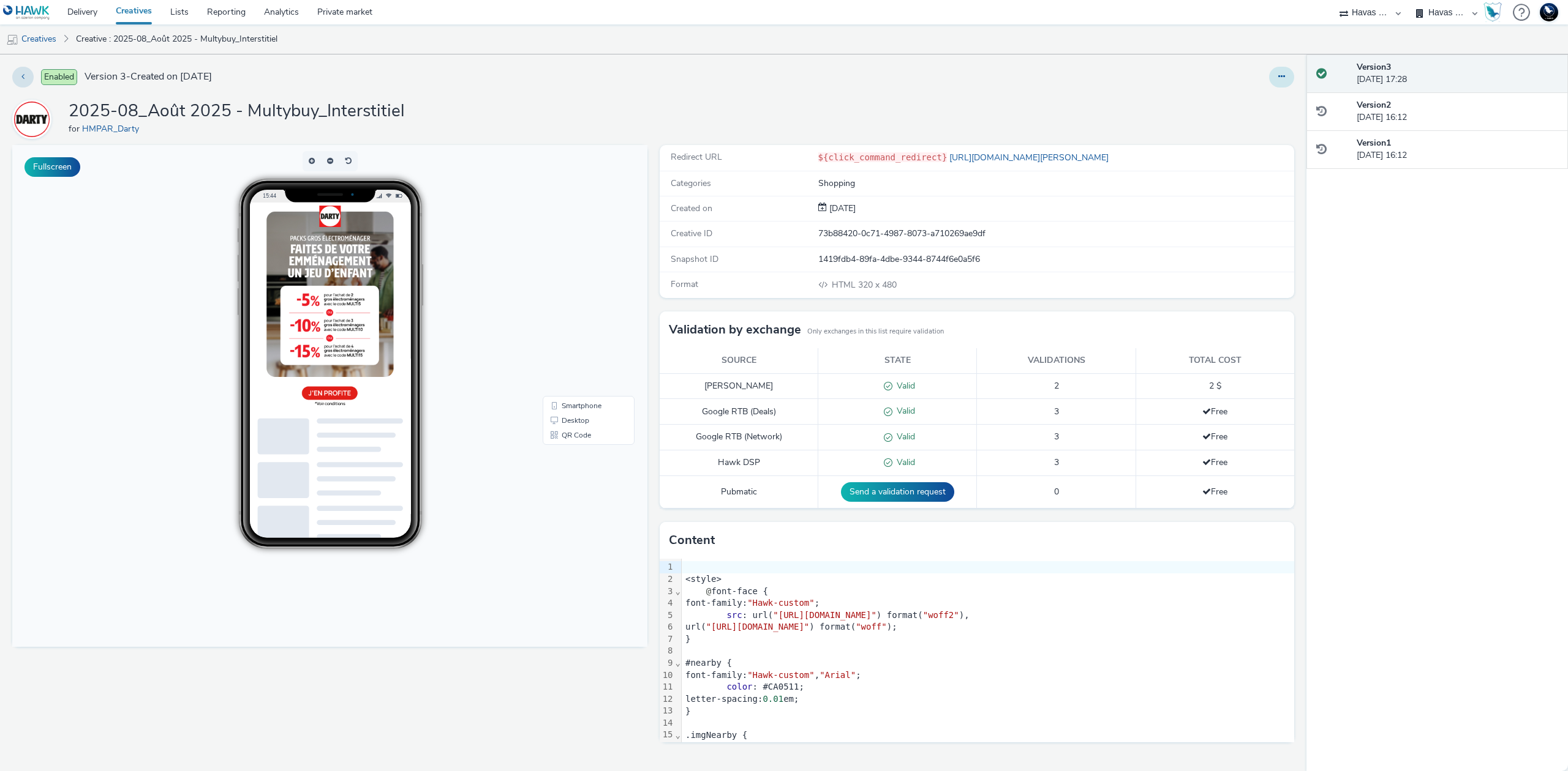
click at [1291, 71] on button at bounding box center [1281, 77] width 25 height 21
click at [1267, 98] on link "Edit" at bounding box center [1248, 102] width 92 height 24
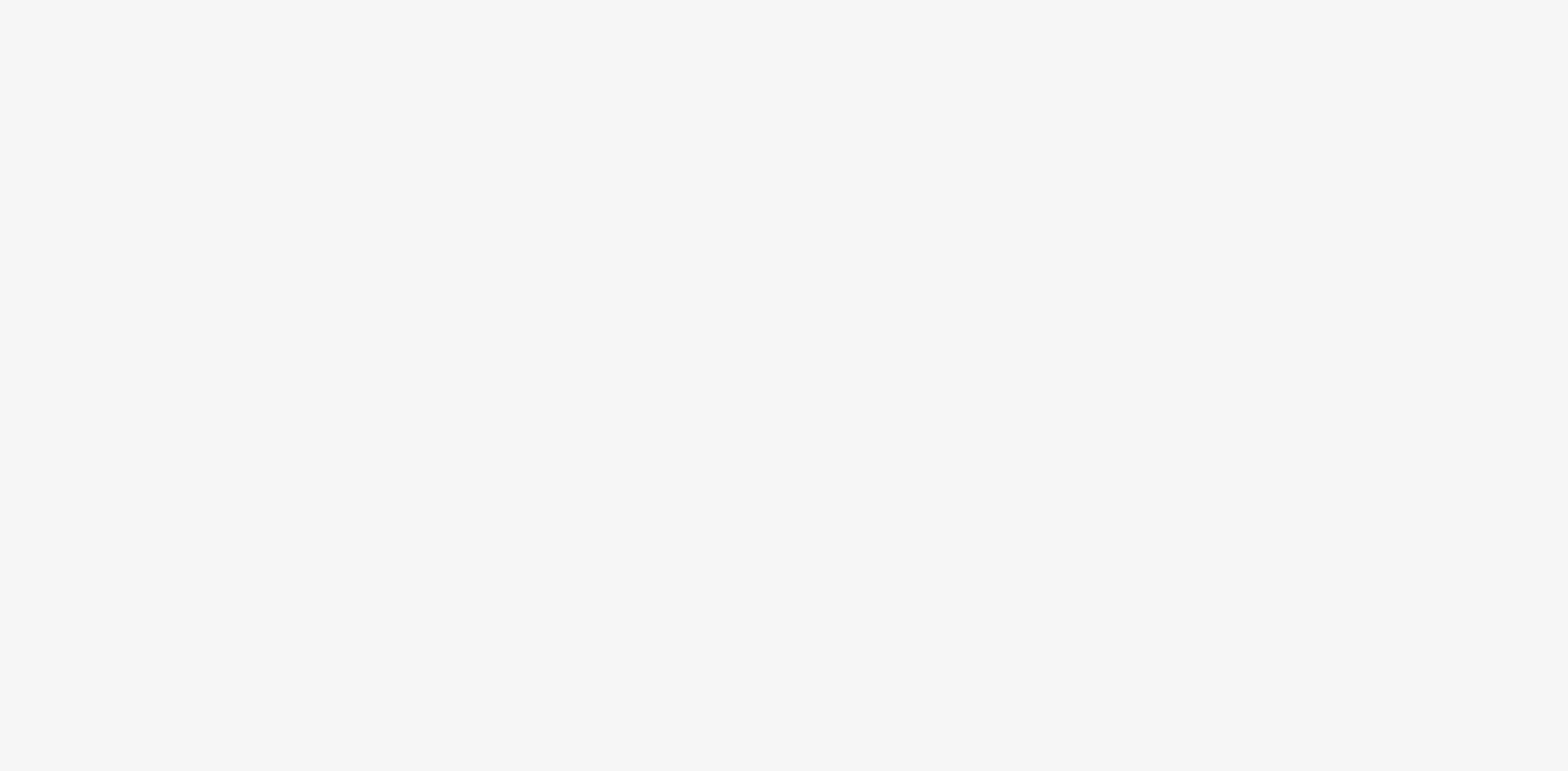
select select "43747a01-9d8e-4dea-a0e4-a98d33cfba61"
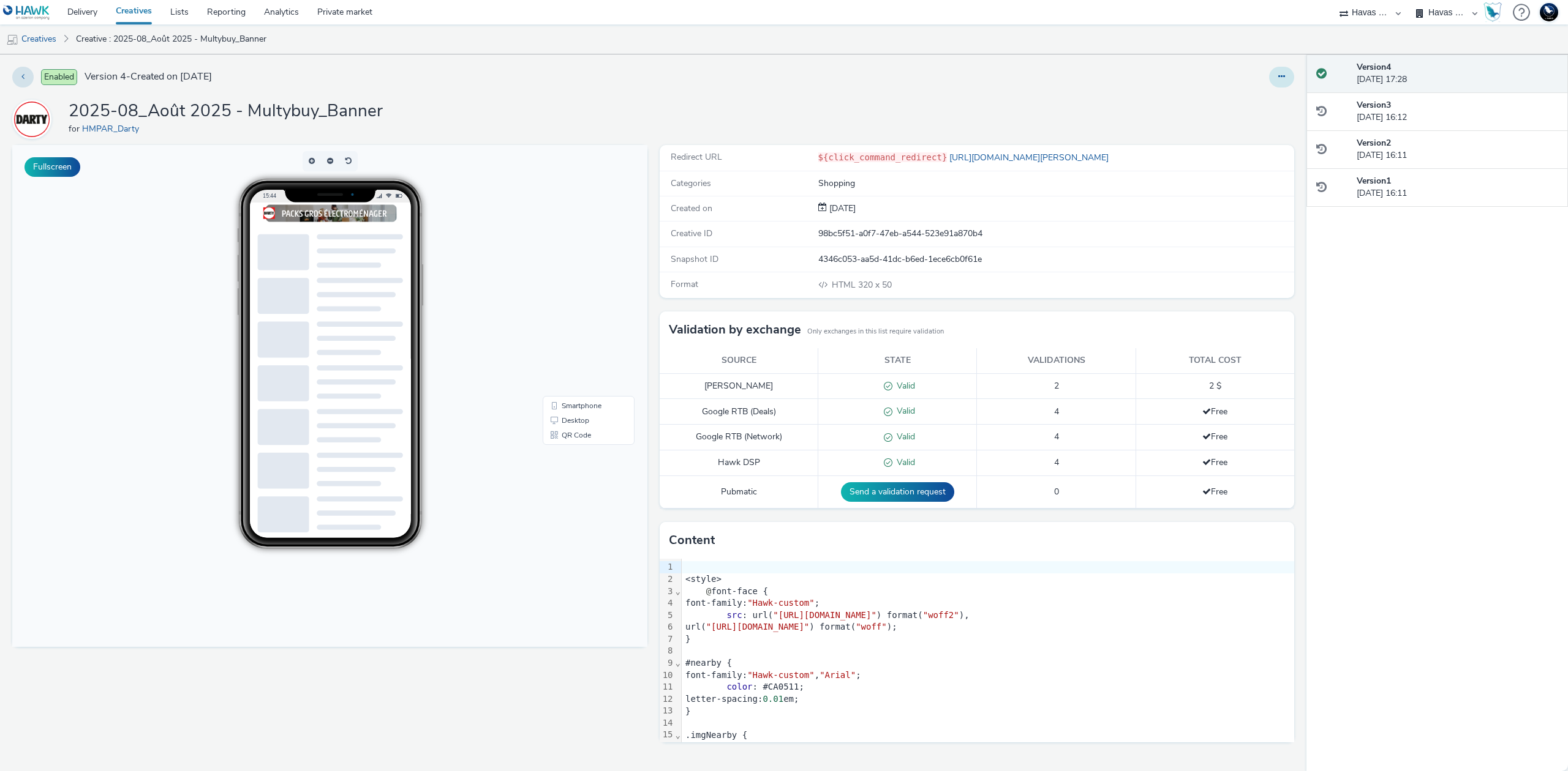
click at [1280, 79] on icon at bounding box center [1281, 76] width 7 height 8
click at [1262, 99] on link "Edit" at bounding box center [1248, 102] width 92 height 24
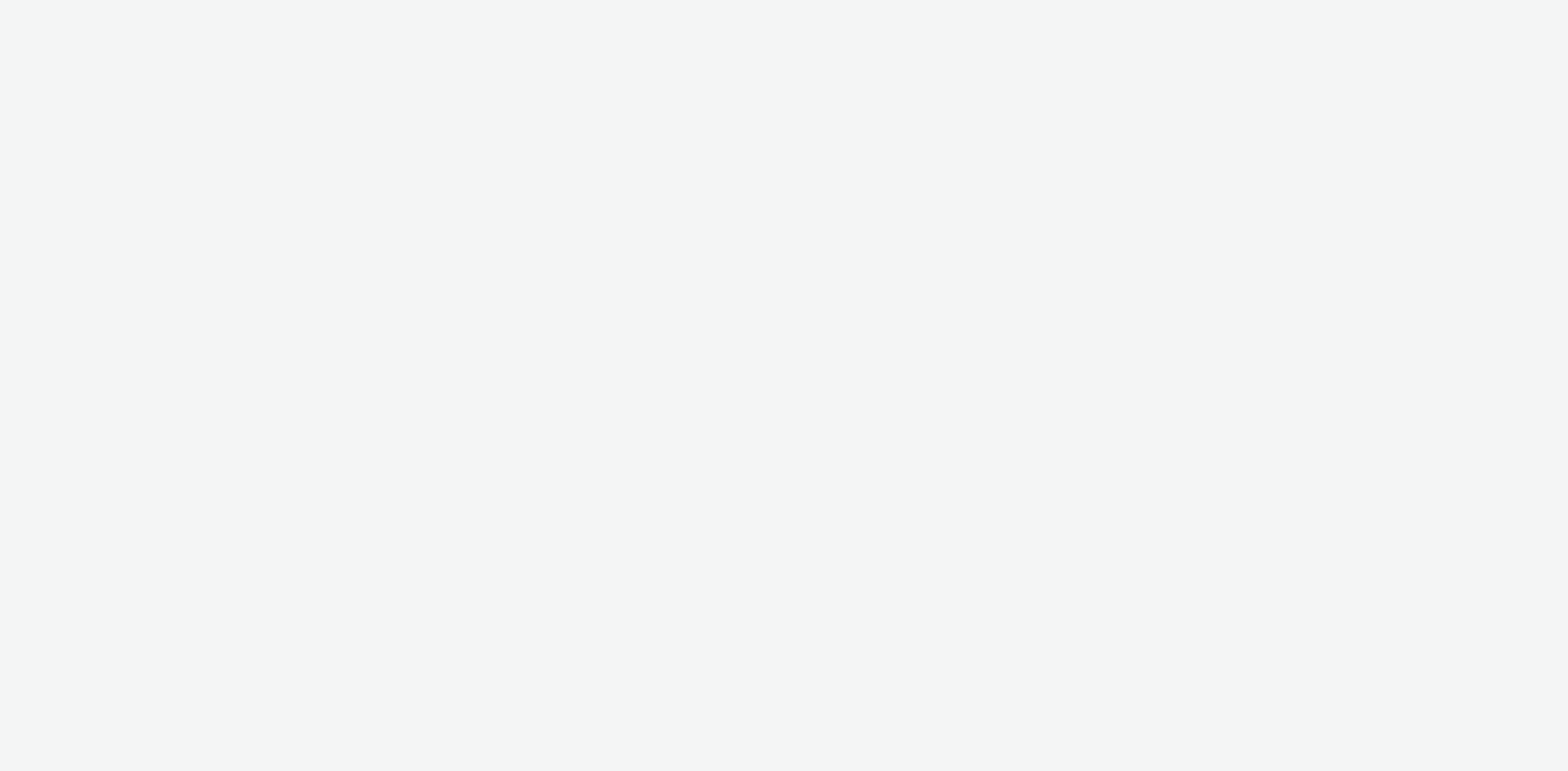
select select "43747a01-9d8e-4dea-a0e4-a98d33cfba61"
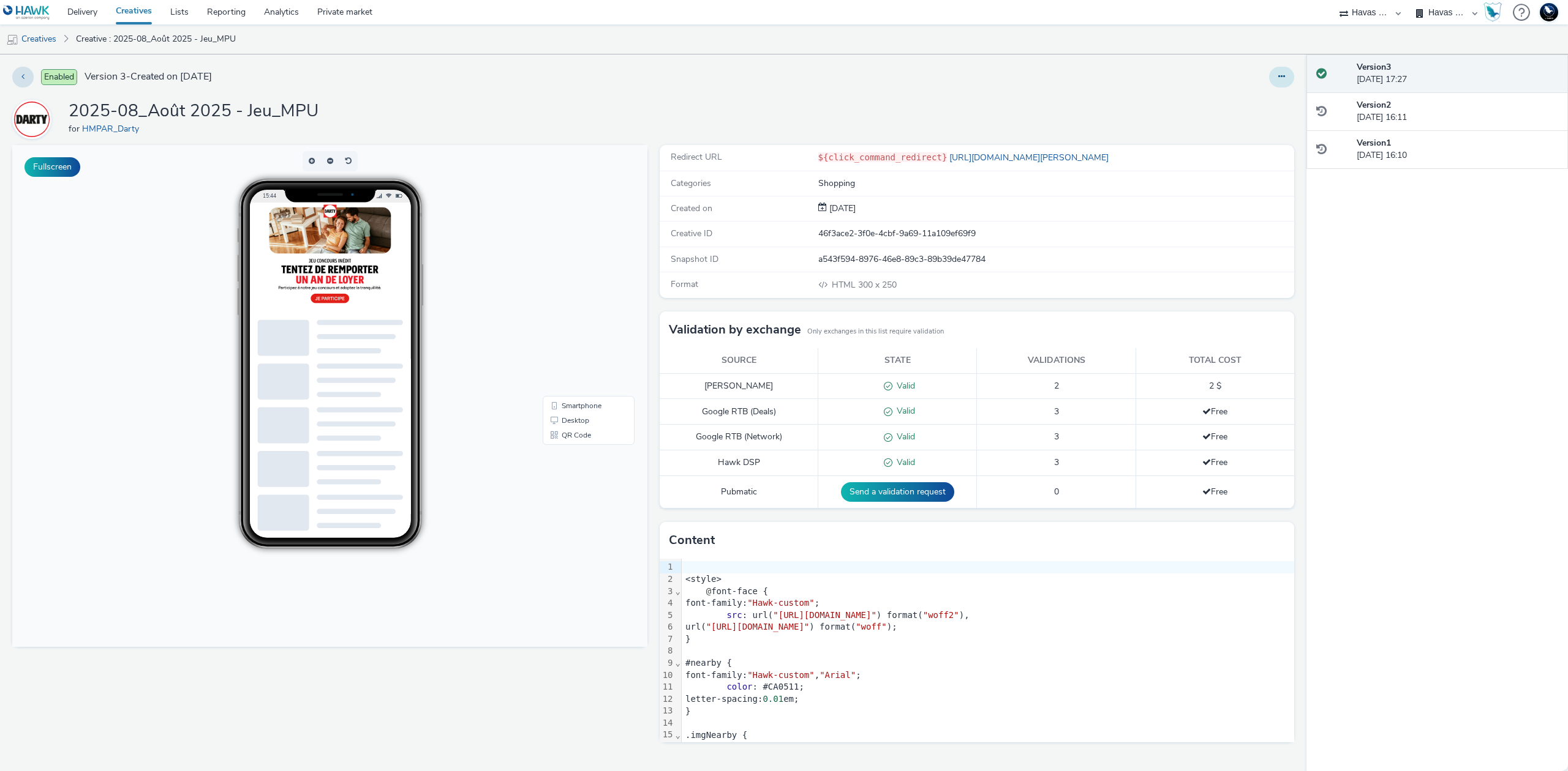
click at [1274, 72] on button at bounding box center [1281, 77] width 25 height 21
click at [1262, 90] on link "Edit" at bounding box center [1248, 102] width 92 height 24
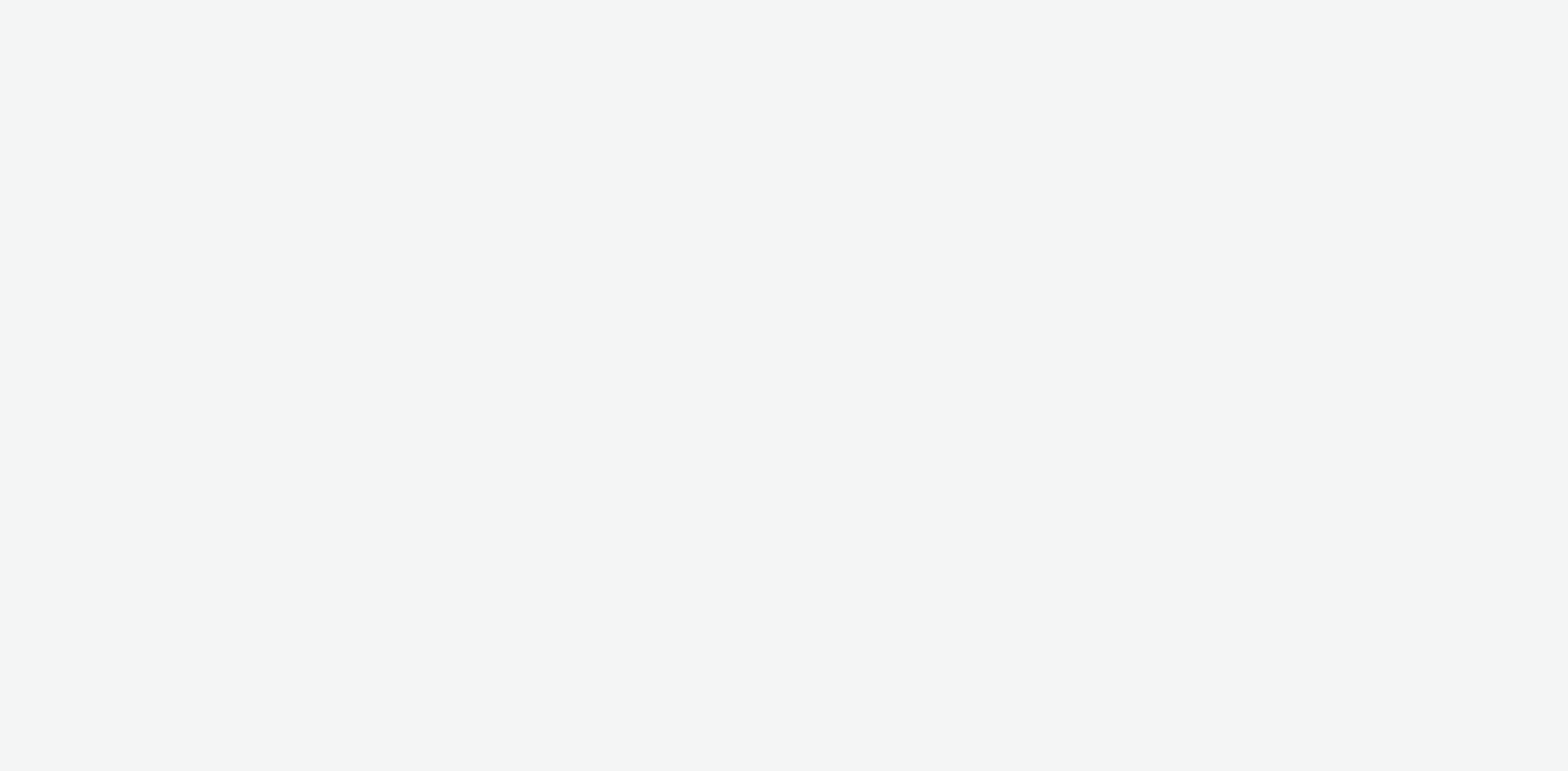
select select "43747a01-9d8e-4dea-a0e4-a98d33cfba61"
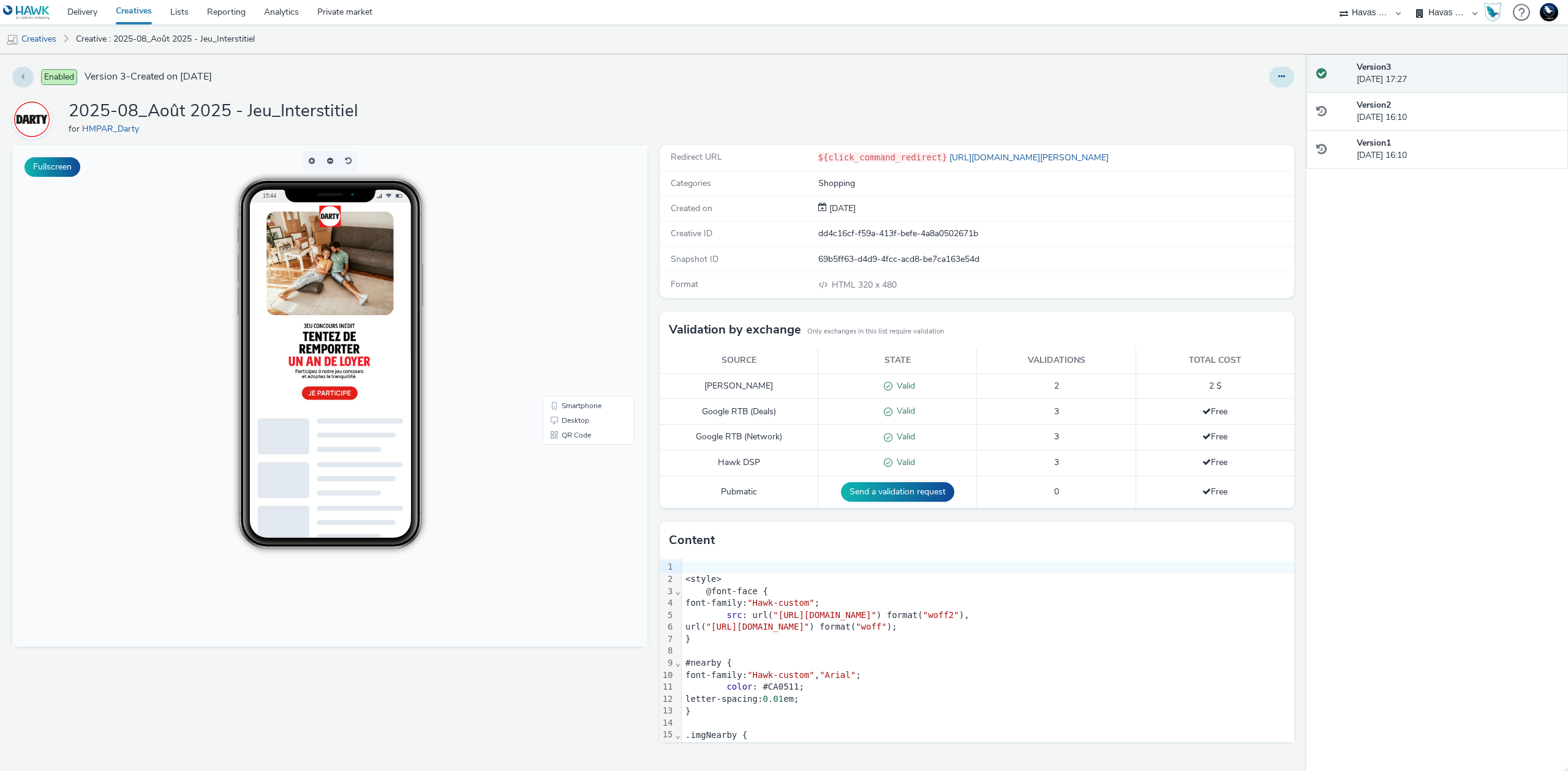
click at [1279, 76] on icon at bounding box center [1281, 76] width 7 height 8
click at [1247, 99] on link "Edit" at bounding box center [1248, 102] width 92 height 24
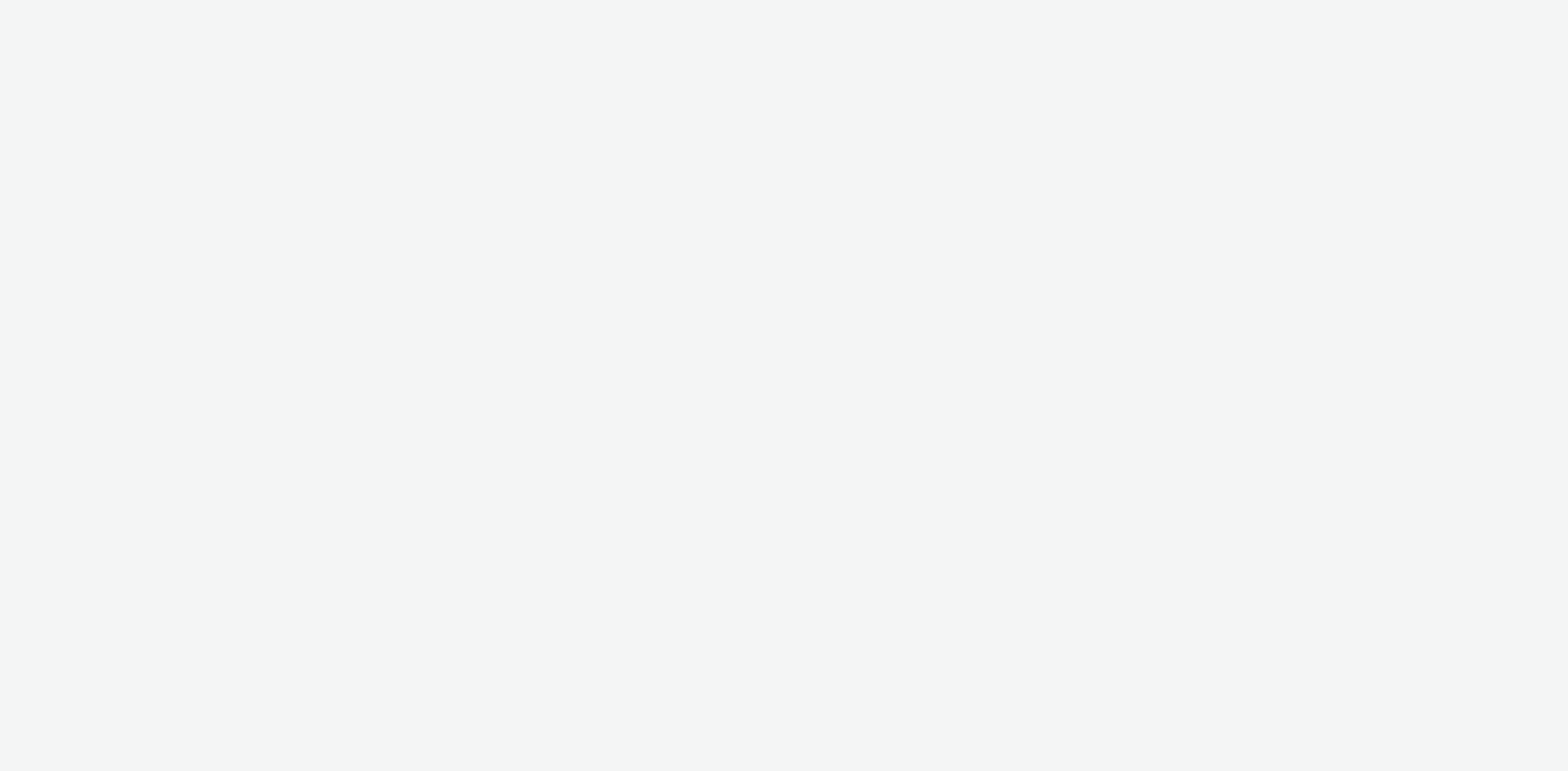
select select "43747a01-9d8e-4dea-a0e4-a98d33cfba61"
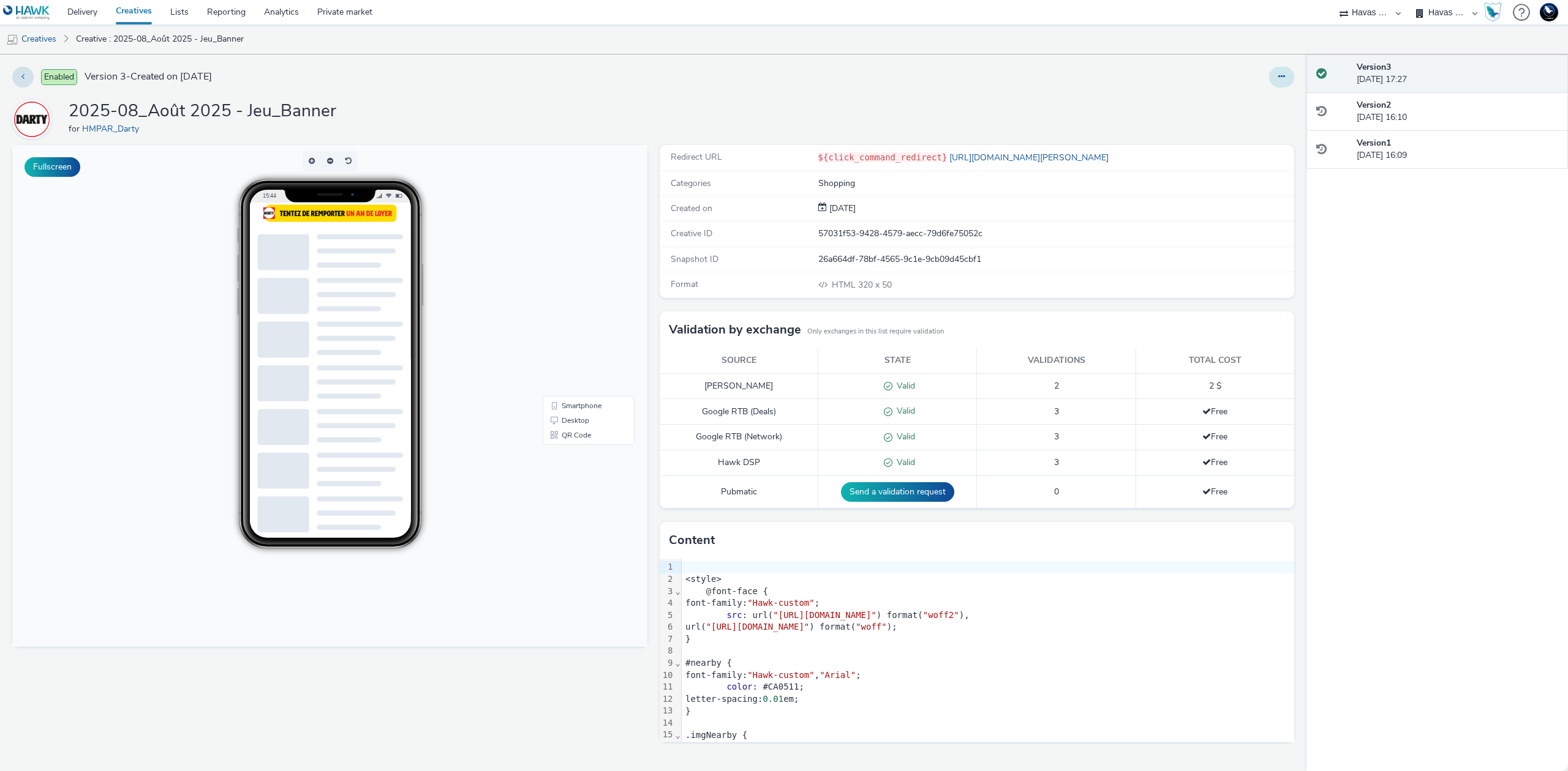
click at [1286, 74] on button at bounding box center [1281, 77] width 25 height 21
click at [1267, 99] on link "Edit" at bounding box center [1248, 102] width 92 height 24
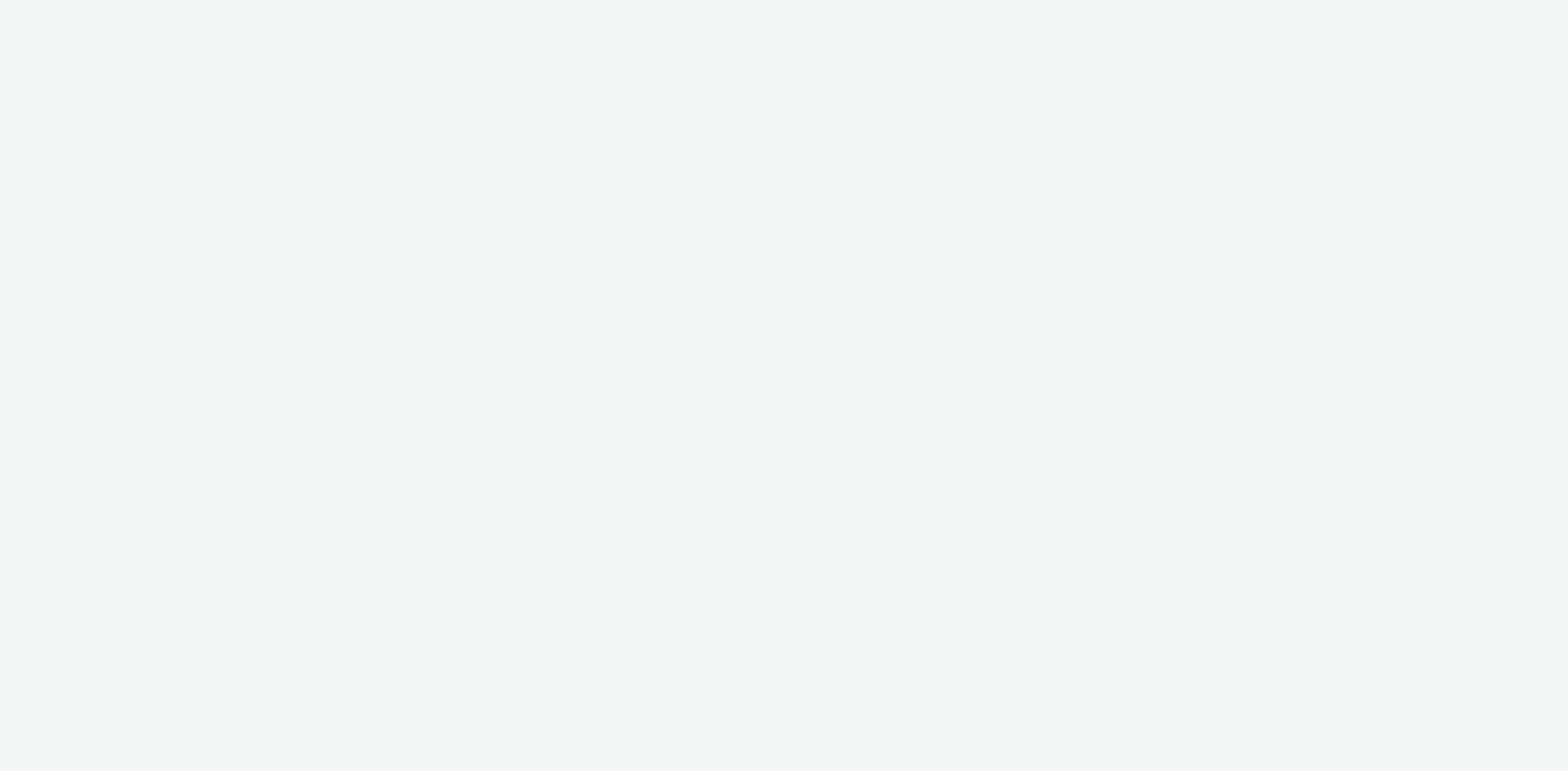
select select "43747a01-9d8e-4dea-a0e4-a98d33cfba61"
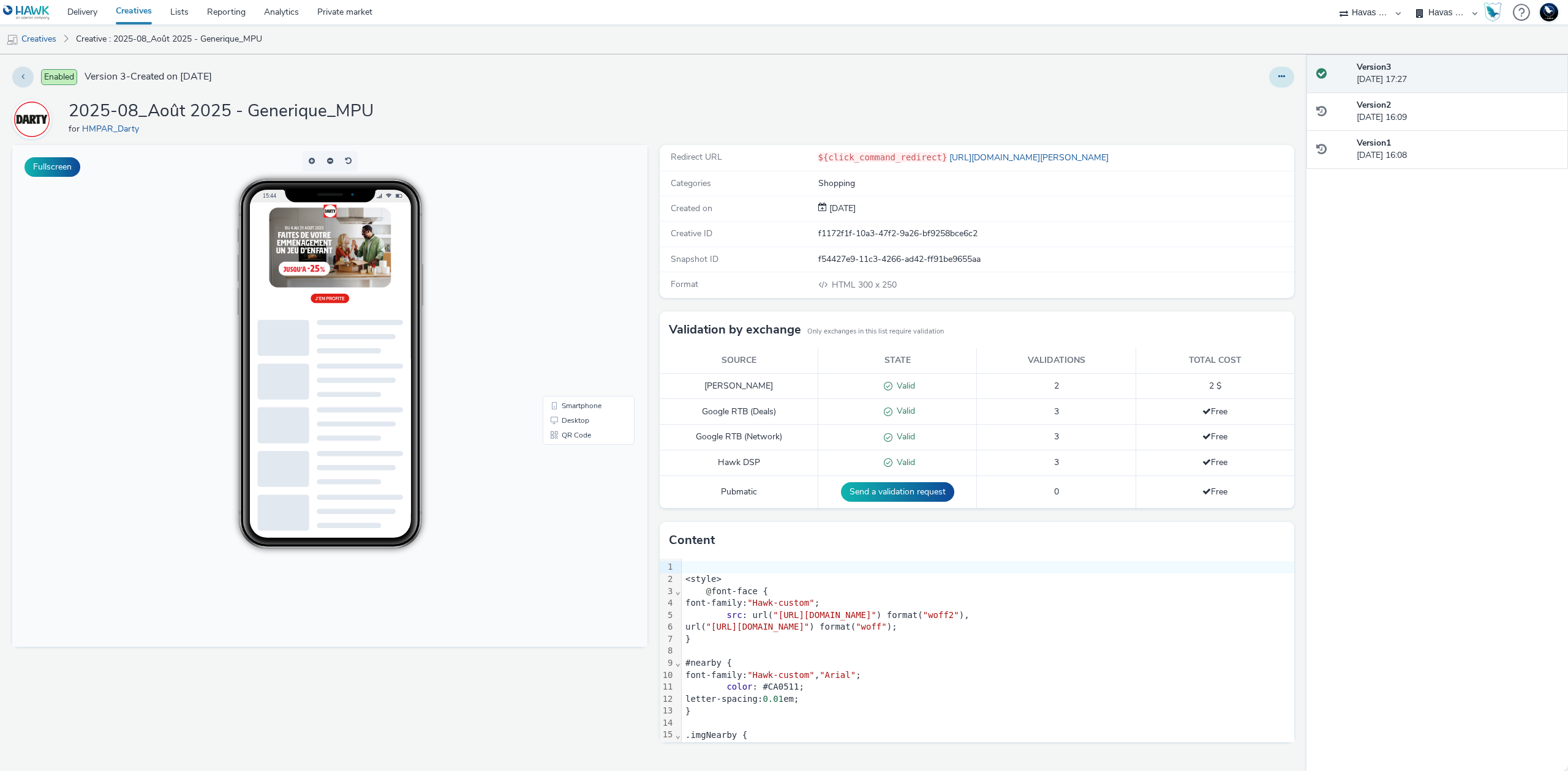
click at [1279, 76] on icon at bounding box center [1281, 76] width 7 height 8
click at [1255, 98] on link "Edit" at bounding box center [1248, 102] width 92 height 24
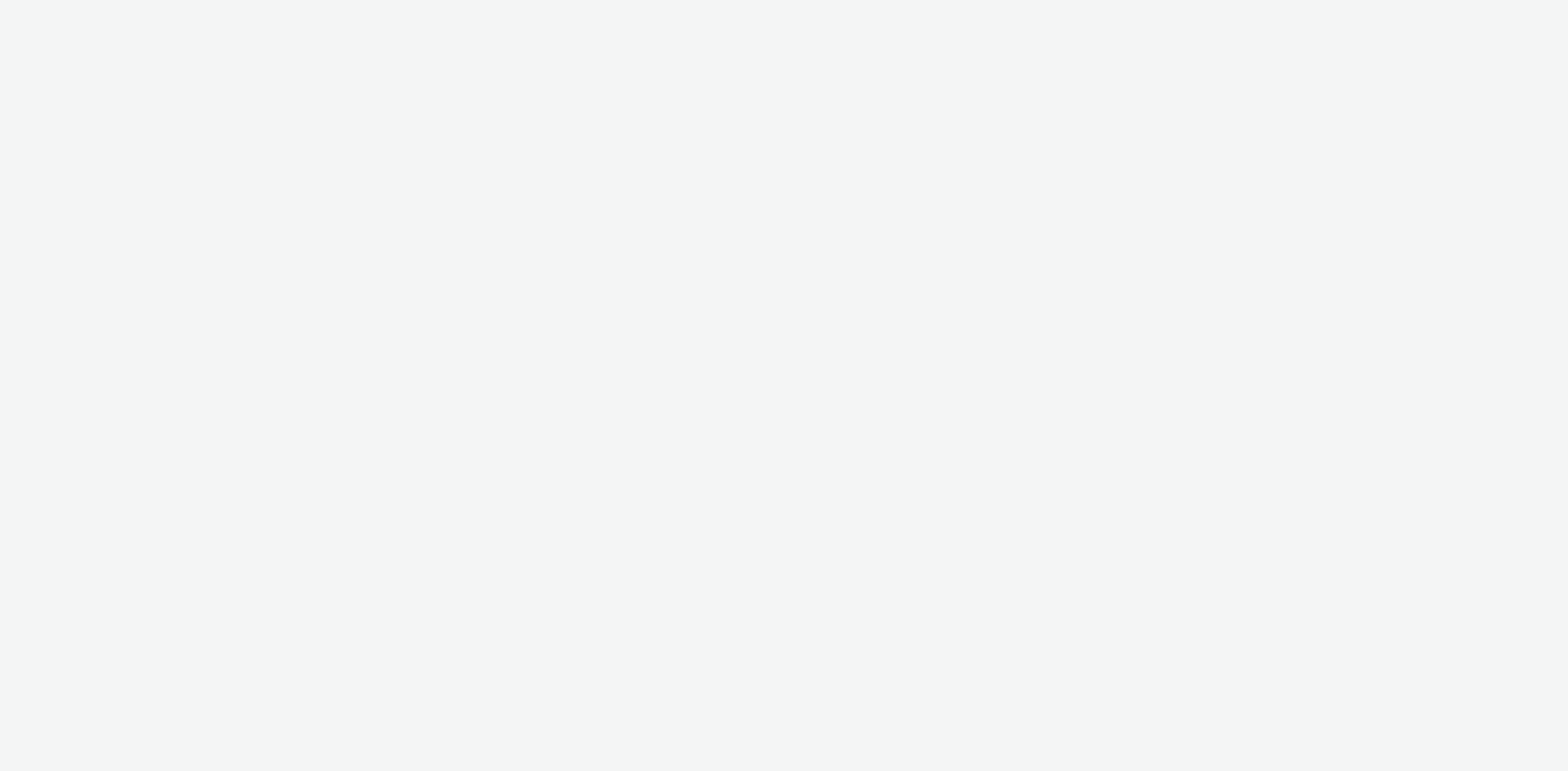
select select "43747a01-9d8e-4dea-a0e4-a98d33cfba61"
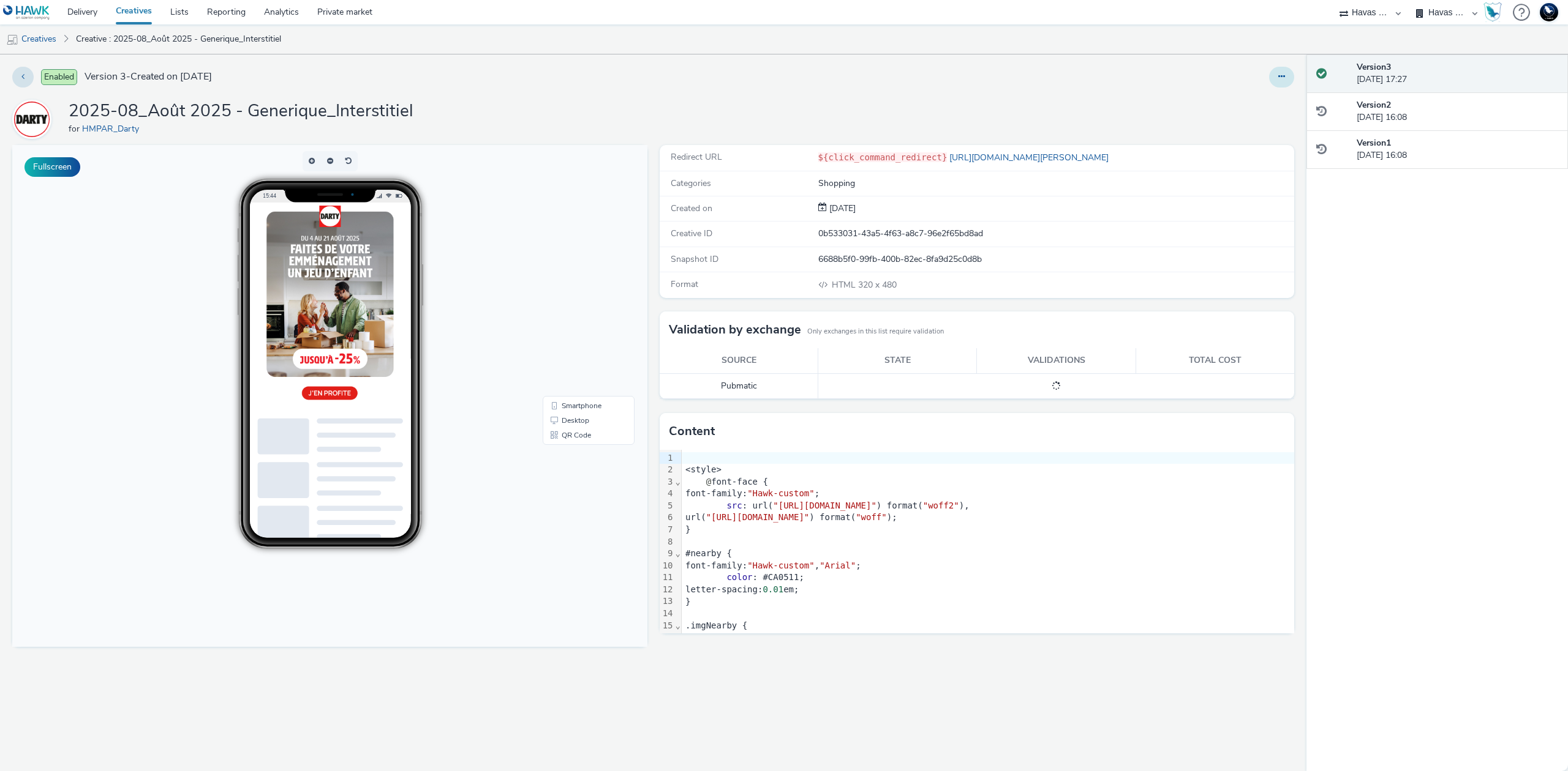
click at [1282, 79] on icon at bounding box center [1281, 76] width 7 height 8
click at [1264, 99] on link "Edit" at bounding box center [1248, 102] width 92 height 24
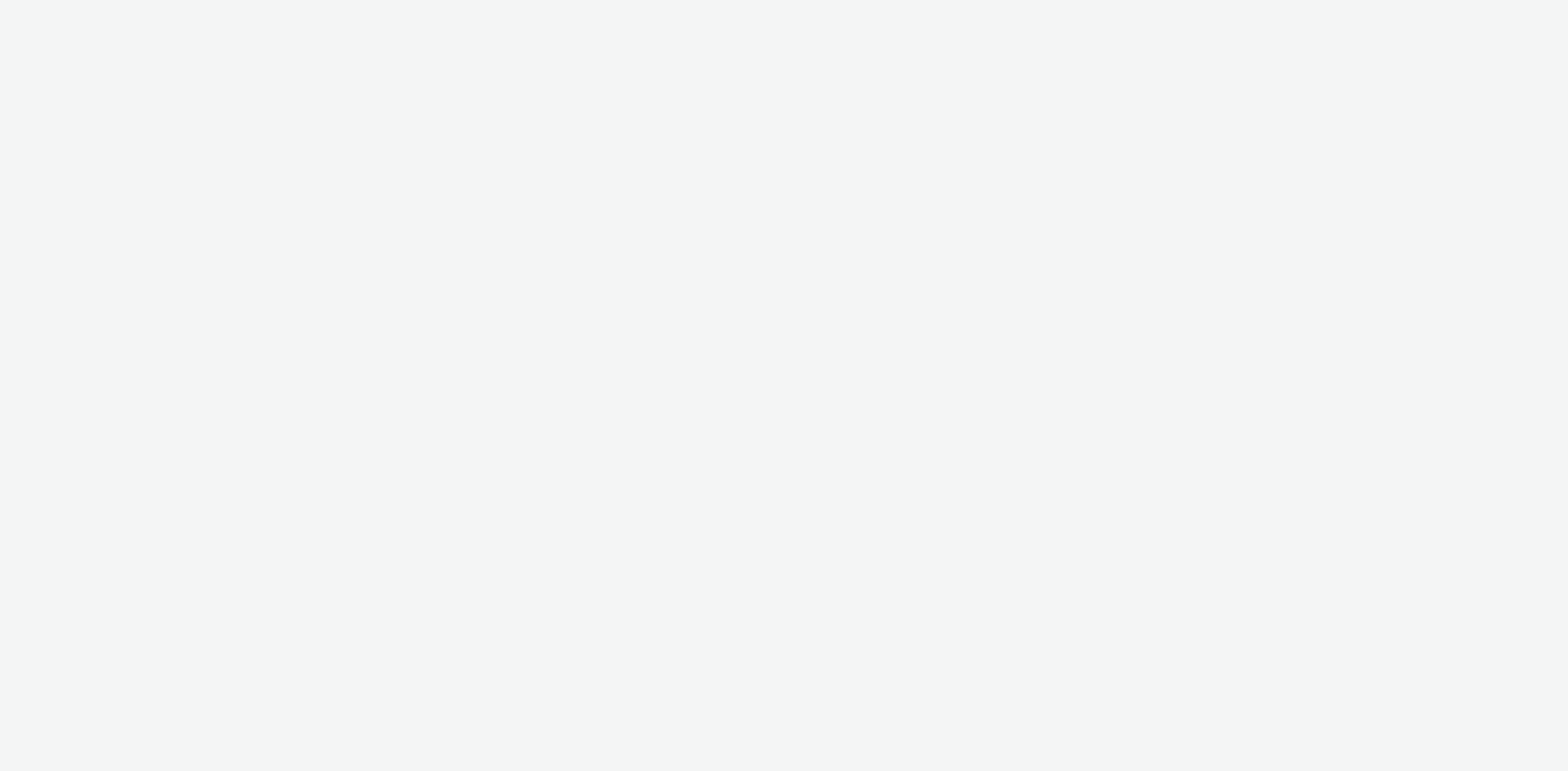
select select "43747a01-9d8e-4dea-a0e4-a98d33cfba61"
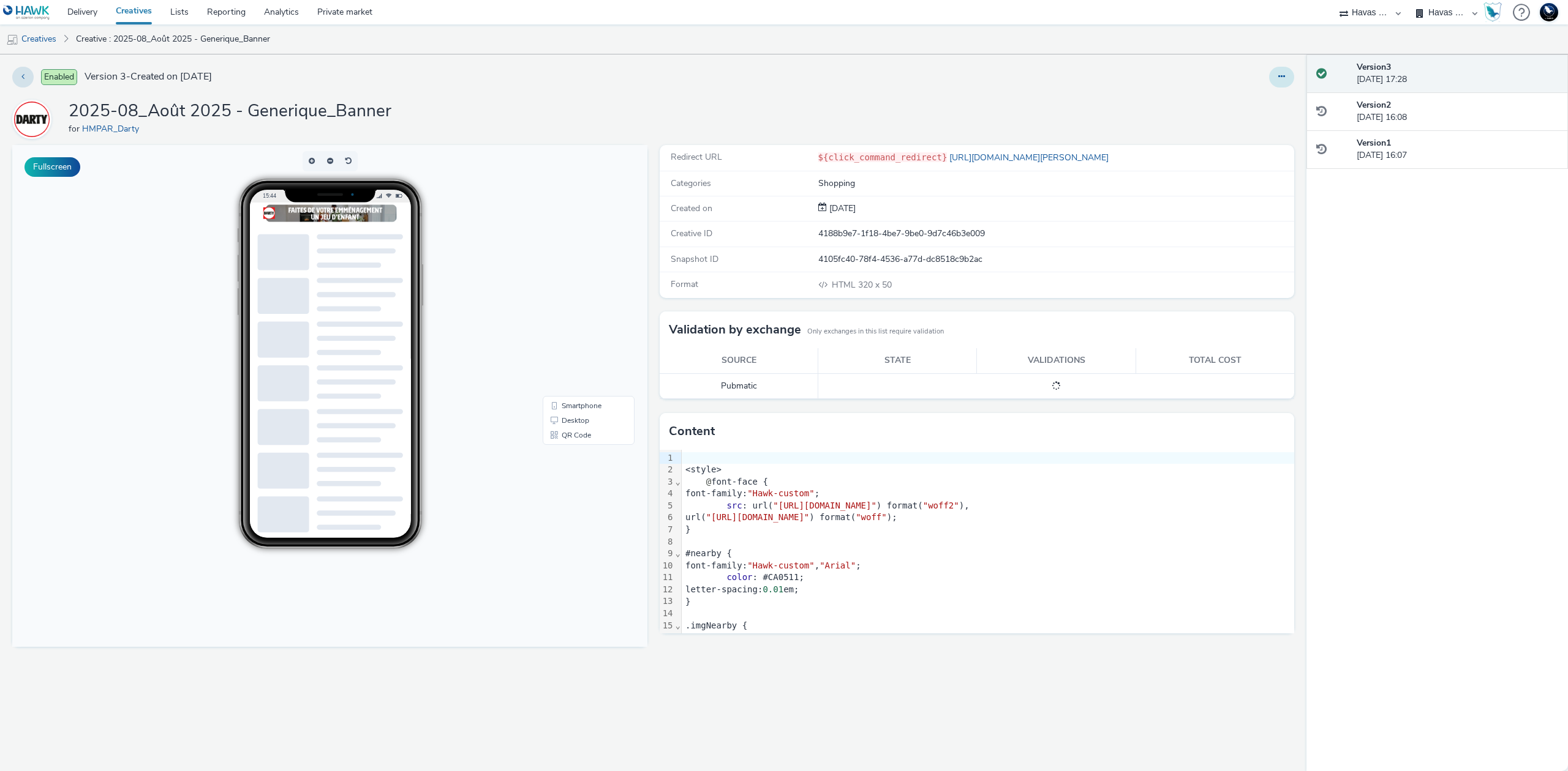
click at [1277, 76] on button at bounding box center [1281, 77] width 25 height 21
click at [1254, 96] on link "Edit" at bounding box center [1248, 102] width 92 height 24
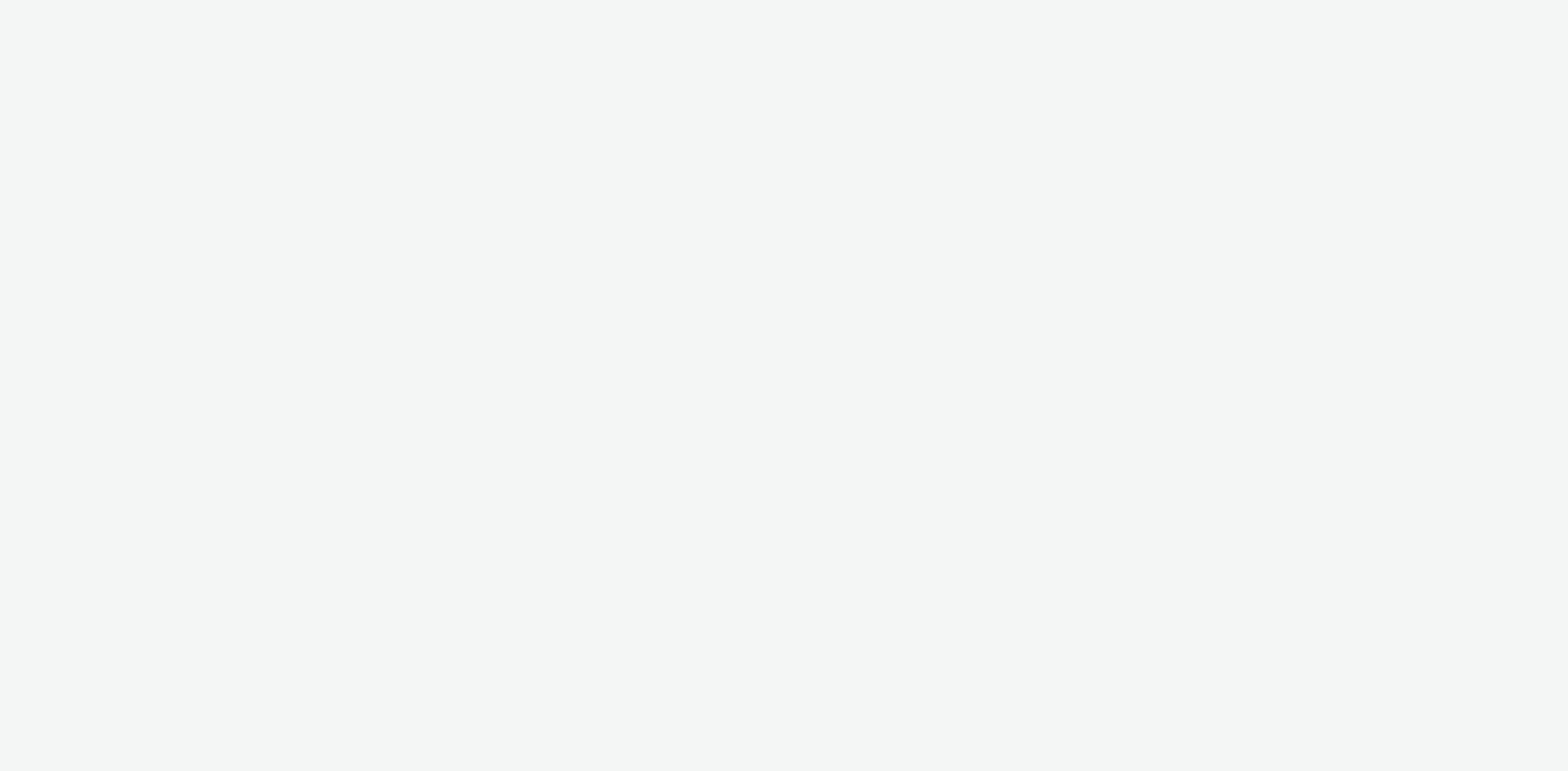
select select "43747a01-9d8e-4dea-a0e4-a98d33cfba61"
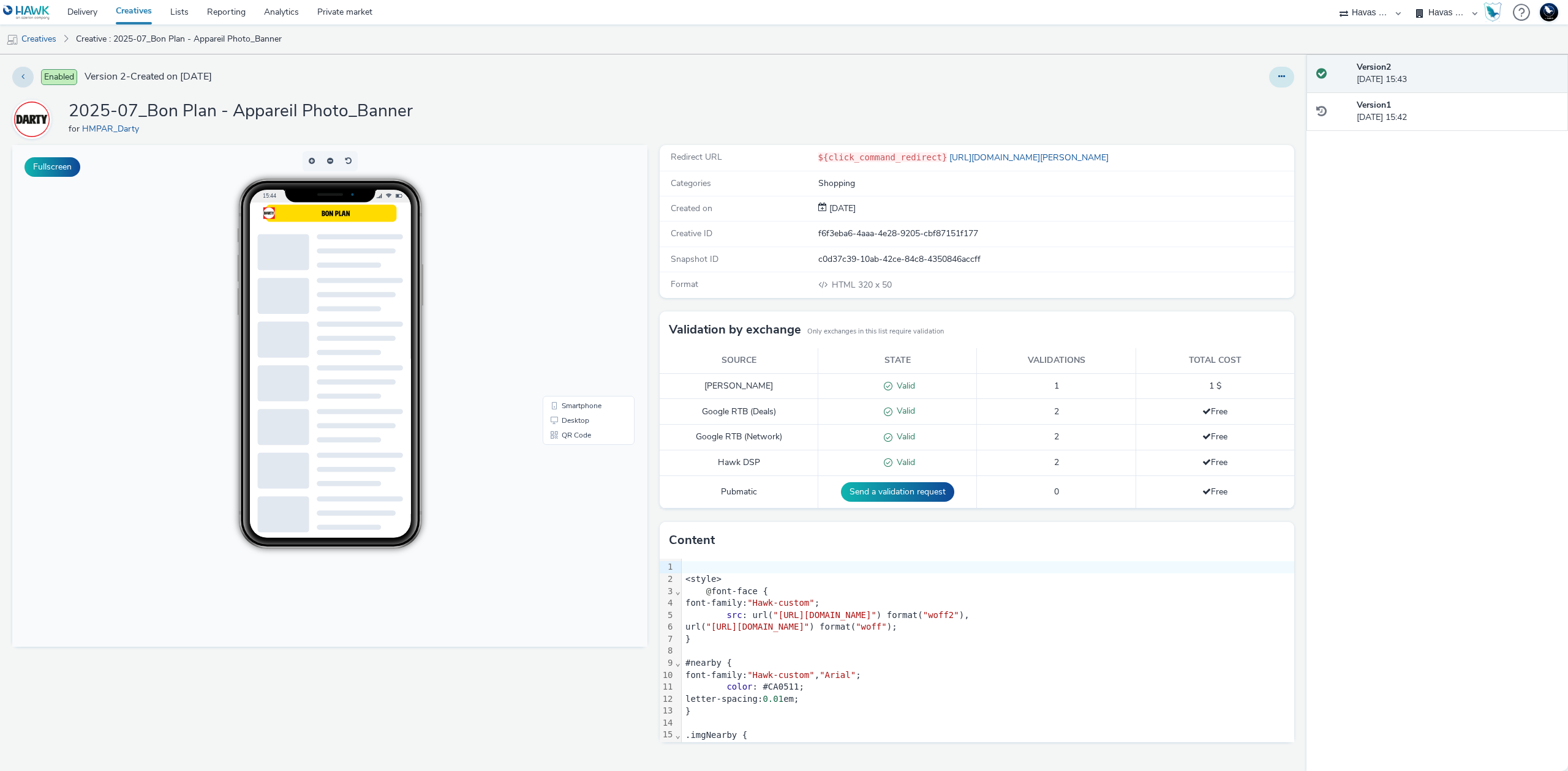
click at [1288, 74] on button at bounding box center [1281, 77] width 25 height 21
click at [1262, 97] on link "Edit" at bounding box center [1248, 102] width 92 height 24
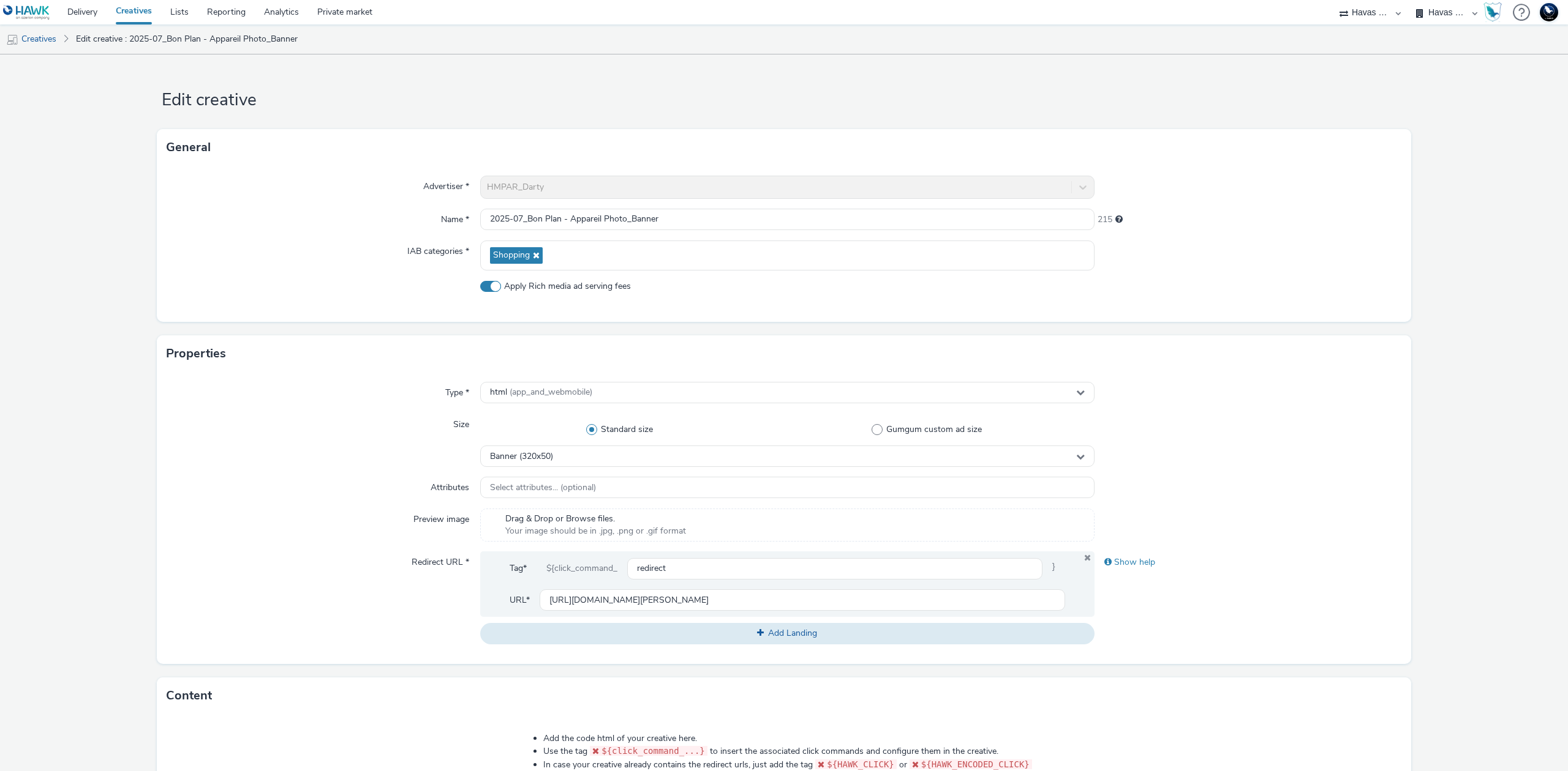
click at [602, 288] on span "Apply Rich media ad serving fees" at bounding box center [568, 286] width 127 height 13
click at [488, 288] on input "Apply Rich media ad serving fees" at bounding box center [483, 286] width 8 height 8
checkbox input "false"
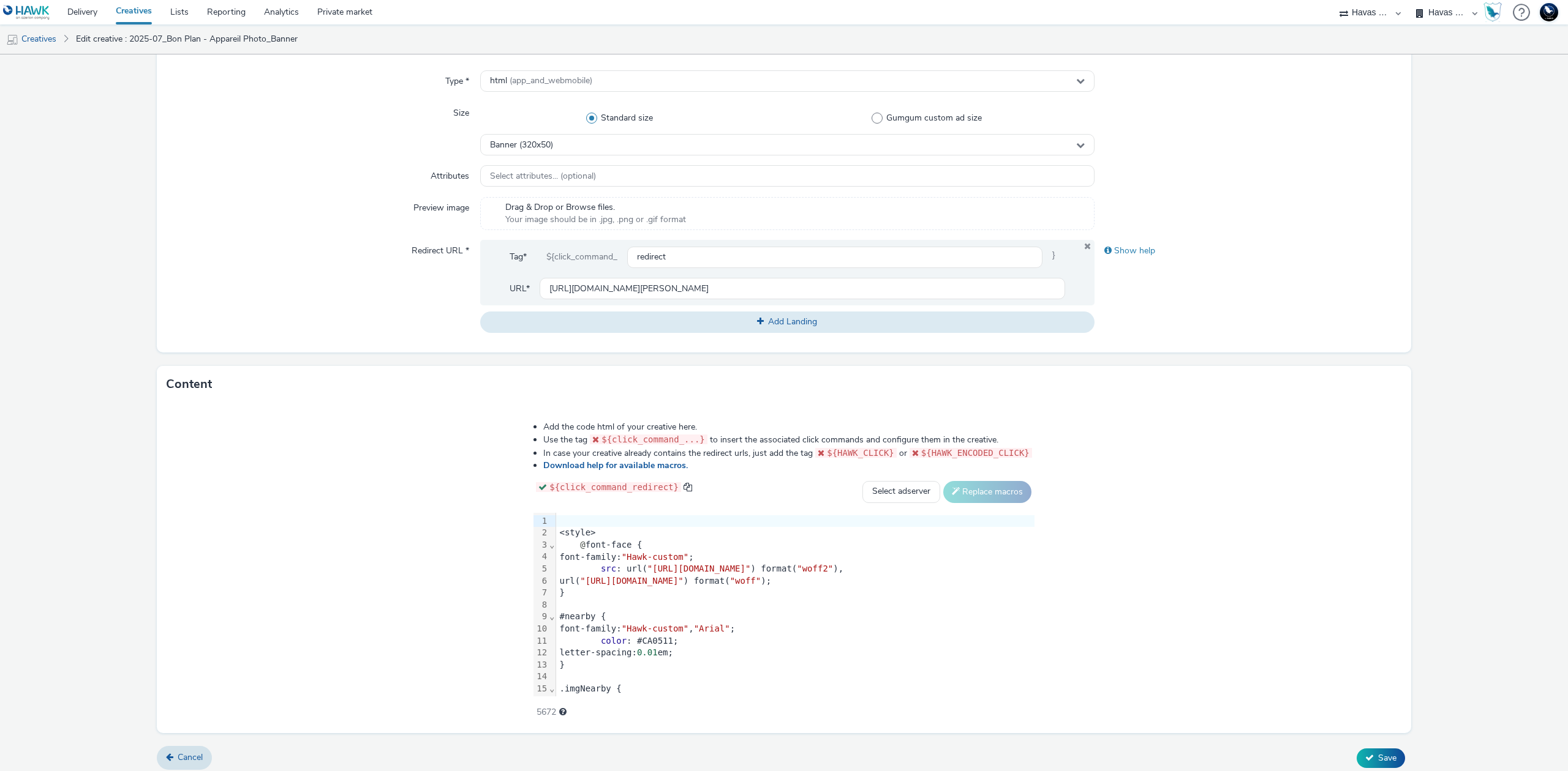
scroll to position [320, 0]
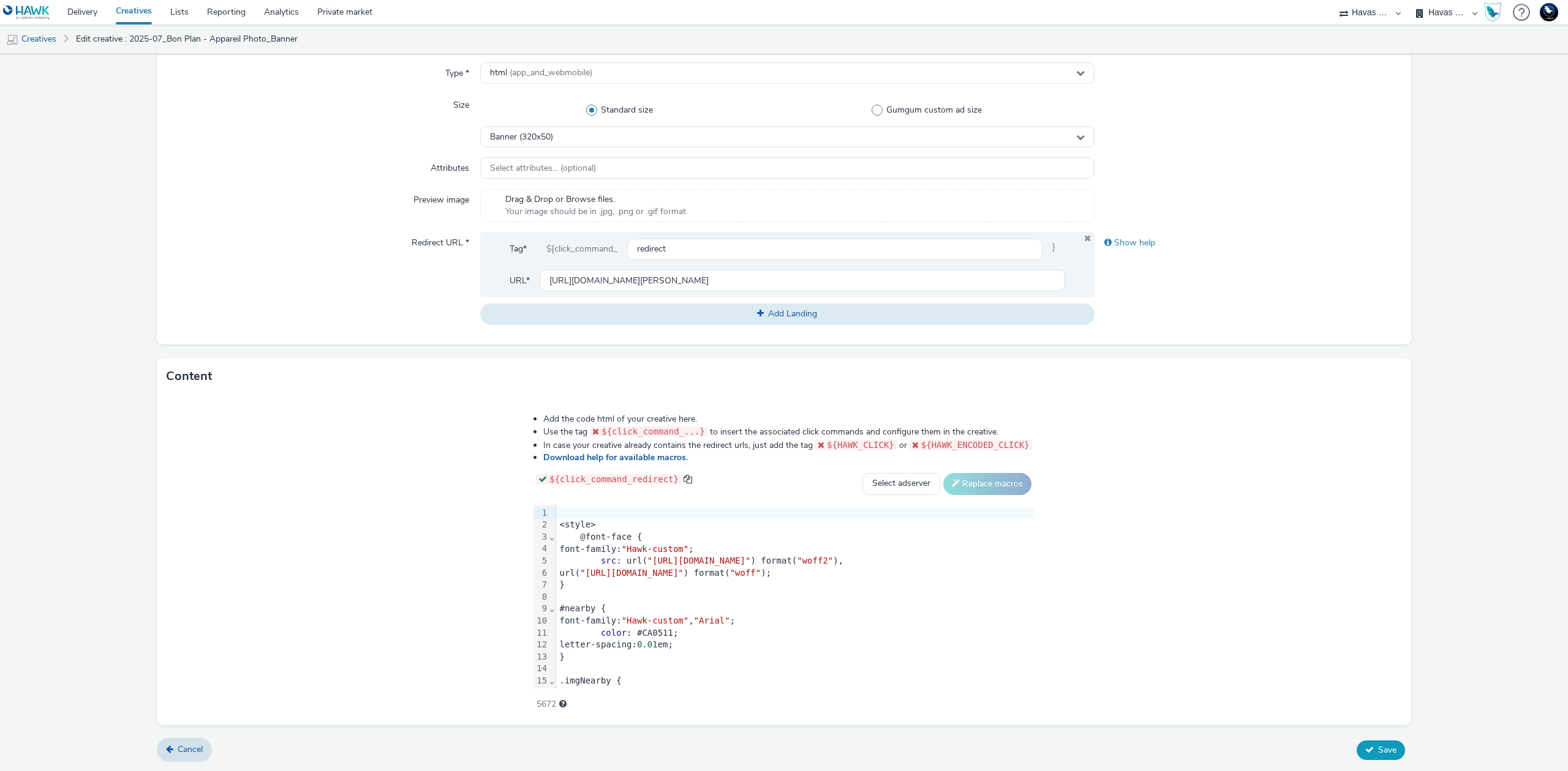
click at [1378, 745] on span "Save" at bounding box center [1387, 750] width 18 height 12
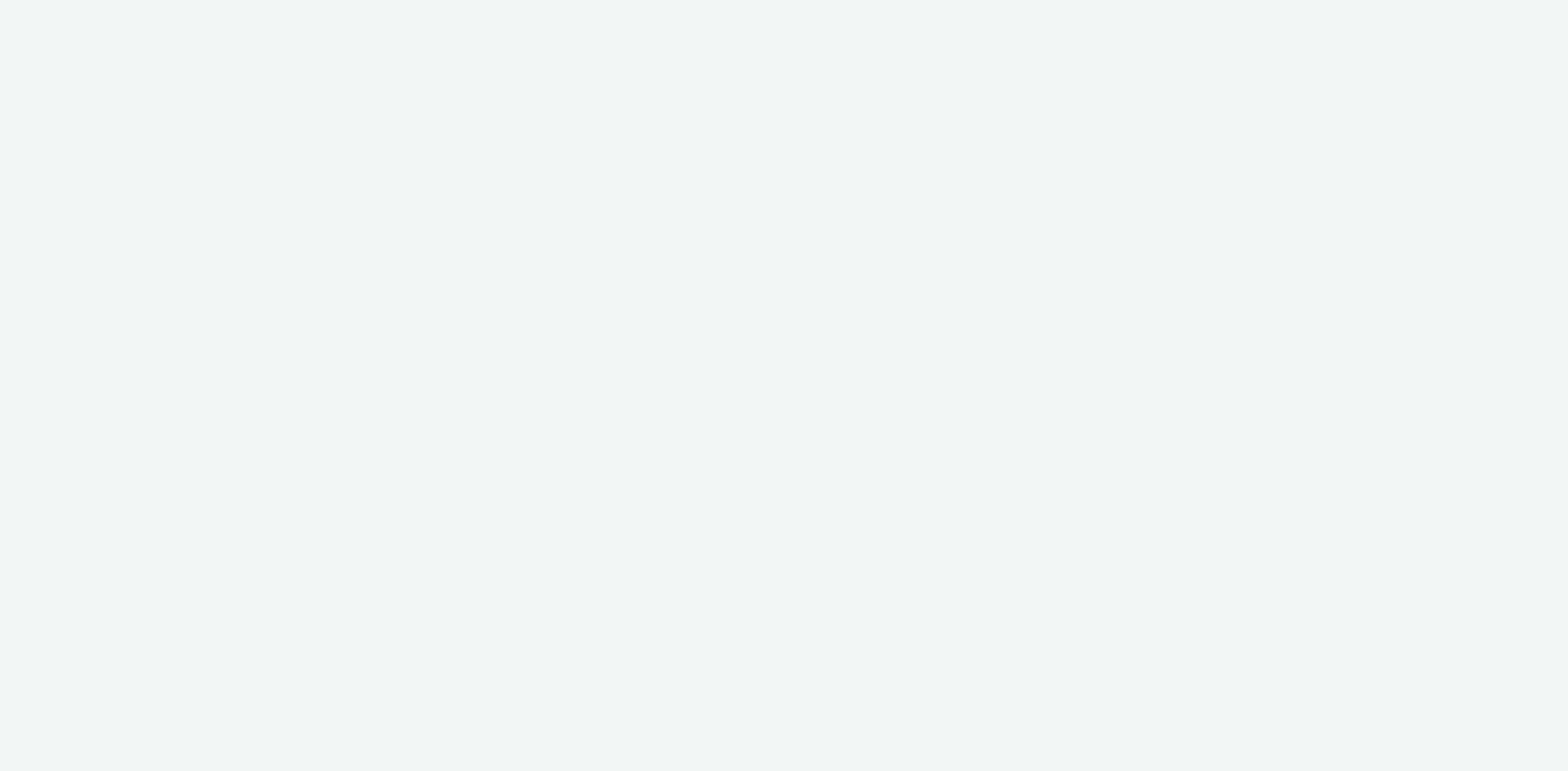
select select "a4655d9c-cd96-449f-b9a3-d2b0c2744250"
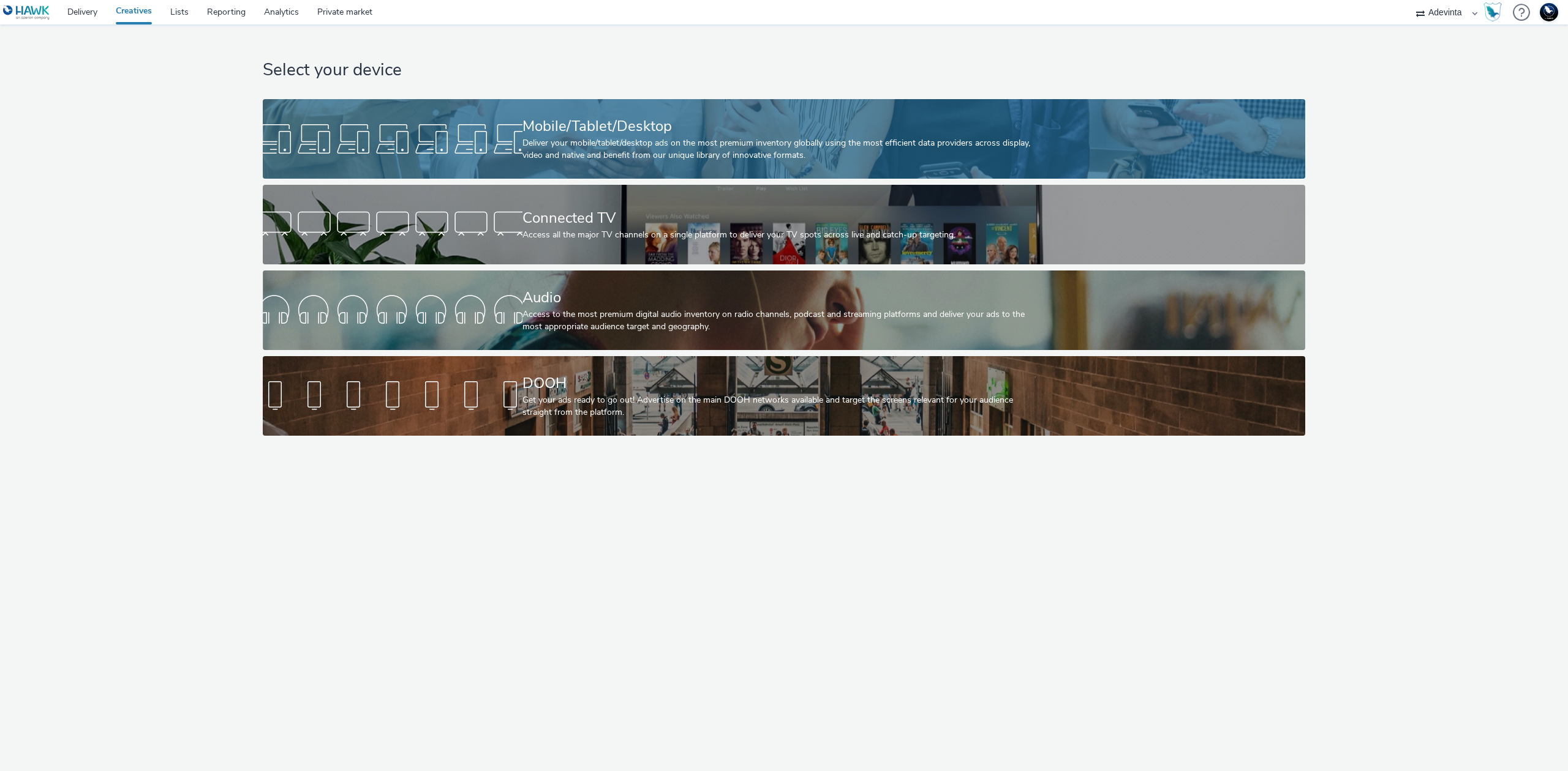
click at [653, 128] on div "Mobile/Tablet/Desktop" at bounding box center [782, 126] width 519 height 22
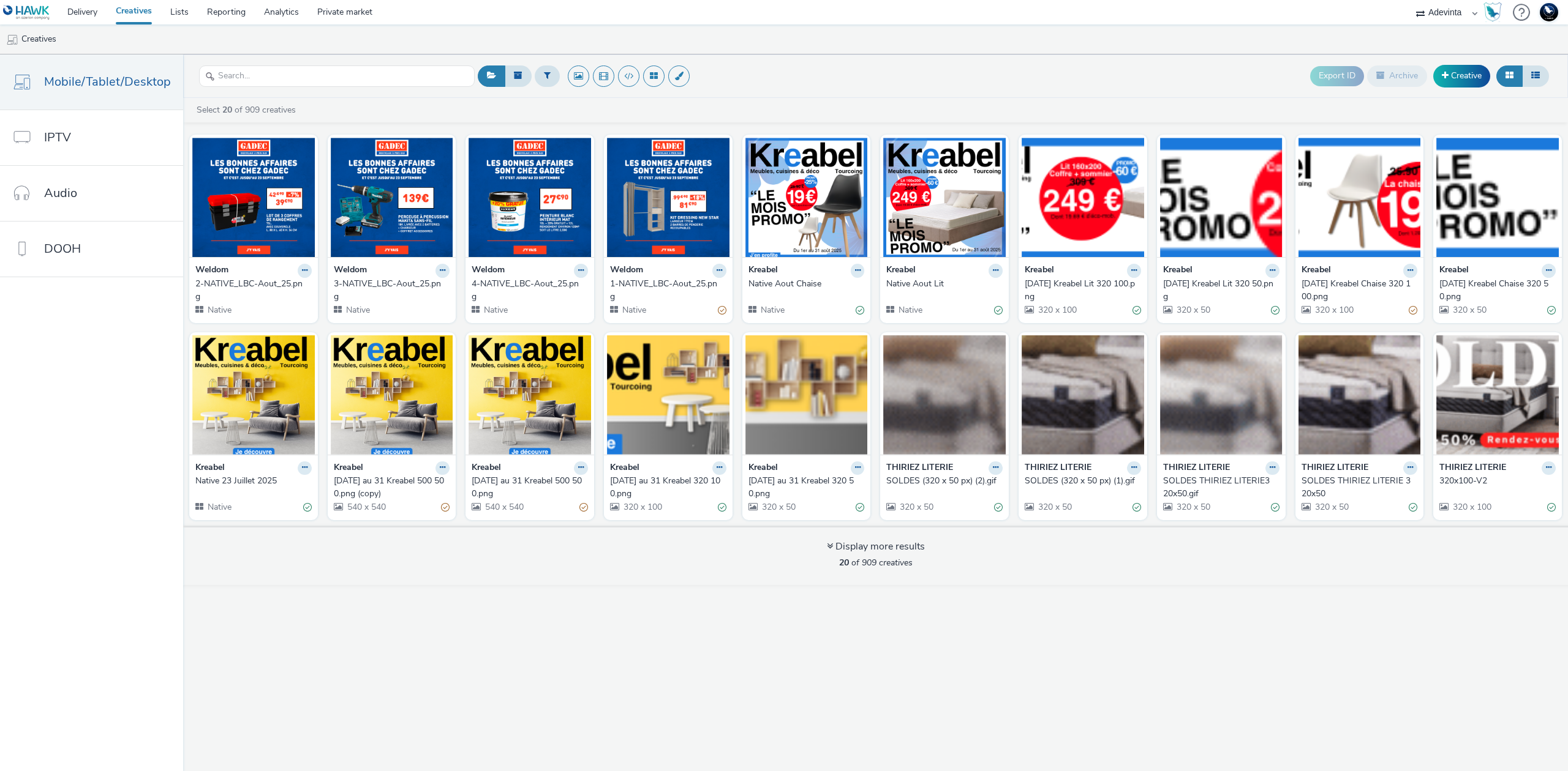
click at [259, 287] on div "2-NATIVE_LBC-Aout_25.png" at bounding box center [251, 291] width 111 height 25
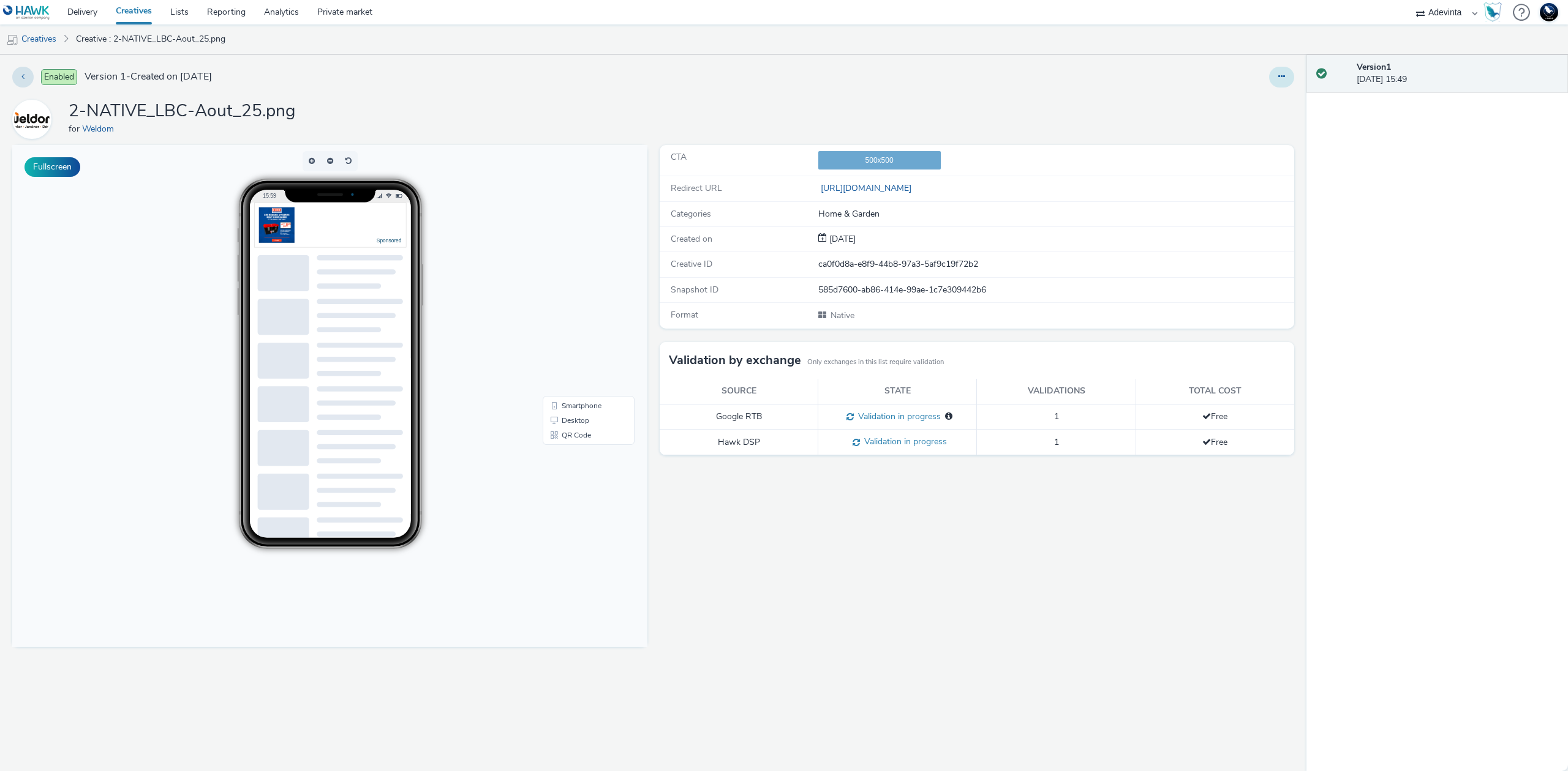
click at [1283, 79] on icon at bounding box center [1281, 76] width 7 height 8
click at [1258, 92] on link "Edit" at bounding box center [1248, 102] width 92 height 24
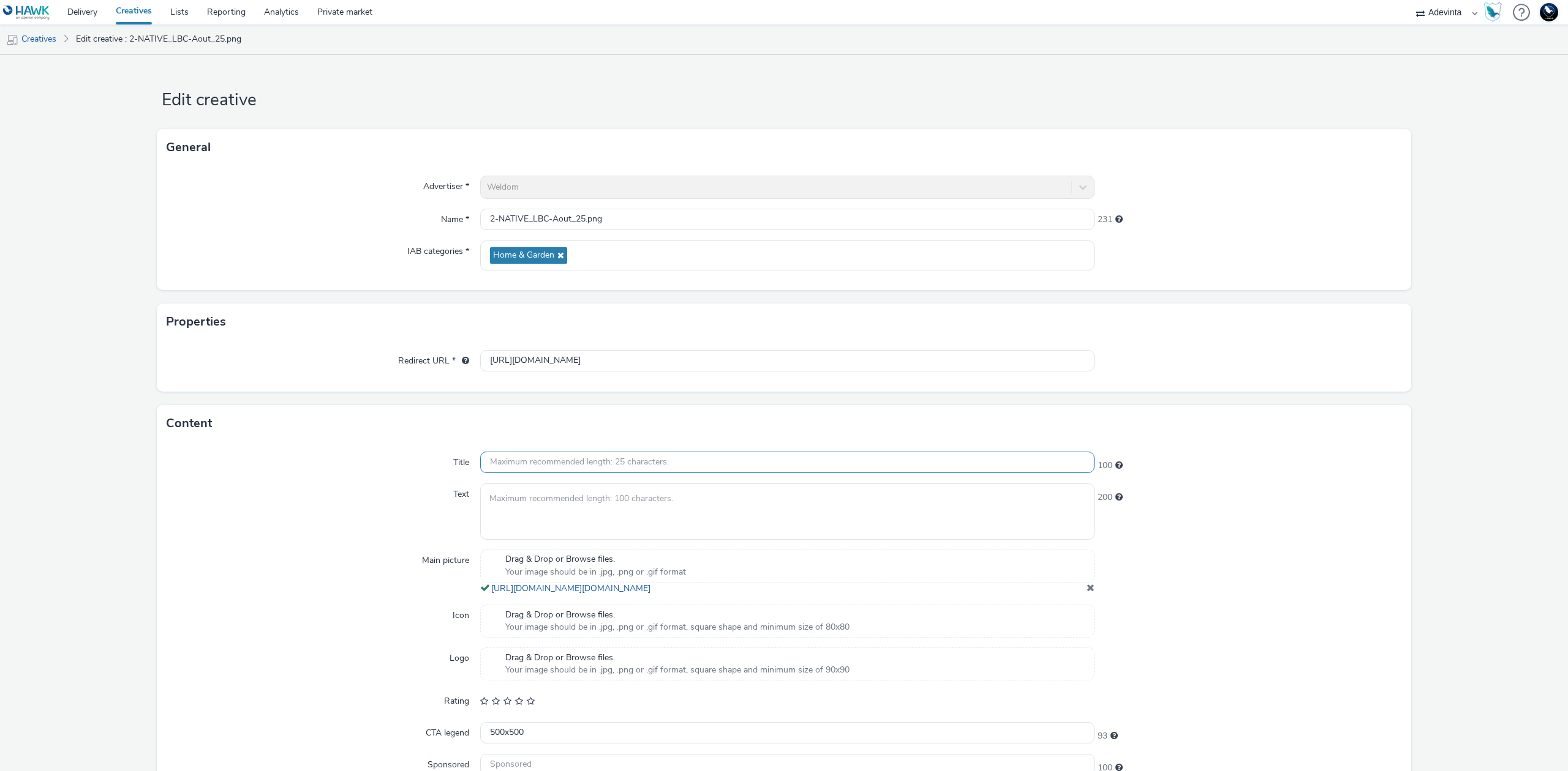
click at [557, 463] on input "text" at bounding box center [787, 462] width 614 height 22
click at [545, 500] on textarea at bounding box center [787, 511] width 614 height 56
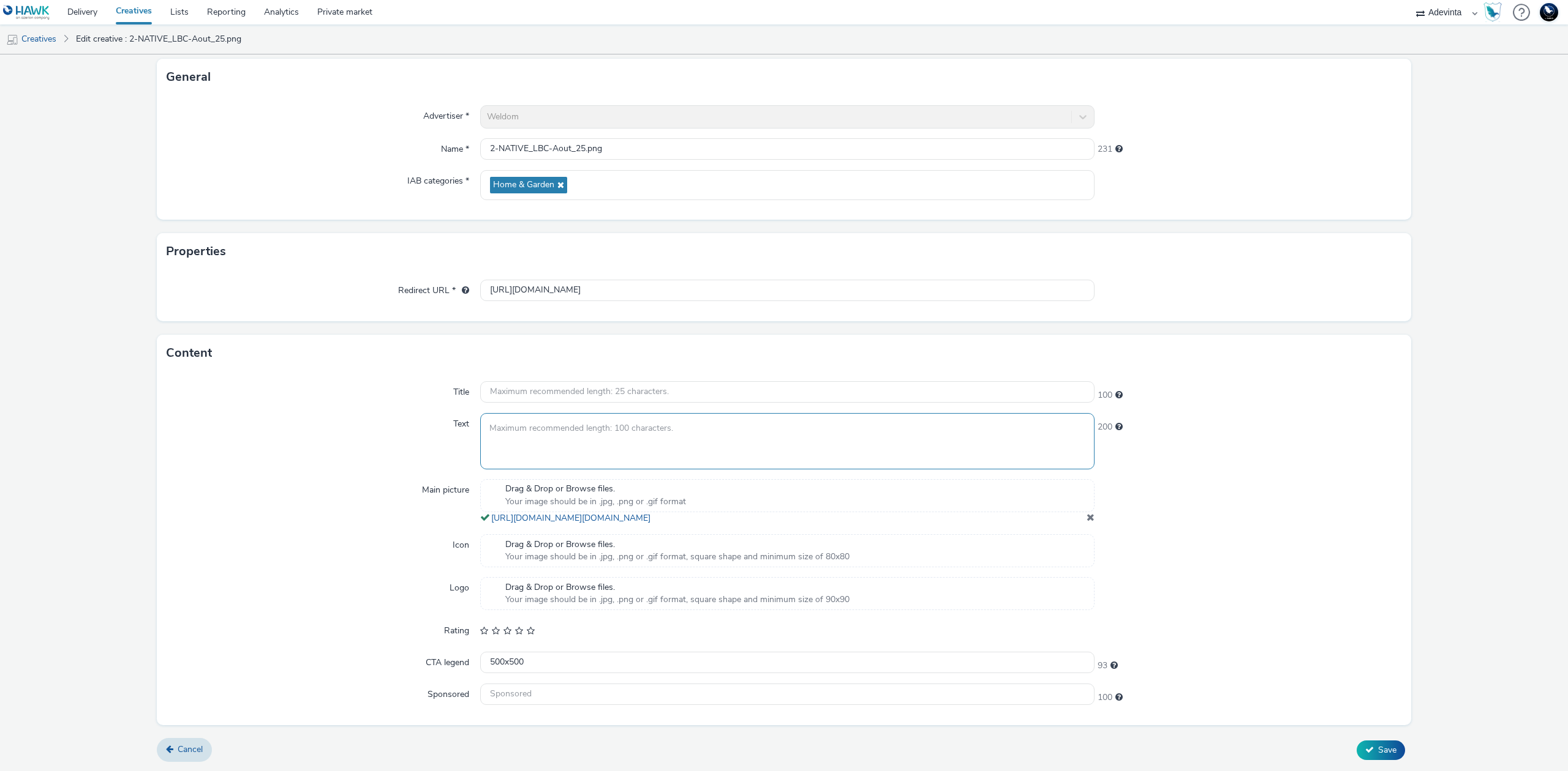
scroll to position [86, 0]
click at [545, 669] on input "500x500" at bounding box center [787, 663] width 614 height 22
click at [545, 668] on input "500x500" at bounding box center [787, 663] width 614 height 22
click at [546, 668] on input "500x500" at bounding box center [787, 663] width 614 height 22
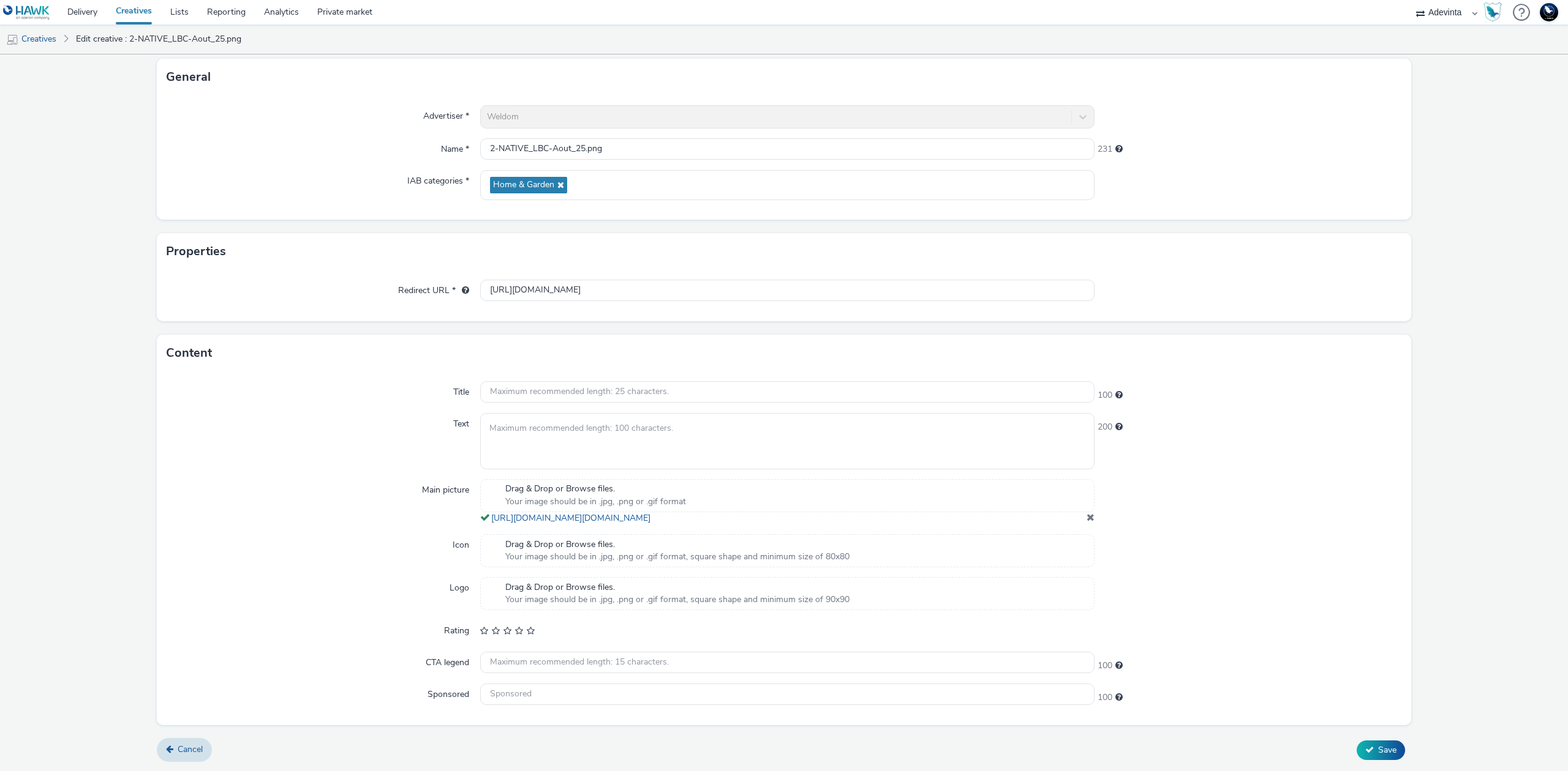
click at [376, 549] on div "Icon" at bounding box center [323, 551] width 314 height 33
click at [515, 381] on input "text" at bounding box center [787, 391] width 614 height 22
click at [504, 414] on textarea at bounding box center [787, 441] width 614 height 56
click at [525, 382] on input "text" at bounding box center [787, 391] width 614 height 22
click at [515, 419] on textarea at bounding box center [787, 441] width 614 height 56
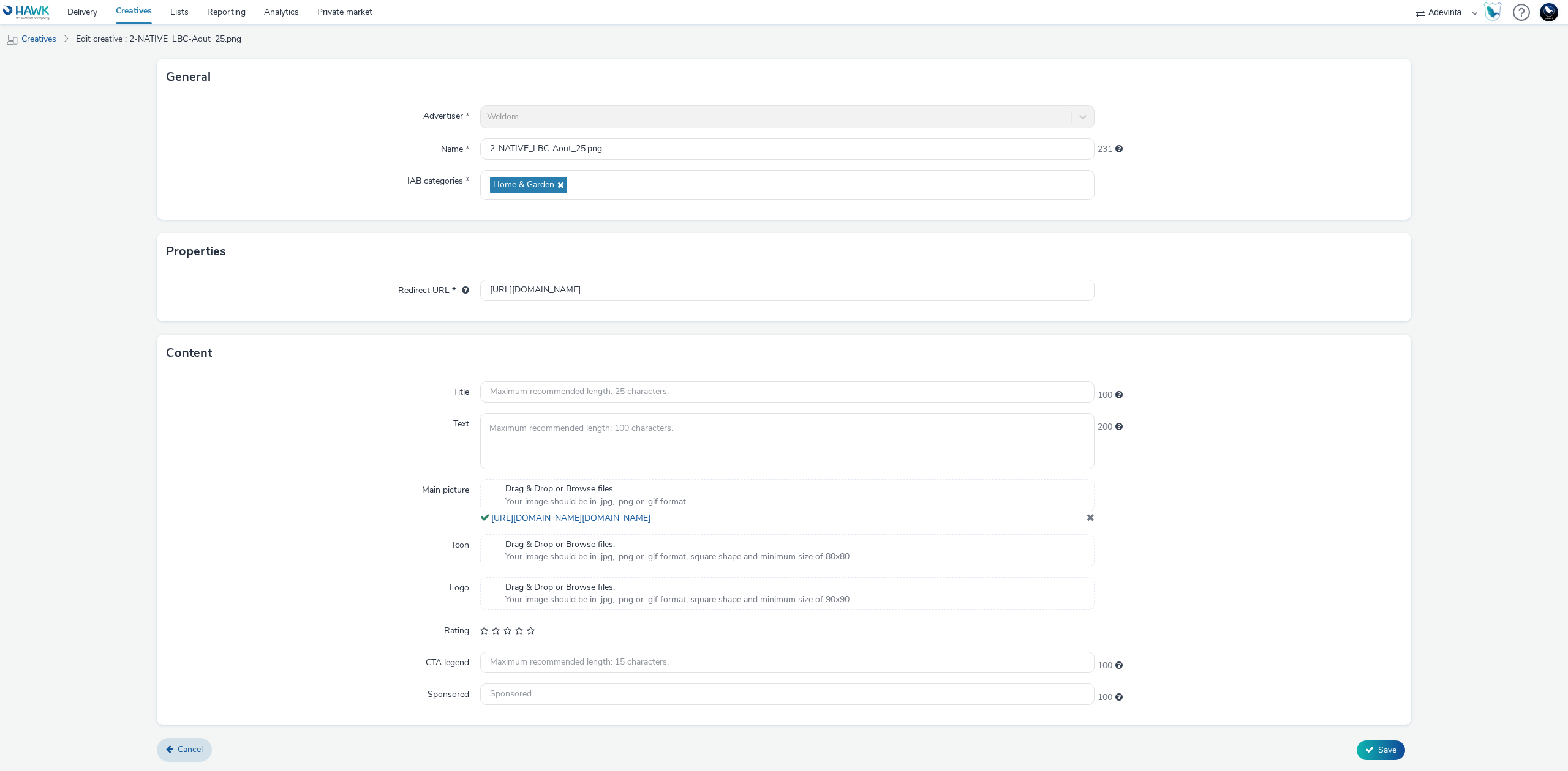
click at [536, 371] on div "Title 100 Text 200 Main picture Drag & Drop or Browse files. Your image should …" at bounding box center [783, 548] width 1254 height 354
click at [536, 381] on input "text" at bounding box center [787, 391] width 614 height 22
click at [499, 413] on textarea at bounding box center [787, 441] width 614 height 56
click at [520, 381] on input "text" at bounding box center [787, 391] width 614 height 22
click at [507, 413] on textarea at bounding box center [787, 441] width 614 height 56
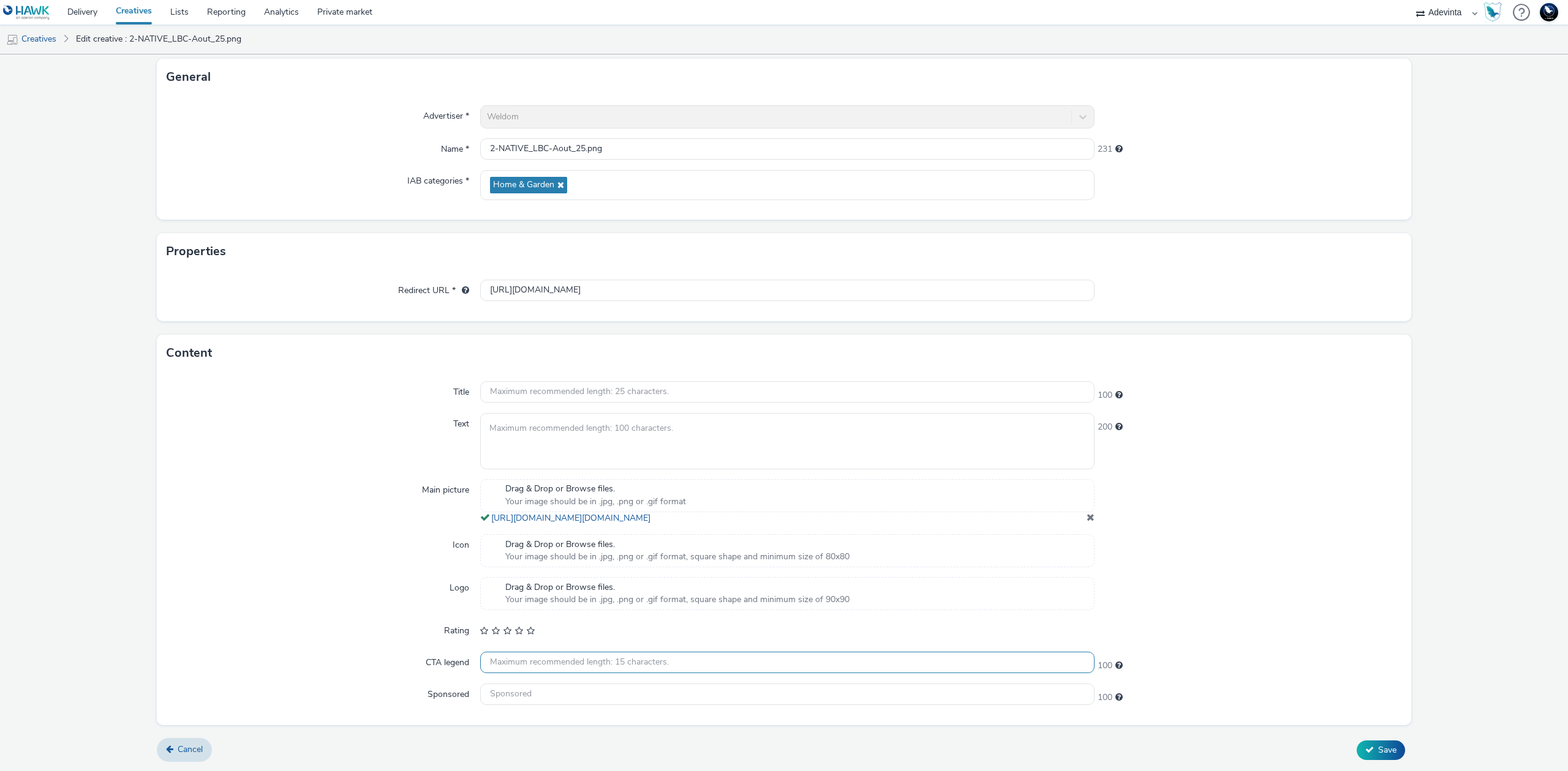
click at [518, 663] on input "text" at bounding box center [787, 663] width 614 height 22
click at [630, 279] on input "https://www.leboncoin.fr/" at bounding box center [787, 290] width 614 height 22
click at [549, 284] on input "https://www.leboncoin.fr/" at bounding box center [787, 290] width 614 height 22
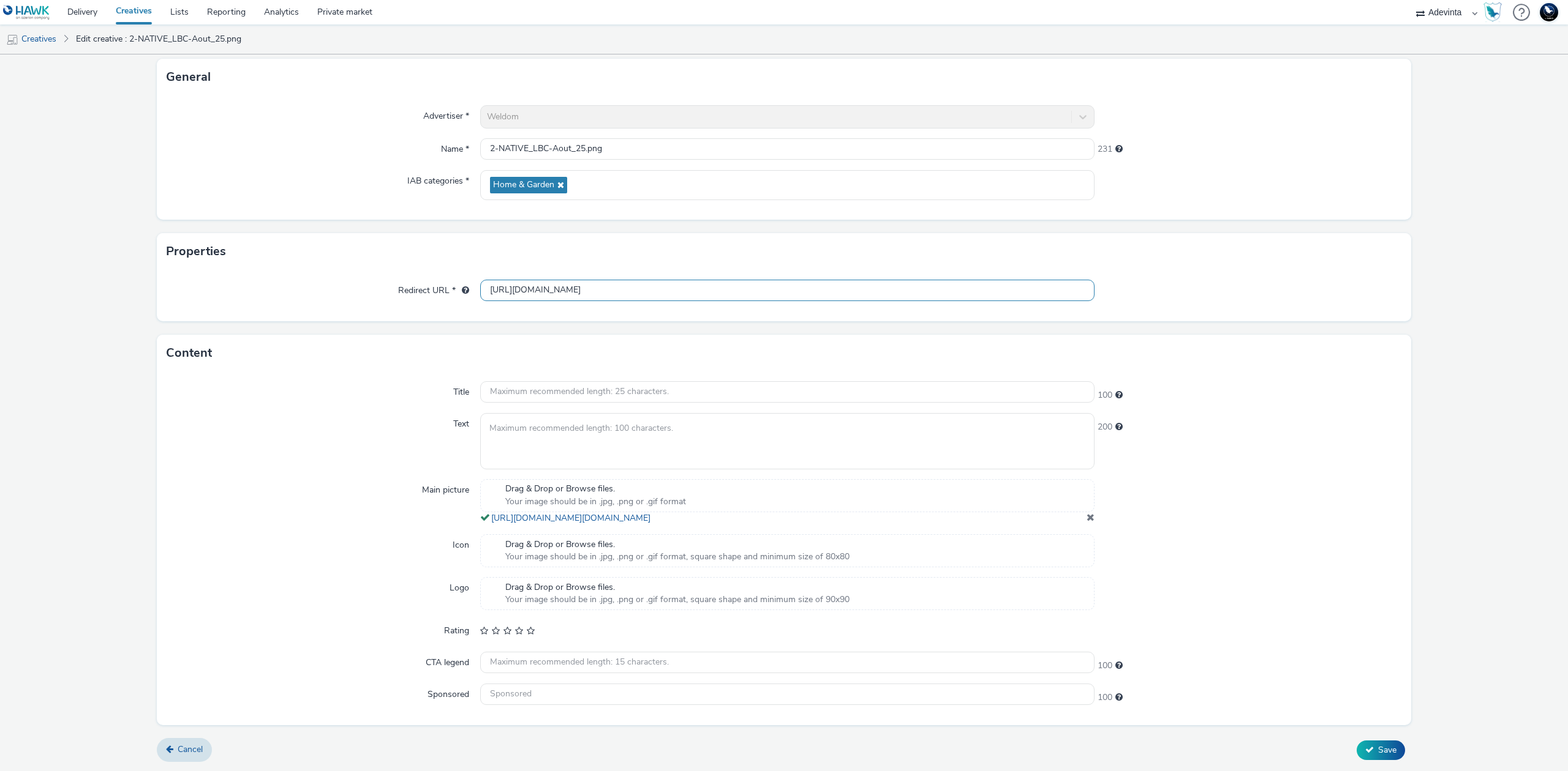
click at [549, 284] on input "https://www.leboncoin.fr/" at bounding box center [787, 290] width 614 height 22
paste input "weldom"
type input "https://www.weldom.fr/"
click at [1378, 745] on span "Save" at bounding box center [1387, 750] width 18 height 12
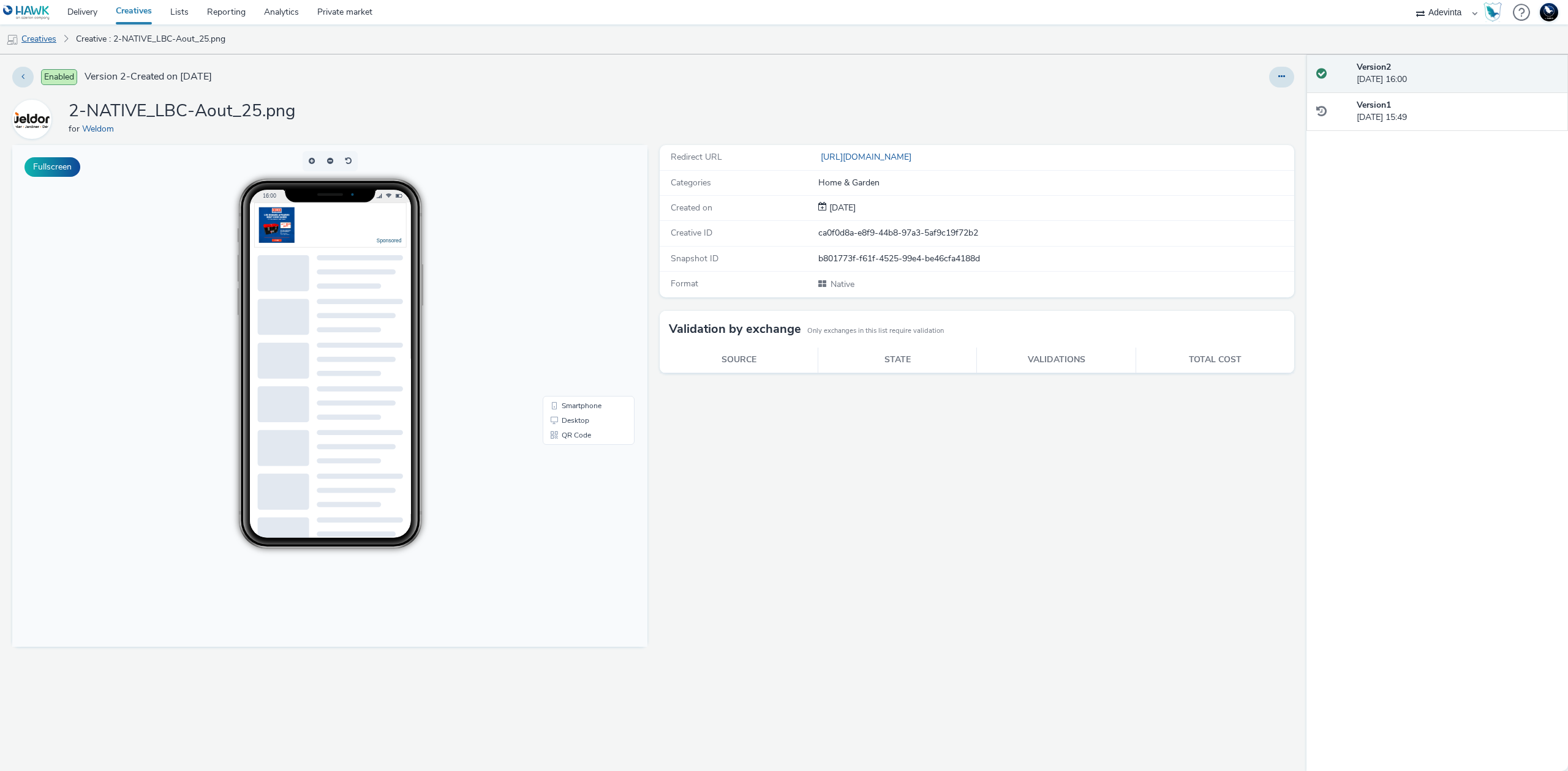
click at [47, 38] on link "Creatives" at bounding box center [31, 39] width 63 height 29
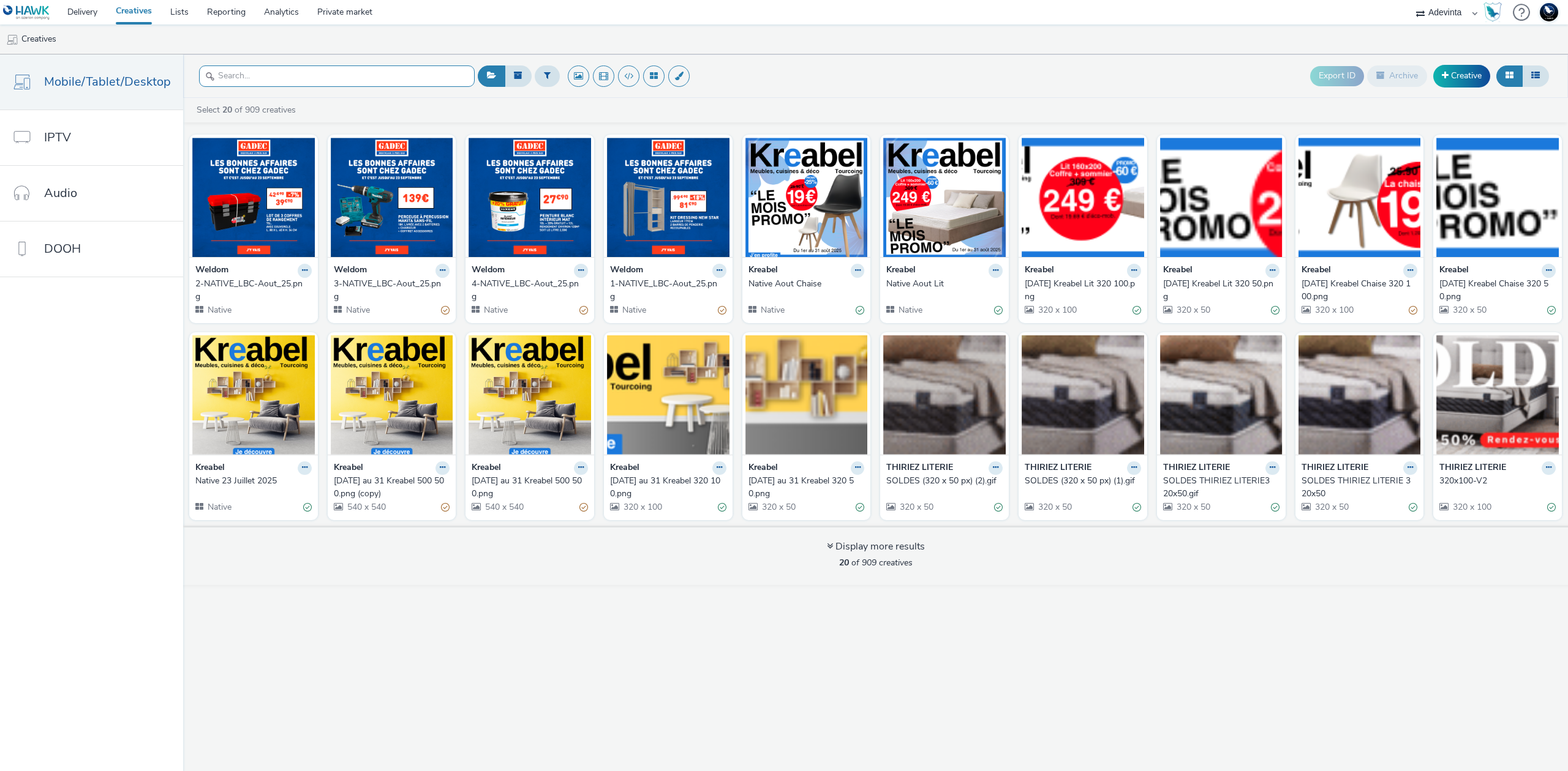
click at [283, 72] on input "text" at bounding box center [337, 76] width 275 height 22
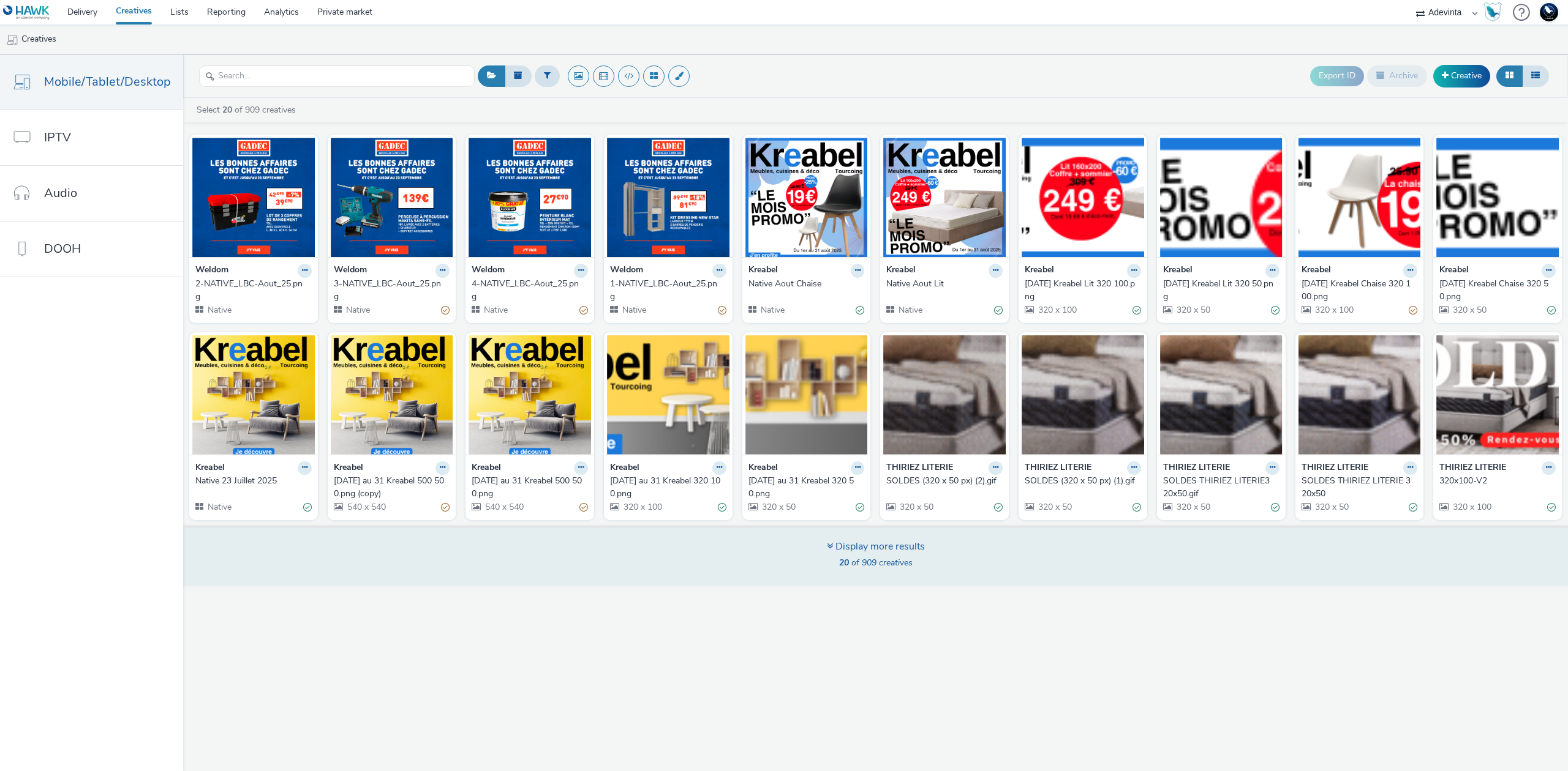
click at [875, 561] on span "20 of 909 creatives" at bounding box center [876, 562] width 74 height 12
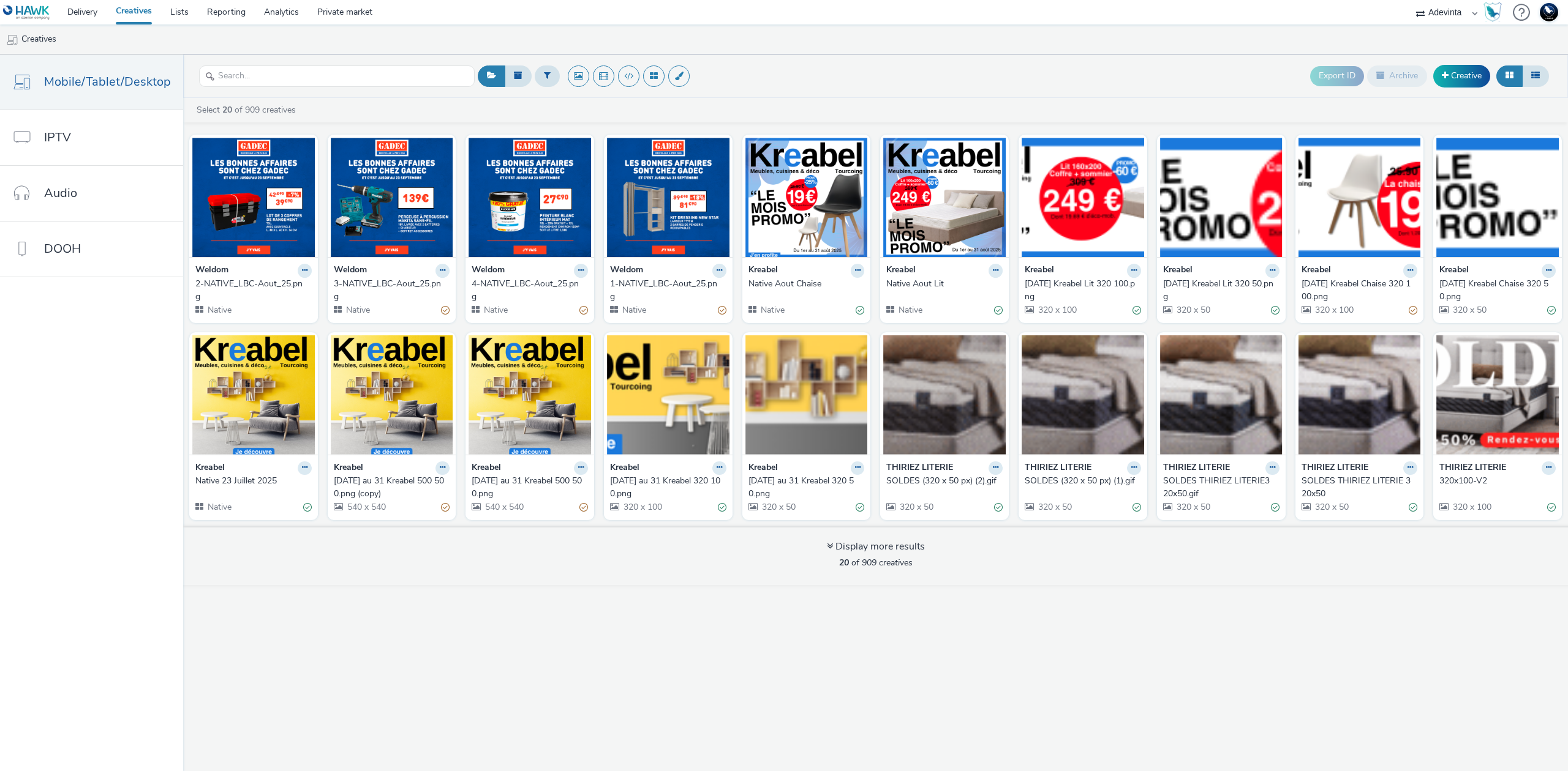
click at [400, 64] on div at bounding box center [337, 76] width 275 height 30
click at [408, 79] on input "text" at bounding box center [337, 76] width 275 height 22
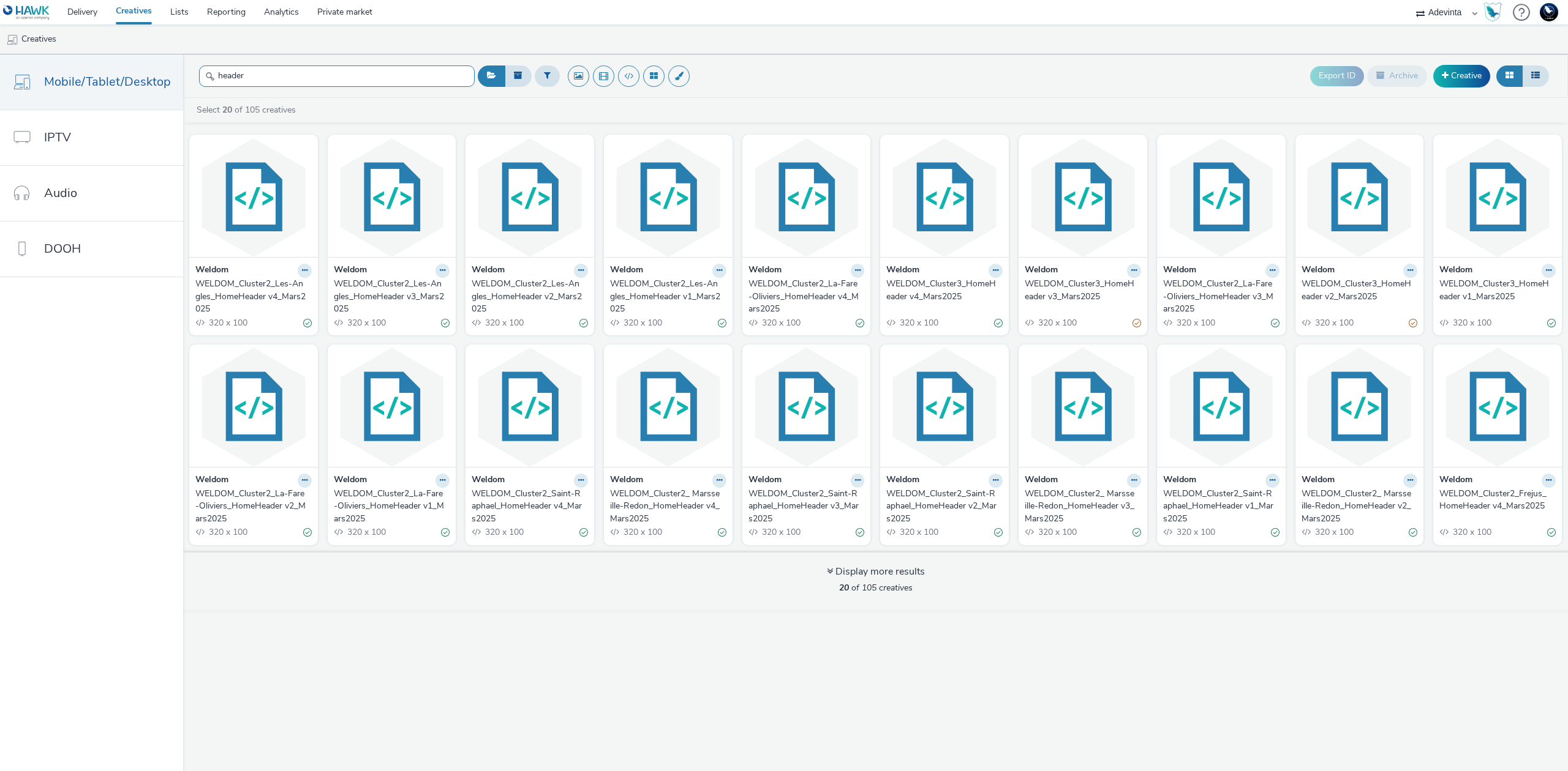
type input "header"
drag, startPoint x: 346, startPoint y: 325, endPoint x: 395, endPoint y: 327, distance: 49.0
click at [395, 327] on div "320 x 100" at bounding box center [392, 323] width 116 height 13
drag, startPoint x: 207, startPoint y: 323, endPoint x: 269, endPoint y: 330, distance: 62.4
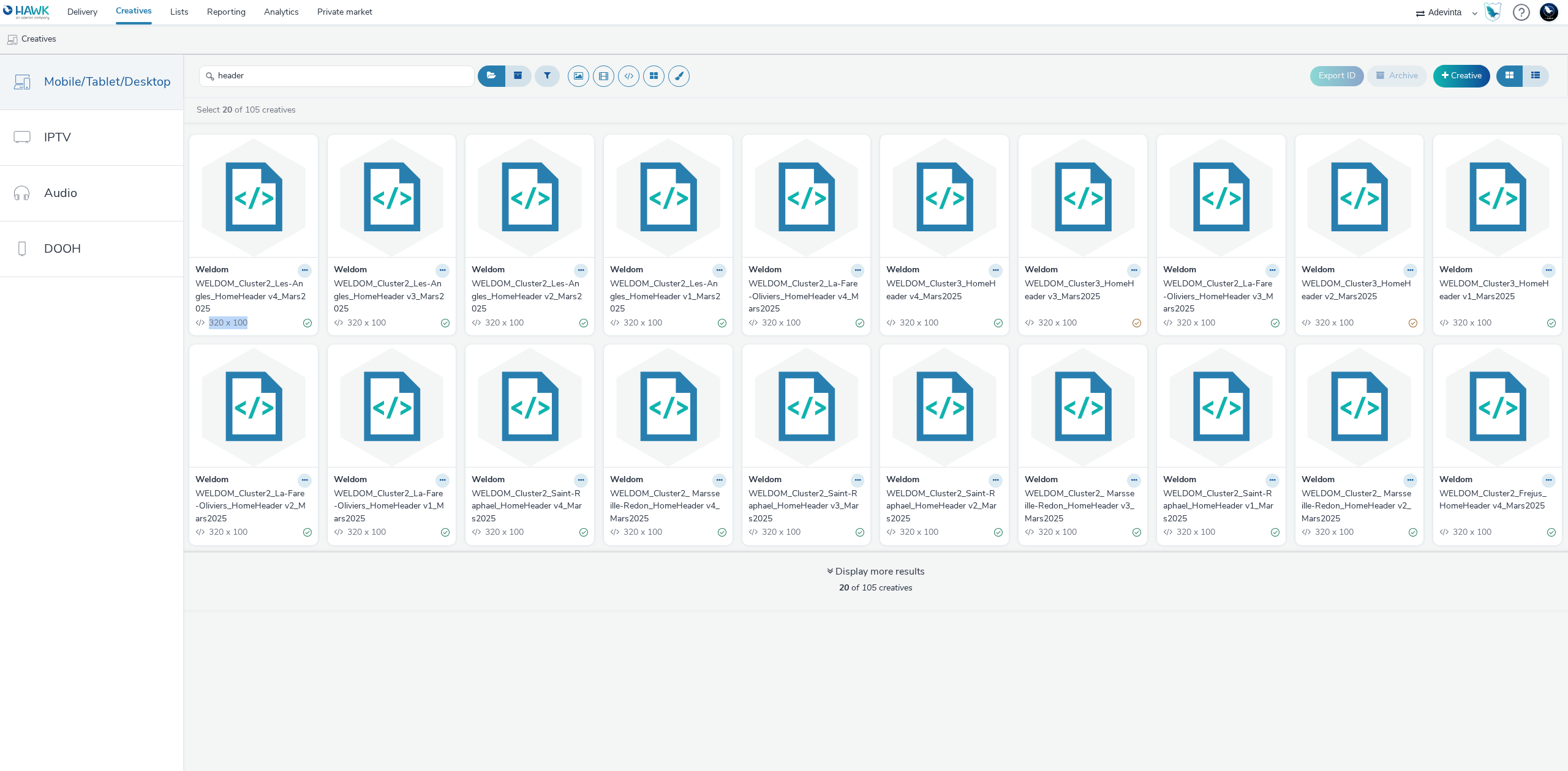
click at [269, 330] on div "320 x 100" at bounding box center [253, 323] width 116 height 13
click at [118, 95] on link "Mobile/Tablet/Desktop" at bounding box center [91, 81] width 183 height 55
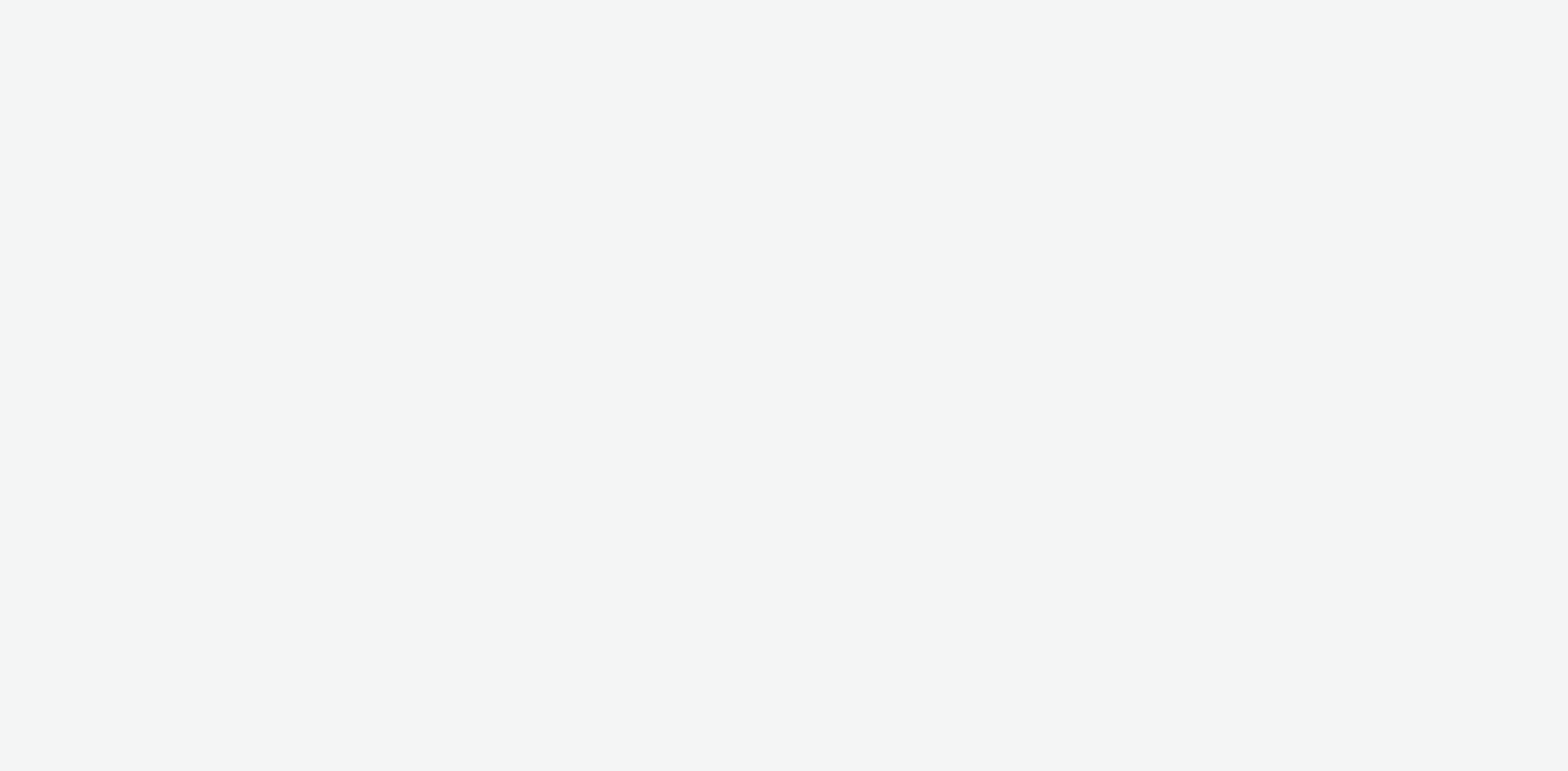
select select "d57a0b46-ef33-4938-977b-e6d07593e41f"
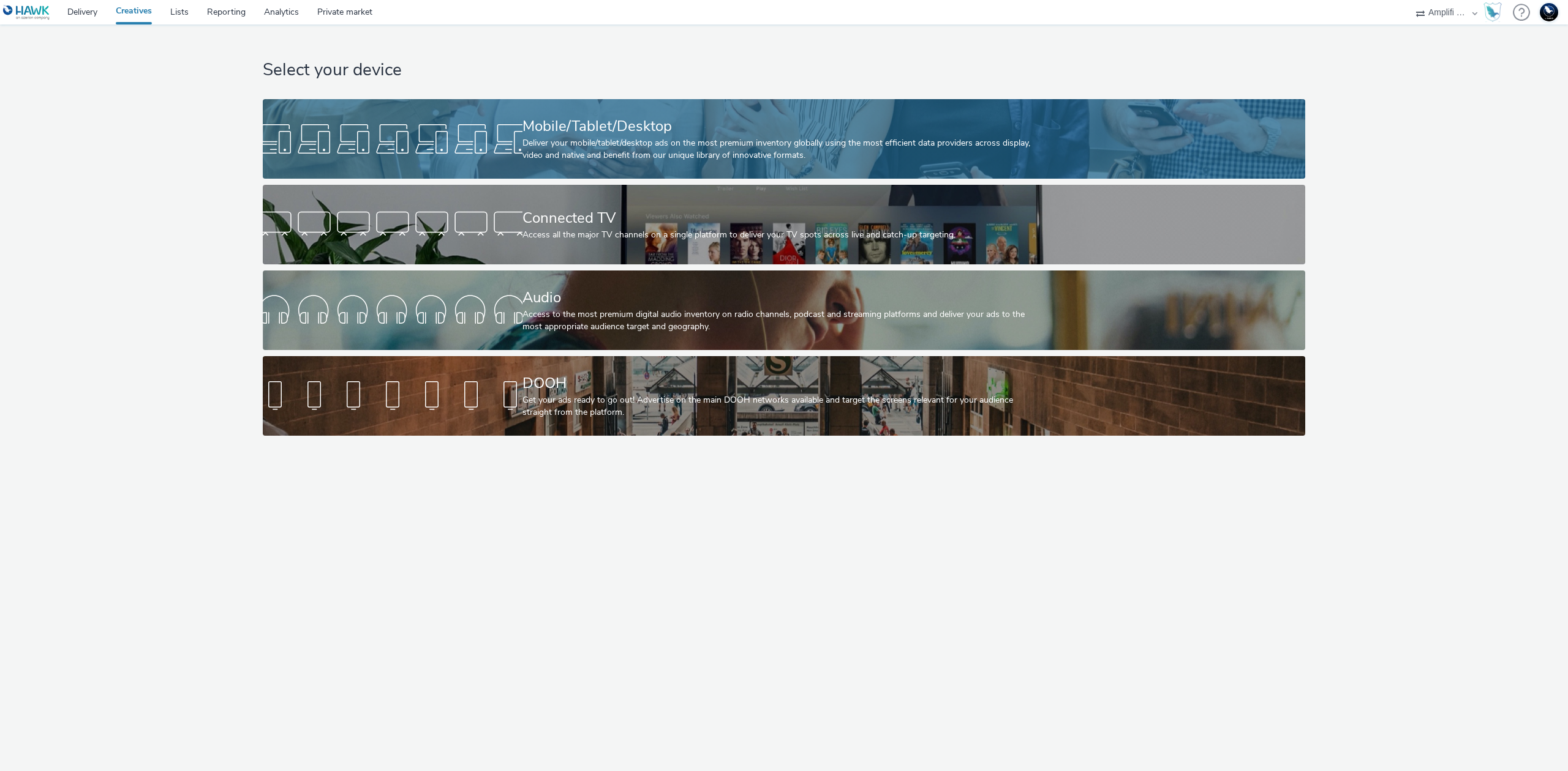
click at [748, 148] on div "Deliver your mobile/tablet/desktop ads on the most premium inventory globally u…" at bounding box center [782, 149] width 519 height 25
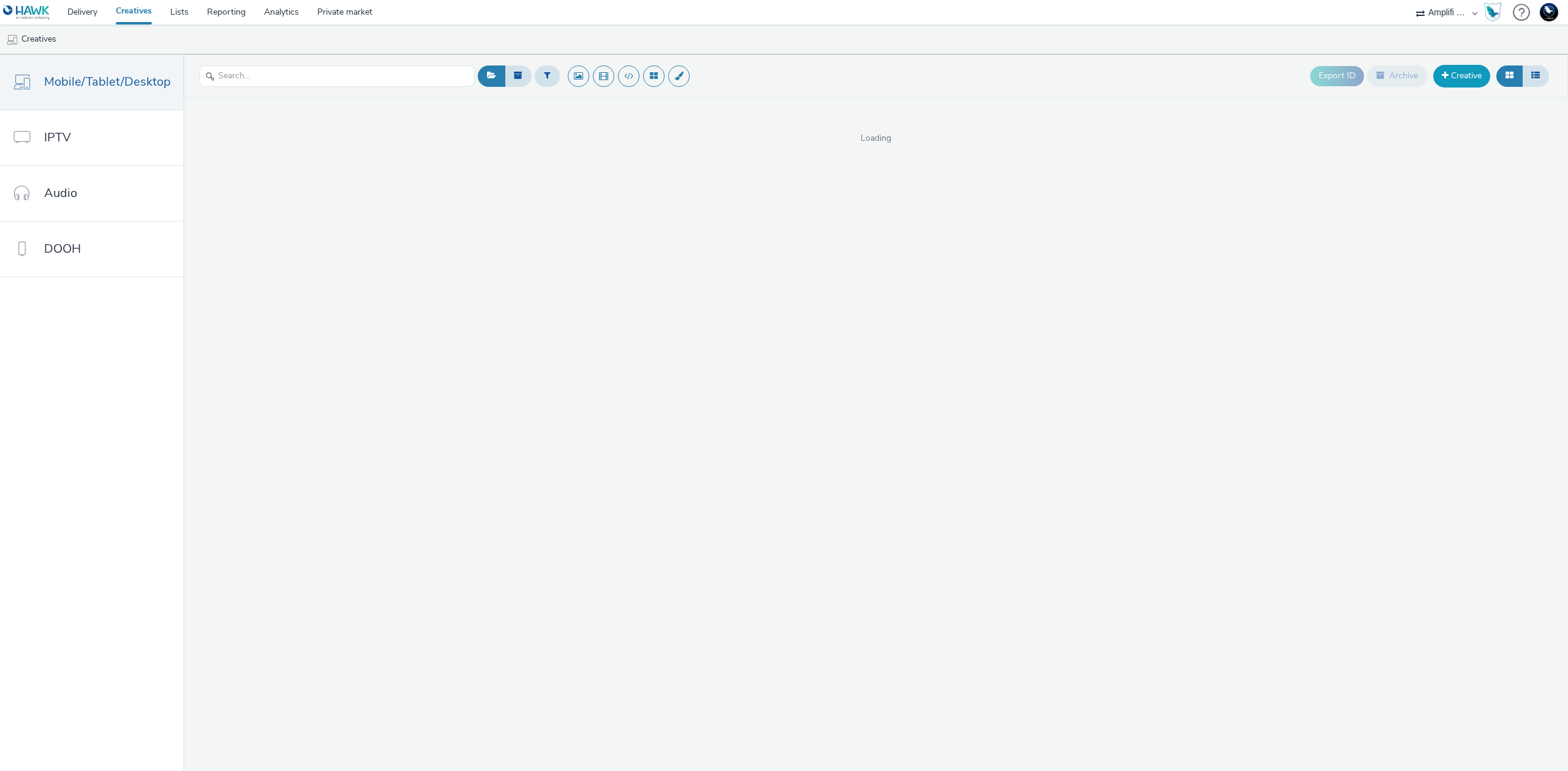
click at [1462, 76] on link "Creative" at bounding box center [1462, 76] width 57 height 22
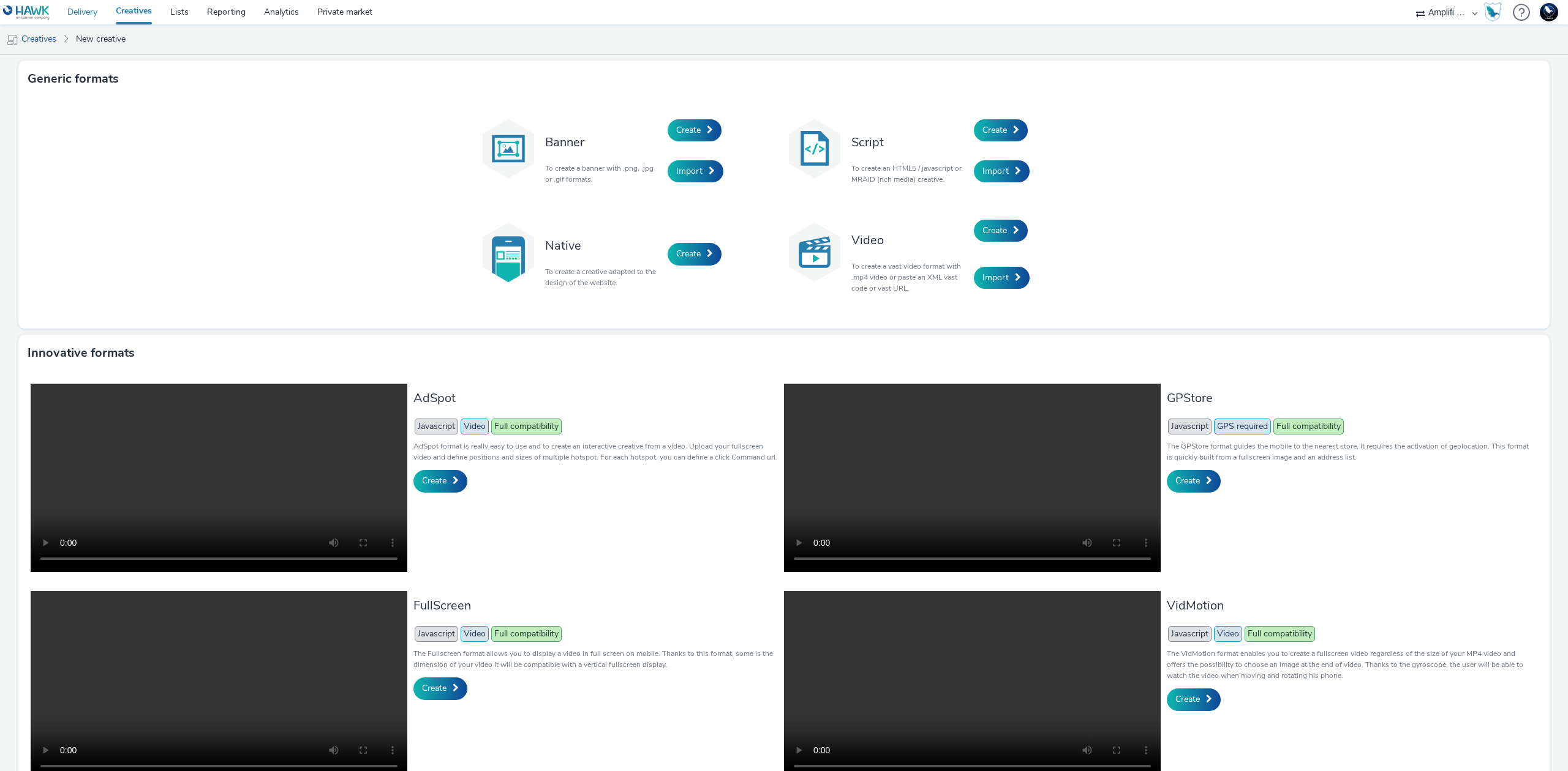
click at [87, 13] on link "Delivery" at bounding box center [83, 12] width 49 height 24
